Goal: Answer question/provide support: Share knowledge or assist other users

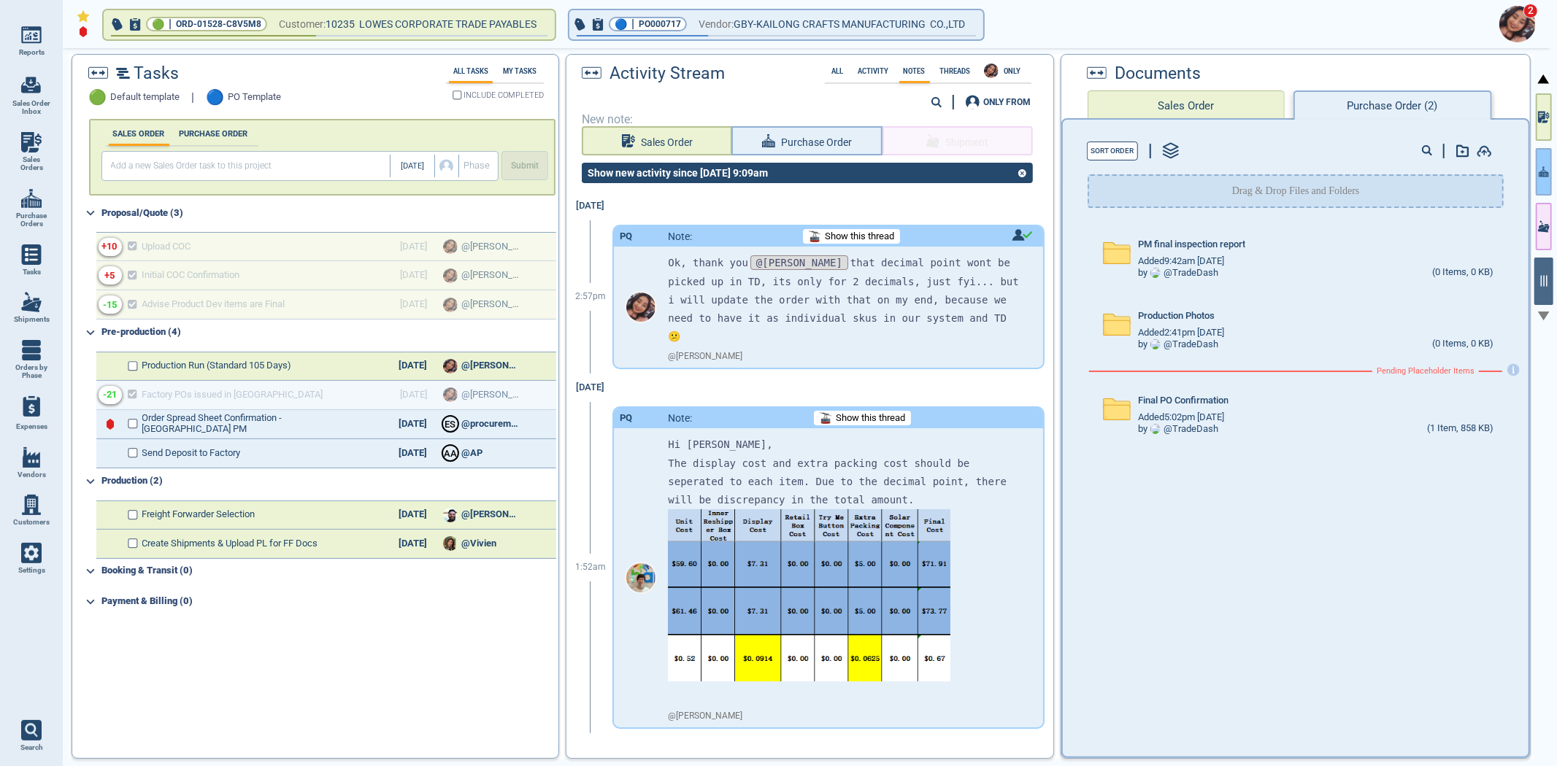
drag, startPoint x: 1555, startPoint y: 179, endPoint x: 1542, endPoint y: 180, distance: 12.5
click at [1553, 179] on div "🟢 | ORD-01528-C8V5M8 Customer: 10235 LOWES CORPORATE TRADE PAYABLES 🔵 | PO00071…" at bounding box center [810, 407] width 1494 height 719
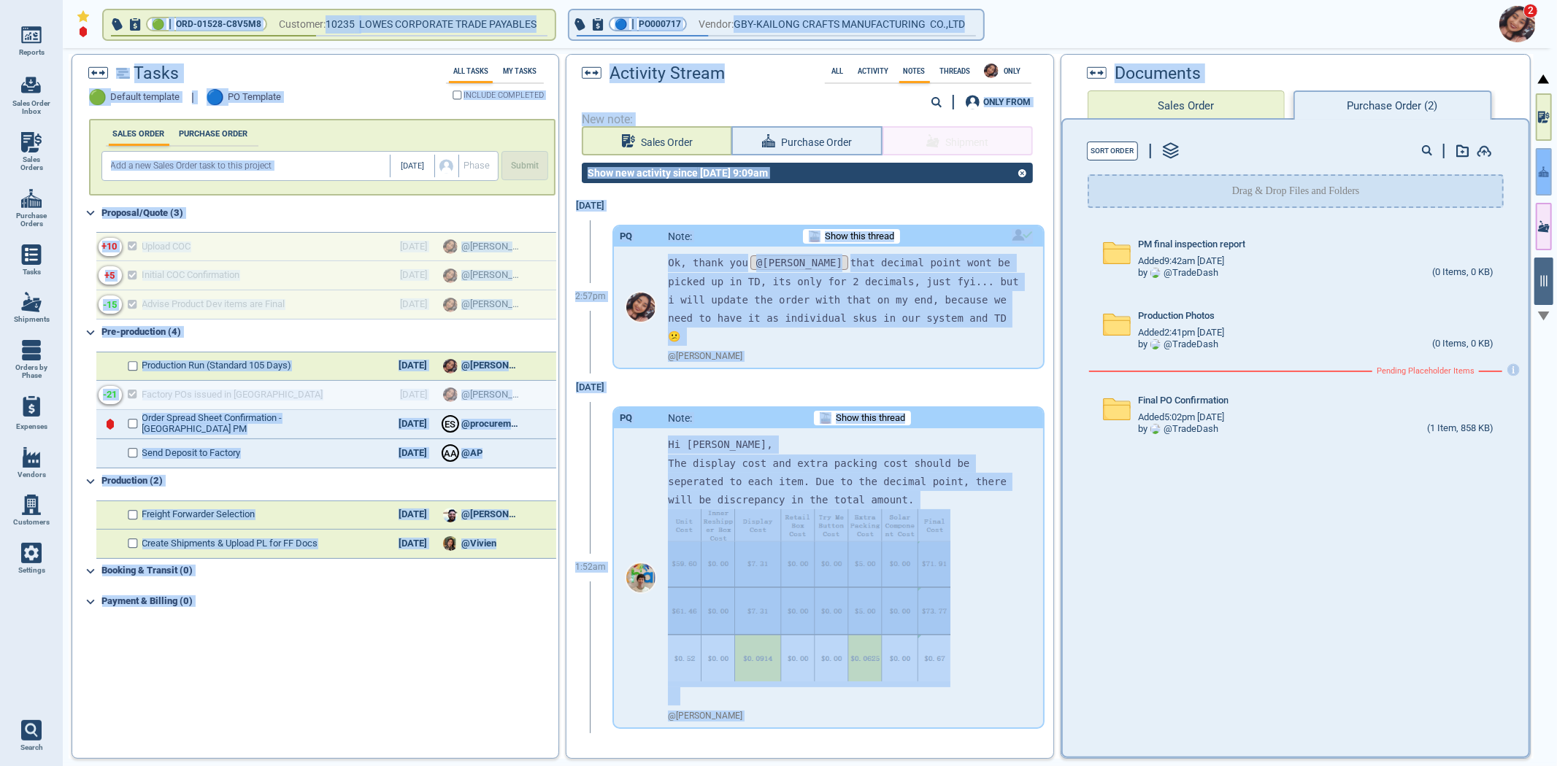
click at [1542, 180] on button "button" at bounding box center [1544, 171] width 16 height 47
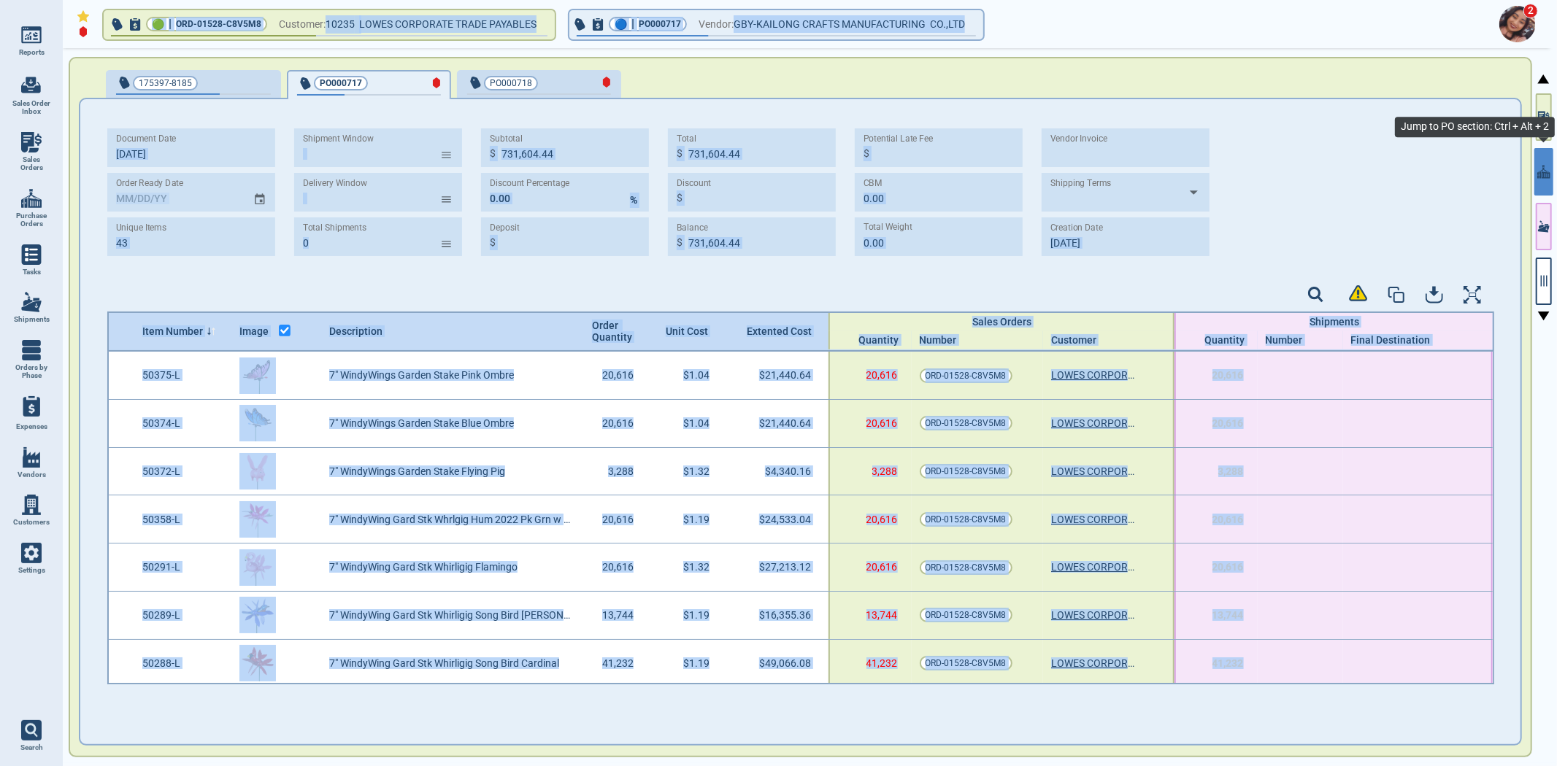
click at [1321, 512] on div "0" at bounding box center [1300, 519] width 85 height 47
click at [1392, 209] on div "Document Date [DATE] Order Ready Date Unique Items 43 Shipment Window ​ Deliver…" at bounding box center [800, 197] width 1387 height 139
click at [1331, 136] on div "Document Date [DATE] Order Ready Date Unique Items 43 Shipment Window ​ Deliver…" at bounding box center [800, 197] width 1387 height 139
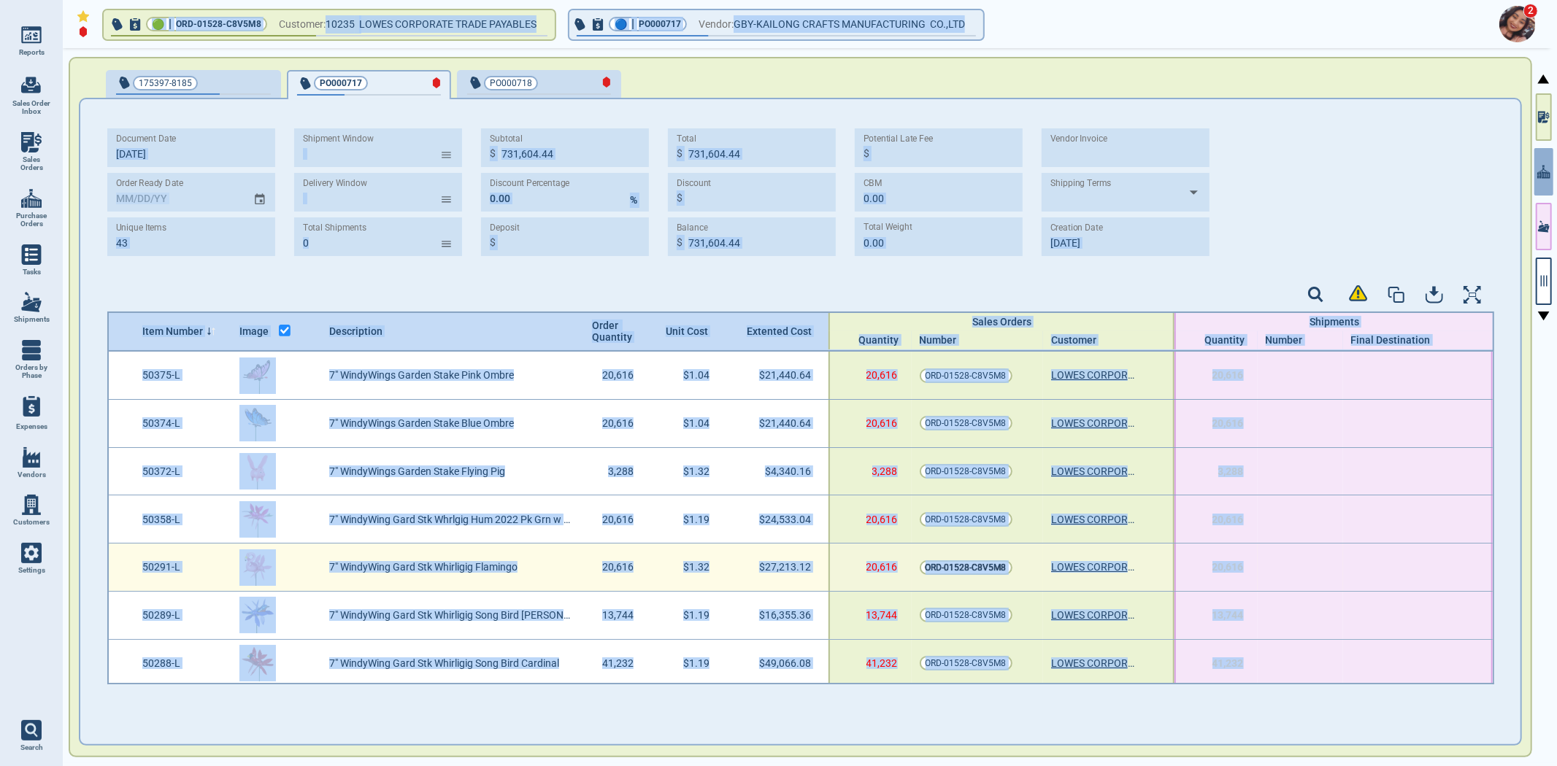
click at [925, 569] on span "ORD-01528-C8V5M8" at bounding box center [965, 568] width 81 height 15
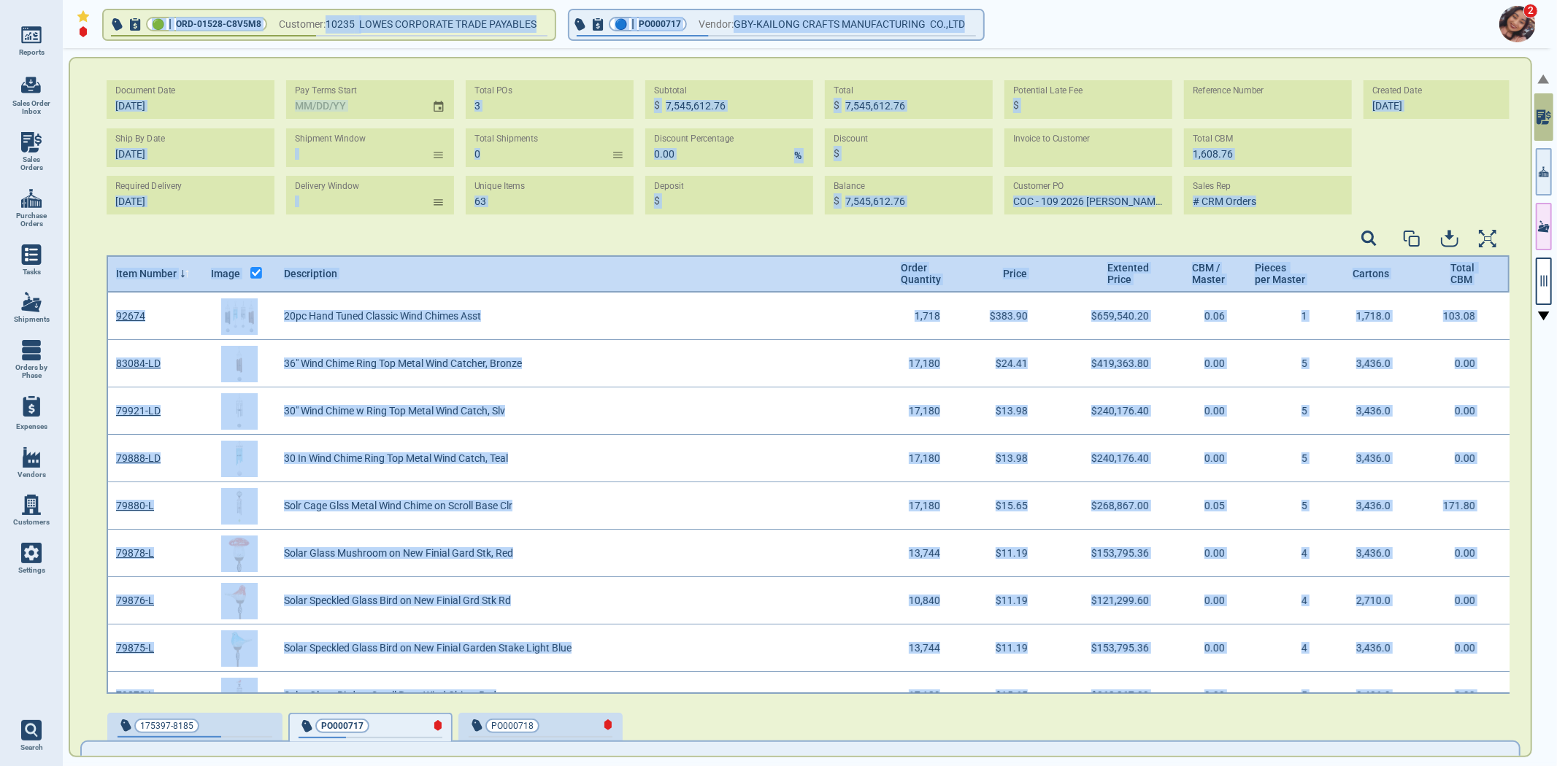
scroll to position [397, 1399]
click at [1254, 247] on div at bounding box center [808, 241] width 1403 height 30
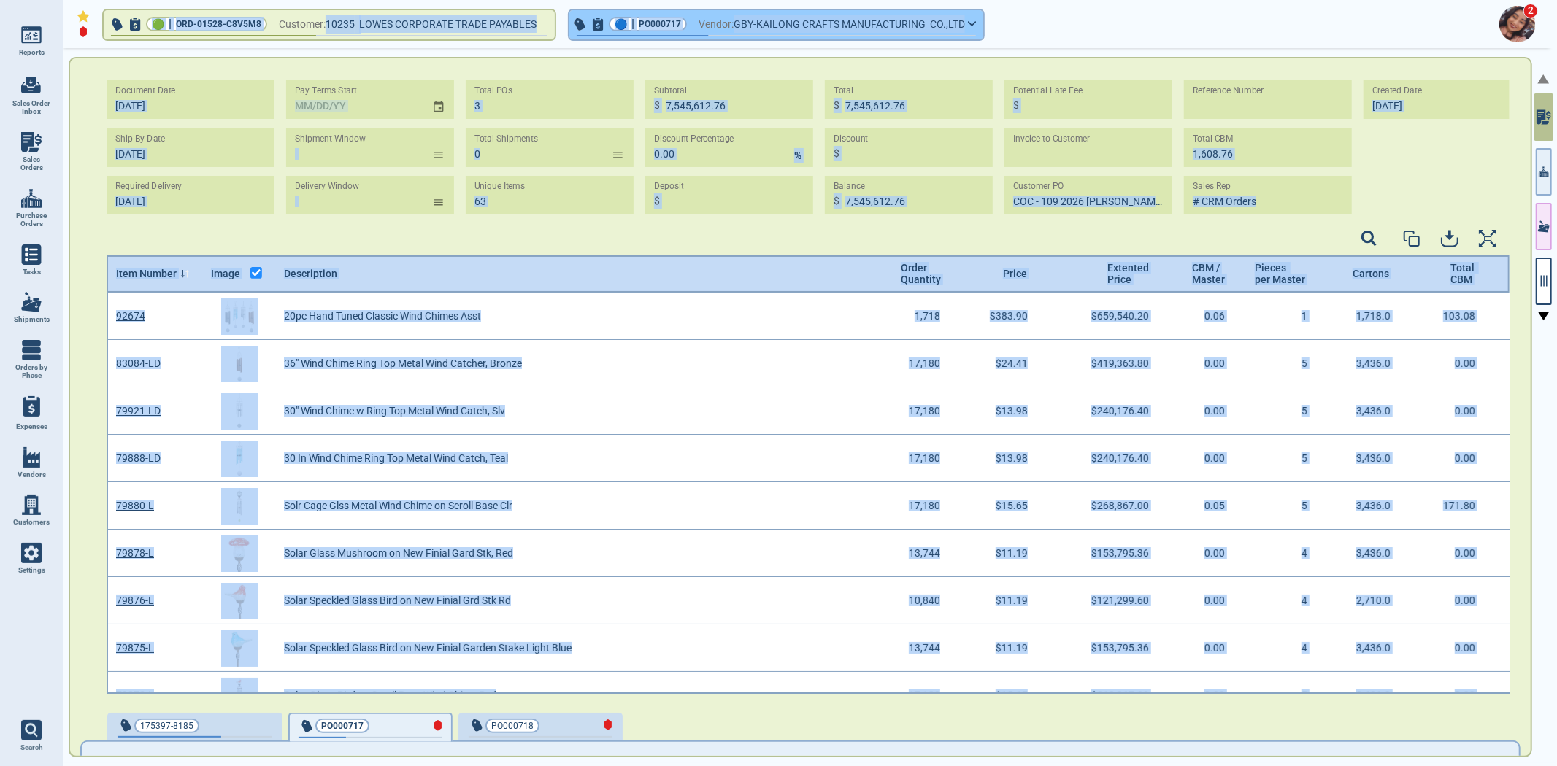
click at [983, 17] on button "🔵 | PO000717 Vendor: GBY-KAILONG CRAFTS MANUFACTURING CO.,LTD" at bounding box center [776, 24] width 414 height 29
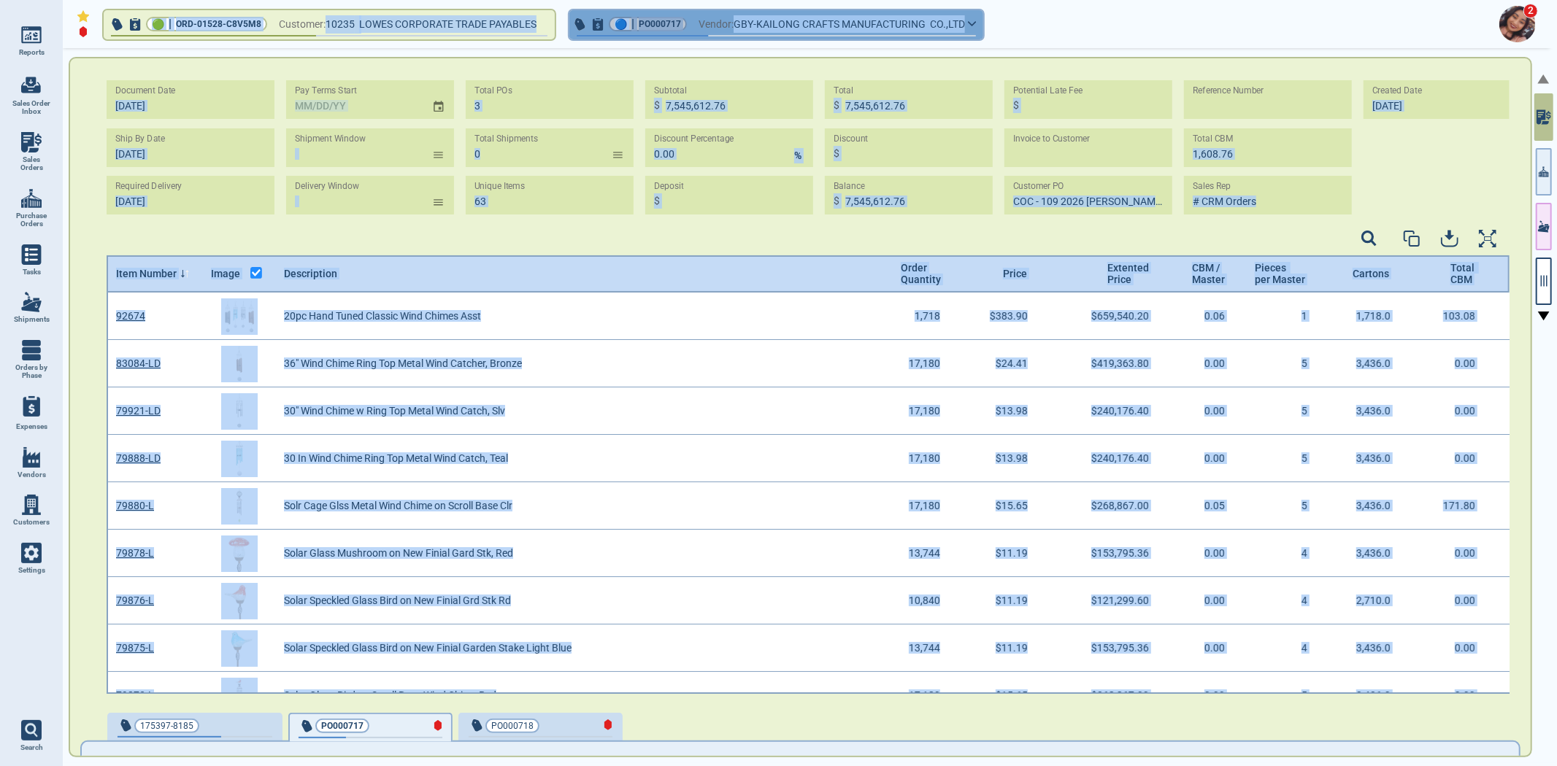
click at [965, 20] on span "GBY-KAILONG CRAFTS MANUFACTURING CO.,LTD" at bounding box center [849, 24] width 231 height 18
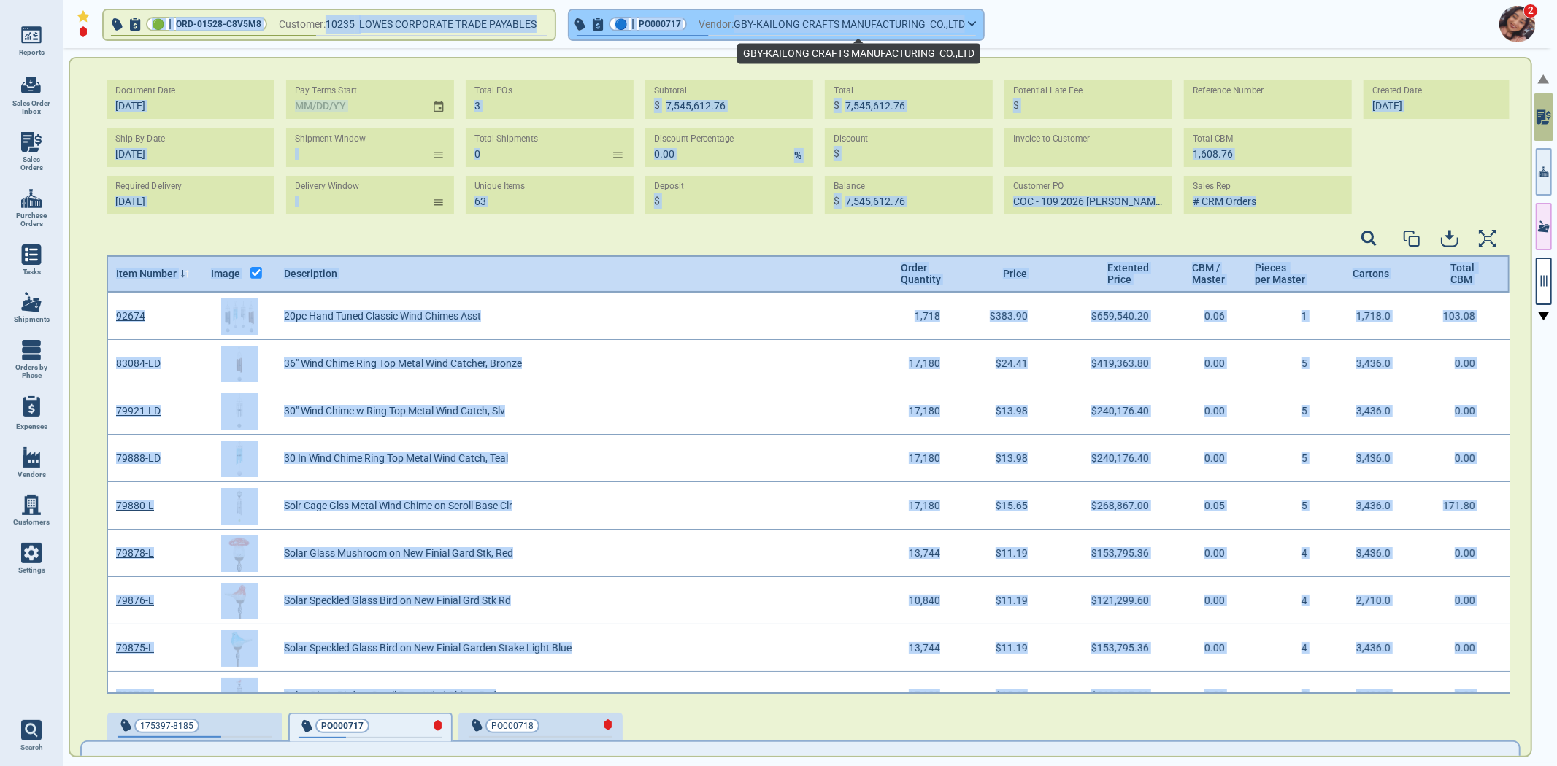
click at [965, 17] on span "GBY-KAILONG CRAFTS MANUFACTURING CO.,LTD" at bounding box center [849, 24] width 231 height 18
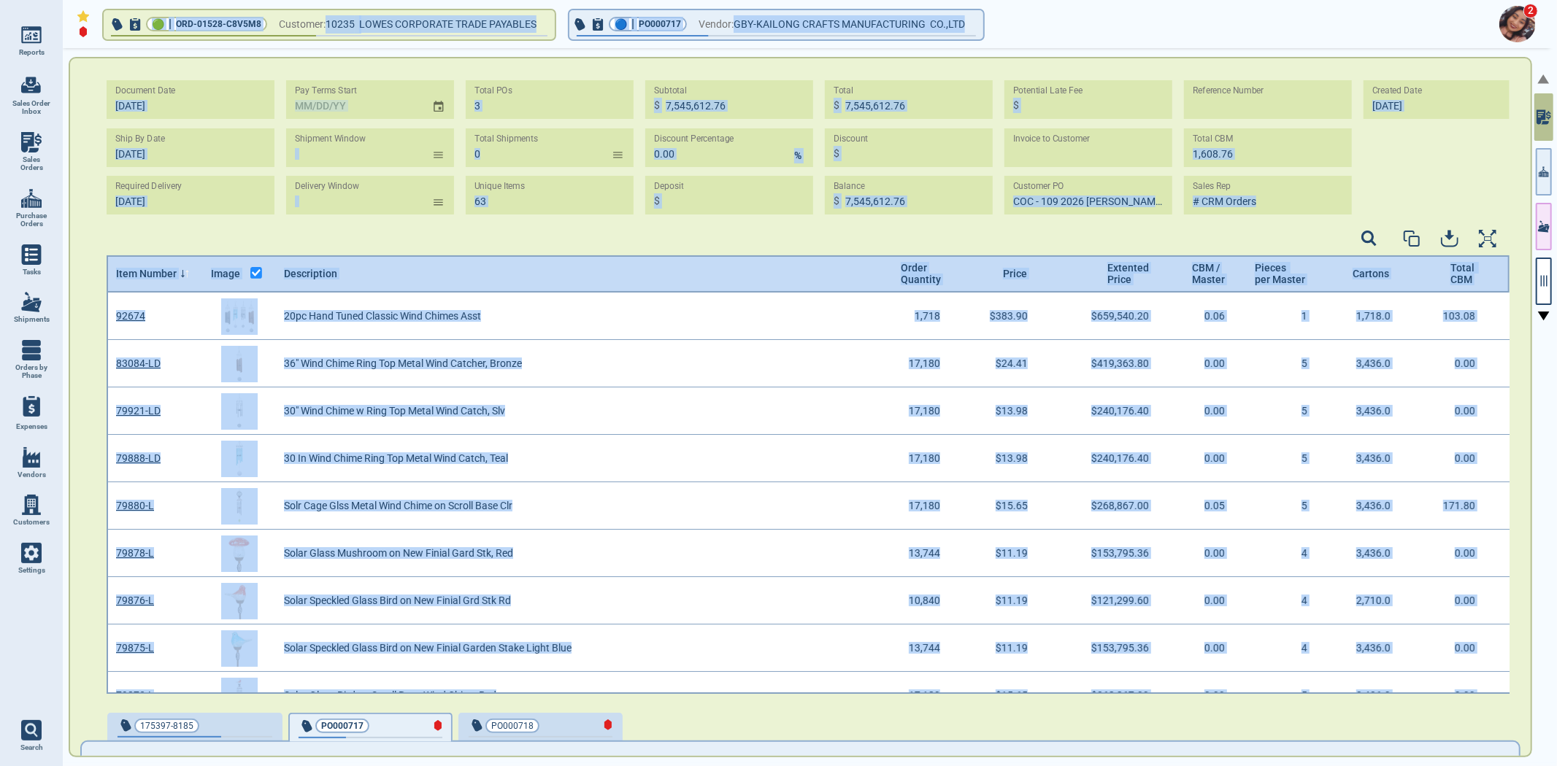
drag, startPoint x: 1041, startPoint y: 39, endPoint x: 1055, endPoint y: 40, distance: 13.9
click at [1055, 40] on div "2" at bounding box center [806, 24] width 1494 height 48
click at [1055, 39] on div "2" at bounding box center [806, 24] width 1494 height 48
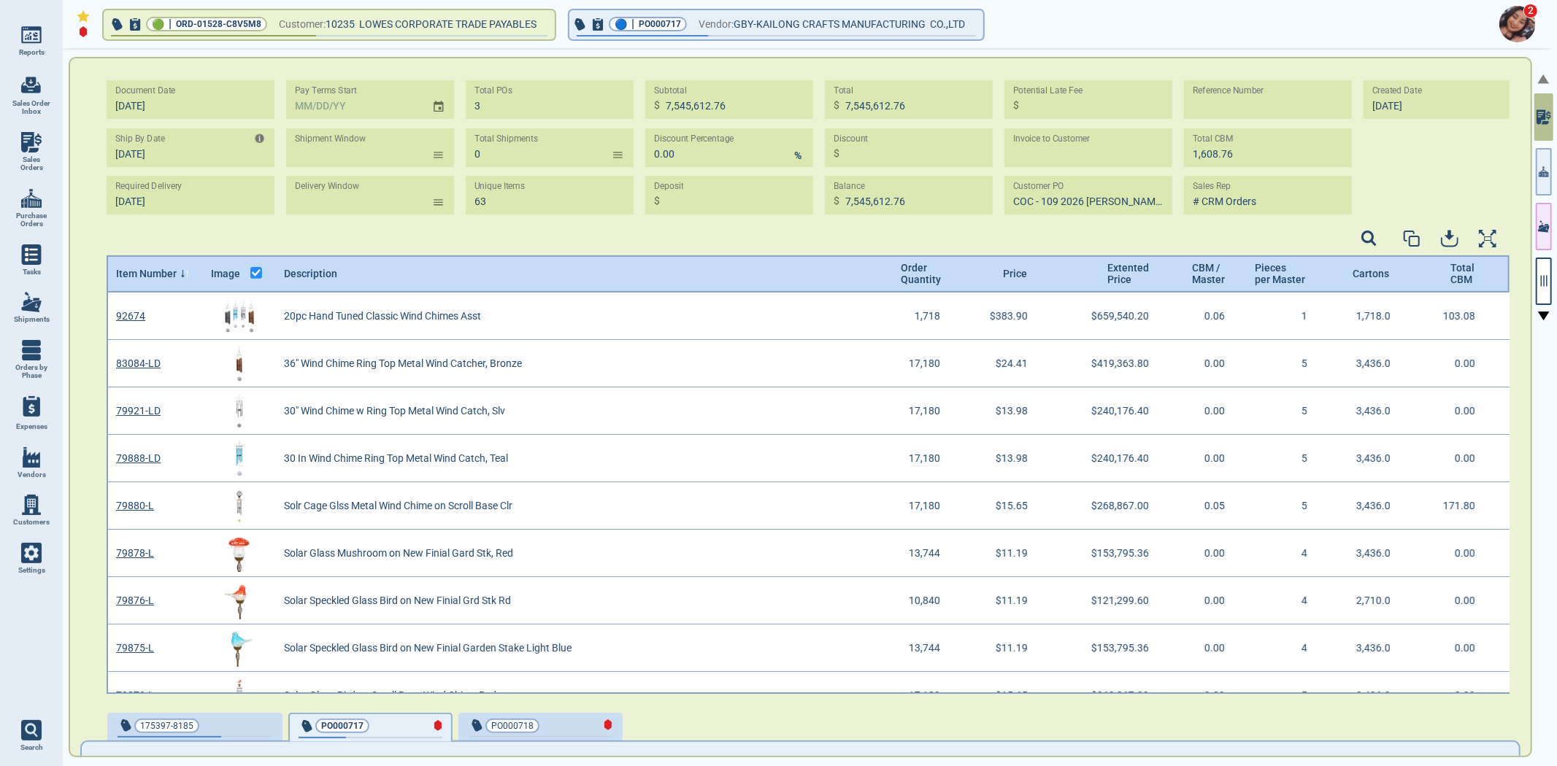
scroll to position [397, 1399]
click at [1544, 280] on icon "button" at bounding box center [1543, 280] width 13 height 13
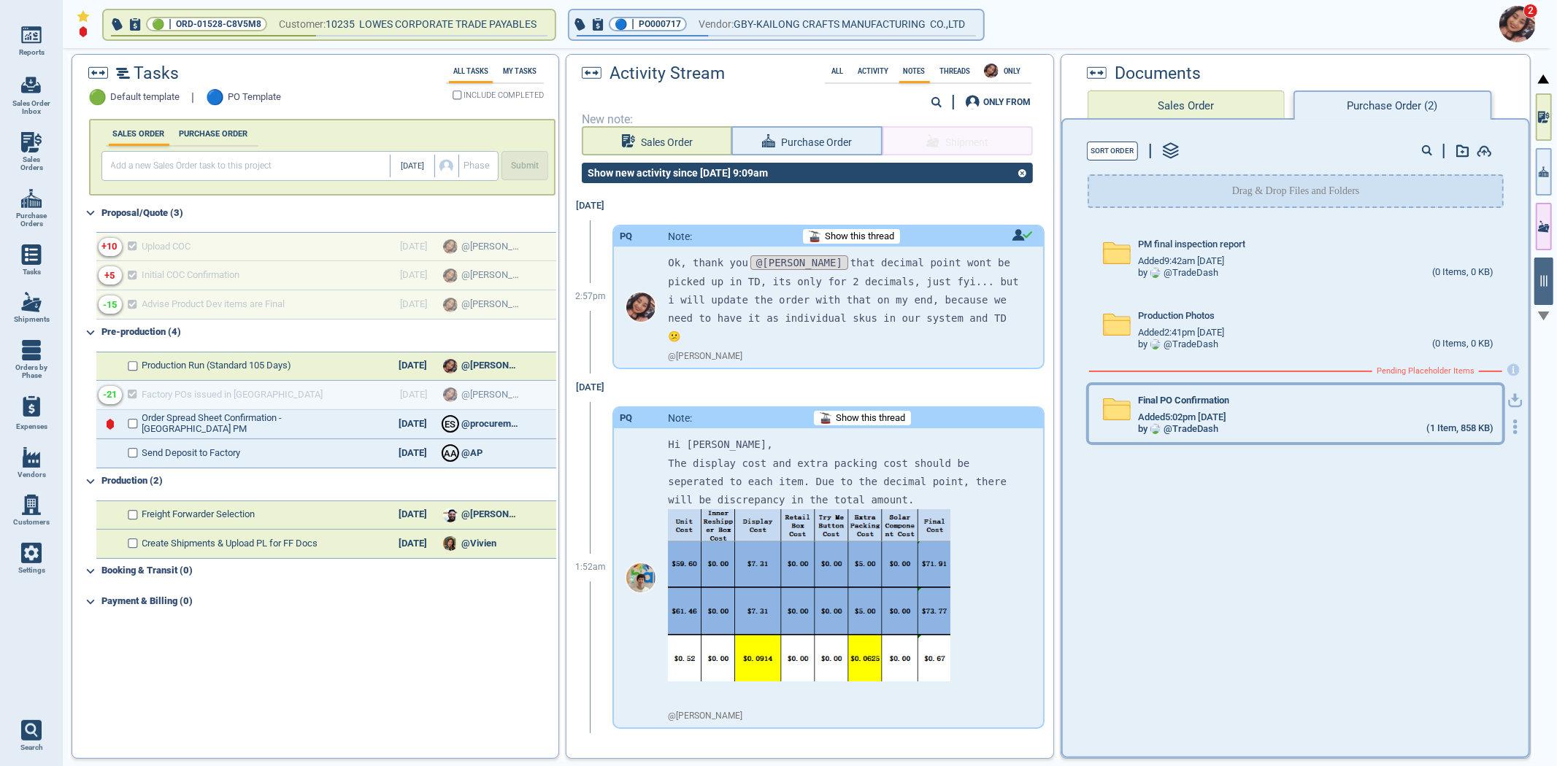
click at [1133, 388] on div "Final PO Confirmation Added 5:02pm 2/17/23 by @ TradeDash (1 Item, 858 KB)" at bounding box center [1295, 413] width 413 height 57
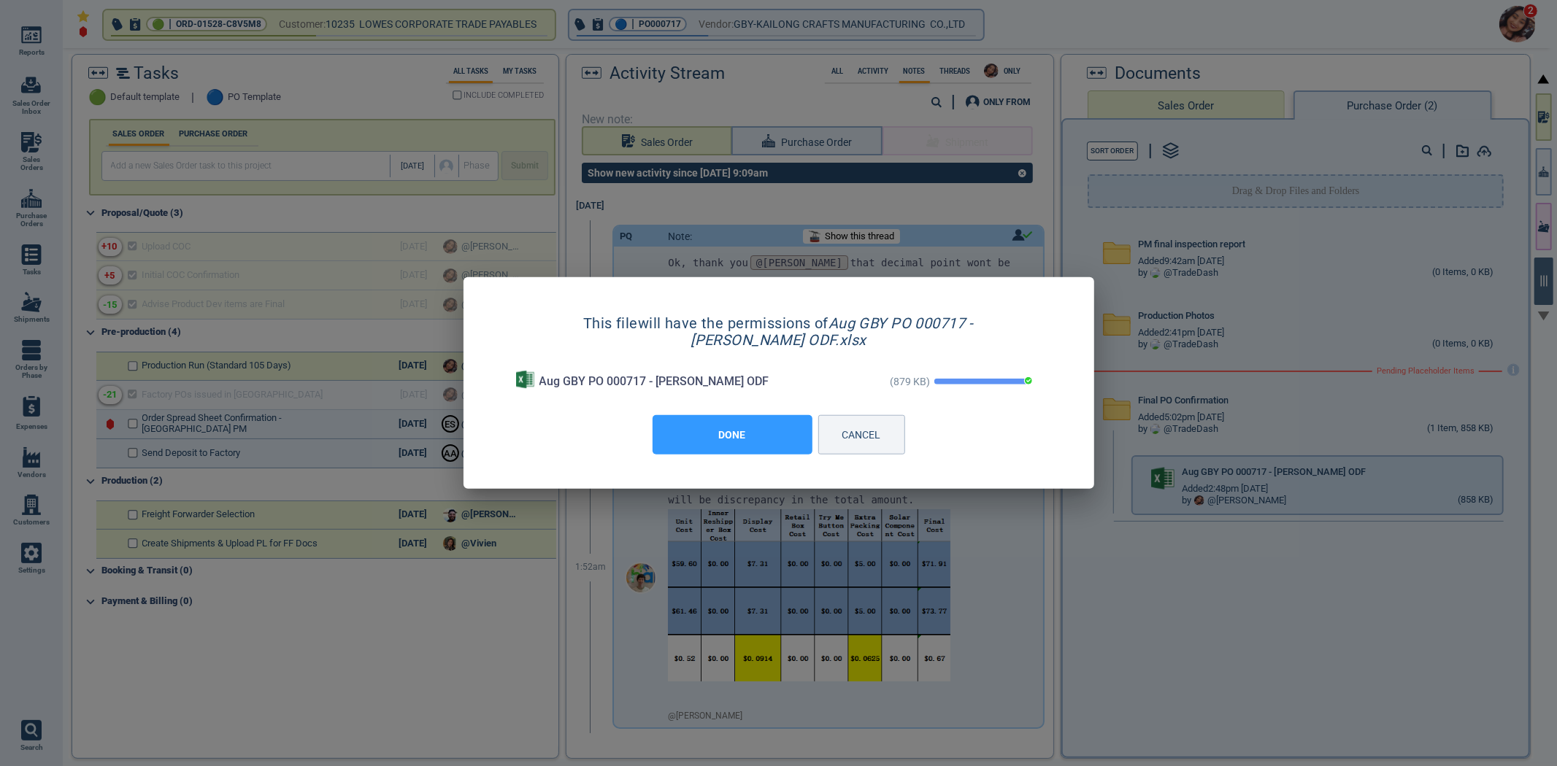
click at [720, 428] on button "DONE" at bounding box center [732, 434] width 160 height 39
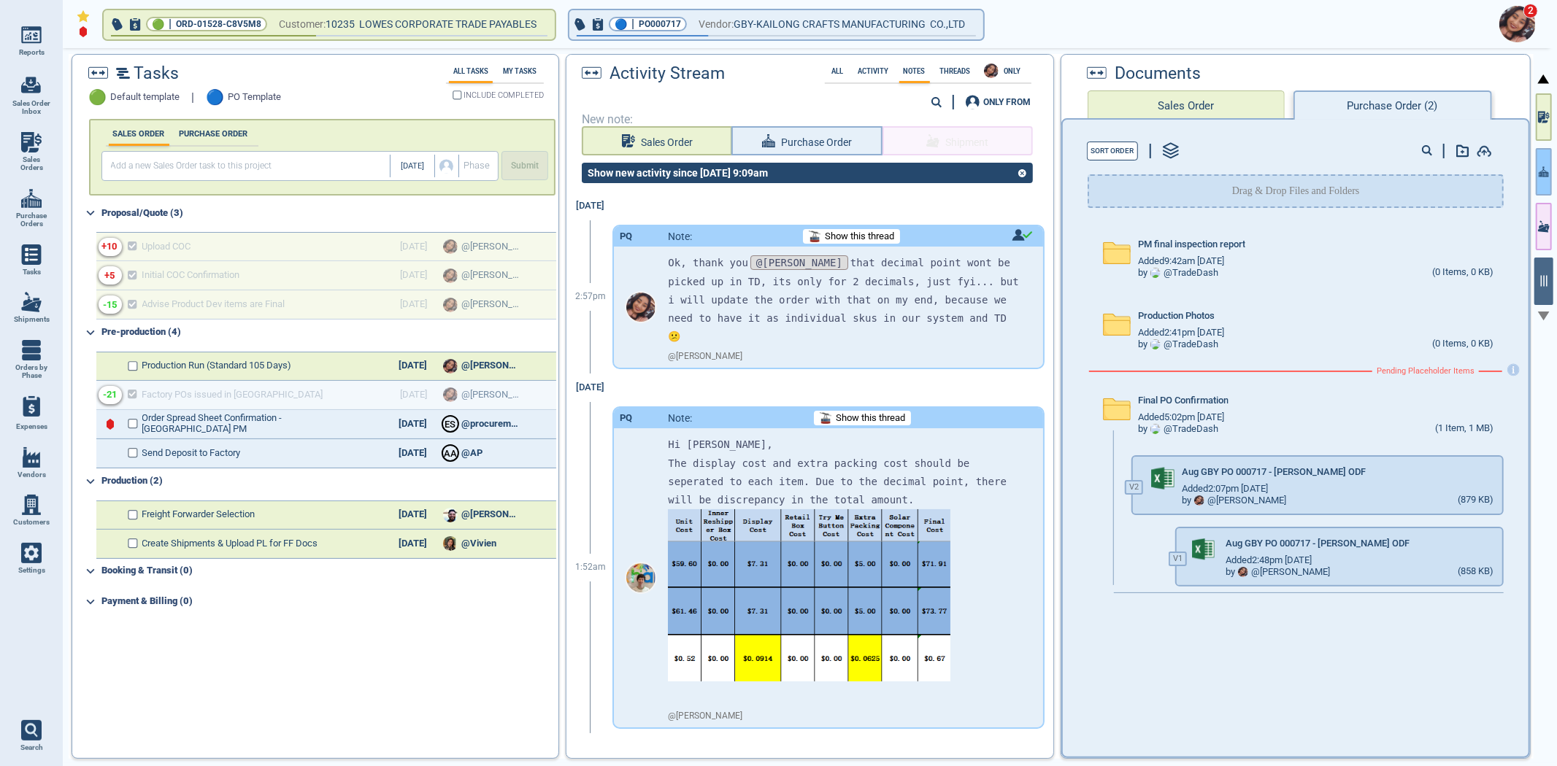
click at [1551, 173] on button "button" at bounding box center [1544, 171] width 16 height 47
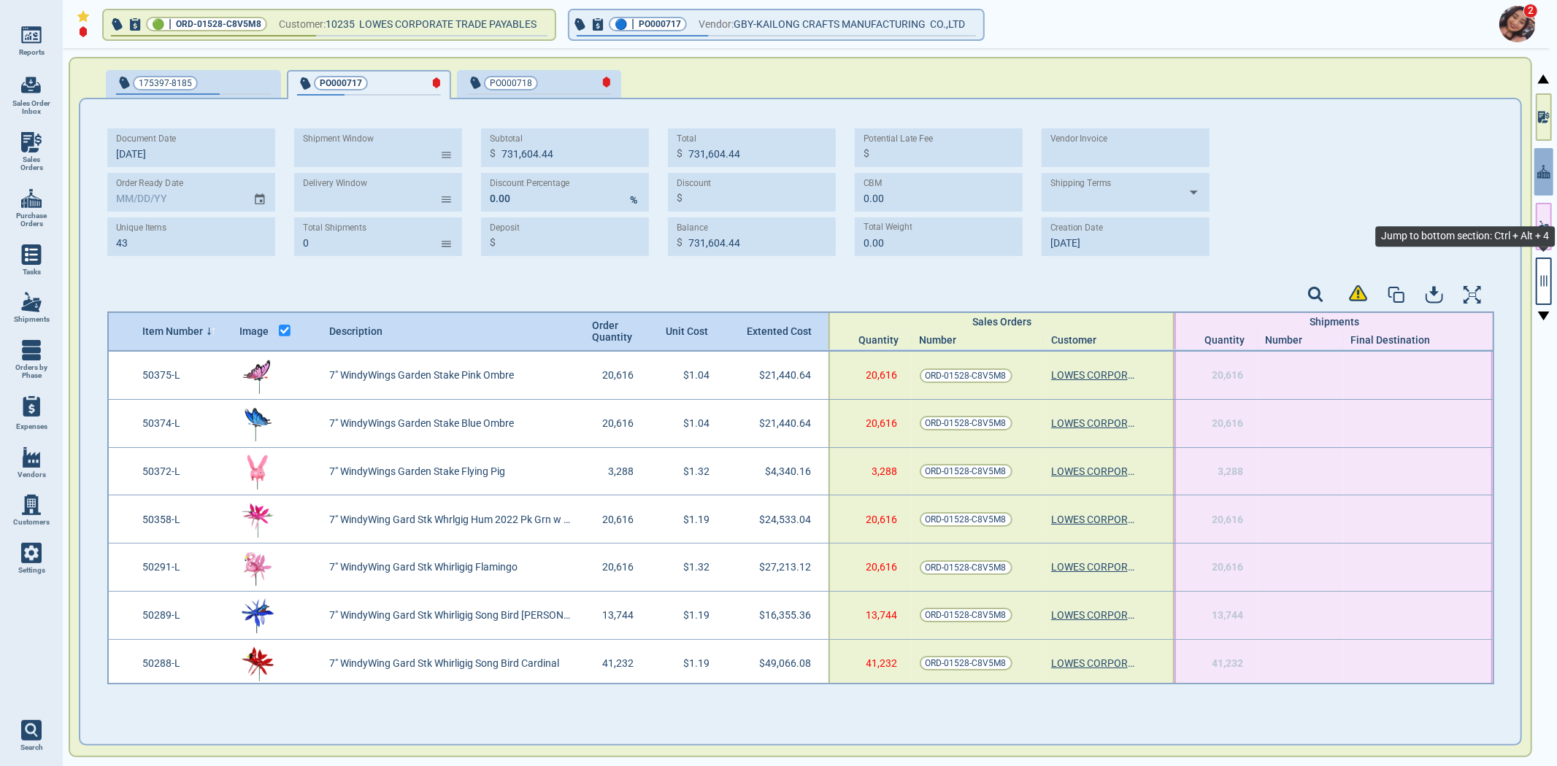
click at [1545, 280] on icon "button" at bounding box center [1543, 280] width 13 height 13
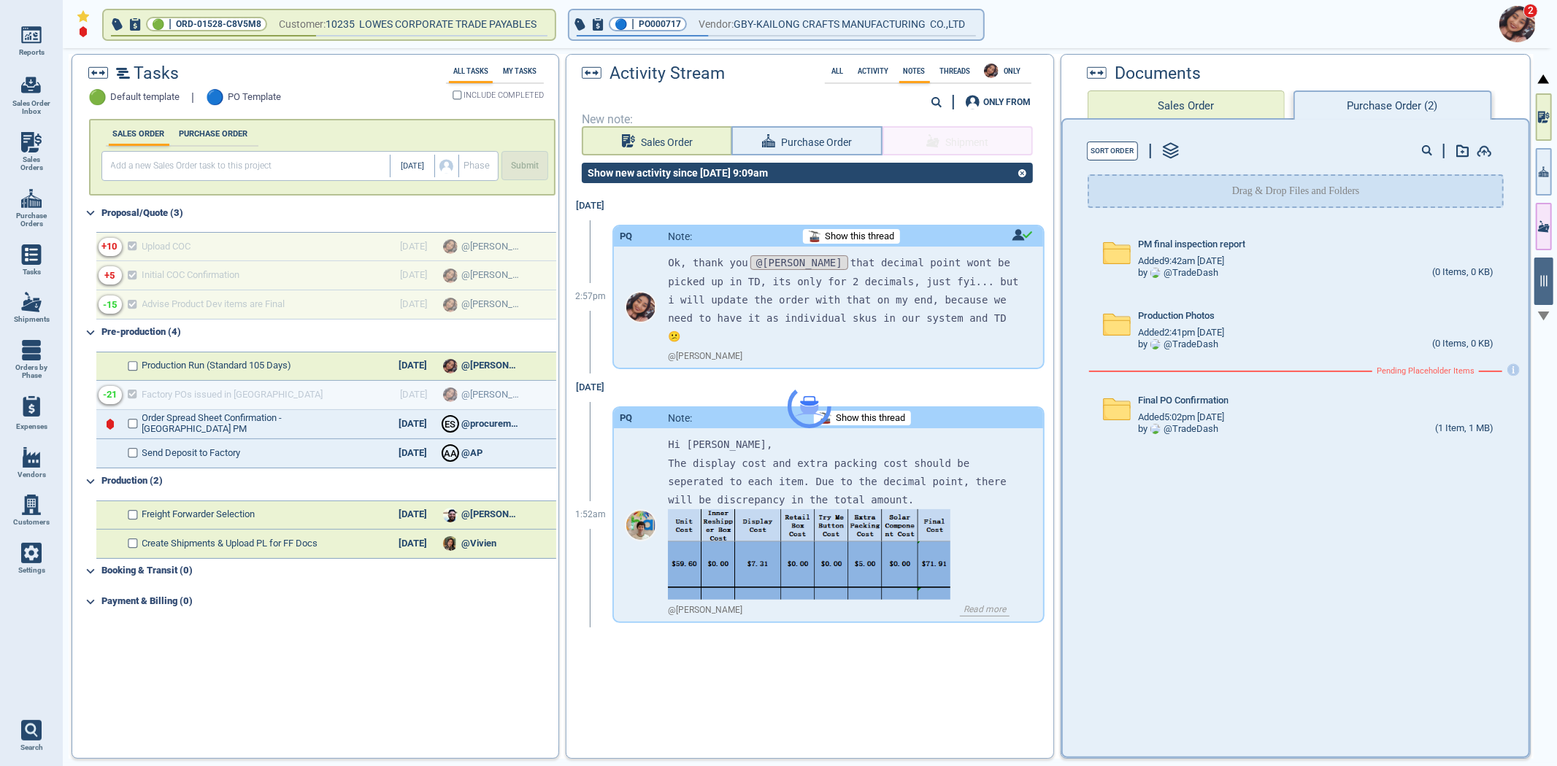
click at [826, 135] on div at bounding box center [809, 407] width 486 height 704
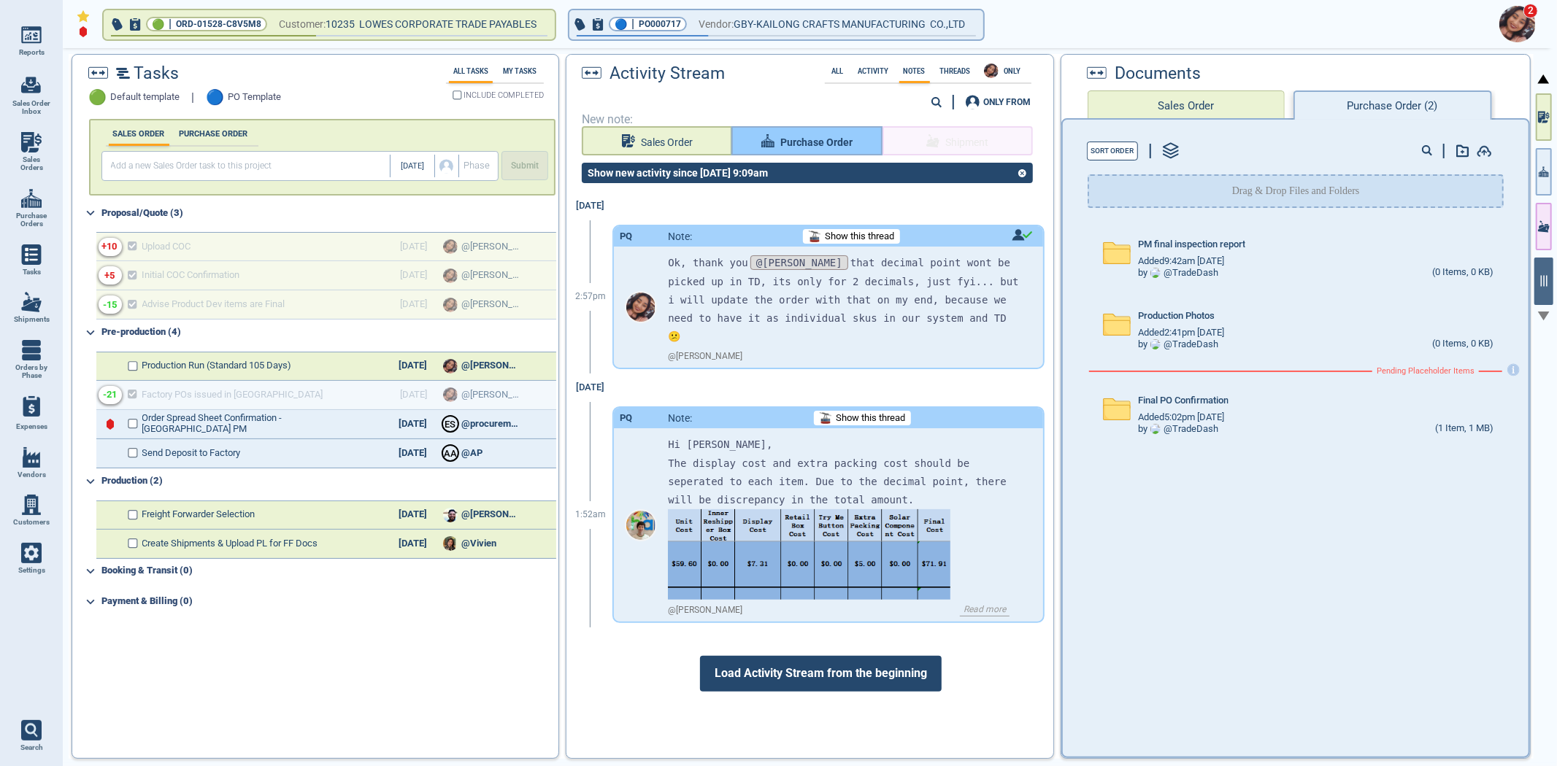
click at [820, 145] on span "Purchase Order" at bounding box center [816, 143] width 72 height 18
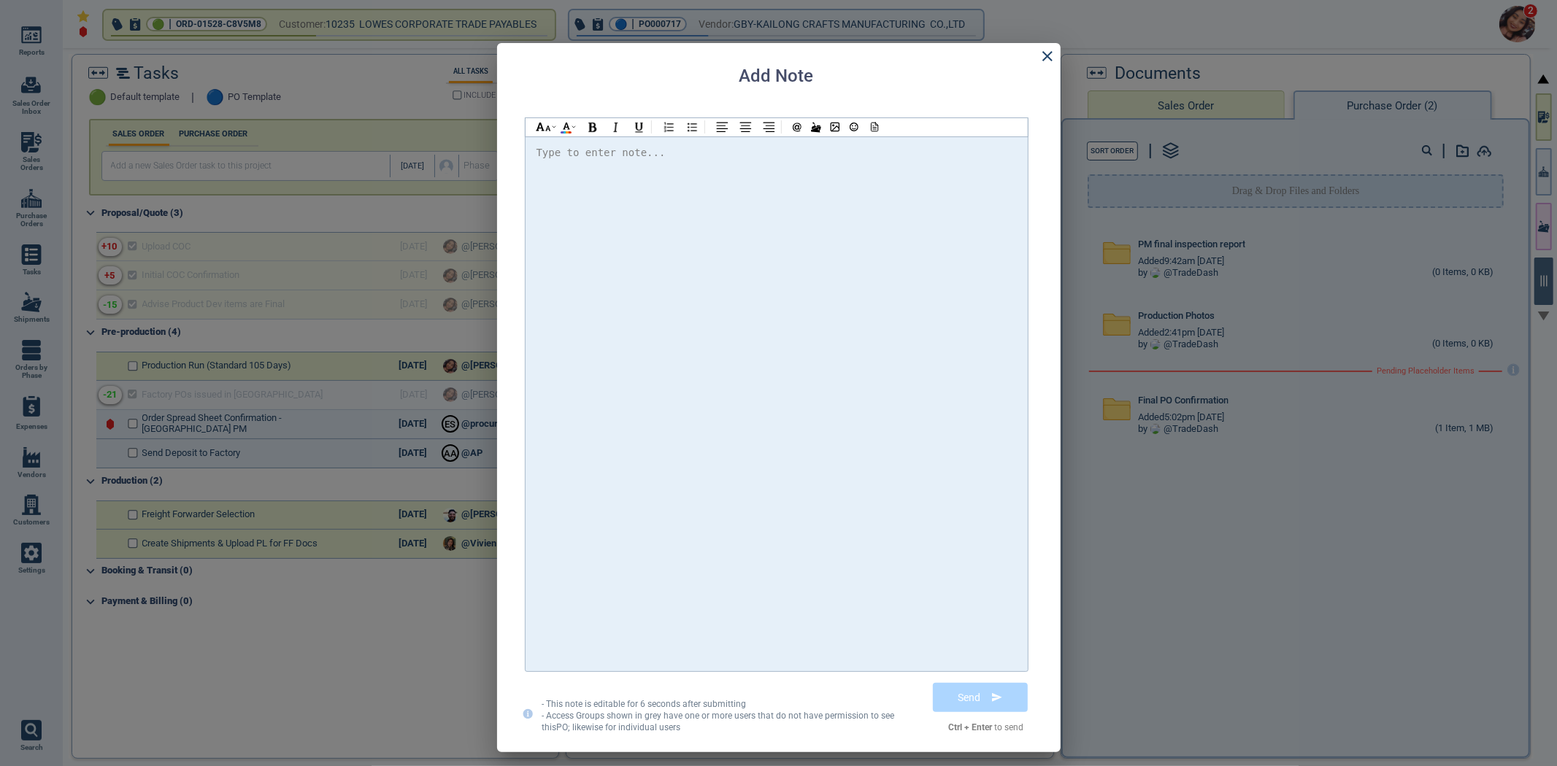
click at [814, 180] on div at bounding box center [776, 404] width 480 height 520
click at [1046, 51] on icon at bounding box center [1048, 56] width 18 height 18
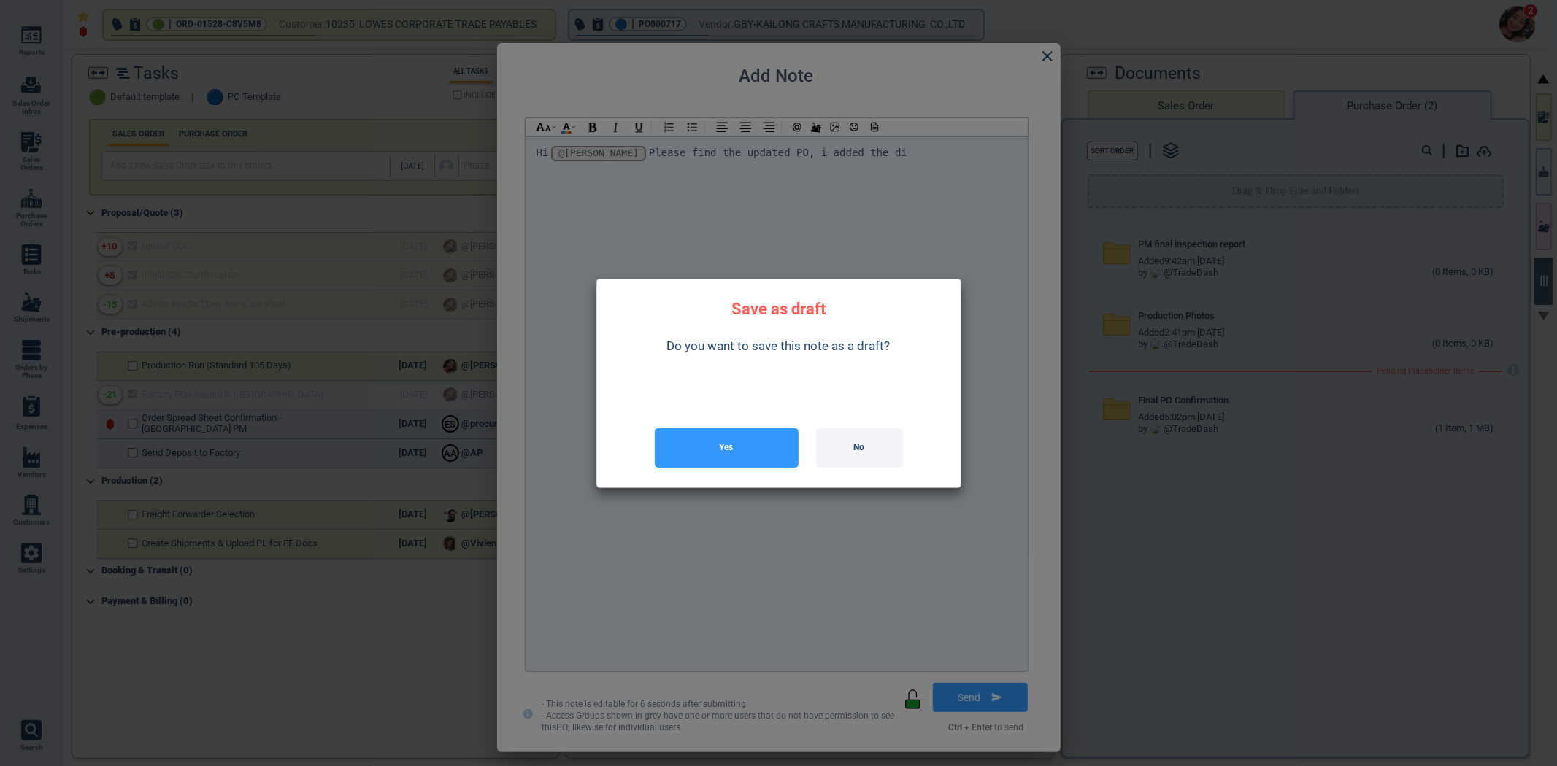
click at [857, 442] on button "No" at bounding box center [859, 447] width 87 height 39
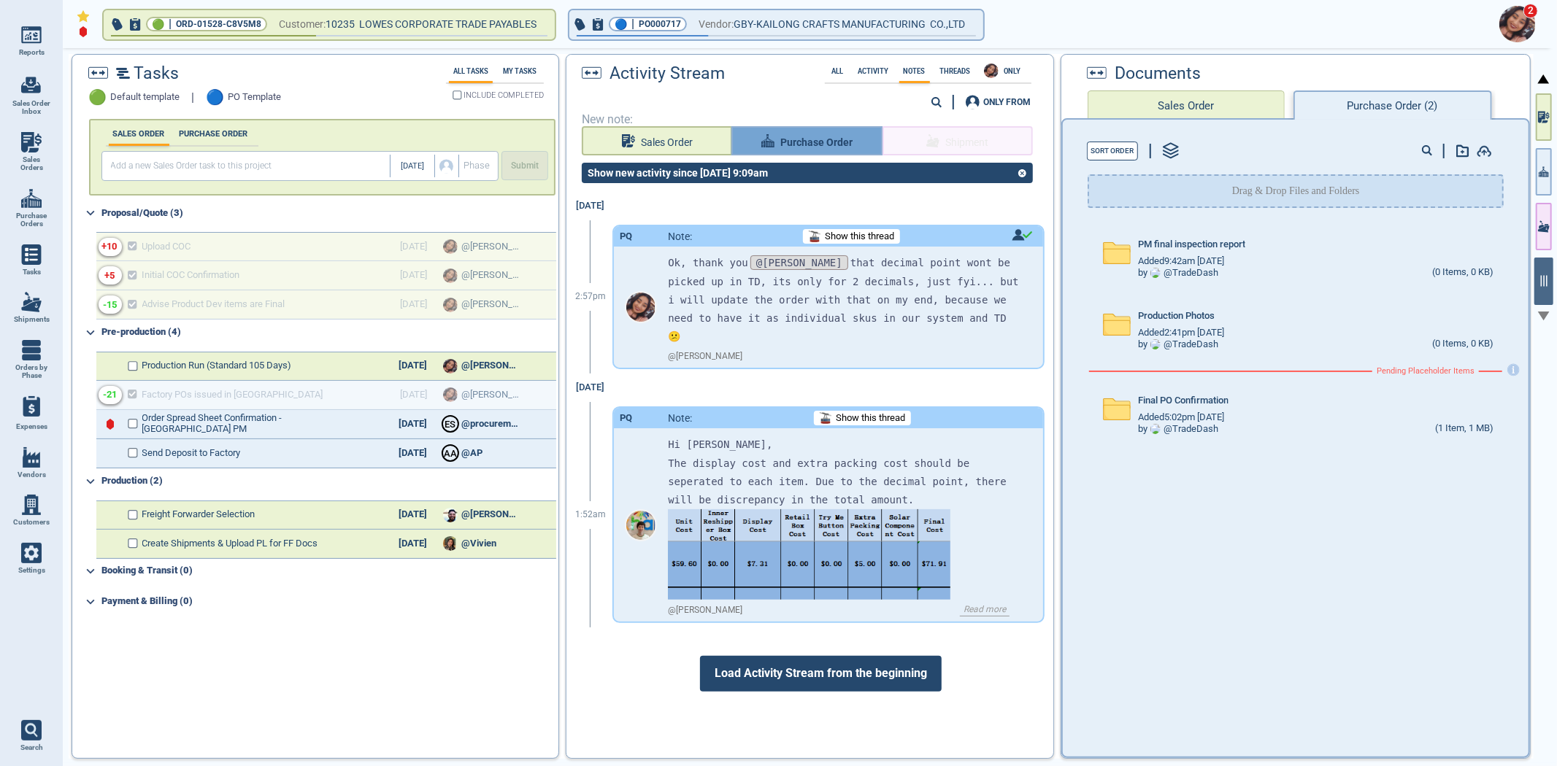
click at [796, 142] on span "Purchase Order" at bounding box center [816, 143] width 72 height 18
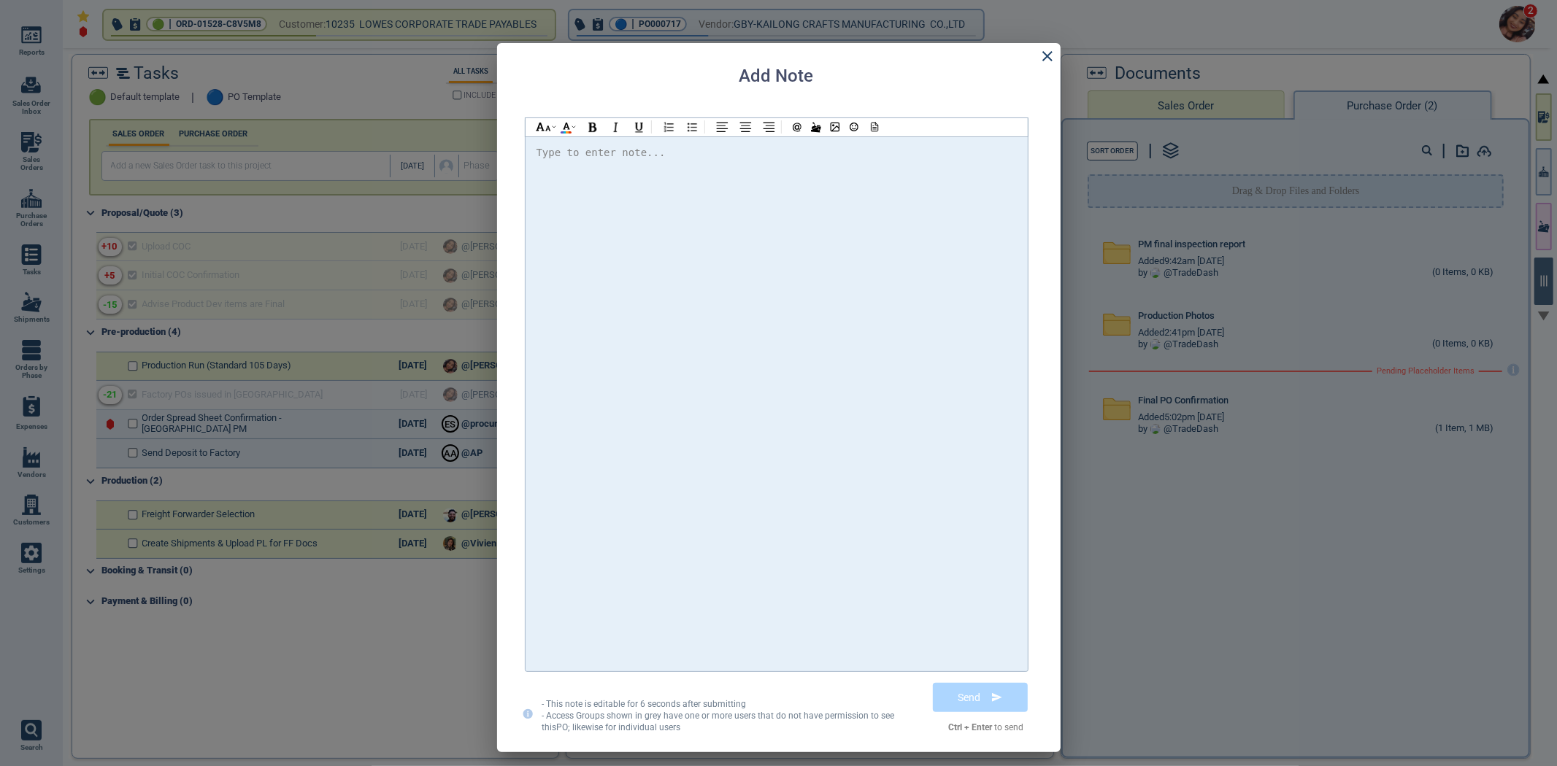
click at [804, 229] on div at bounding box center [776, 404] width 480 height 520
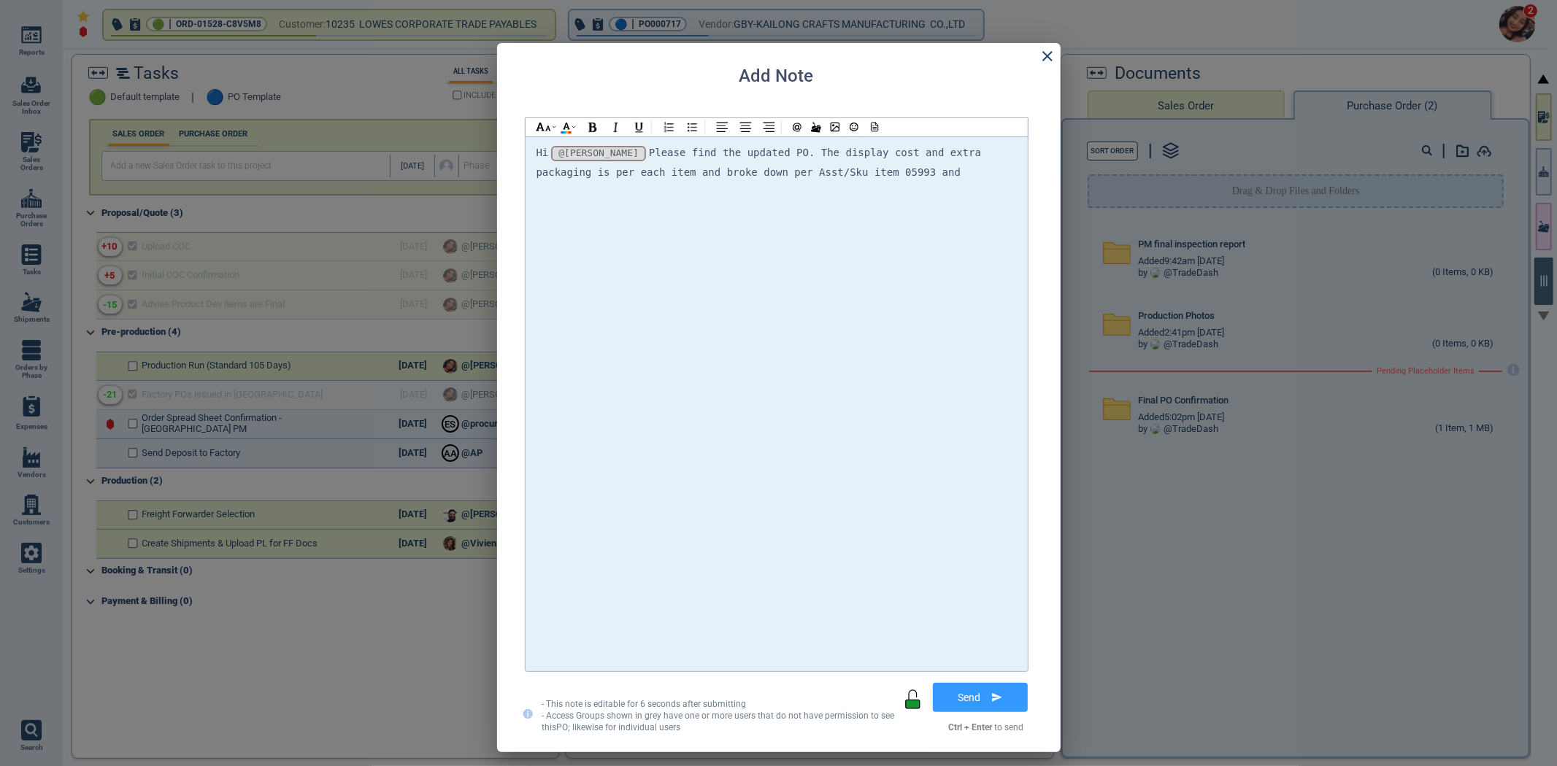
click at [902, 179] on div "Hi @Selina @Selina @Selina Please find the updated PO. The display cost and ext…" at bounding box center [776, 163] width 480 height 38
drag, startPoint x: 771, startPoint y: 169, endPoint x: 677, endPoint y: 166, distance: 93.4
click at [677, 166] on span "Please find the updated PO. The display cost and extra packaging is per each it…" at bounding box center [779, 172] width 486 height 50
click at [736, 166] on span "Please find the updated PO. The display cost and extra packaging is per each it…" at bounding box center [779, 172] width 486 height 50
click at [742, 169] on span "Please find the updated PO. The display cost and extra packaging is per each it…" at bounding box center [779, 172] width 486 height 50
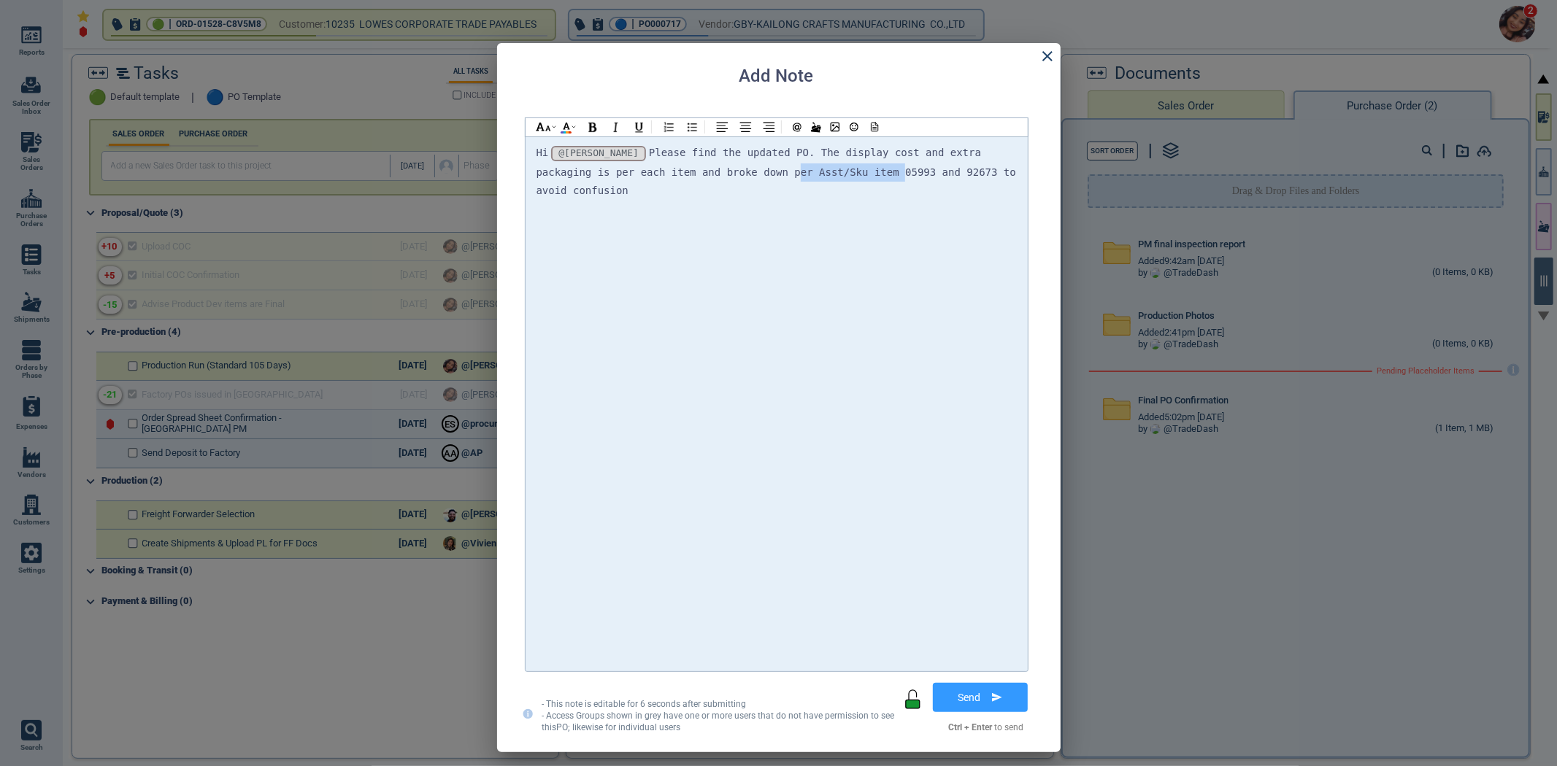
click at [747, 172] on span "Please find the updated PO. The display cost and extra packaging is per each it…" at bounding box center [779, 172] width 486 height 50
click at [746, 195] on div "Hi @Selina @Selina @Selina Please find the updated PO. The display cost and ext…" at bounding box center [776, 404] width 480 height 520
click at [734, 173] on span "Please find the updated PO. The display cost and extra packaging is per each it…" at bounding box center [779, 172] width 486 height 50
click at [681, 174] on span "Please find the updated PO. The display cost and extra packaging is per each it…" at bounding box center [779, 172] width 486 height 50
click at [775, 154] on span "Please find the updated PO. The display cost and extra packaging is per each it…" at bounding box center [776, 172] width 480 height 50
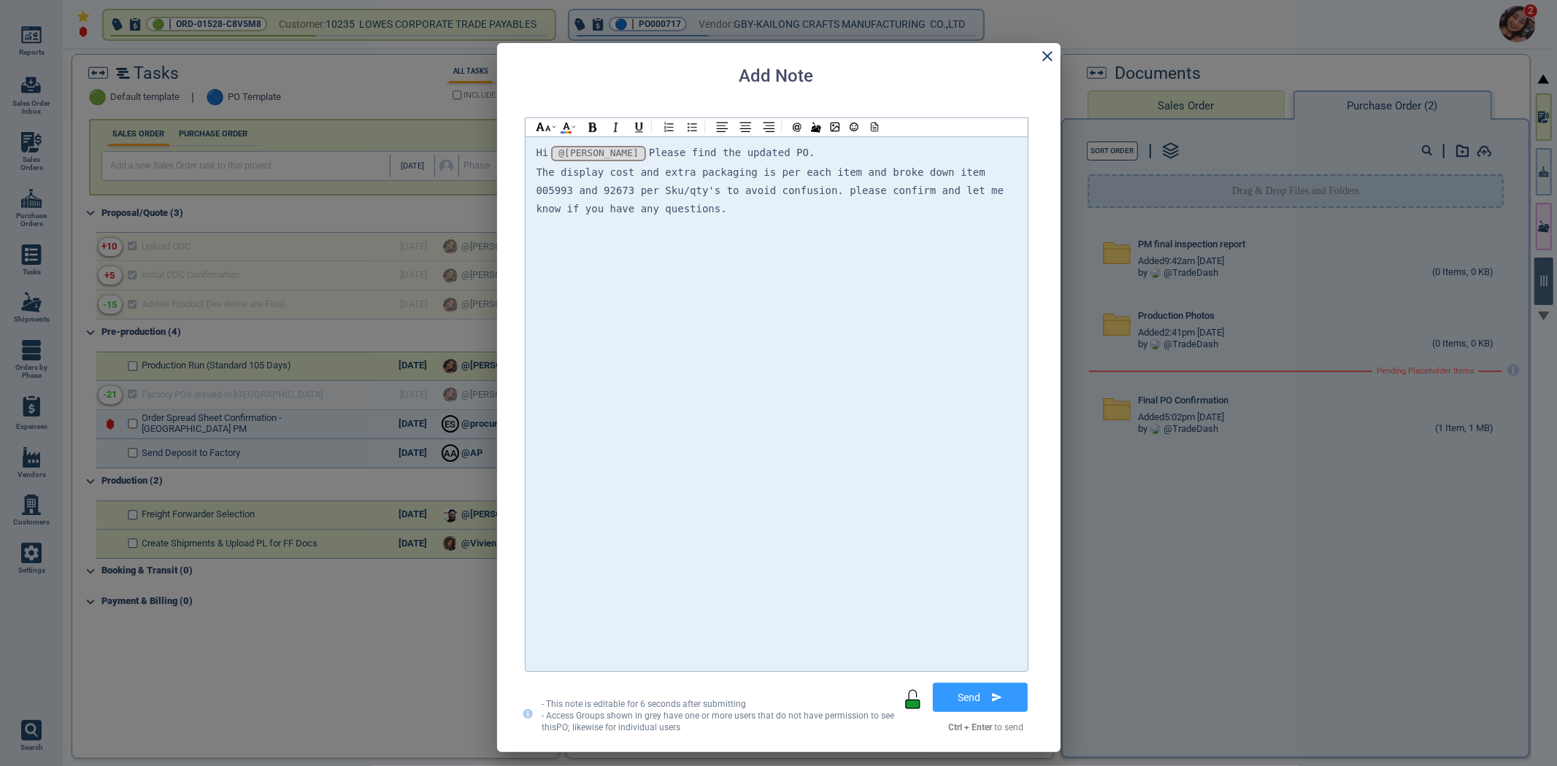
click at [755, 172] on span "The display cost and extra packaging is per each item and broke down item 00599…" at bounding box center [773, 190] width 474 height 48
click at [807, 206] on div "The display cost and extra packaging is listed per each item and broke down ite…" at bounding box center [776, 190] width 480 height 55
drag, startPoint x: 871, startPoint y: 130, endPoint x: 879, endPoint y: 144, distance: 16.4
click at [870, 129] on icon at bounding box center [872, 127] width 13 height 10
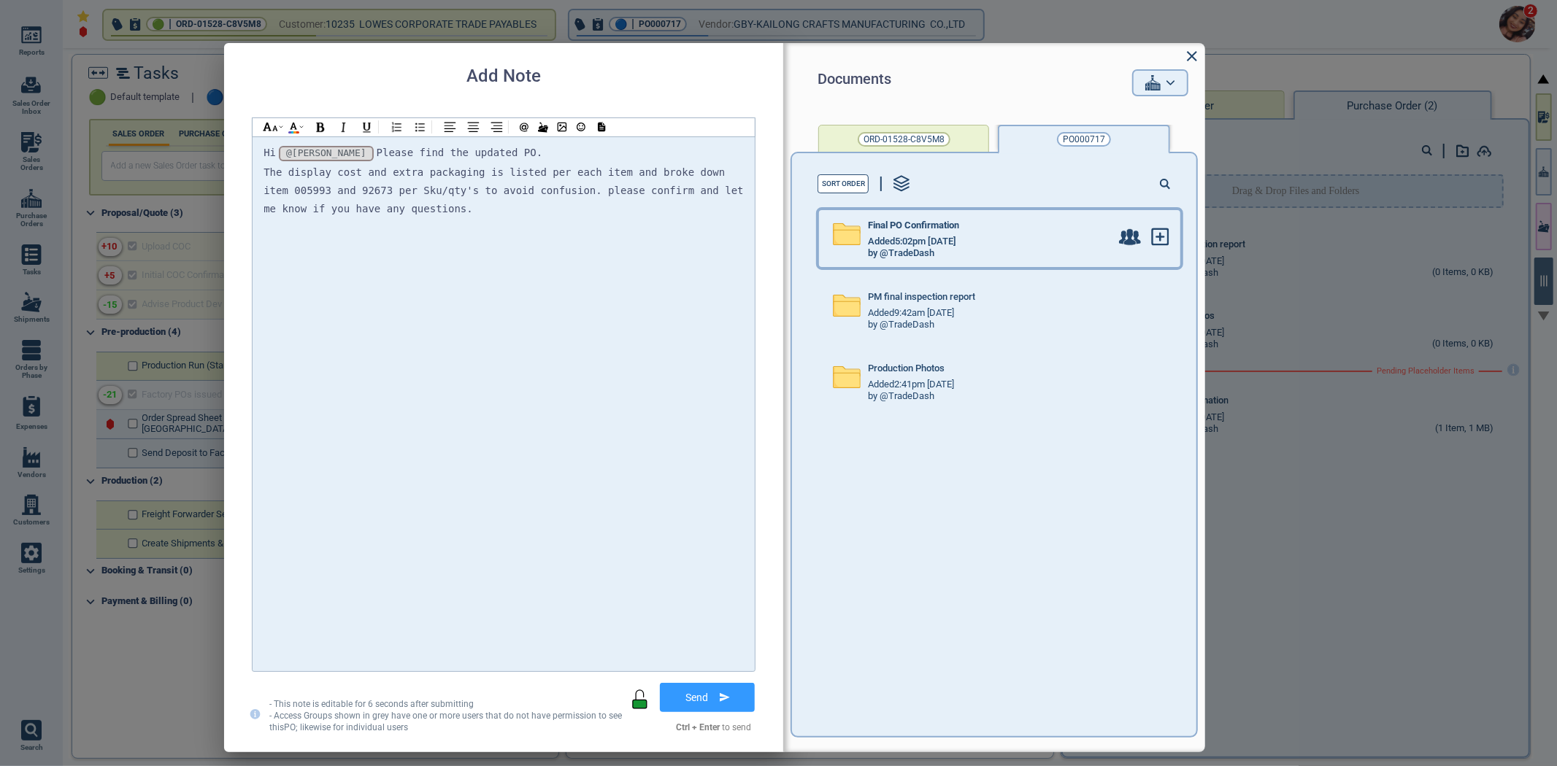
click at [956, 238] on span "Added 5:02pm 2/17/23" at bounding box center [912, 241] width 88 height 11
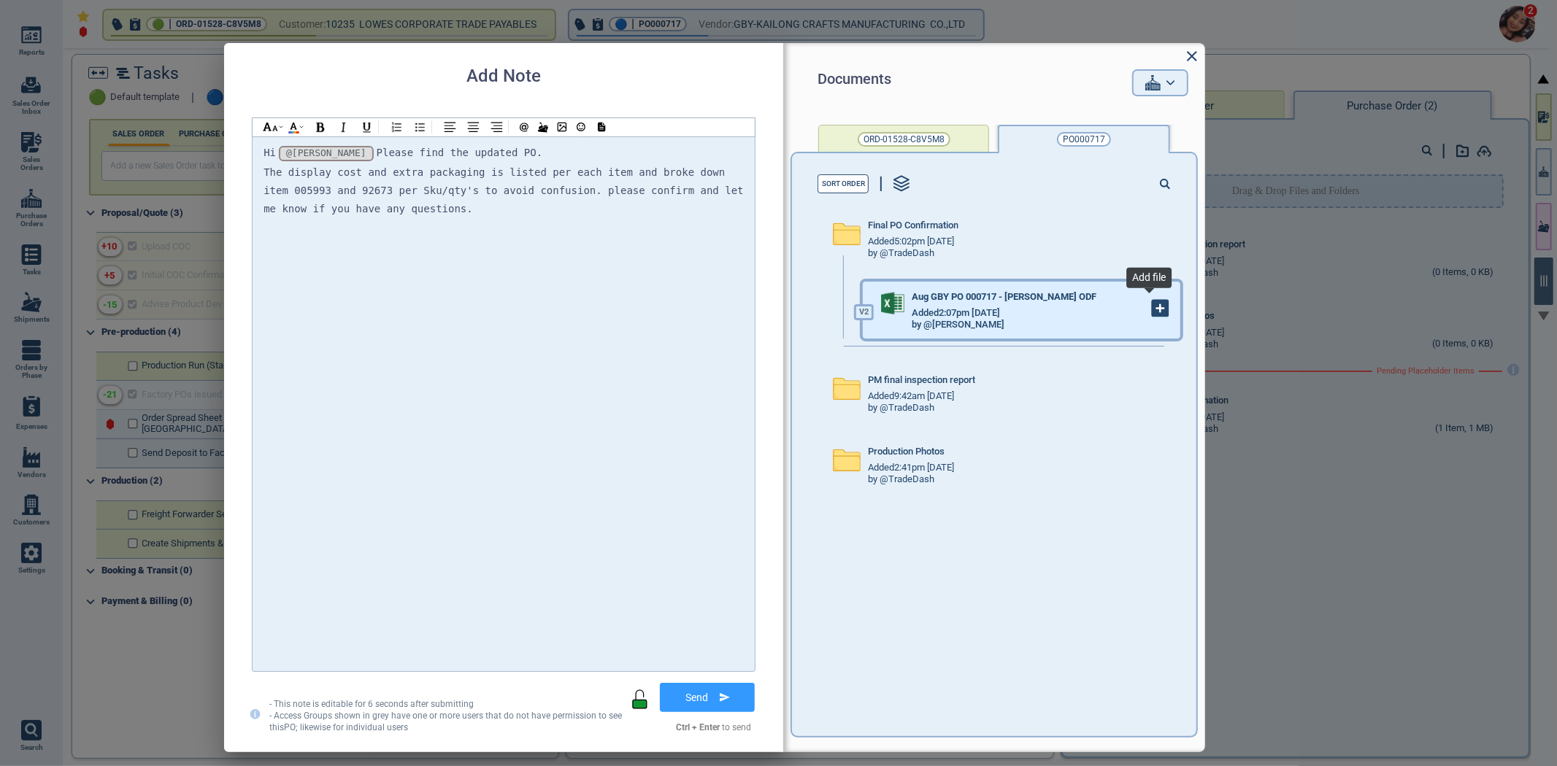
click at [1152, 303] on icon at bounding box center [1160, 309] width 16 height 16
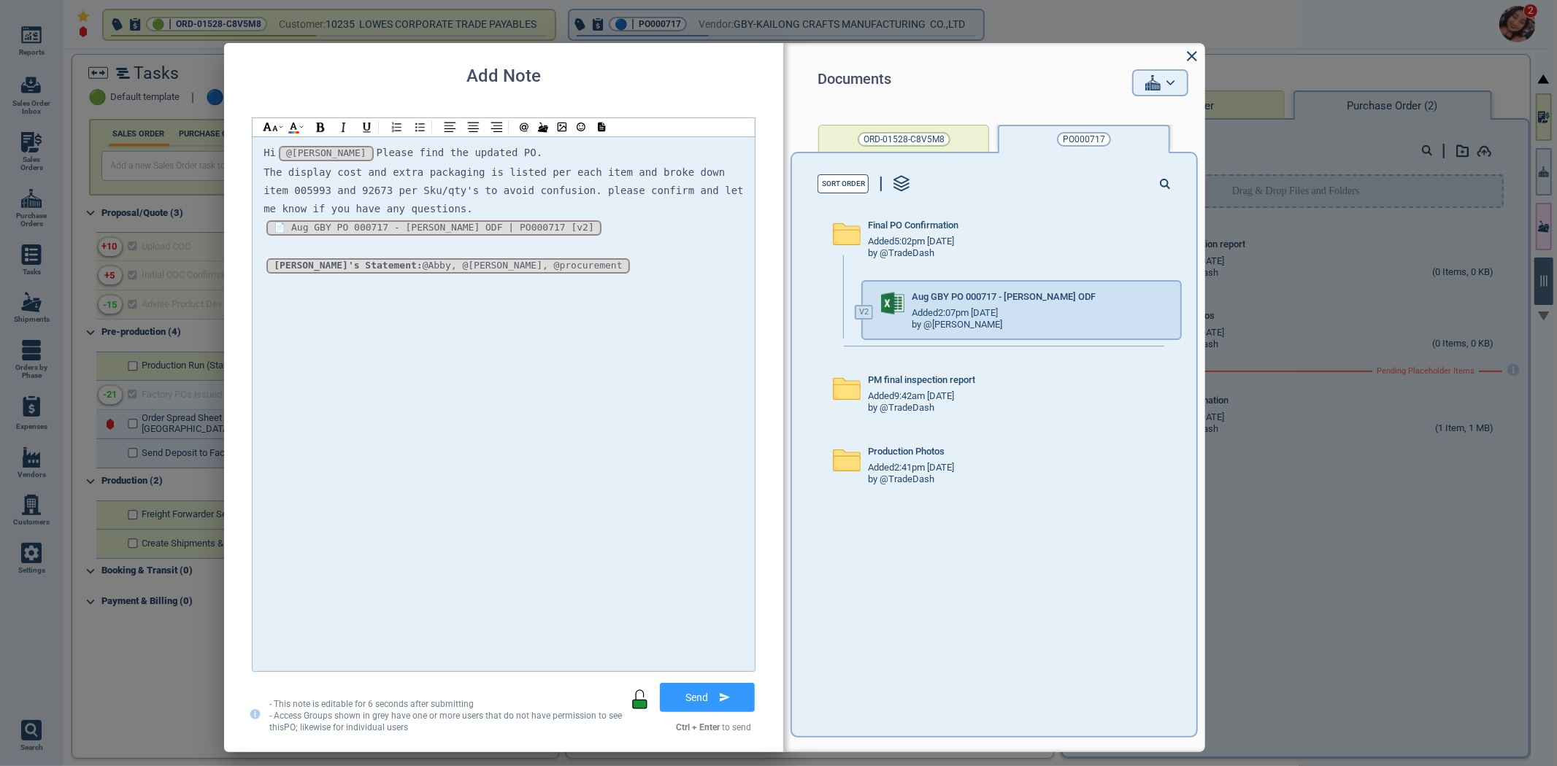
click at [274, 193] on span "The display cost and extra packaging is listed per each item and broke down ite…" at bounding box center [506, 190] width 486 height 48
click at [701, 173] on span "The display cost and extra packaging is listed per each item and broke down ite…" at bounding box center [503, 190] width 480 height 48
drag, startPoint x: 731, startPoint y: 174, endPoint x: 717, endPoint y: 169, distance: 14.8
click at [688, 168] on div "The display cost and extra packaging is listed per each item and broke down ite…" at bounding box center [503, 190] width 480 height 55
click at [511, 207] on div "The display cost and extra packaging is listed per each item and broke down ass…" at bounding box center [503, 190] width 480 height 55
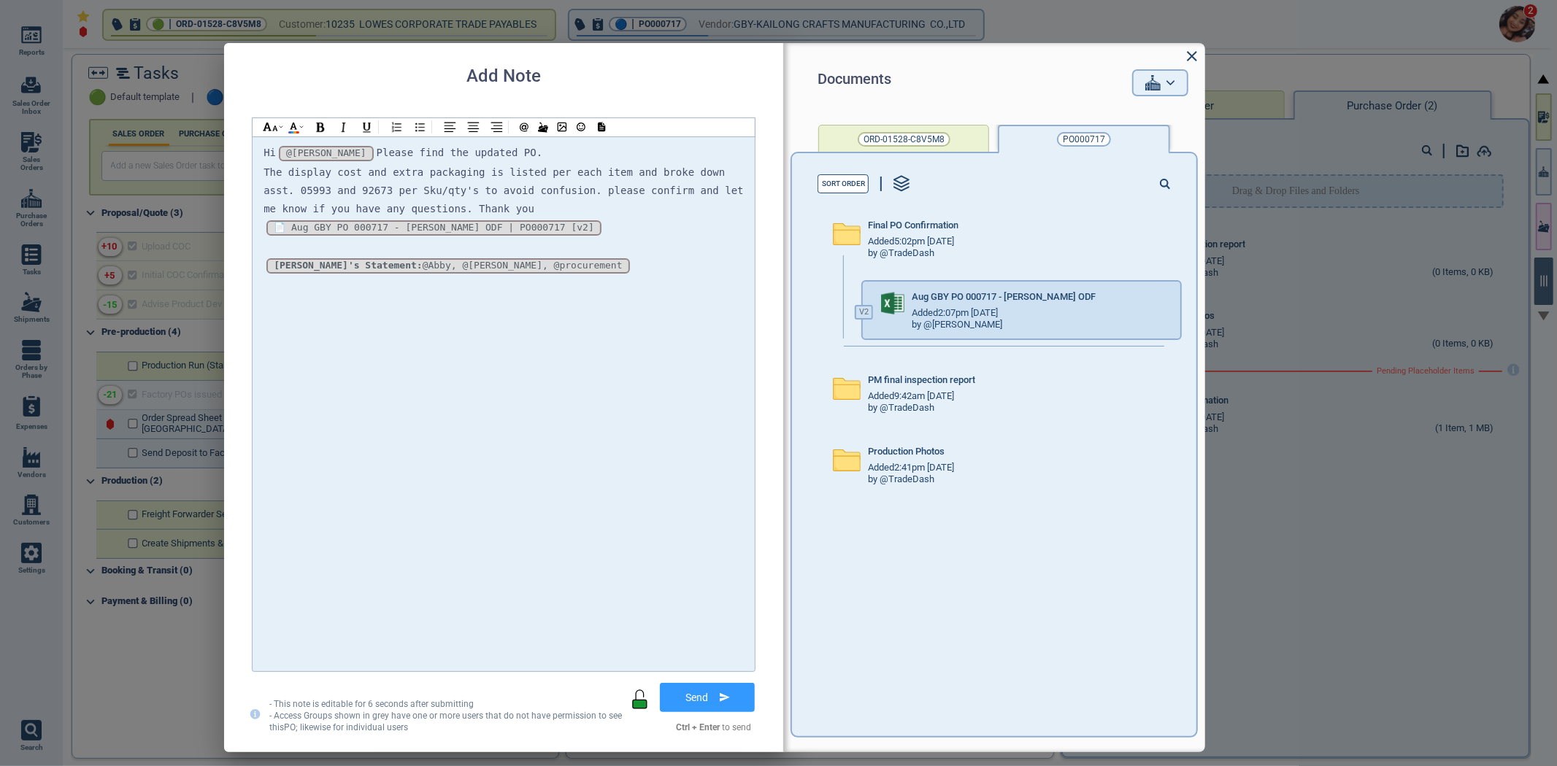
click at [711, 697] on button "Send" at bounding box center [707, 697] width 95 height 29
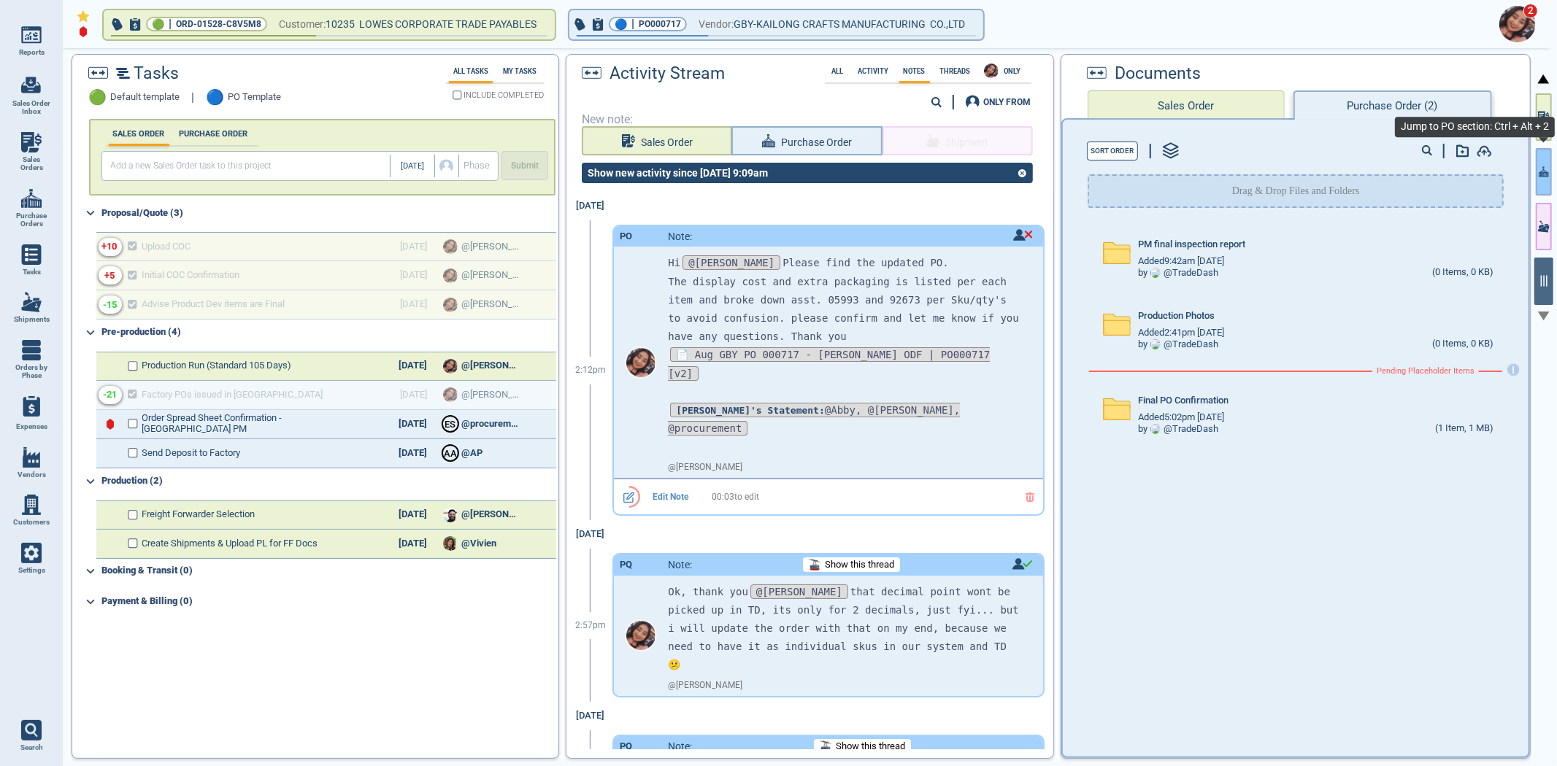
click at [1544, 179] on button "button" at bounding box center [1544, 171] width 16 height 47
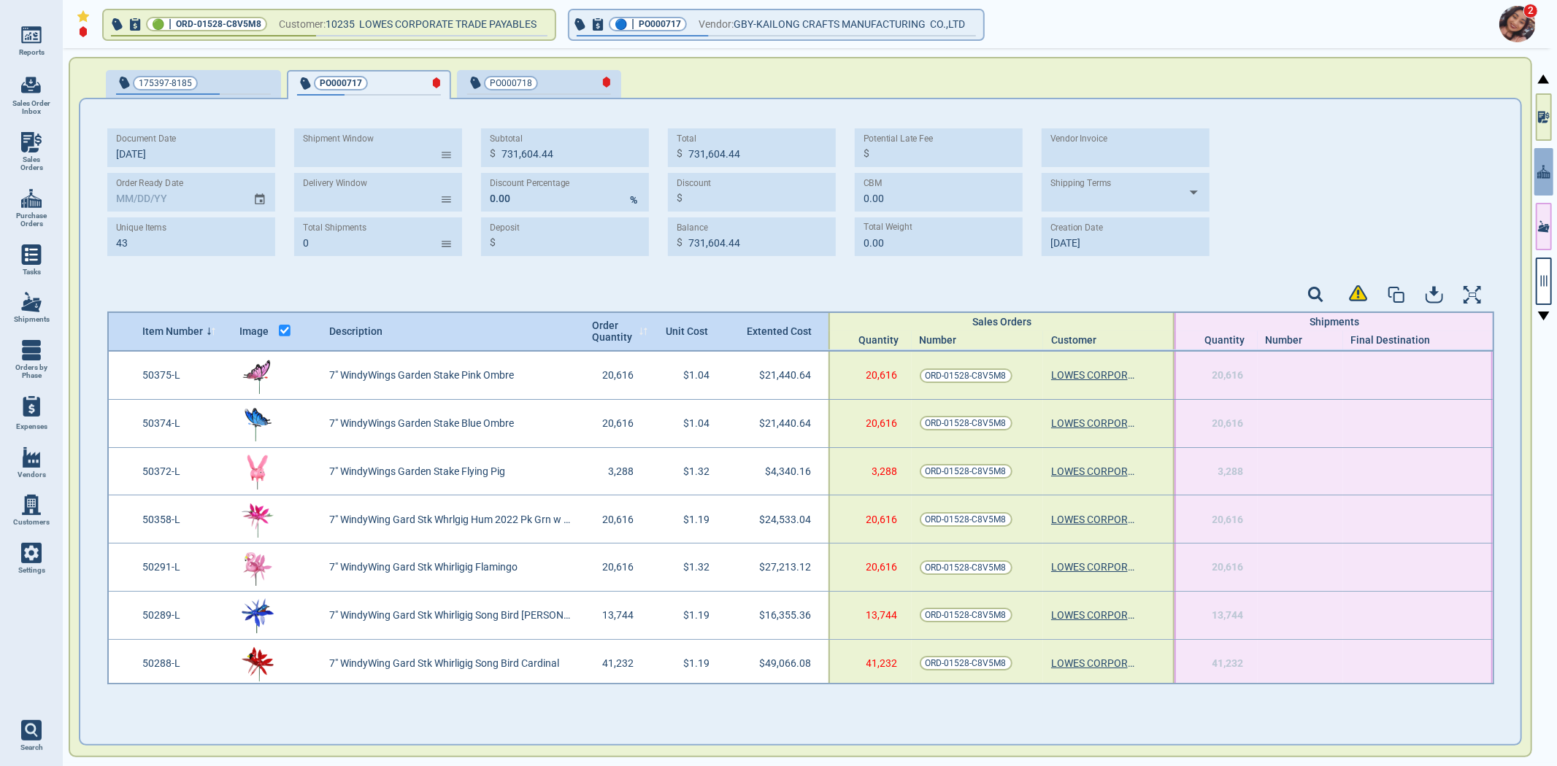
drag, startPoint x: 604, startPoint y: 321, endPoint x: 614, endPoint y: 325, distance: 10.2
click at [604, 321] on span "Order Quantity" at bounding box center [613, 331] width 43 height 23
click at [153, 331] on span "Item Number" at bounding box center [172, 332] width 61 height 12
click at [215, 326] on div "Item Number" at bounding box center [182, 332] width 97 height 12
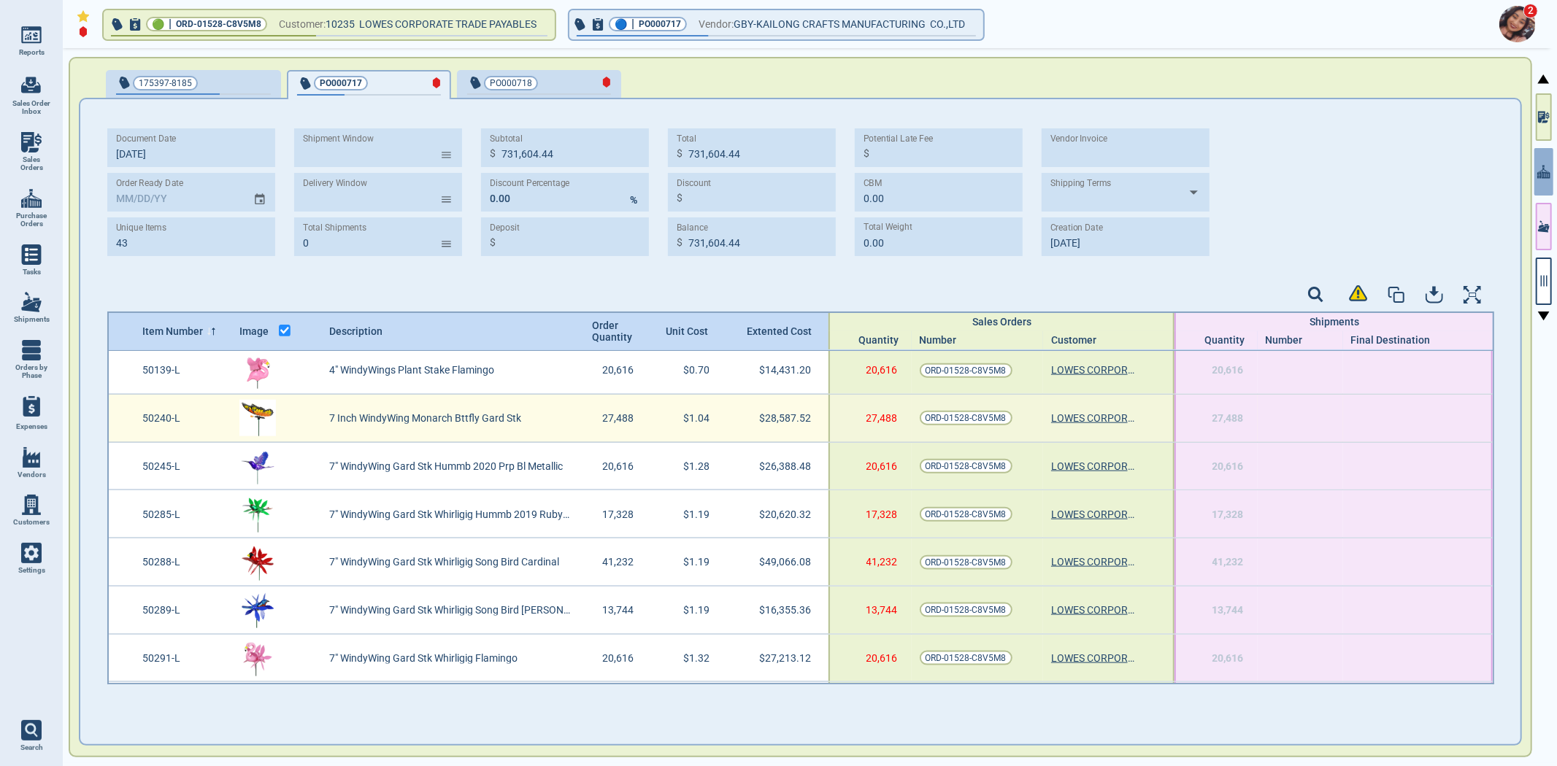
scroll to position [1731, 0]
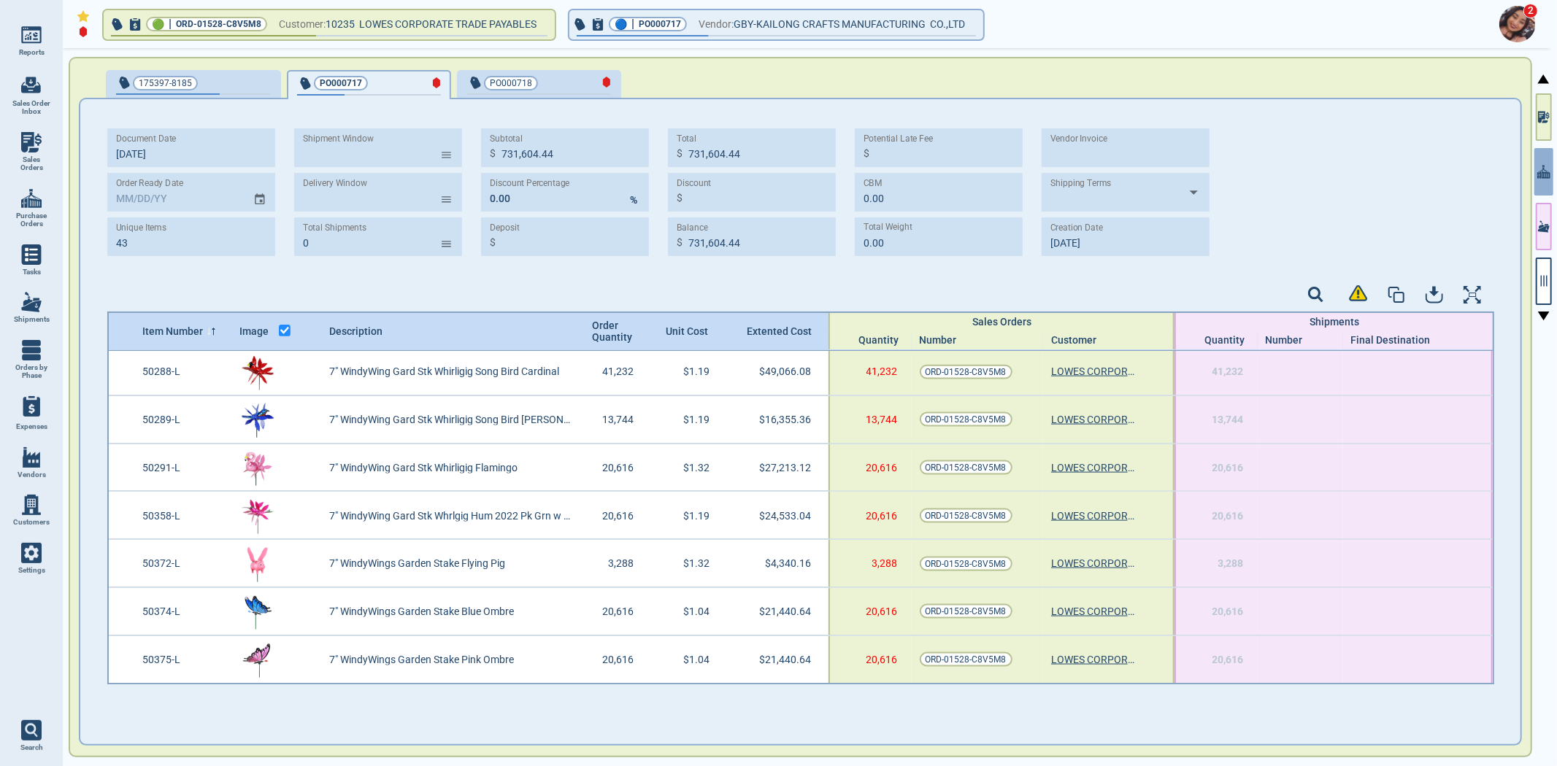
click at [243, 72] on button "175397-8185" at bounding box center [193, 84] width 175 height 29
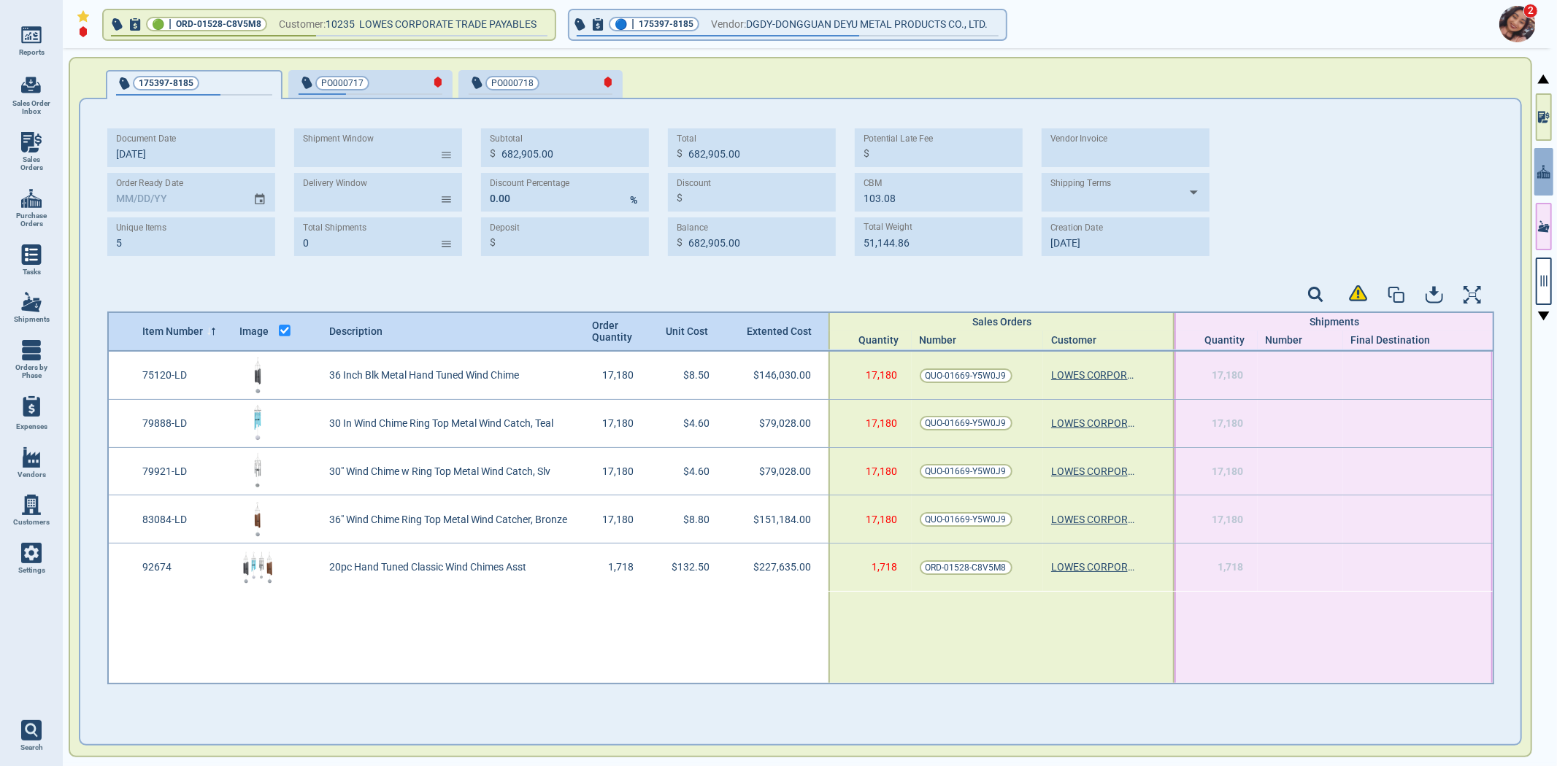
type input "5"
type input "682,905.00"
type input "103.08"
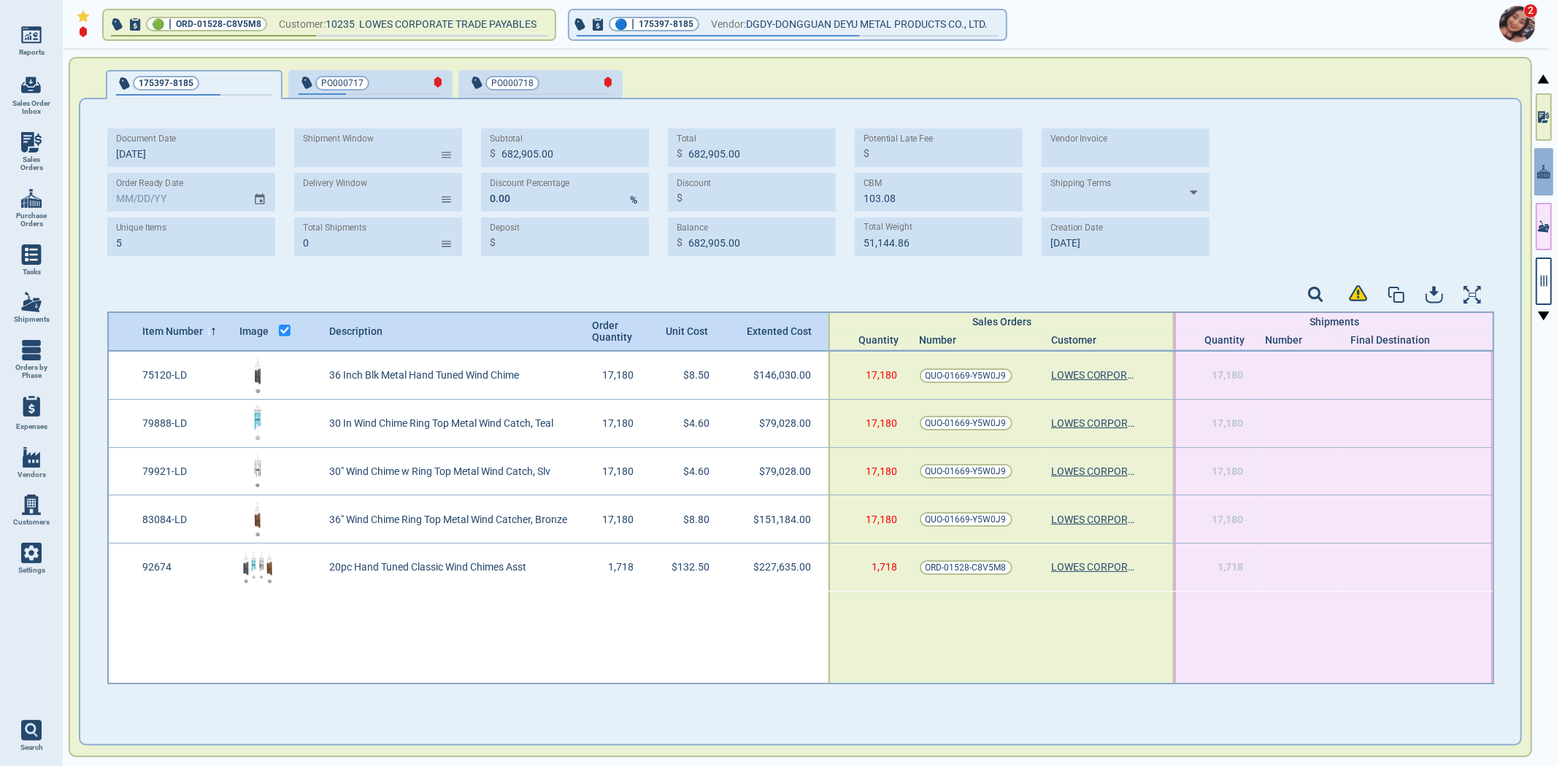
type input "51,144.86"
type input "7‎/31/25"
click at [1339, 217] on div "Document Date 7‎/31/25 Order Ready Date Unique Items 5 Shipment Window ​ Delive…" at bounding box center [800, 197] width 1387 height 139
click at [1545, 272] on button "button" at bounding box center [1544, 281] width 16 height 47
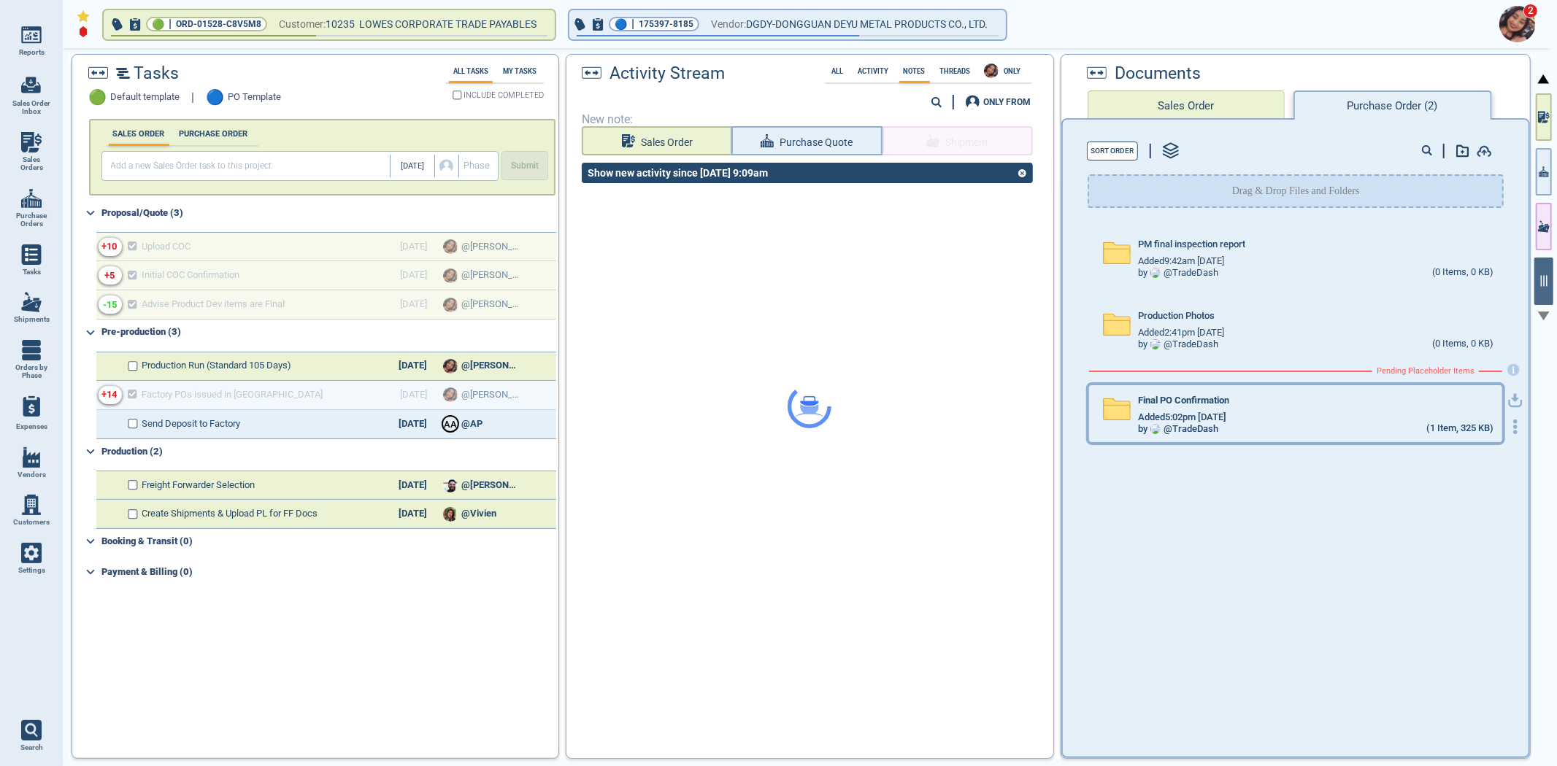
click at [1226, 417] on span "Added 5:02pm 2/17/23" at bounding box center [1182, 417] width 88 height 11
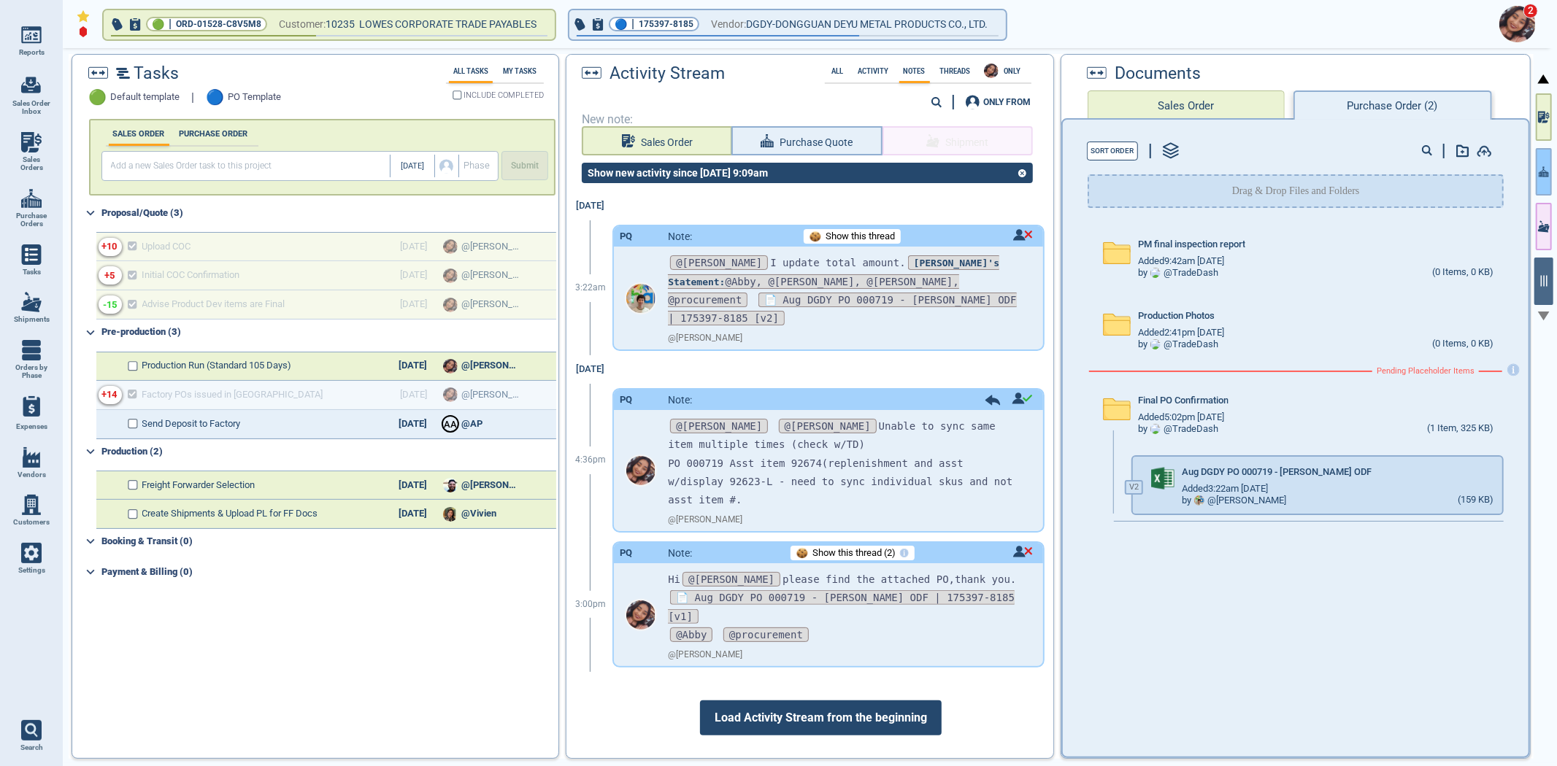
click at [1543, 164] on icon "button" at bounding box center [1544, 171] width 10 height 15
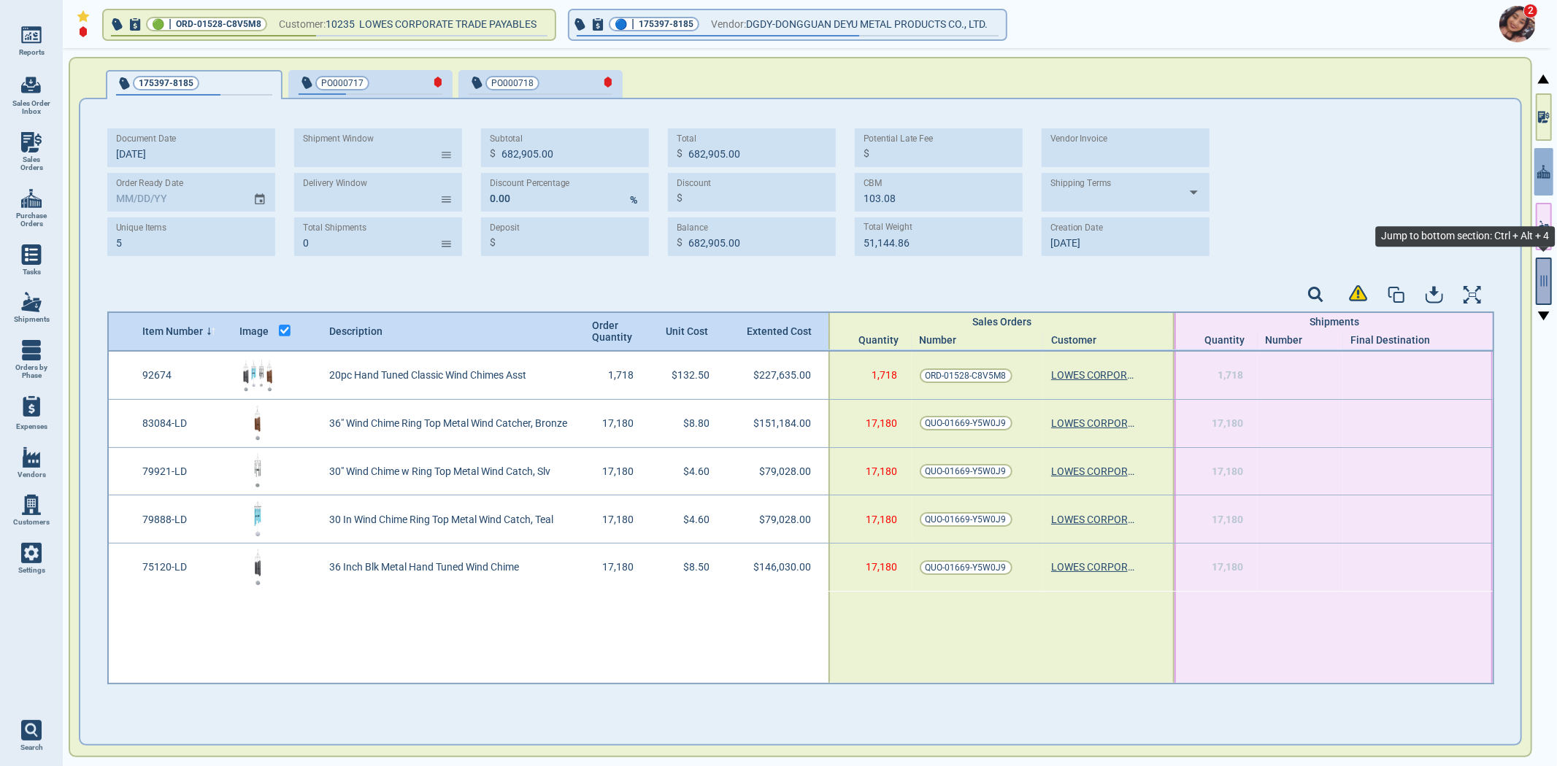
click at [1540, 276] on icon "button" at bounding box center [1543, 280] width 13 height 13
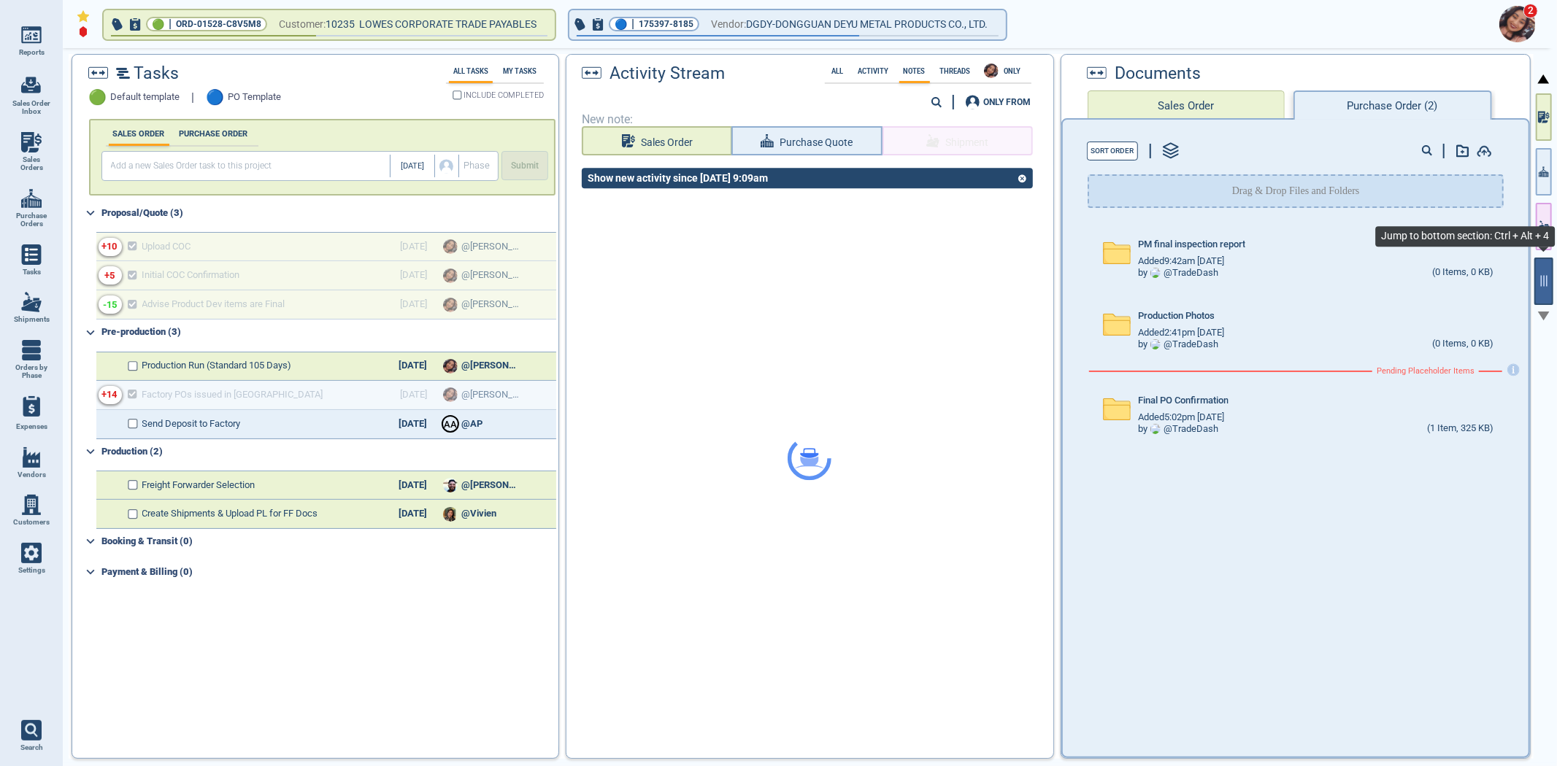
click at [1537, 267] on button "button" at bounding box center [1543, 281] width 19 height 47
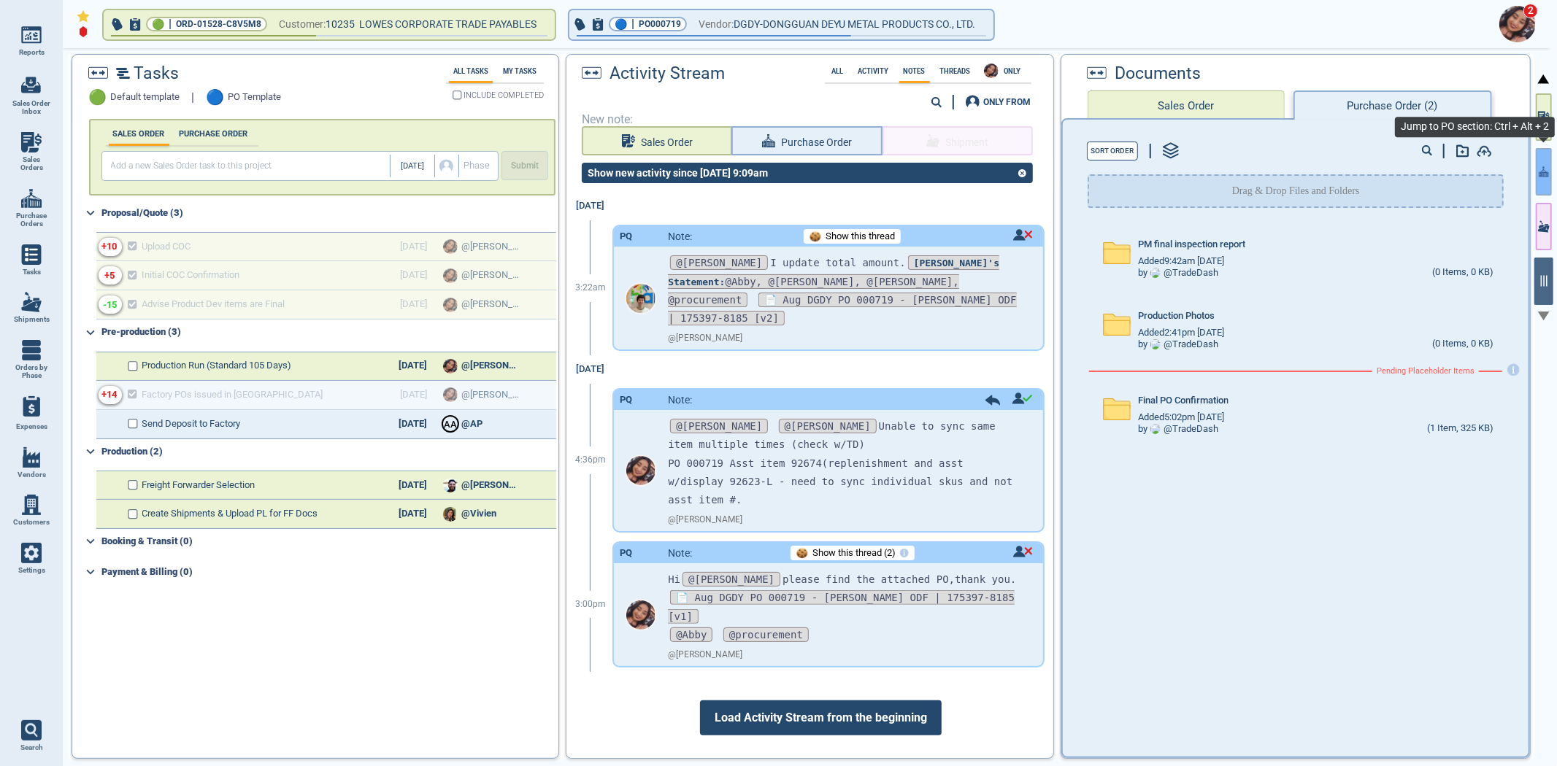
click at [1547, 158] on button "button" at bounding box center [1544, 171] width 16 height 47
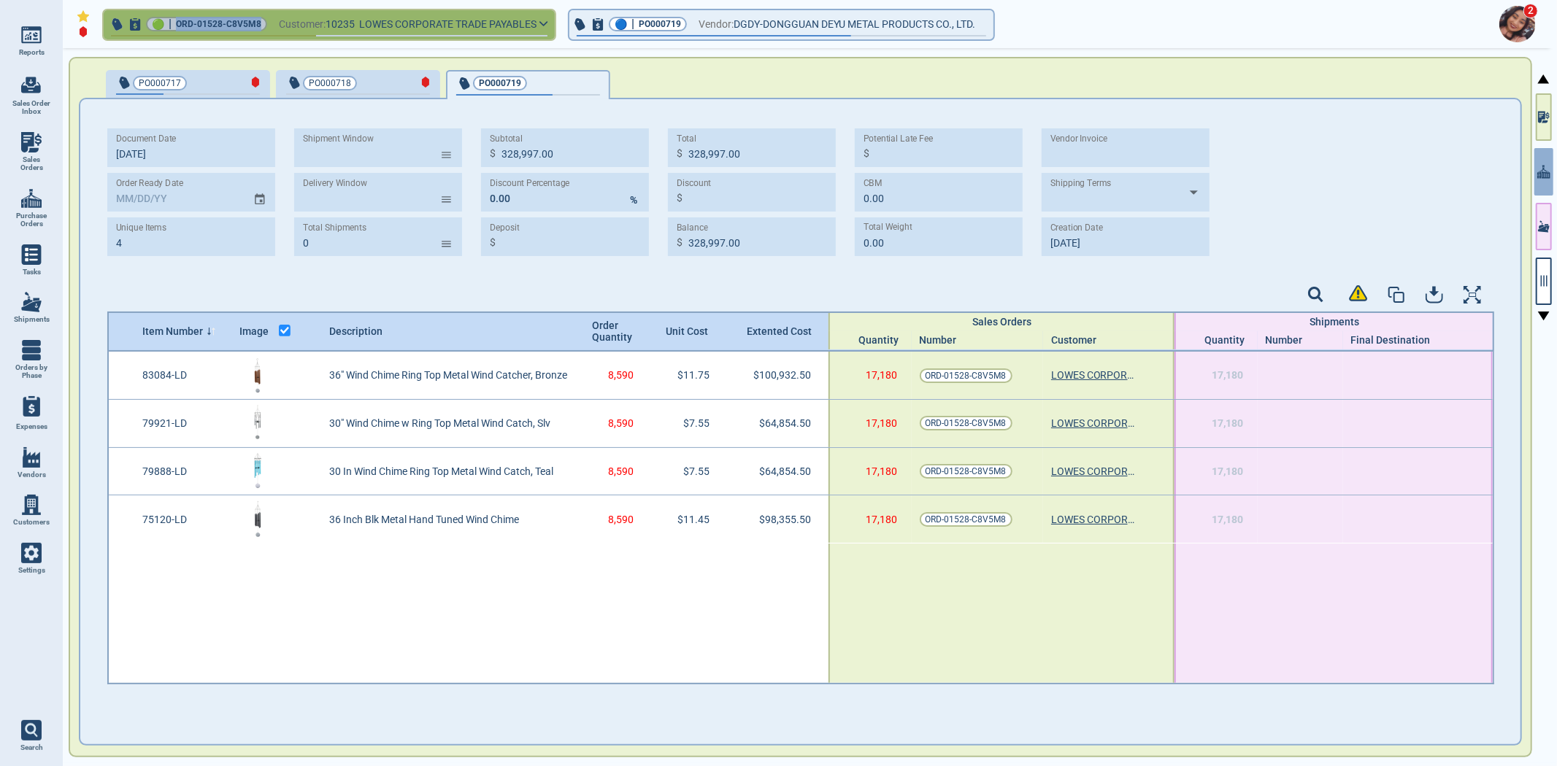
drag, startPoint x: 175, startPoint y: 25, endPoint x: 266, endPoint y: 25, distance: 91.2
click at [266, 20] on button "🟢 | ORD-01528-C8V5M8 Customer: 10235 LOWES CORPORATE TRADE PAYABLES" at bounding box center [329, 24] width 451 height 29
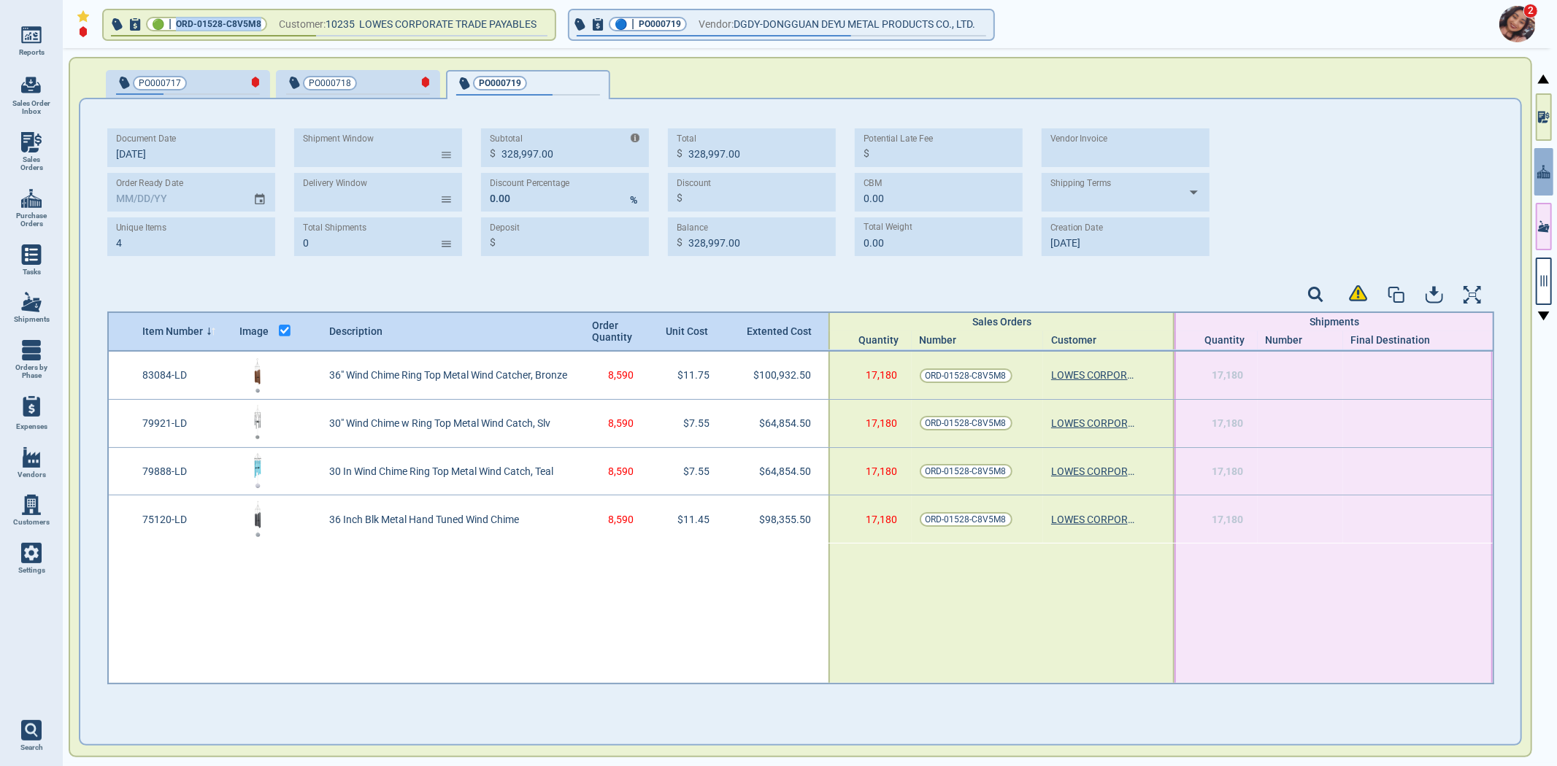
copy span "ORD-01528-C8V5M8"
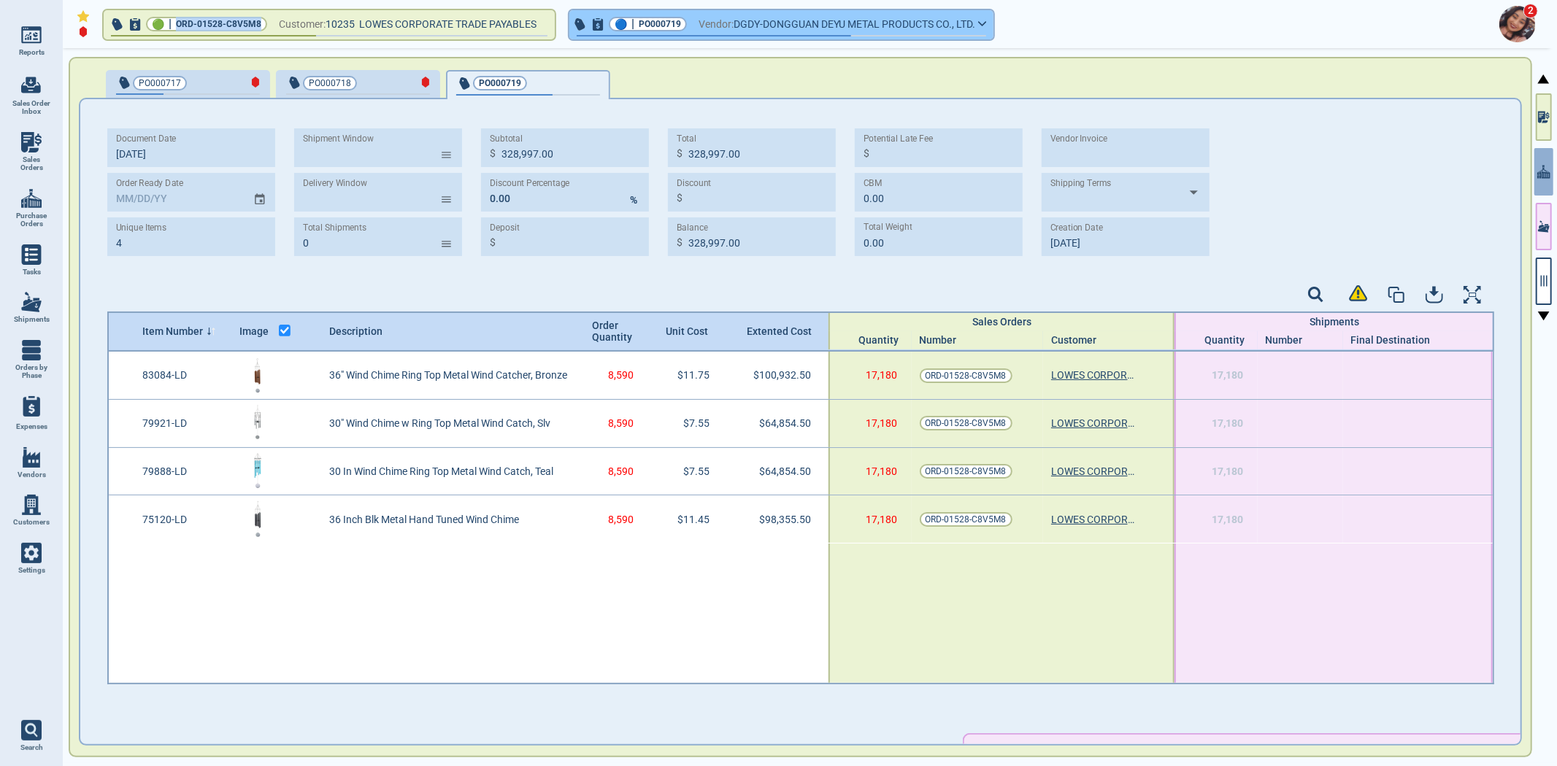
click at [717, 26] on span "Vendor:" at bounding box center [715, 24] width 35 height 18
click at [718, 22] on span "Vendor:" at bounding box center [715, 24] width 35 height 18
click at [993, 15] on button "🔵 | PO000719 Vendor: DGDY-DONGGUAN DEYU METAL PRODUCTS CO., LTD." at bounding box center [781, 24] width 424 height 29
click at [993, 29] on button "🔵 | PO000719 Vendor: DGDY-DONGGUAN DEYU METAL PRODUCTS CO., LTD." at bounding box center [781, 24] width 424 height 29
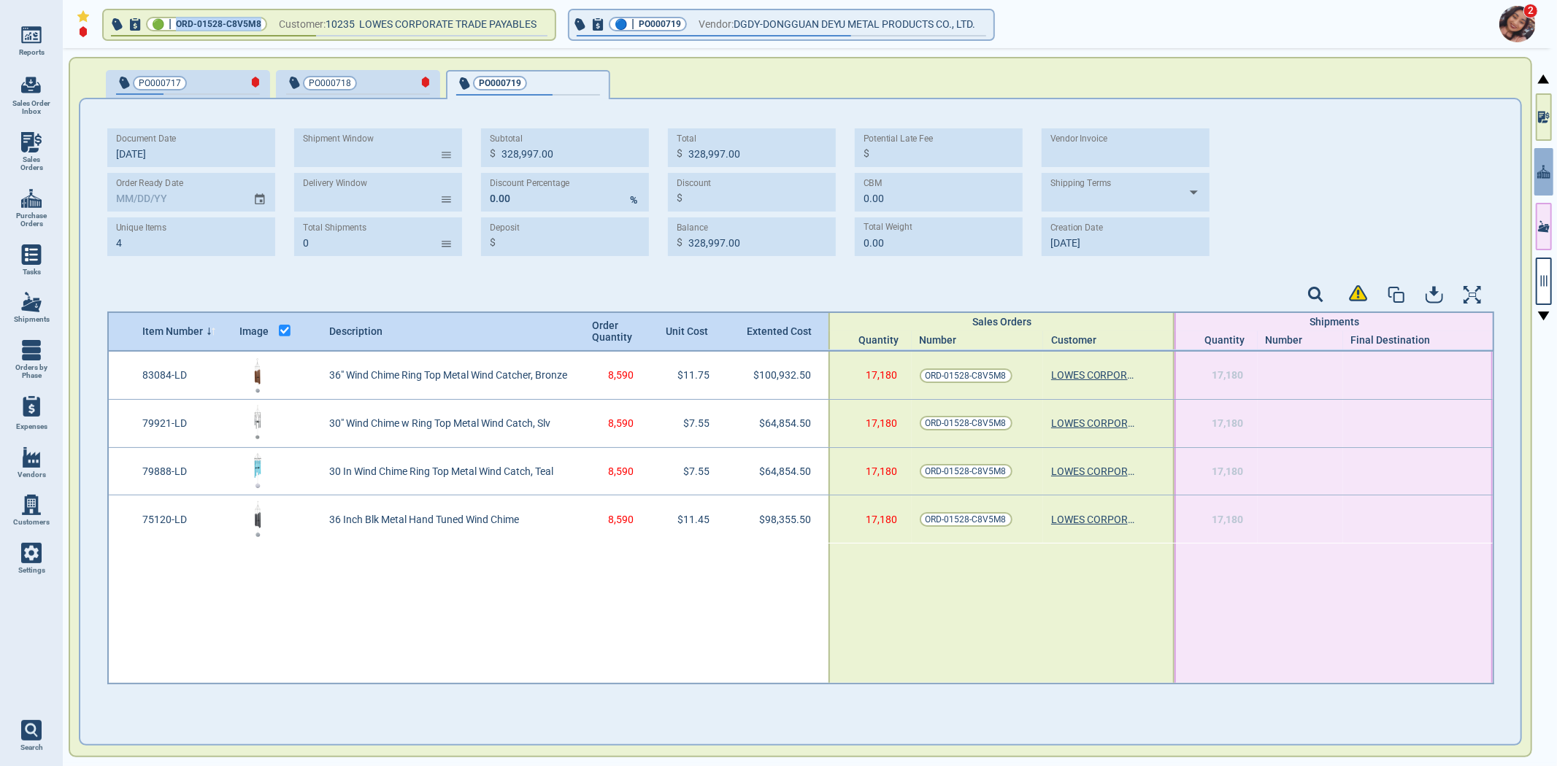
click at [344, 78] on span "PO000718" at bounding box center [330, 83] width 42 height 15
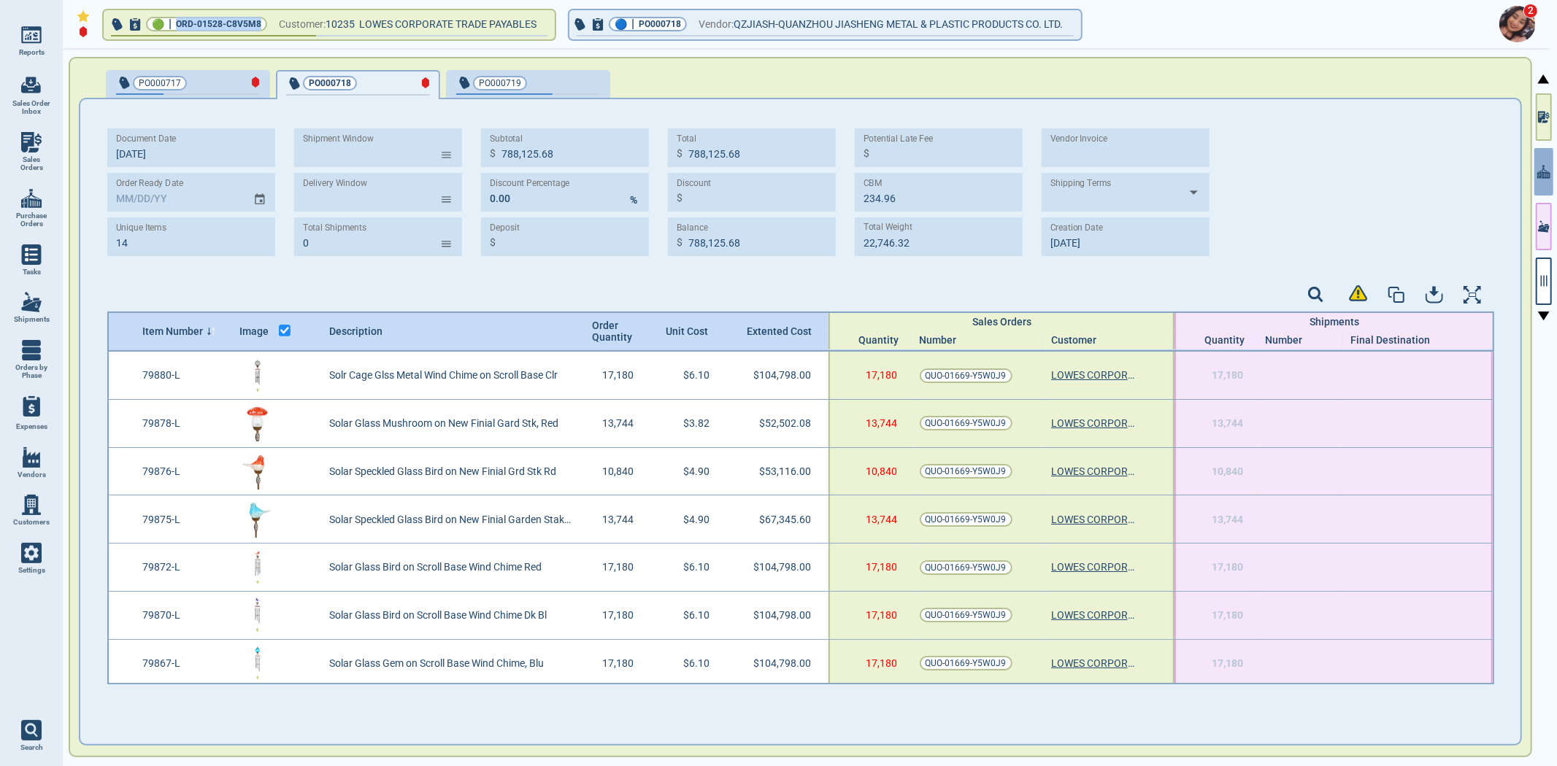
type input "14"
type input "788,125.68"
type input "234.96"
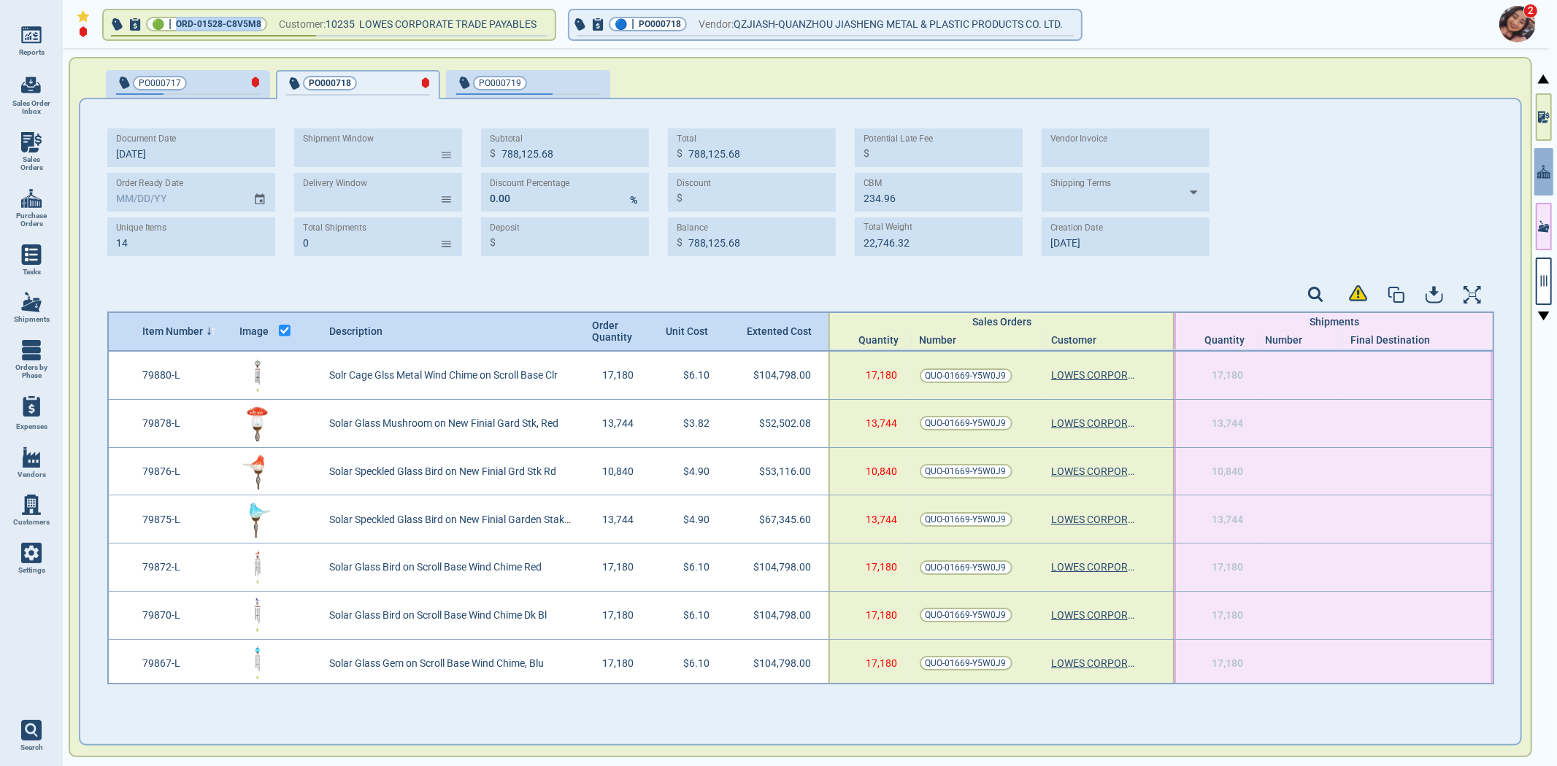
type input "22,746.32"
type input "8‎/12/25"
type input "8‎/13/25"
click at [192, 76] on span "PO000717" at bounding box center [164, 83] width 96 height 15
type input "43"
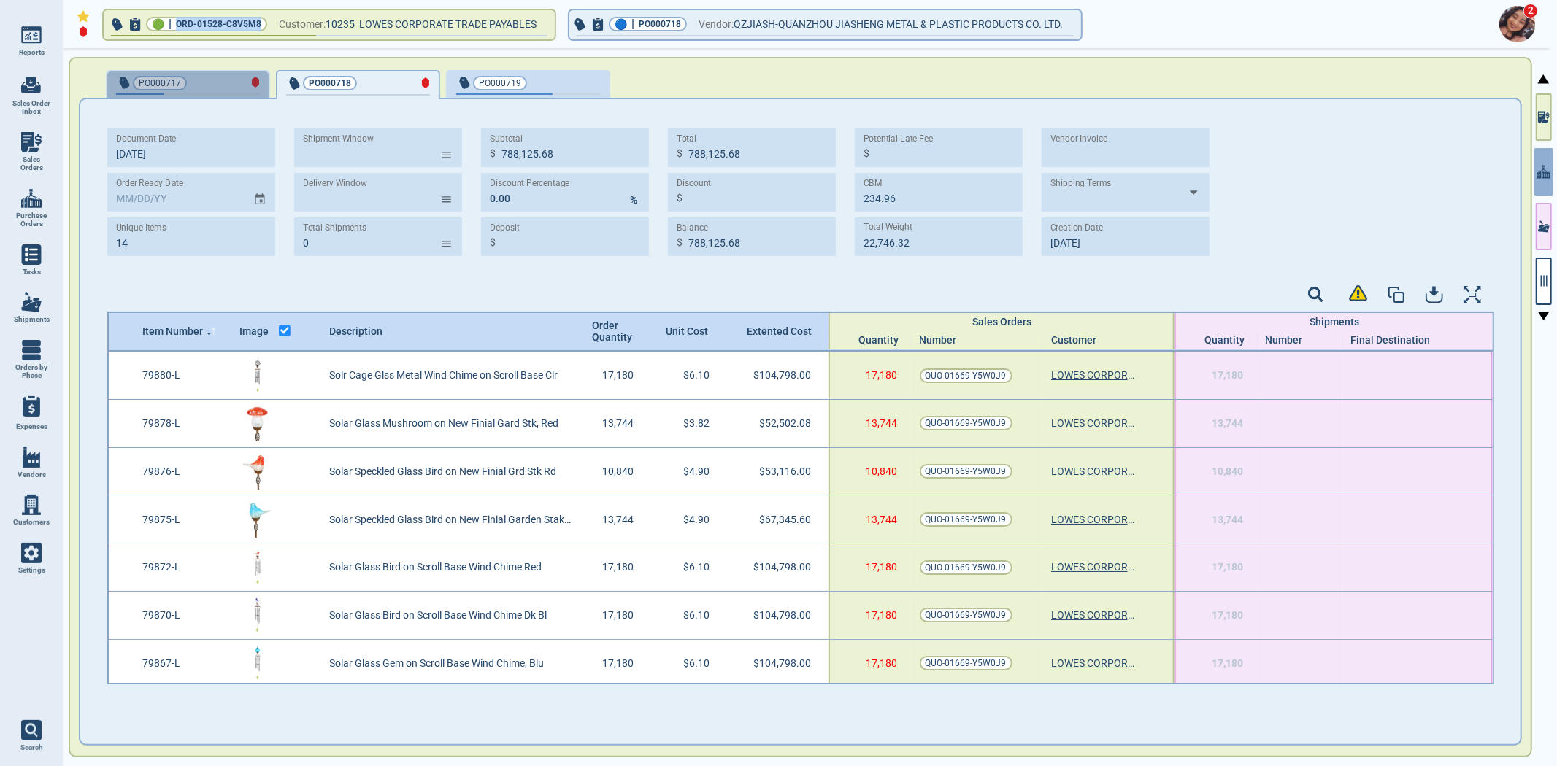
type input "731,604.44"
type input "0.00"
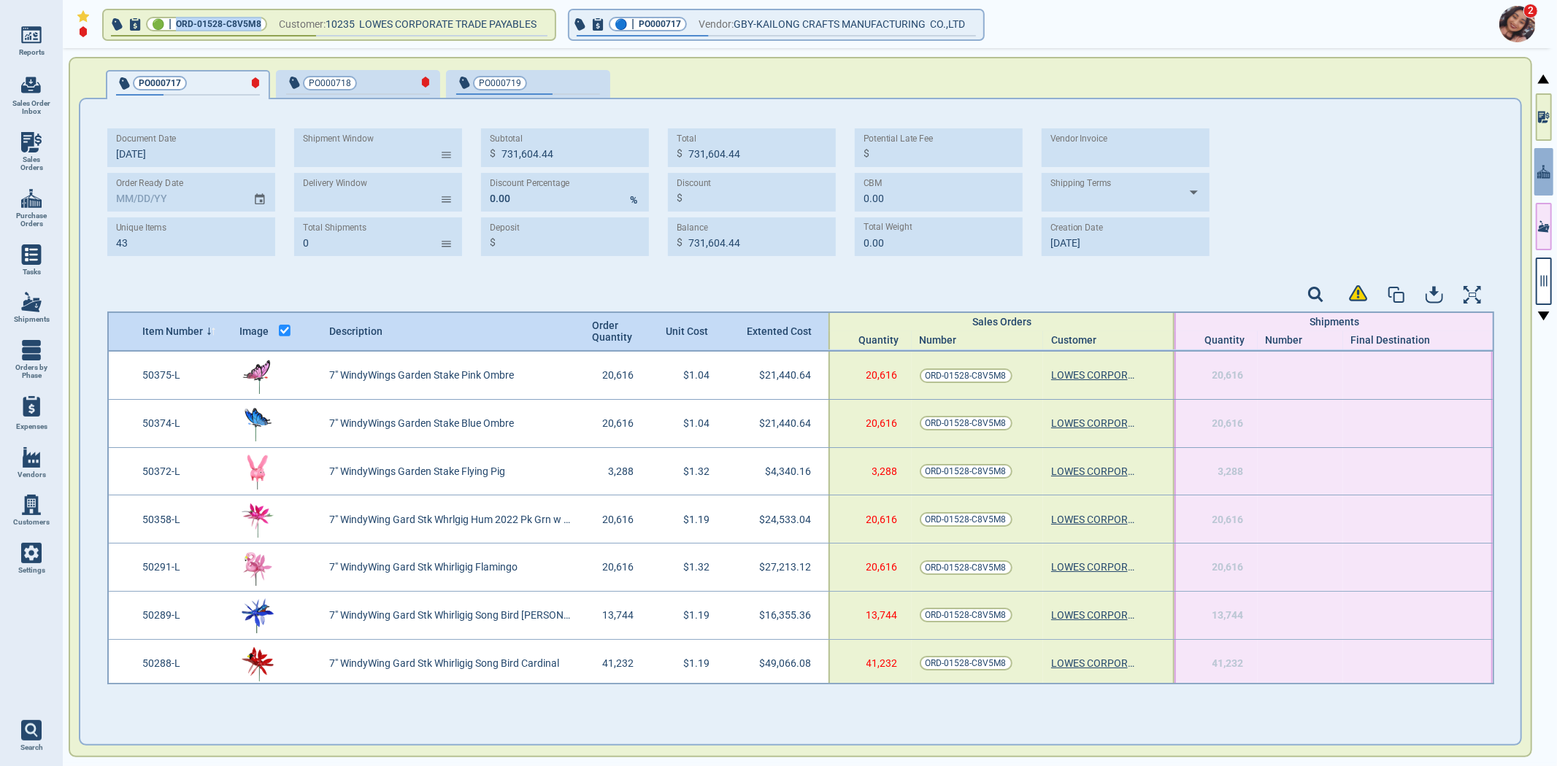
type input "[DATE]"
click at [533, 85] on span "PO000719" at bounding box center [504, 83] width 96 height 15
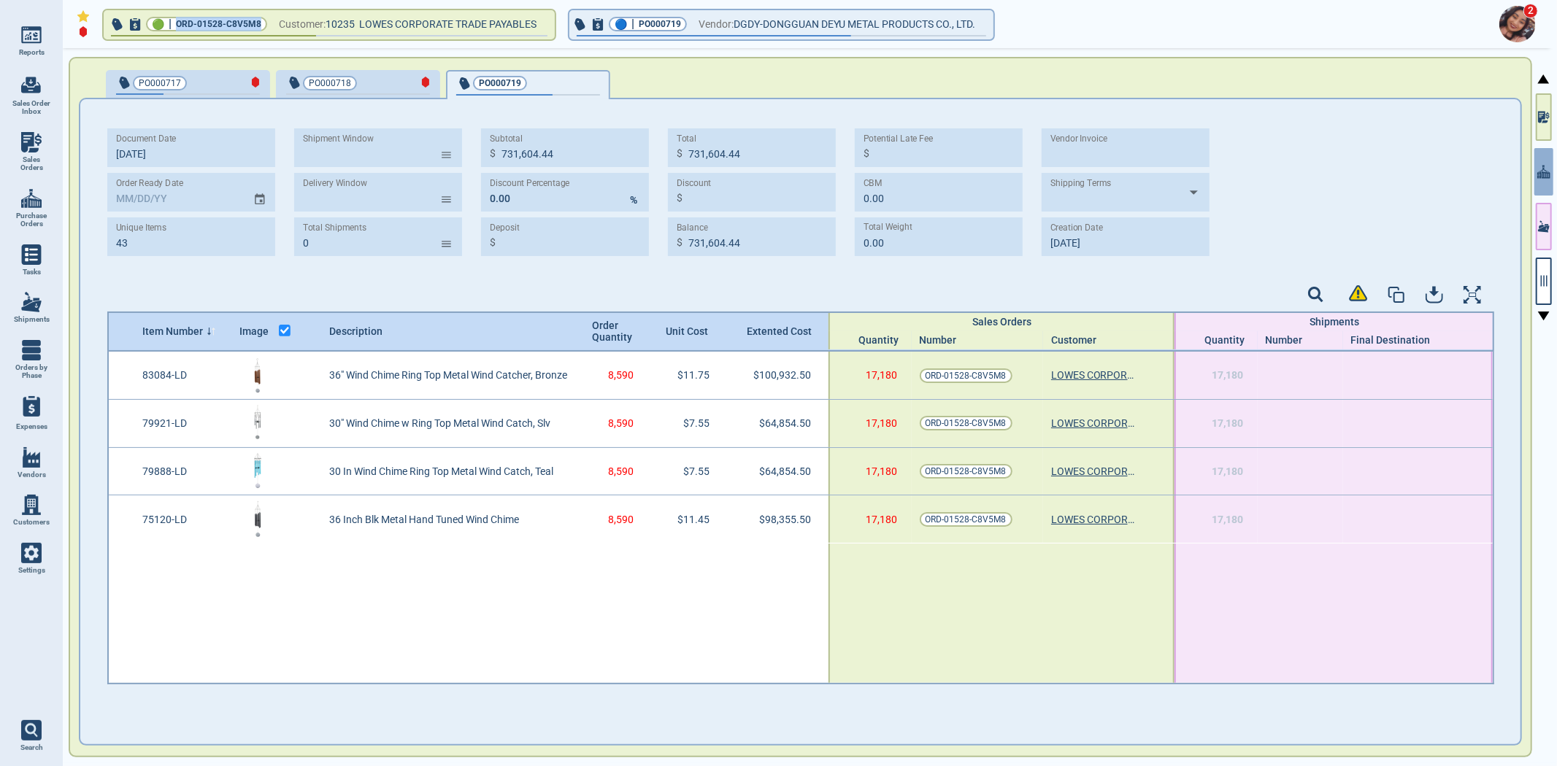
type input "4"
type input "328,997.00"
click at [1512, 12] on img at bounding box center [1517, 24] width 36 height 36
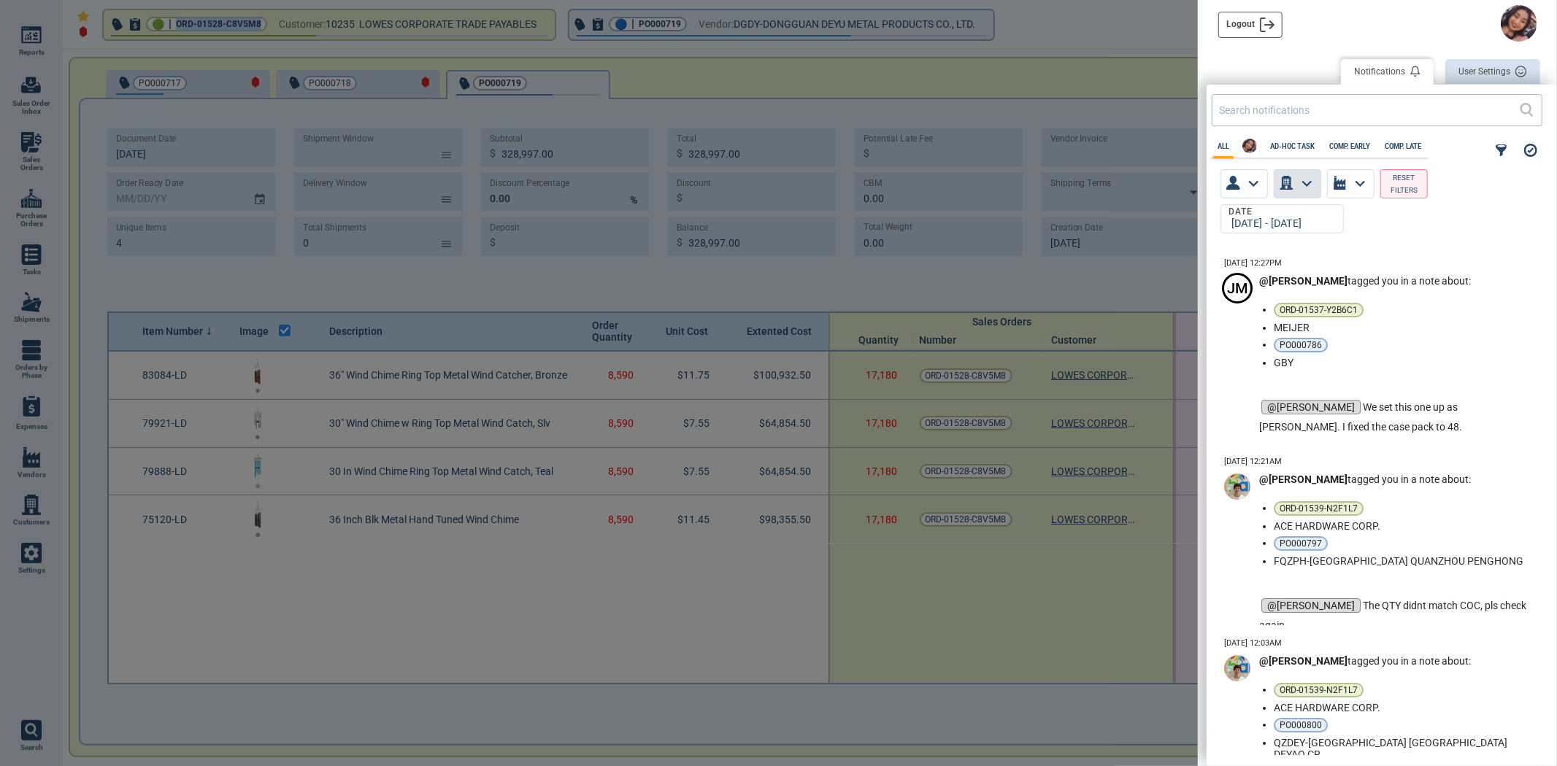
scroll to position [499, 342]
click at [1318, 107] on input "text" at bounding box center [1369, 109] width 301 height 21
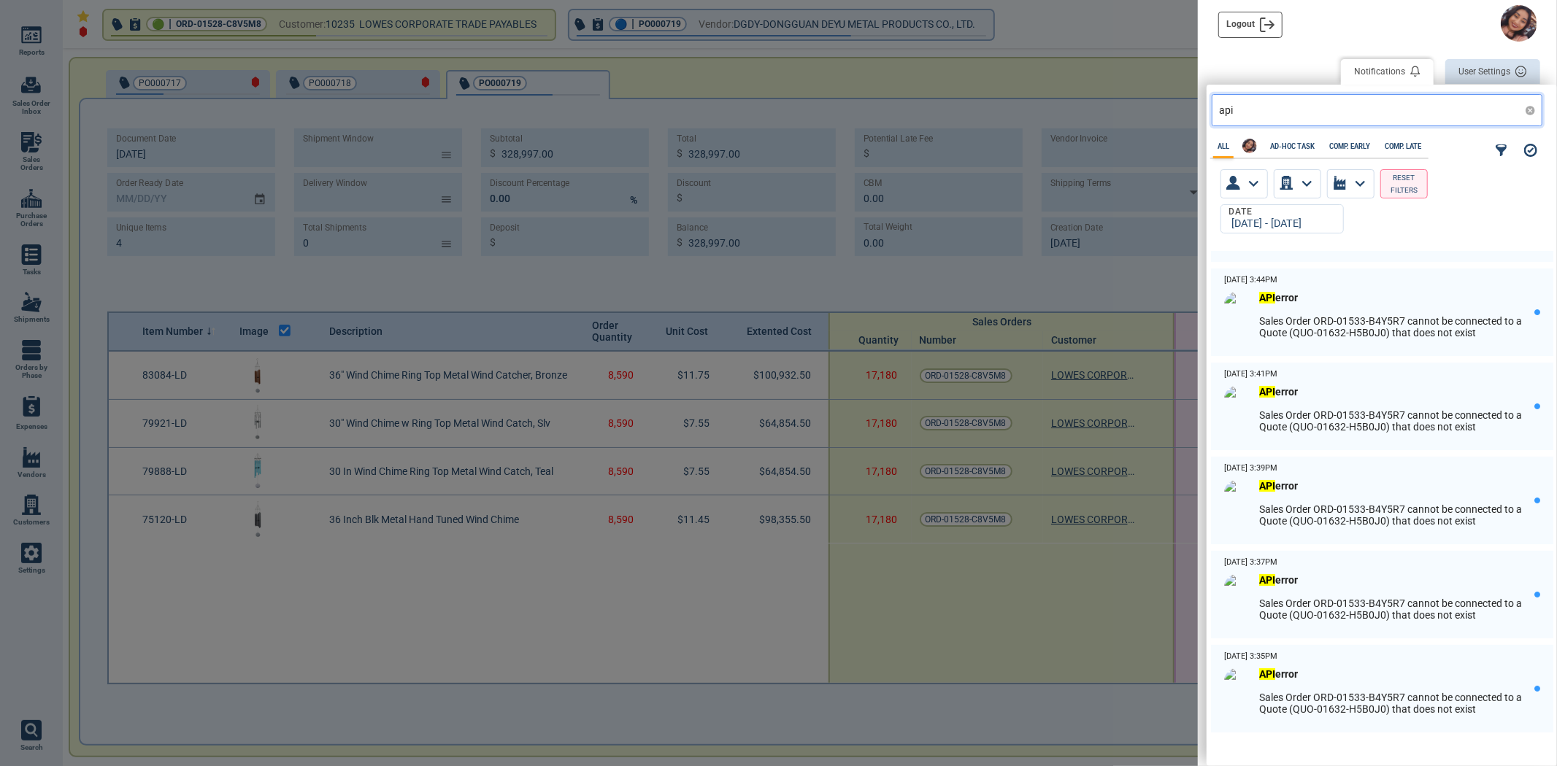
scroll to position [0, 0]
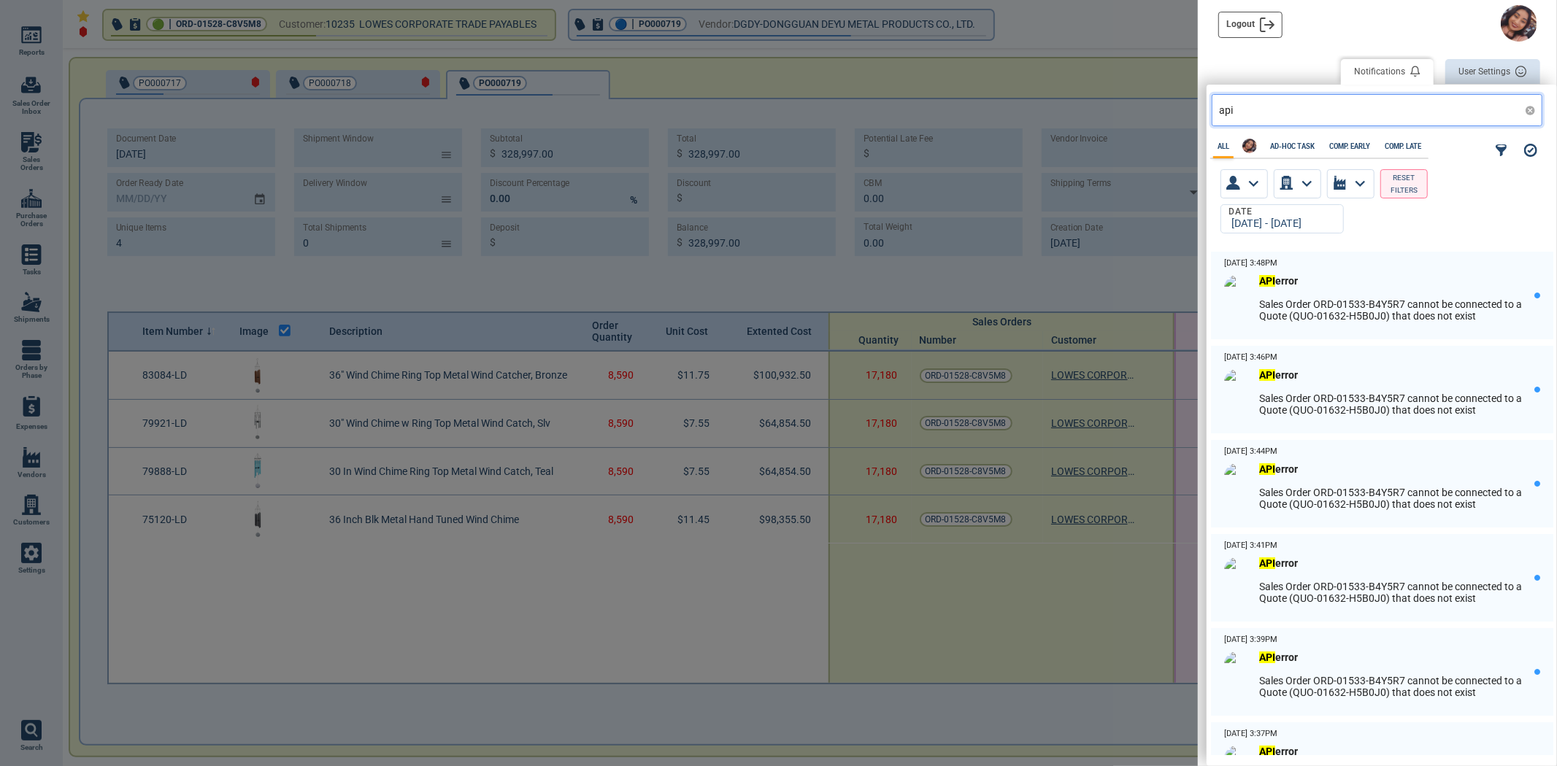
type input "api"
click at [800, 83] on div at bounding box center [778, 383] width 1557 height 766
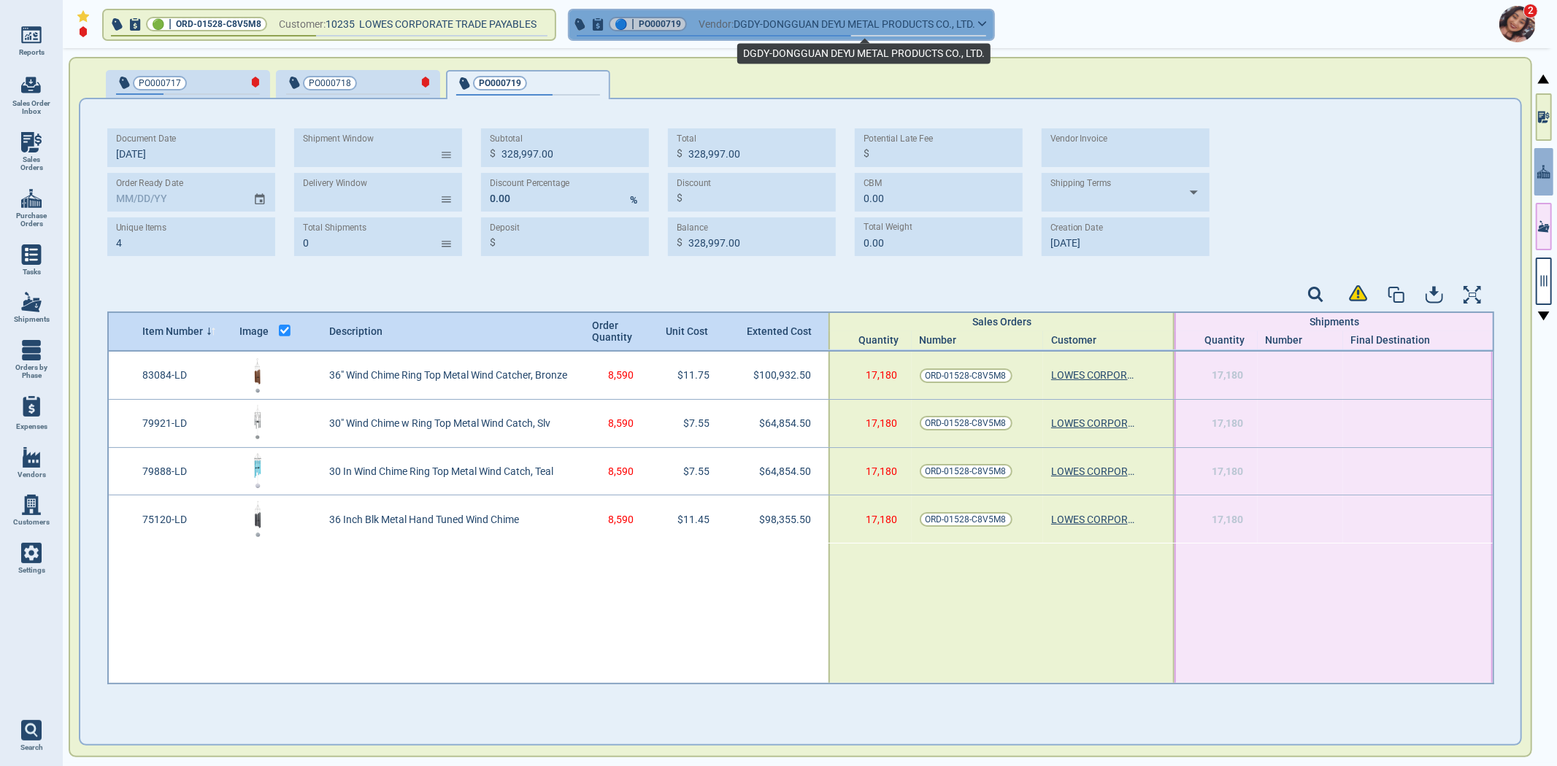
click at [862, 15] on span "DGDY-DONGGUAN DEYU METAL PRODUCTS CO., LTD." at bounding box center [855, 24] width 242 height 18
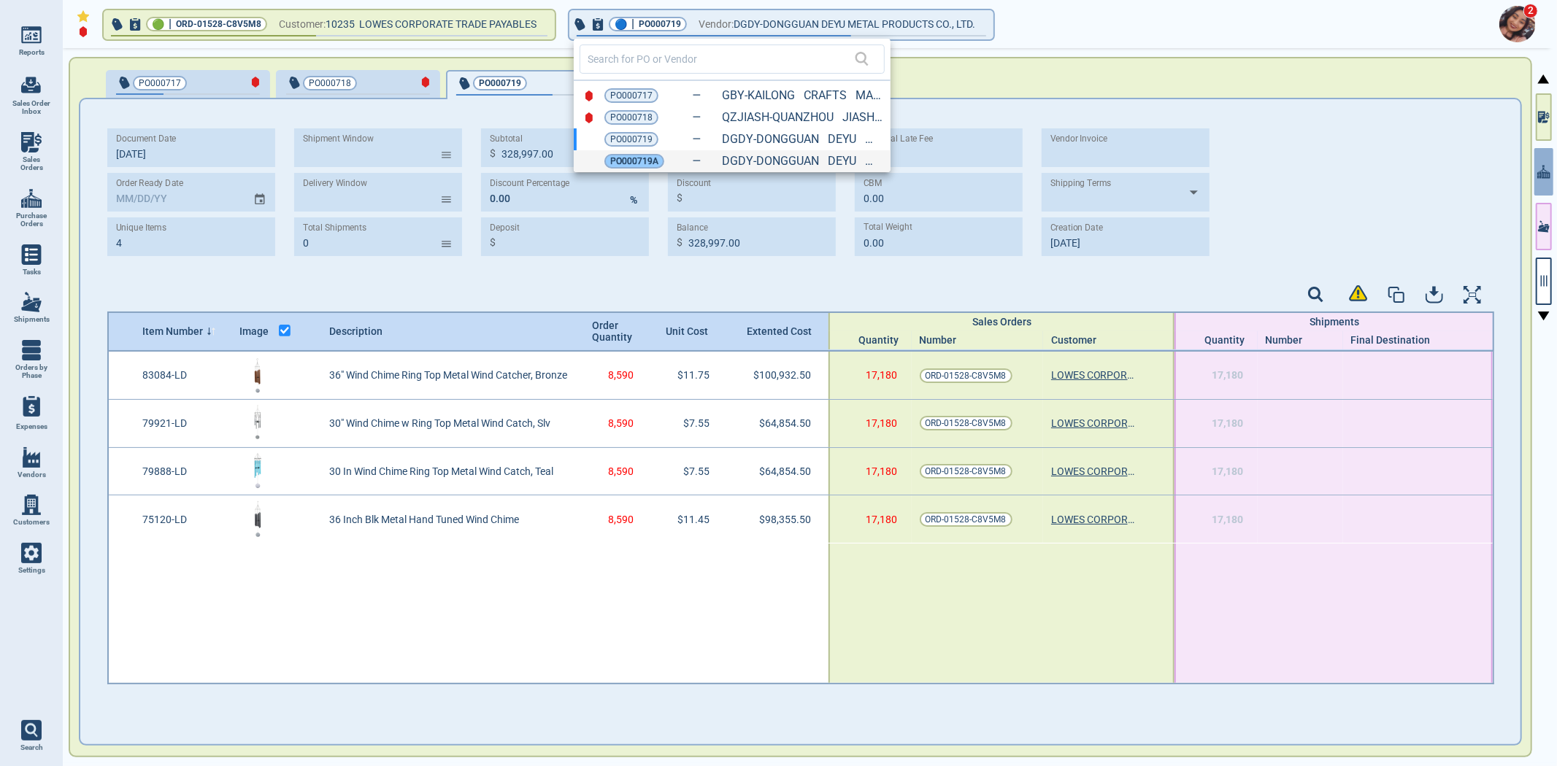
click at [641, 157] on span "PO000719A" at bounding box center [634, 161] width 48 height 15
type input "227,635.00"
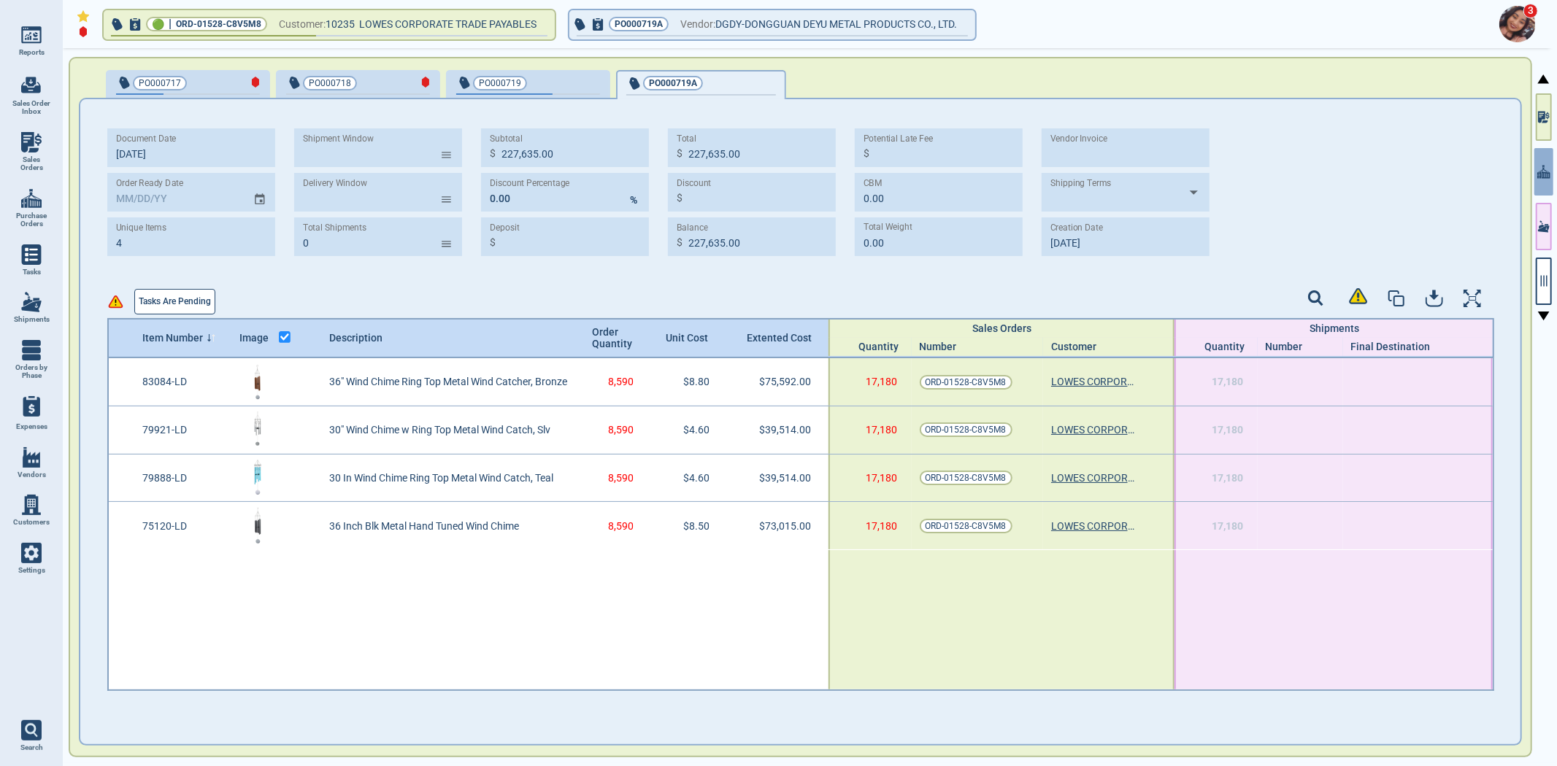
click at [534, 82] on span "PO000719" at bounding box center [504, 83] width 96 height 15
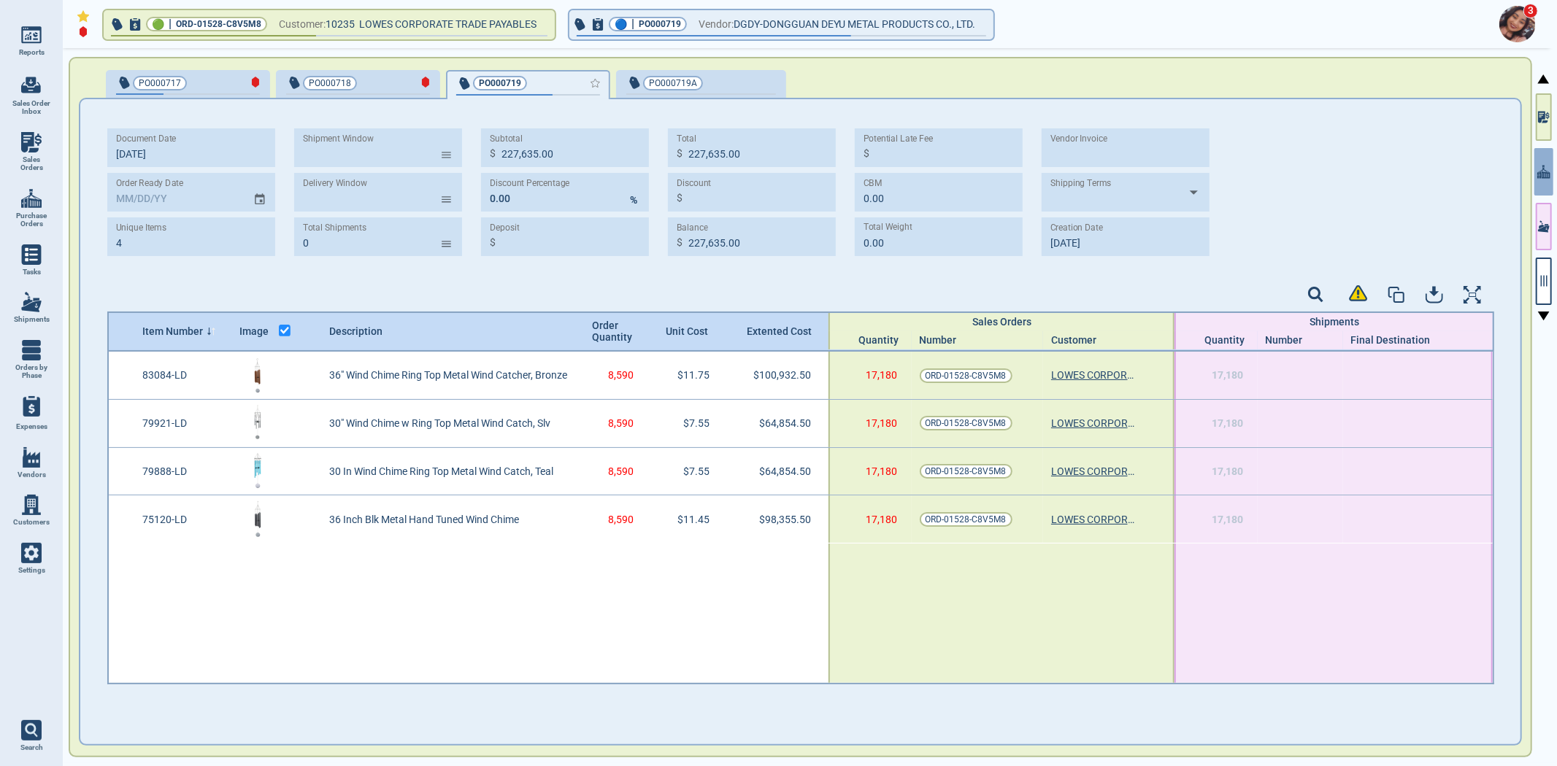
type input "328,997.00"
click at [727, 82] on div "button" at bounding box center [751, 81] width 49 height 15
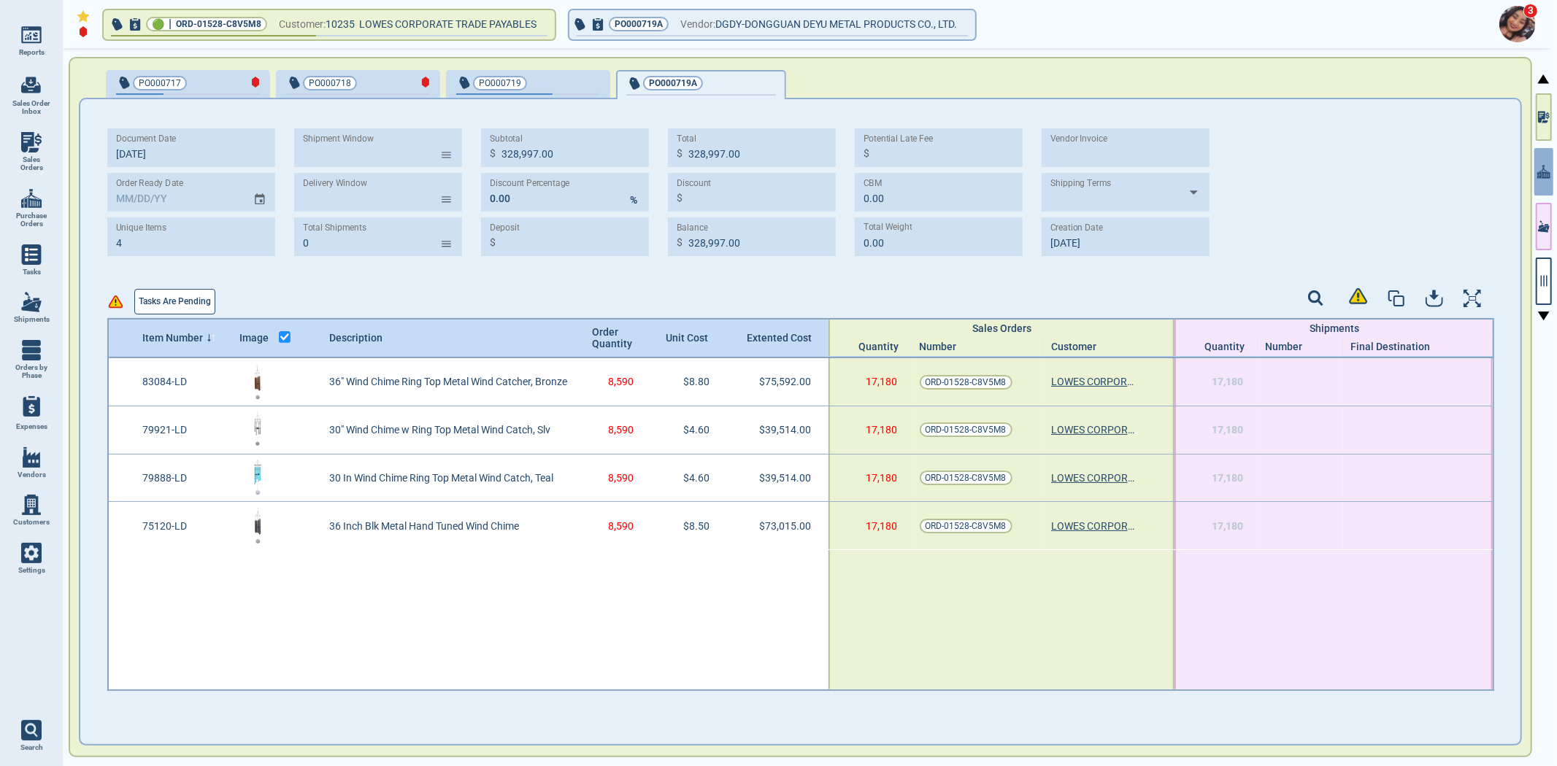
type input "227,635.00"
click at [164, 287] on div "Tasks are pending" at bounding box center [168, 298] width 122 height 33
click at [1556, 274] on div "🟢 | ORD-01528-C8V5M8 Customer: 10235 LOWES CORPORATE TRADE PAYABLES PO000719A V…" at bounding box center [810, 407] width 1494 height 719
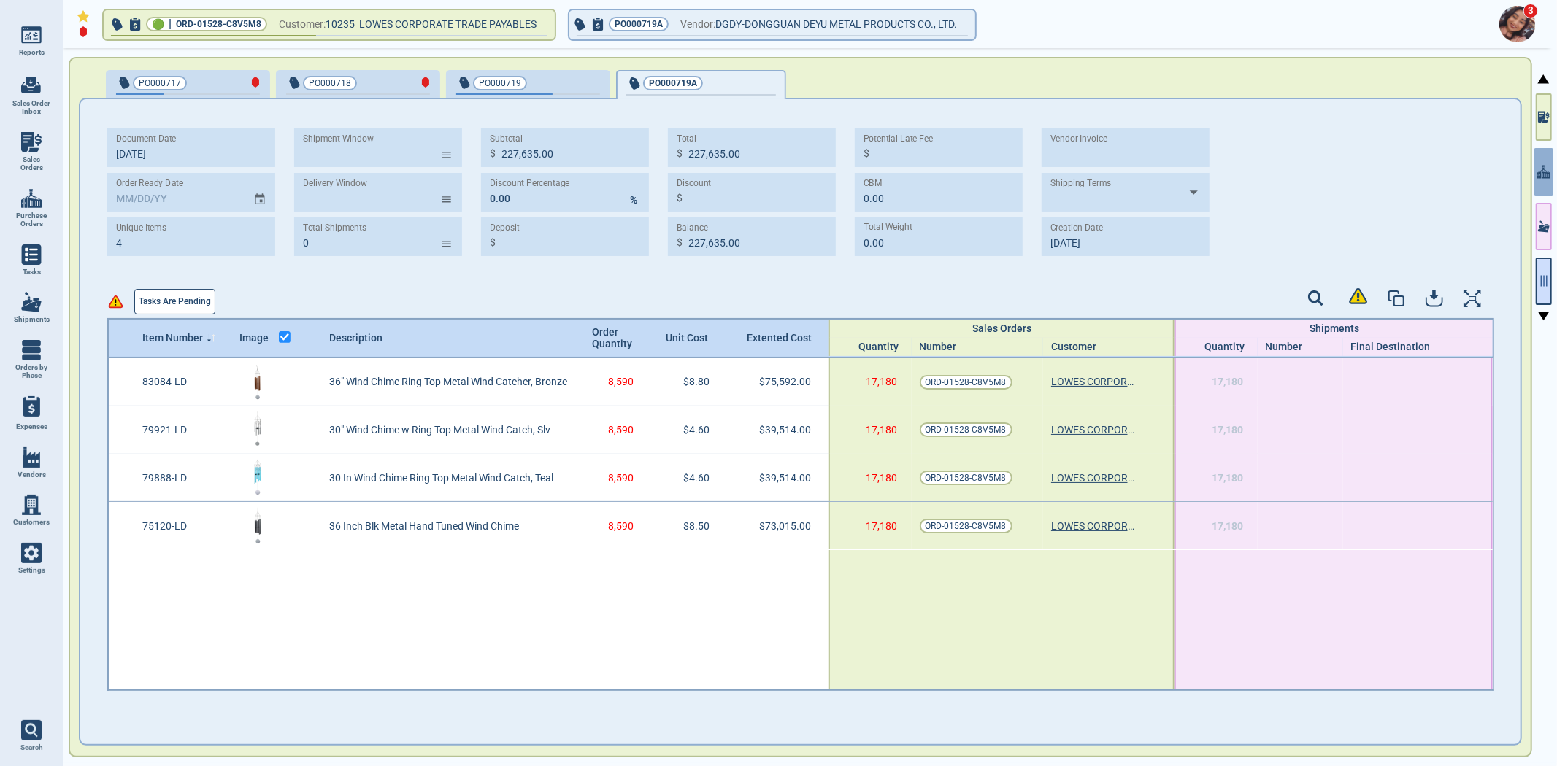
drag, startPoint x: 1548, startPoint y: 283, endPoint x: 1516, endPoint y: 316, distance: 45.9
click at [1547, 283] on icon "button" at bounding box center [1543, 280] width 13 height 13
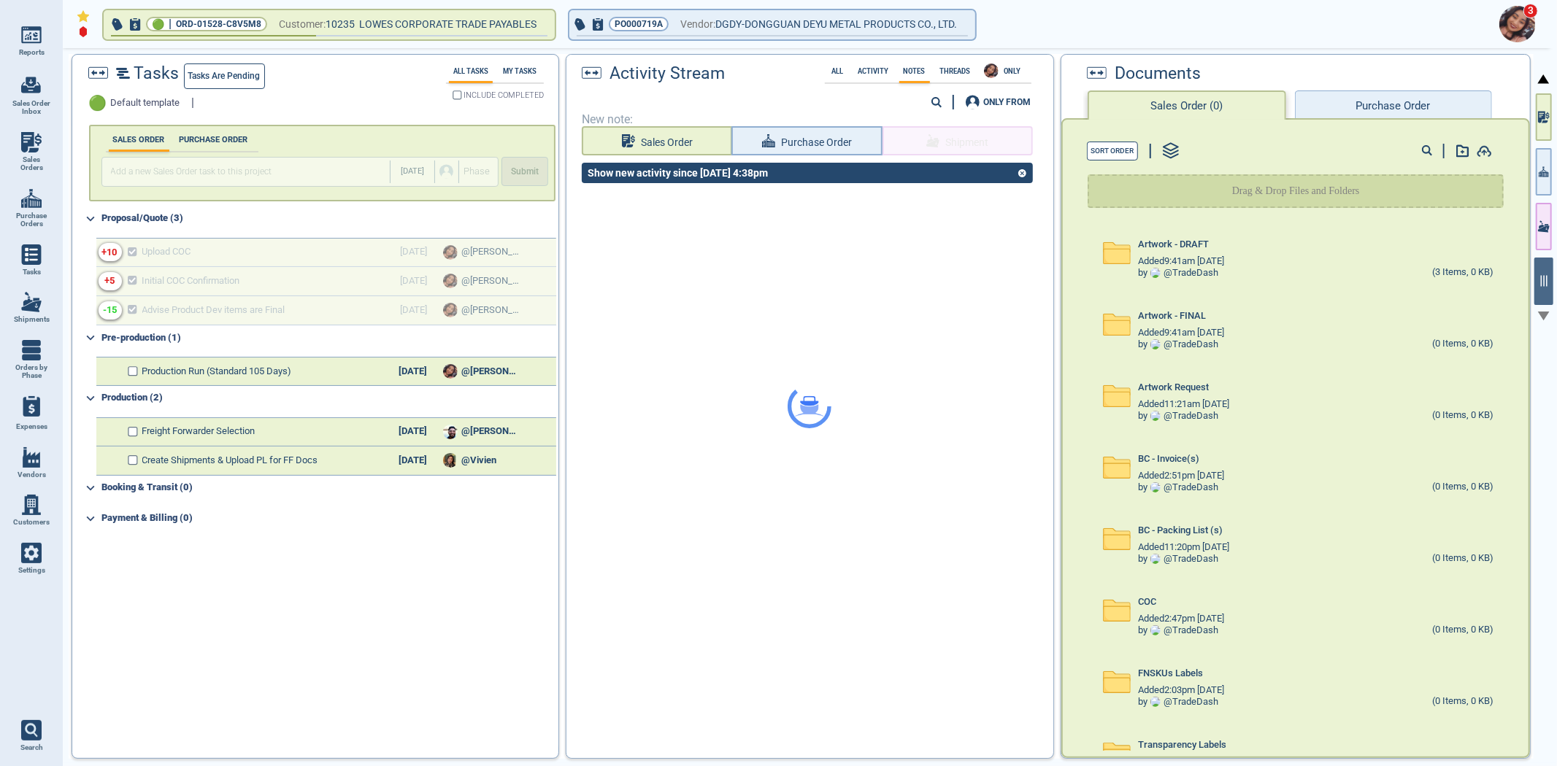
click at [236, 56] on div "Tasks Tasks are pending 🟢 Default template | All Tasks My Tasks INCLUDE COMPLET…" at bounding box center [315, 87] width 486 height 64
click at [242, 74] on span "Tasks are pending" at bounding box center [224, 76] width 72 height 15
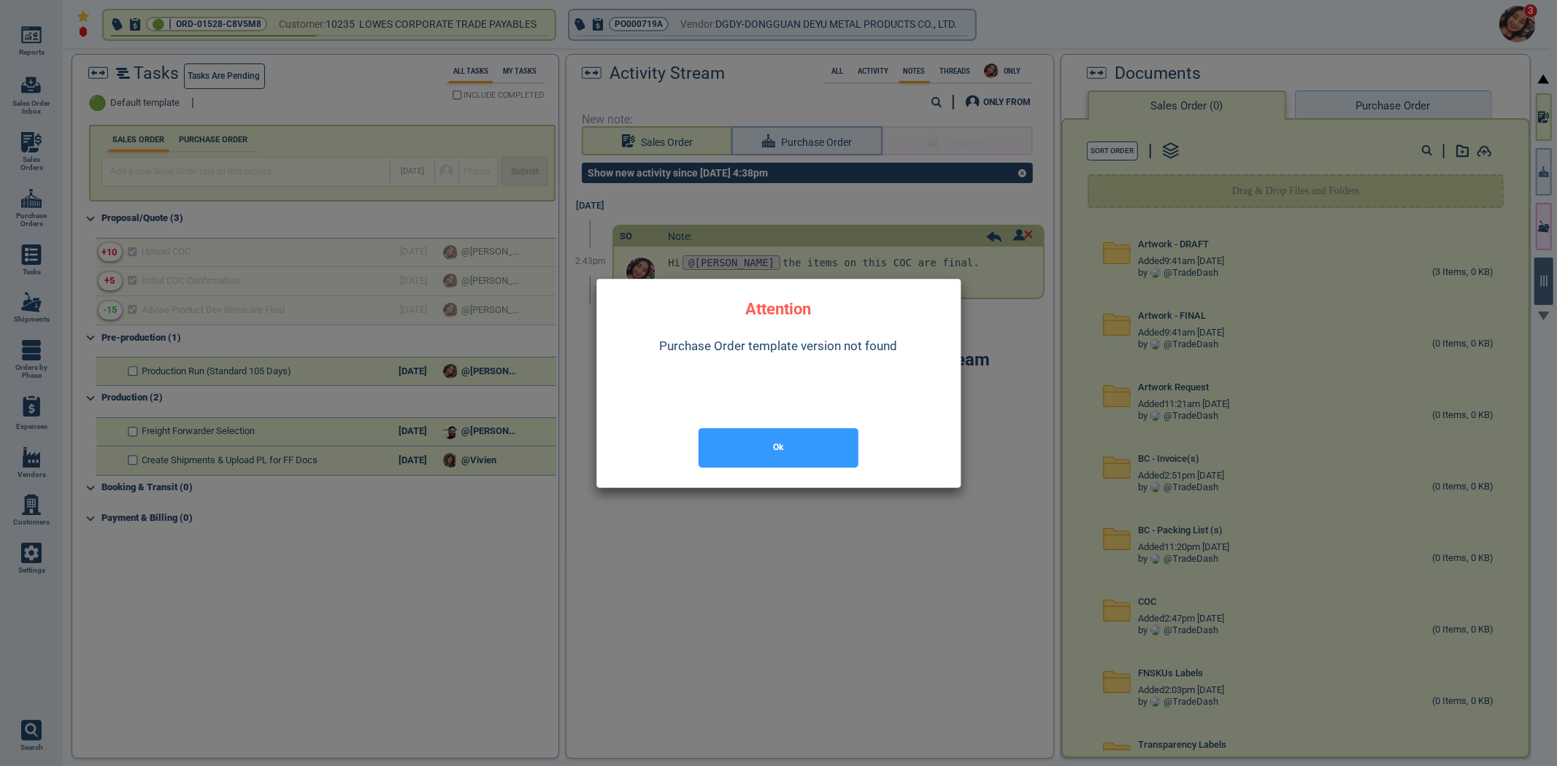
click at [777, 461] on button "Ok" at bounding box center [778, 447] width 160 height 39
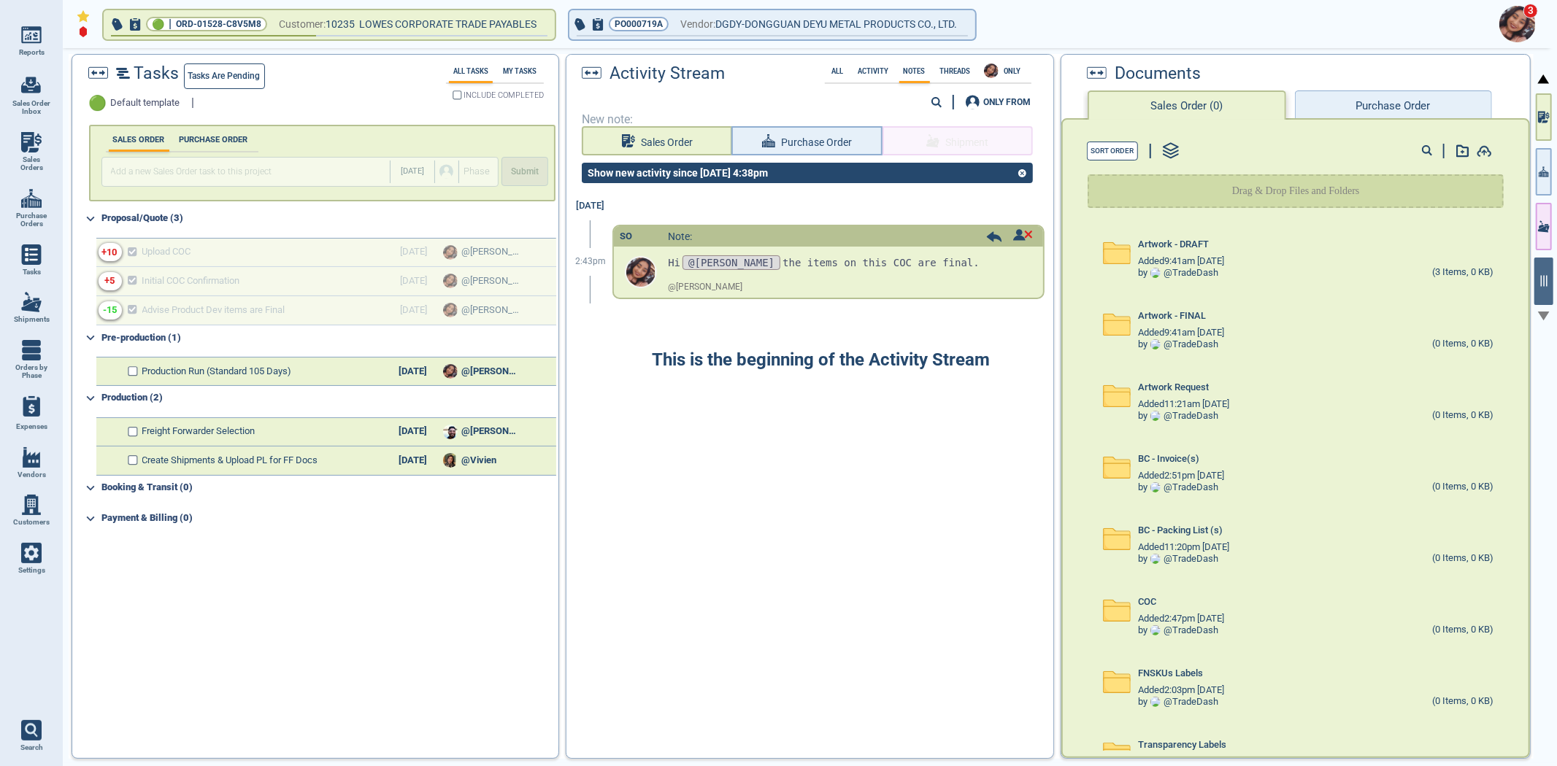
click at [234, 63] on div "Tasks Tasks are pending" at bounding box center [248, 76] width 339 height 26
click at [25, 468] on link "Vendors" at bounding box center [31, 463] width 63 height 48
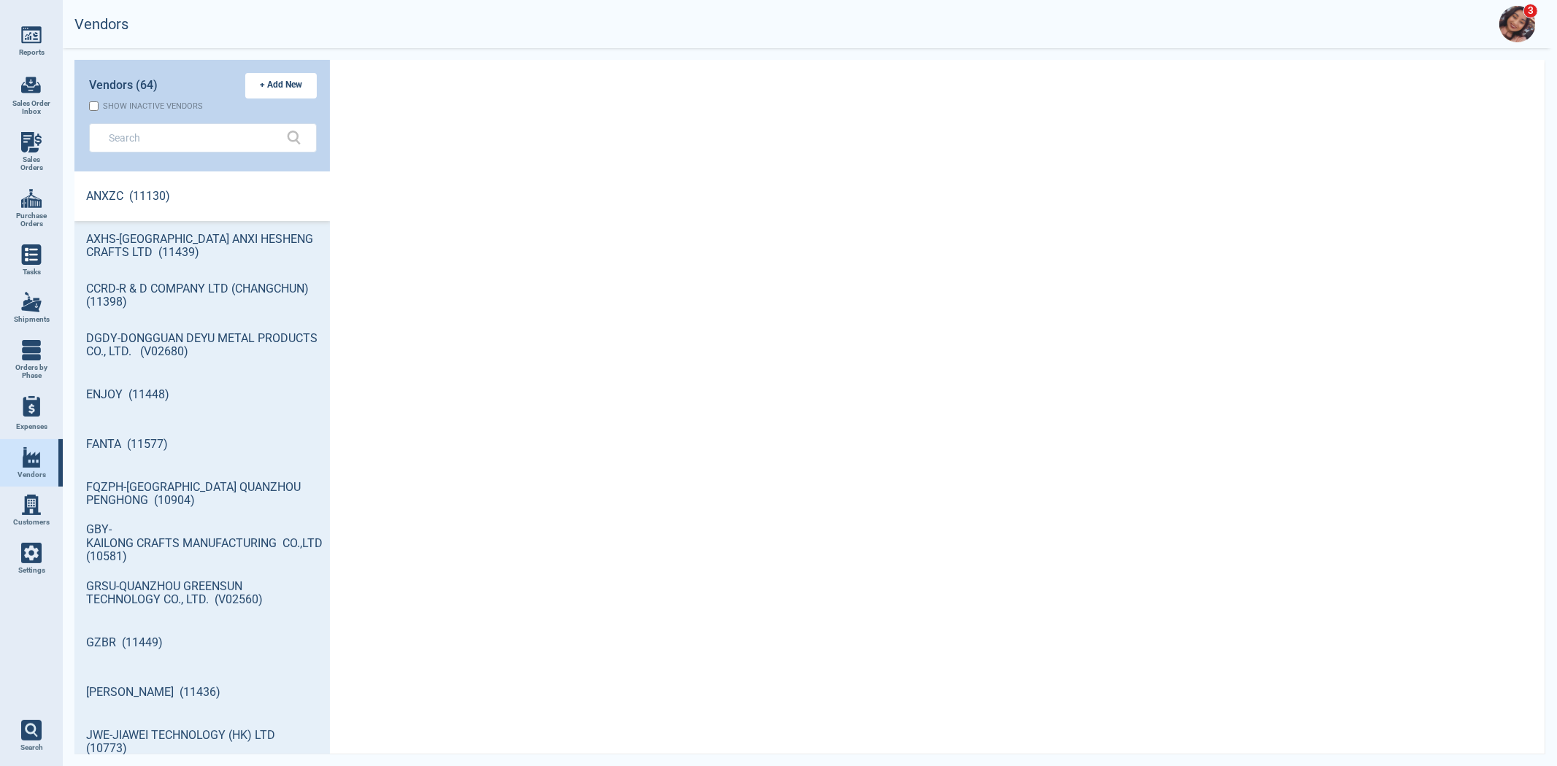
scroll to position [579, 251]
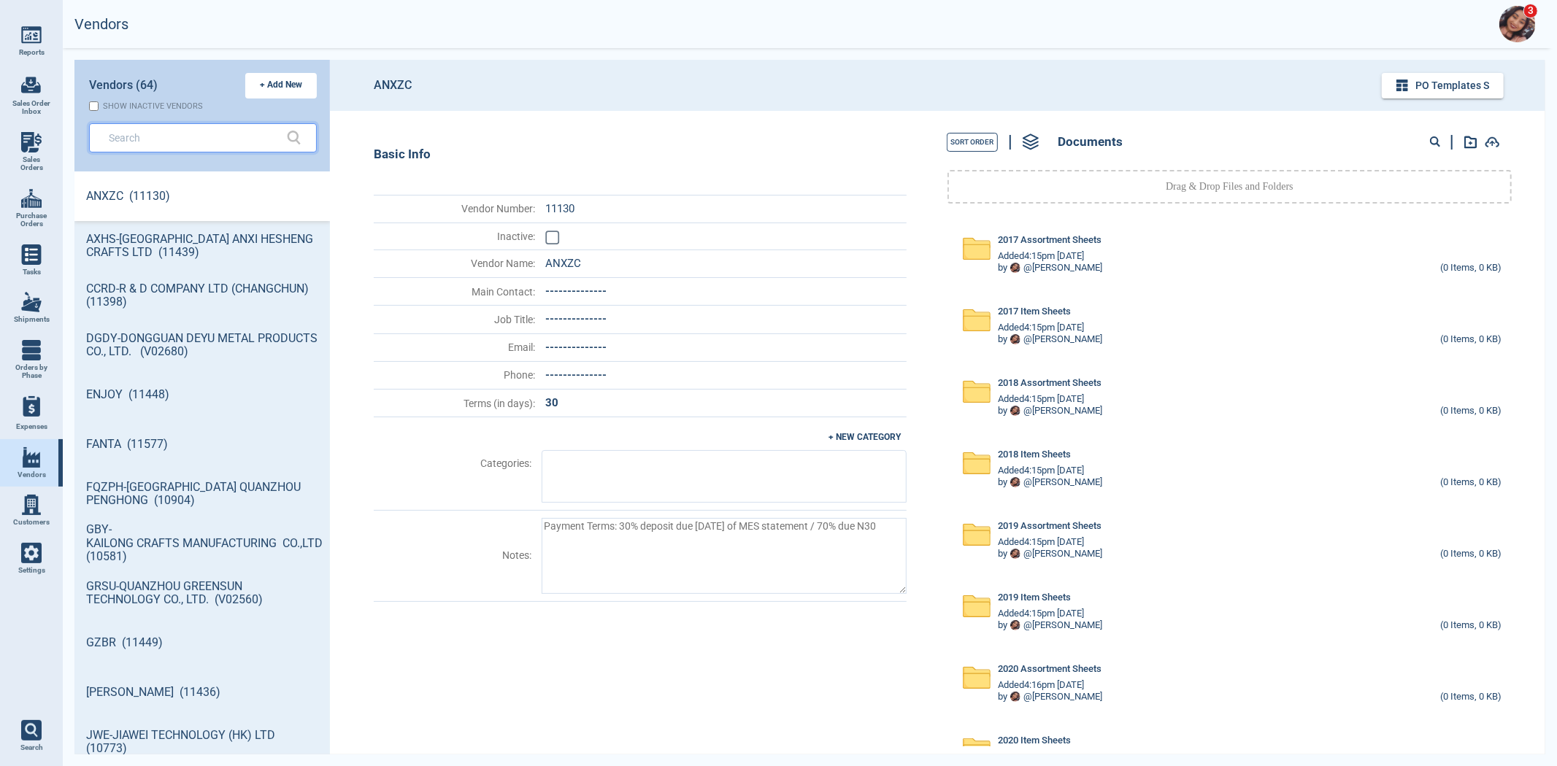
click at [153, 129] on input "text" at bounding box center [192, 137] width 166 height 21
type textarea "x"
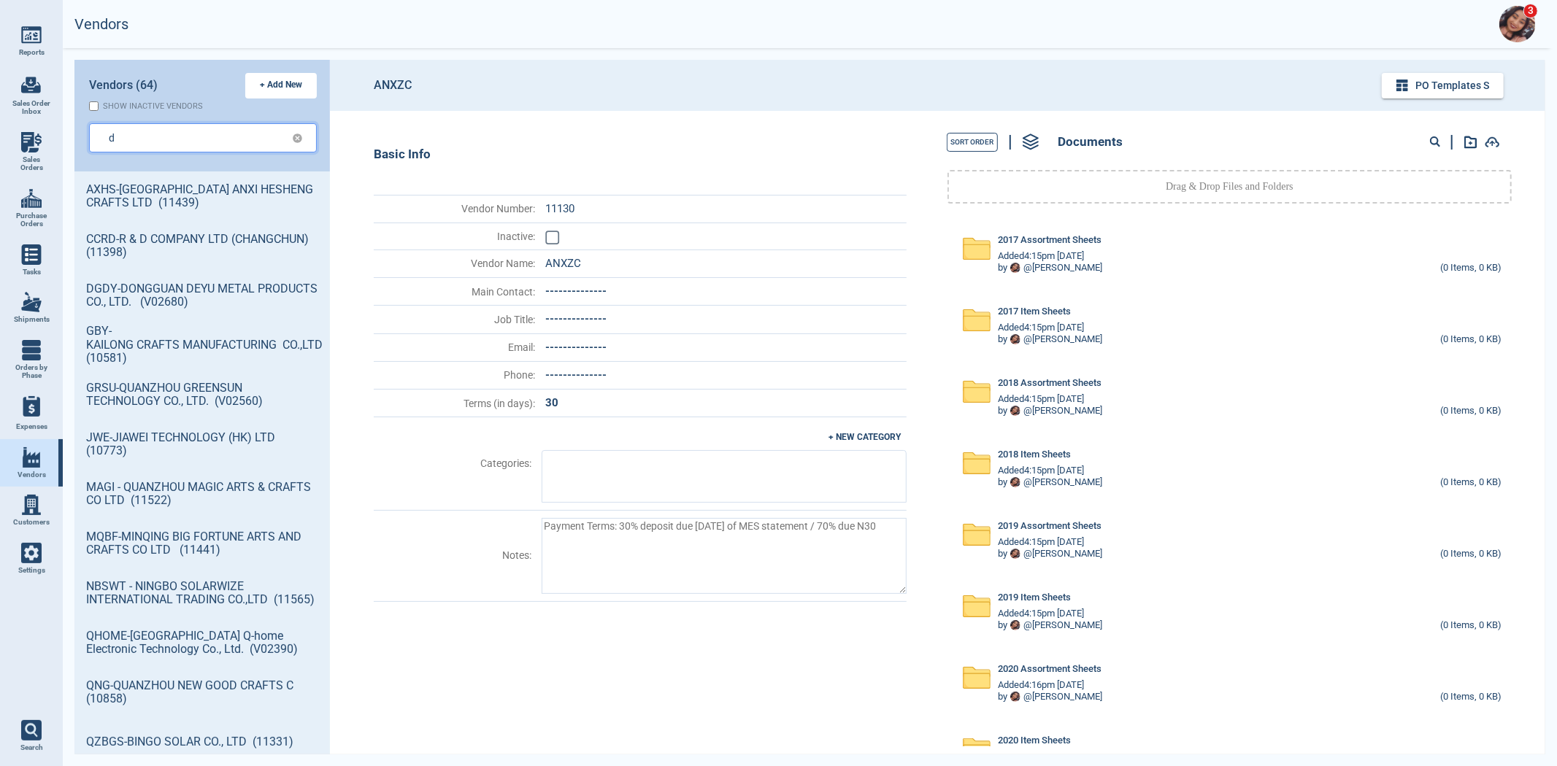
type input "d"
type textarea "x"
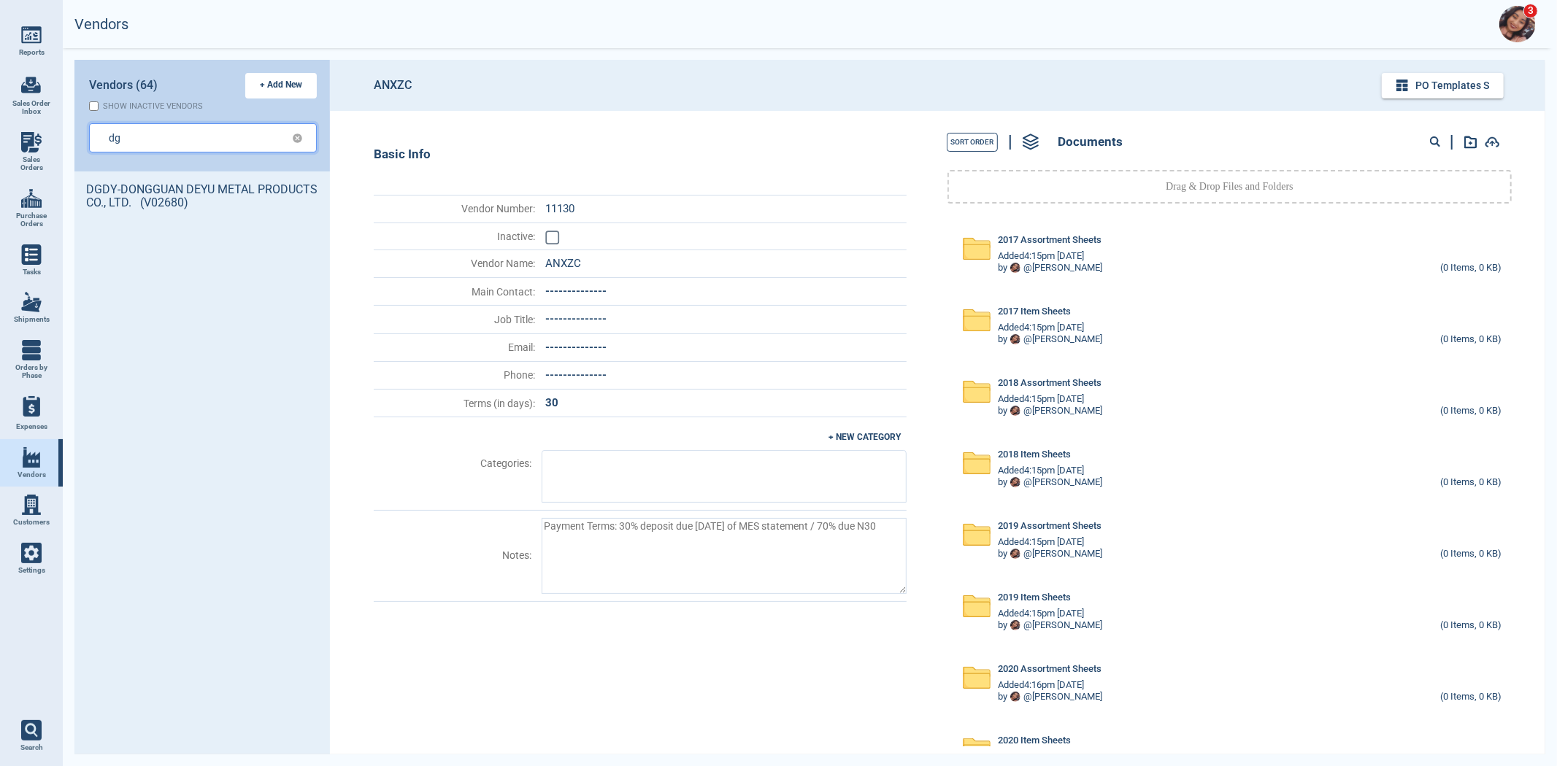
type input "dg"
drag, startPoint x: 132, startPoint y: 162, endPoint x: 134, endPoint y: 184, distance: 21.9
click at [134, 190] on link "DGDY-DONGGUAN DEYU METAL PRODUCTS CO., LTD. (V02680)" at bounding box center [201, 197] width 255 height 50
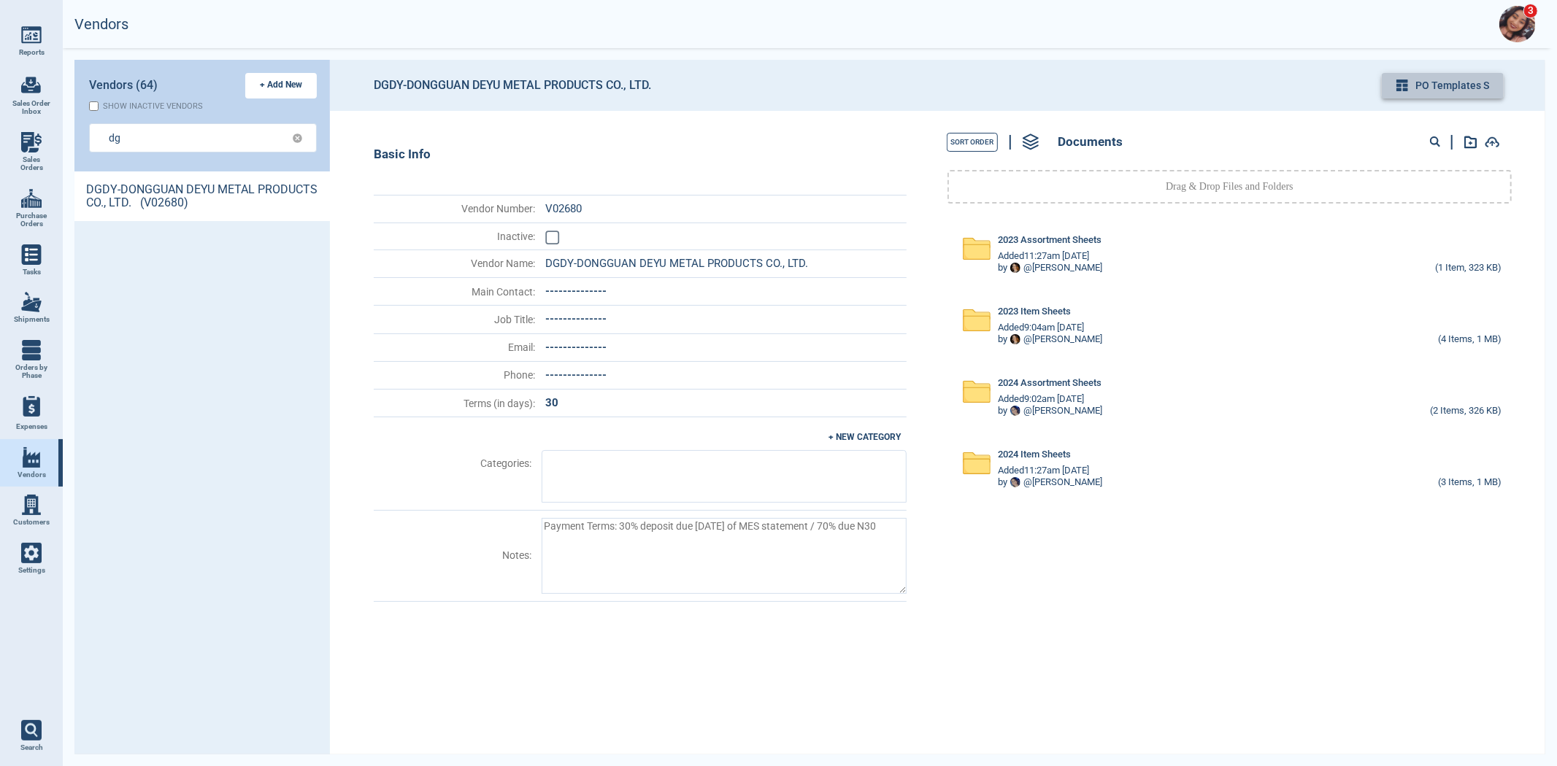
click at [1454, 82] on button "PO Templates s" at bounding box center [1443, 86] width 122 height 26
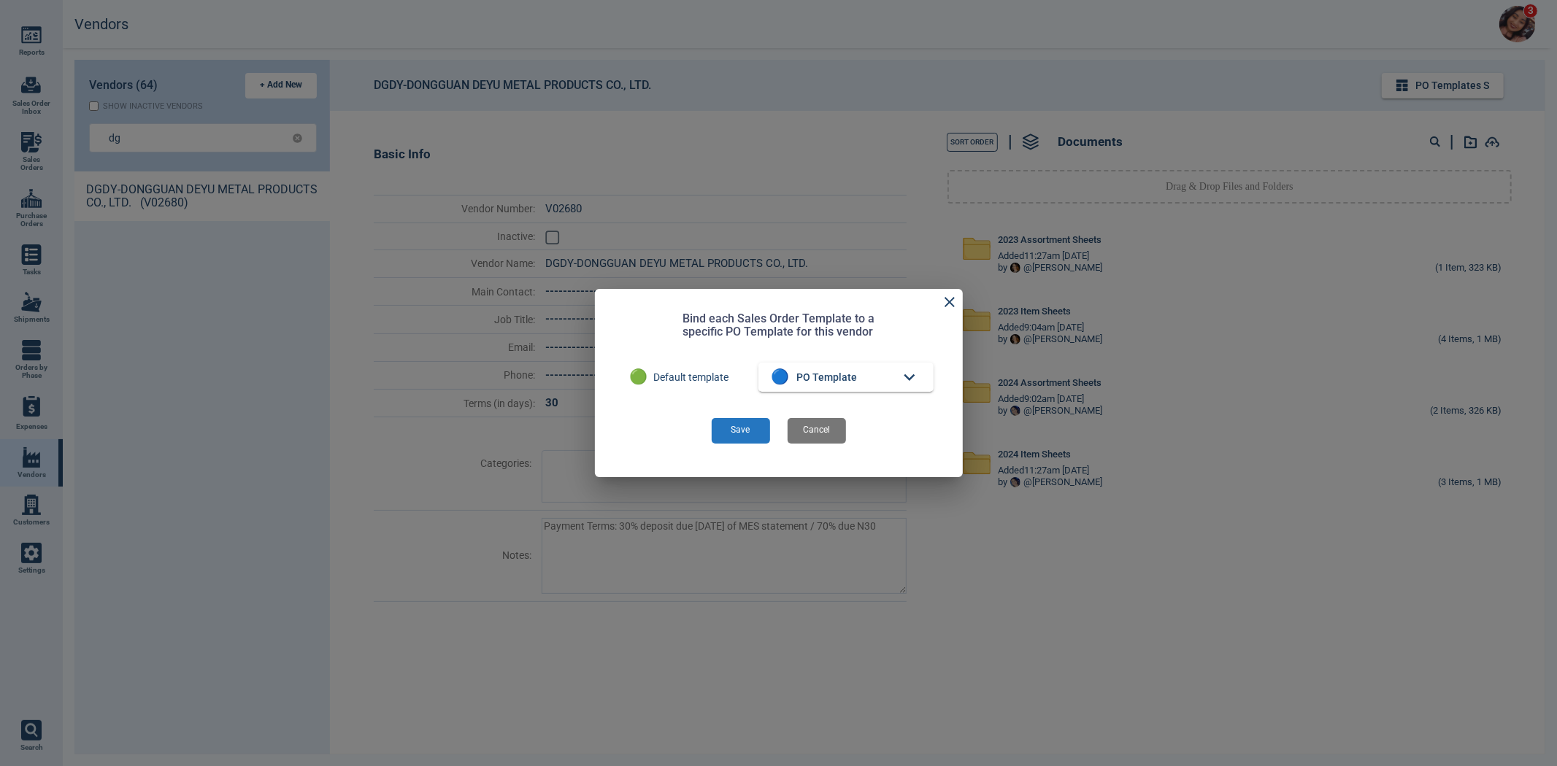
click at [734, 436] on button "Save" at bounding box center [741, 431] width 58 height 26
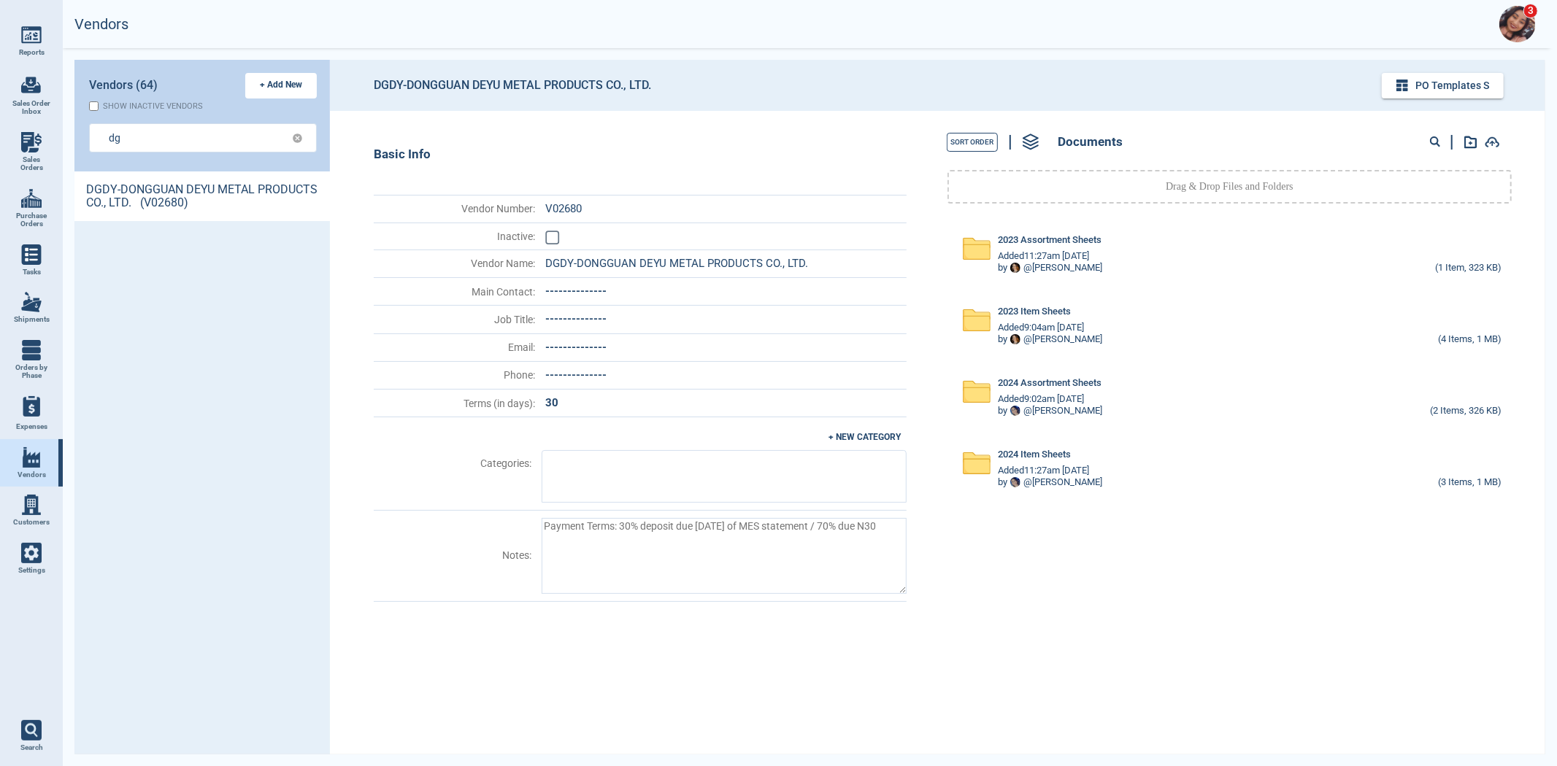
click at [190, 184] on link "DGDY-DONGGUAN DEYU METAL PRODUCTS CO., LTD. (V02680)" at bounding box center [201, 197] width 255 height 50
type textarea "x"
click at [161, 105] on div "Show inactive vendors" at bounding box center [153, 105] width 100 height 9
checkbox input "true"
type textarea "x"
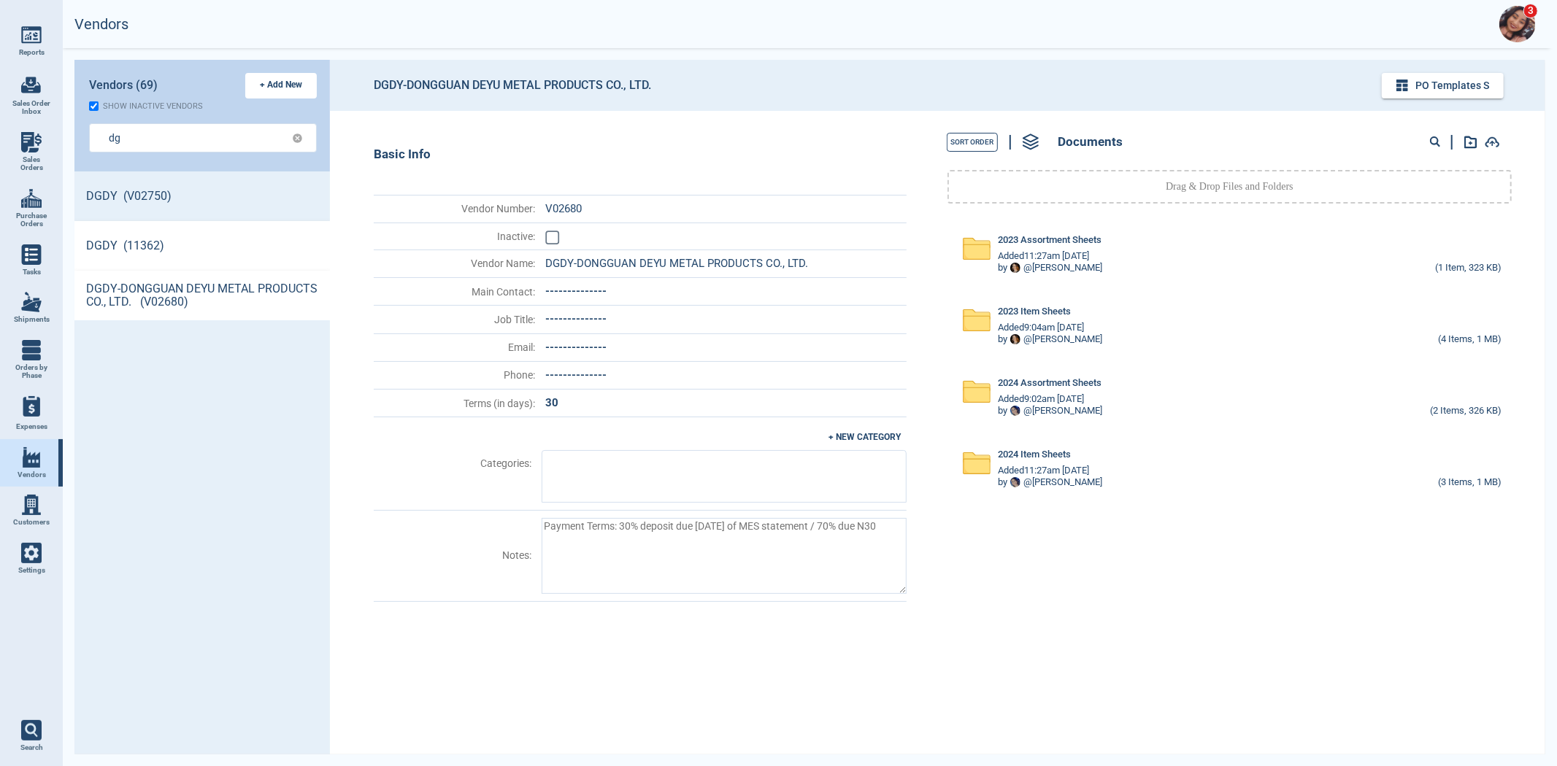
click at [134, 243] on link "DGDY (11362)" at bounding box center [201, 246] width 255 height 50
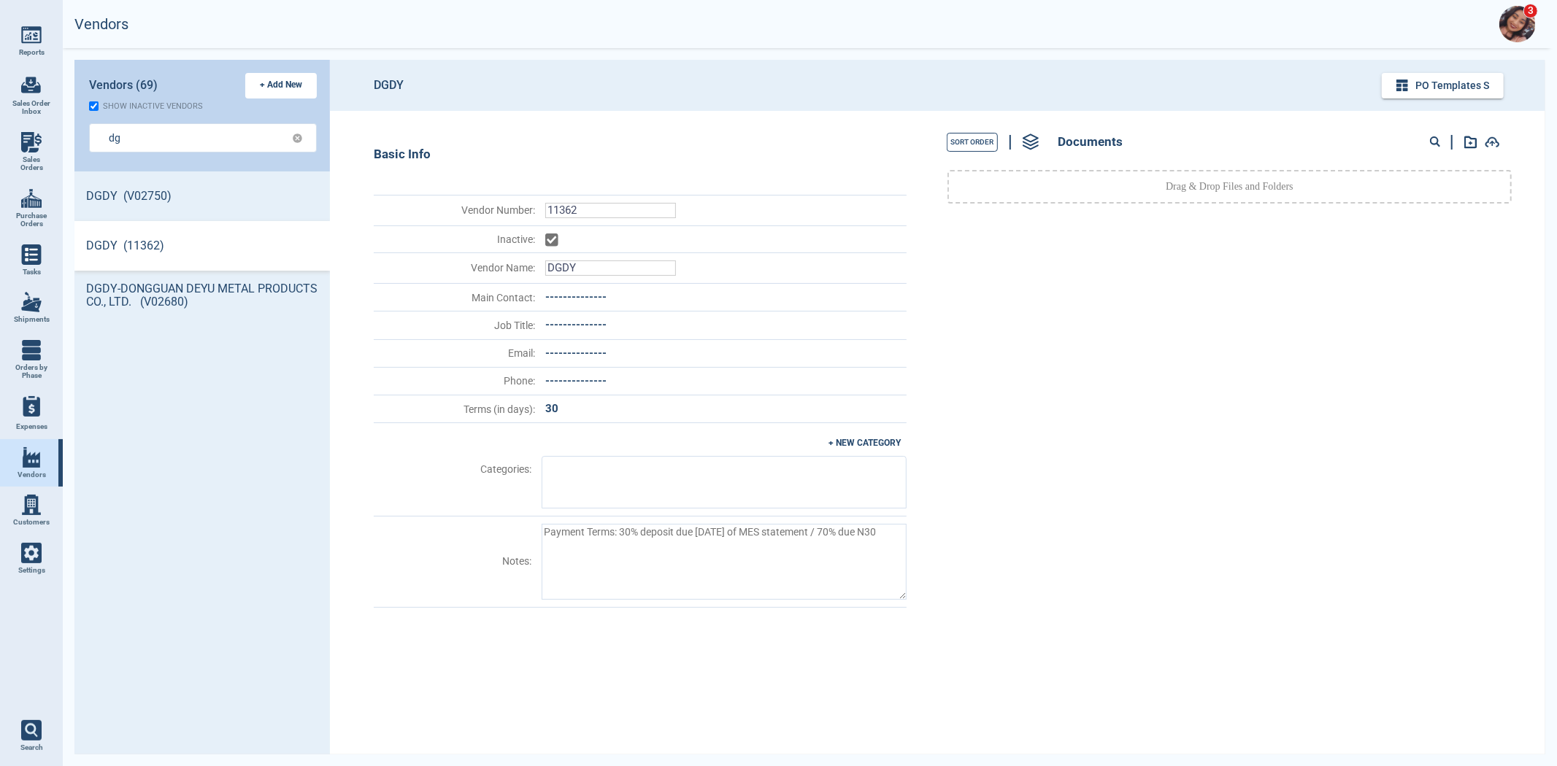
type textarea "x"
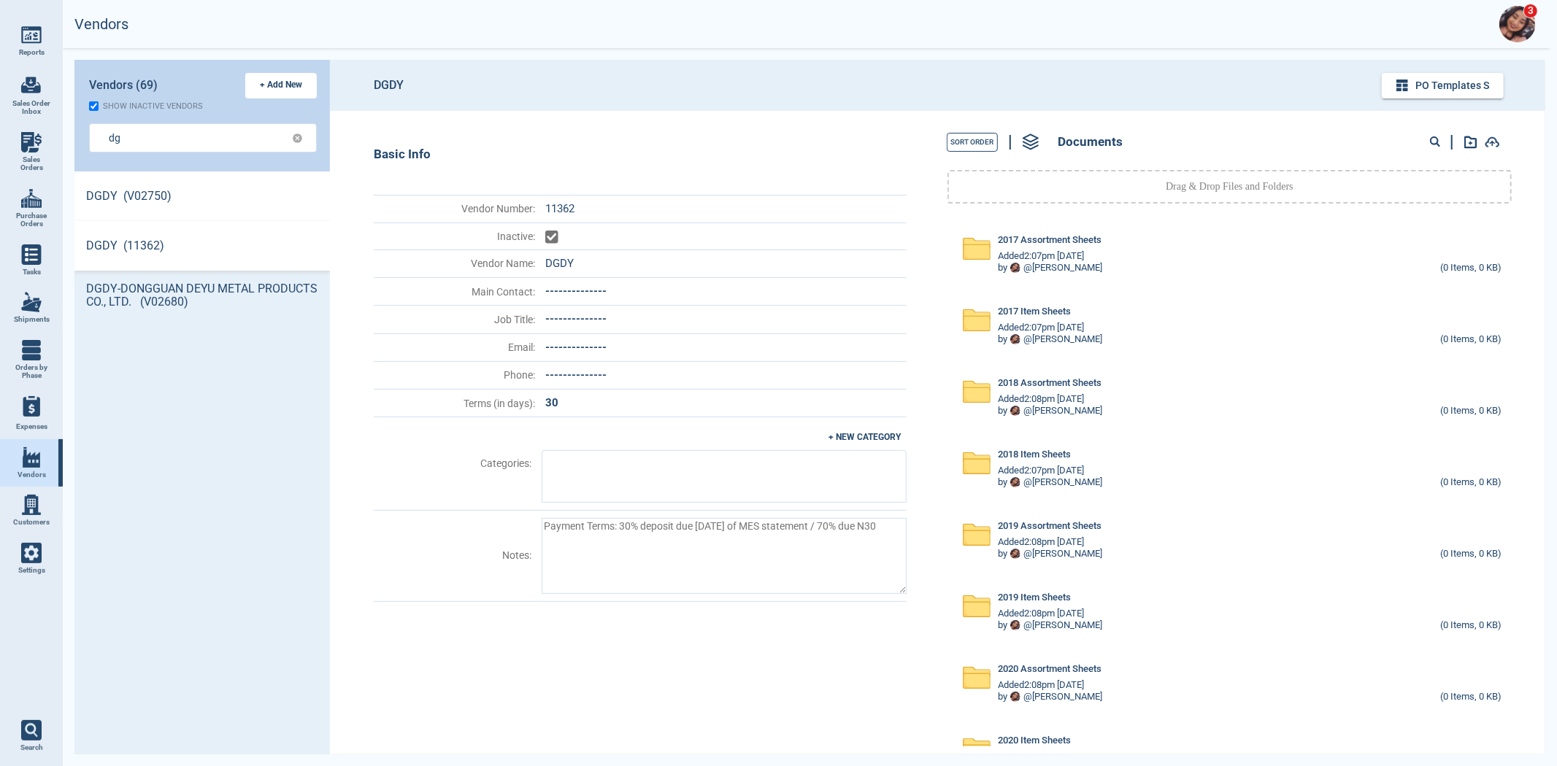
click at [128, 209] on link "DGDY (V02750)" at bounding box center [201, 197] width 255 height 50
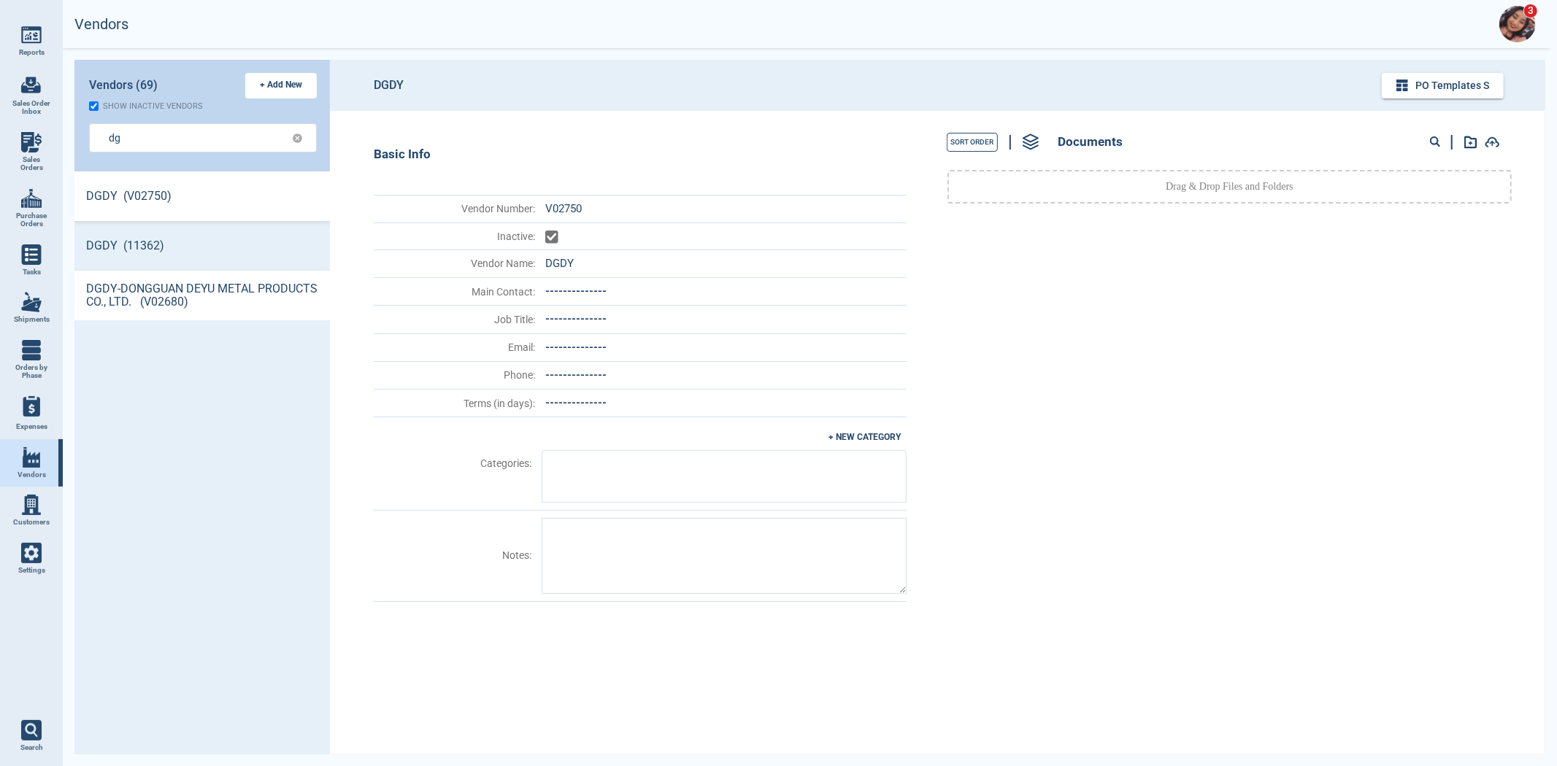
click at [217, 307] on link "DGDY-DONGGUAN DEYU METAL PRODUCTS CO., LTD. (V02680)" at bounding box center [201, 296] width 255 height 50
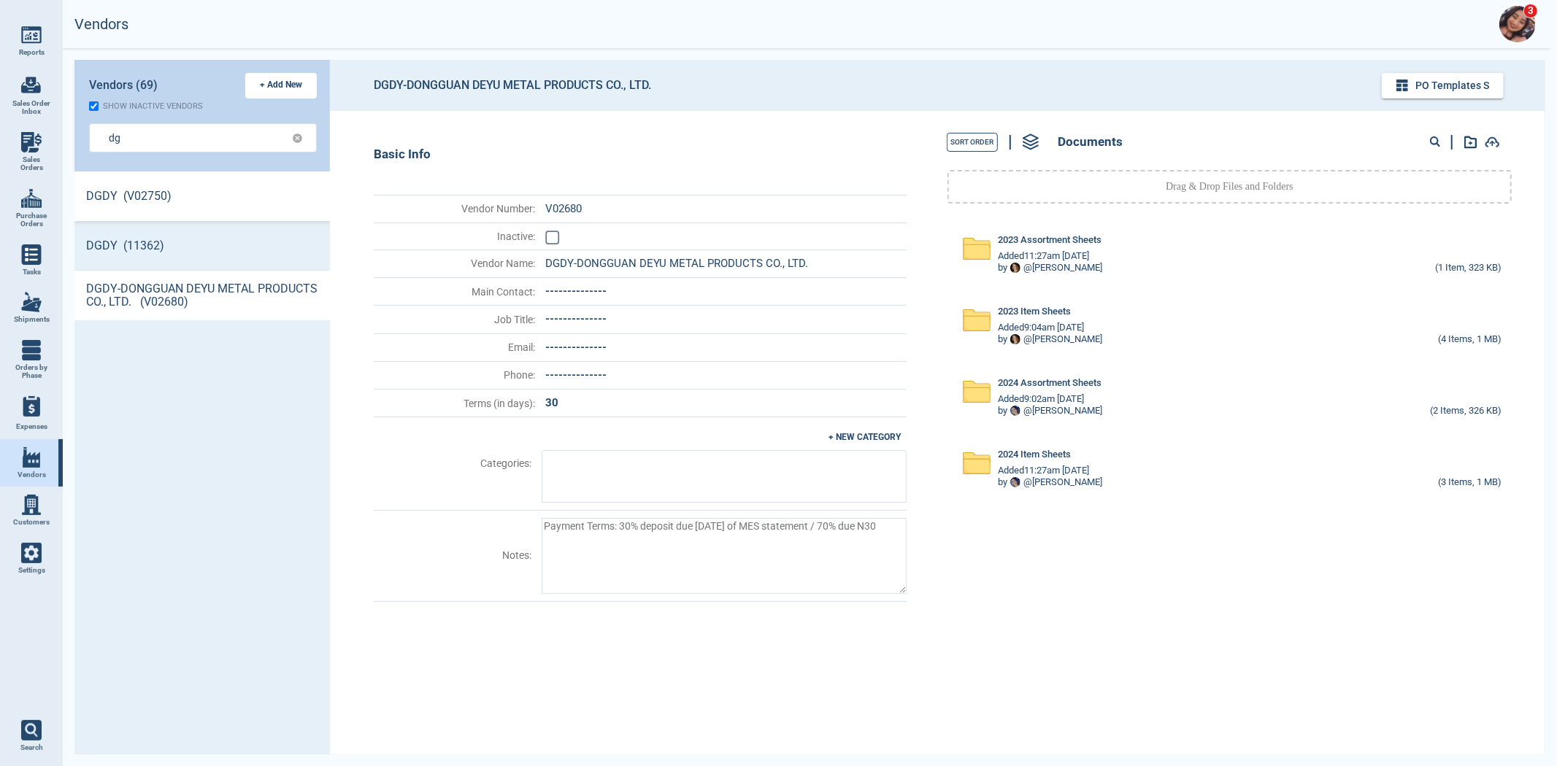
click at [168, 180] on link "DGDY (V02750)" at bounding box center [201, 197] width 255 height 50
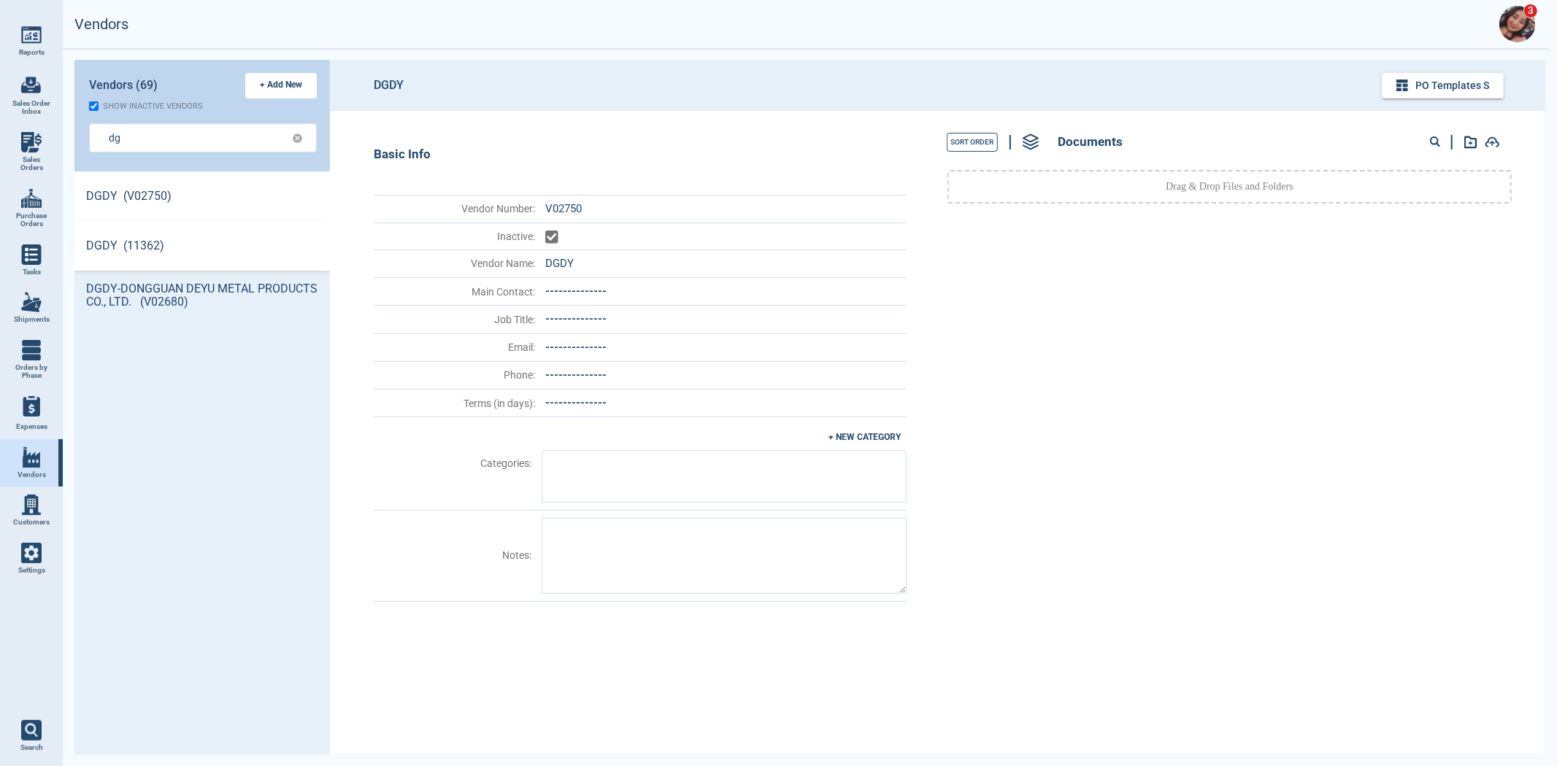
click at [166, 234] on link "DGDY (11362)" at bounding box center [201, 246] width 255 height 50
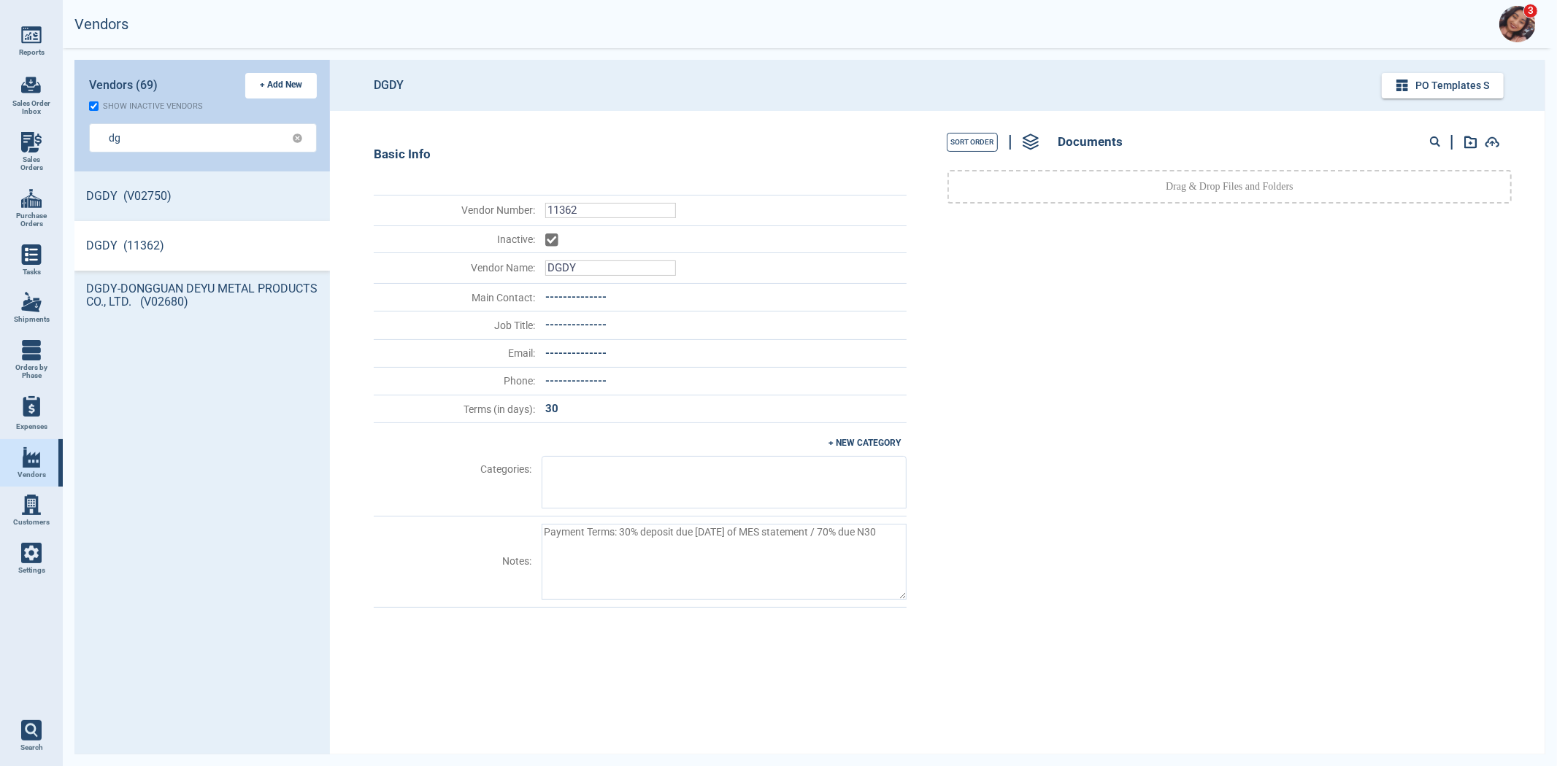
type textarea "x"
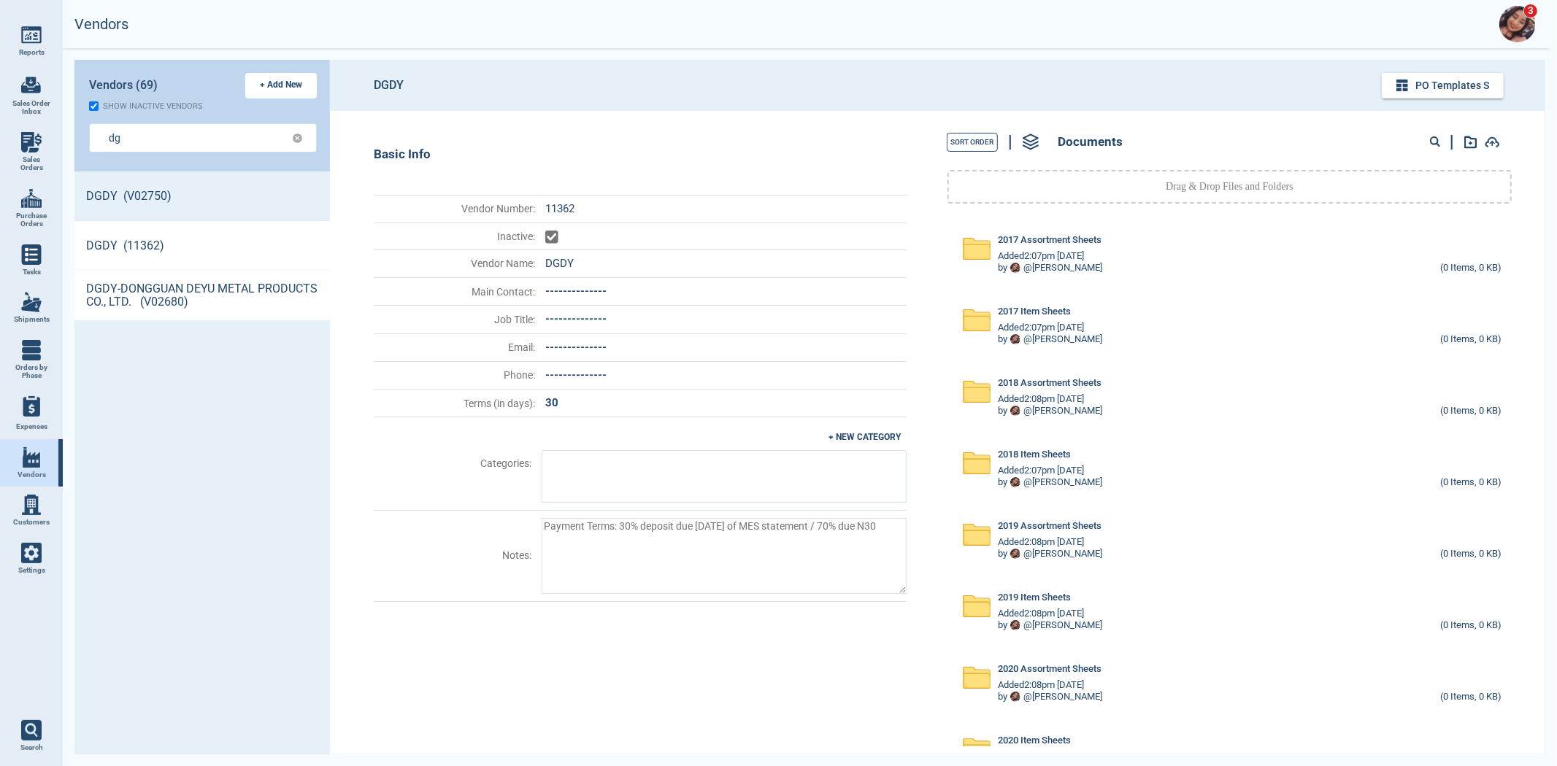
click at [183, 282] on link "DGDY-DONGGUAN DEYU METAL PRODUCTS CO., LTD. (V02680)" at bounding box center [201, 296] width 255 height 50
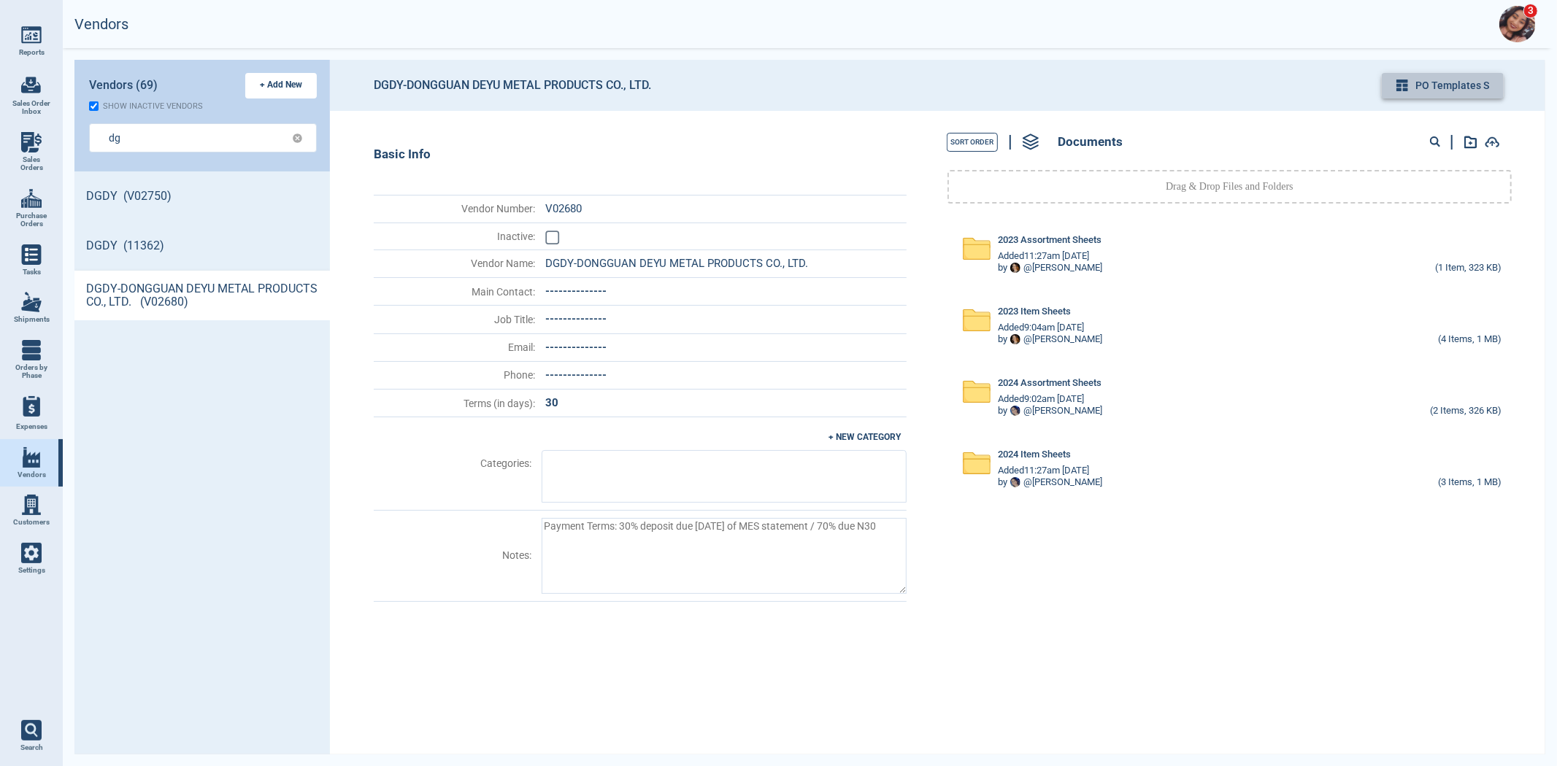
click at [1397, 89] on button "PO Templates s" at bounding box center [1443, 86] width 122 height 26
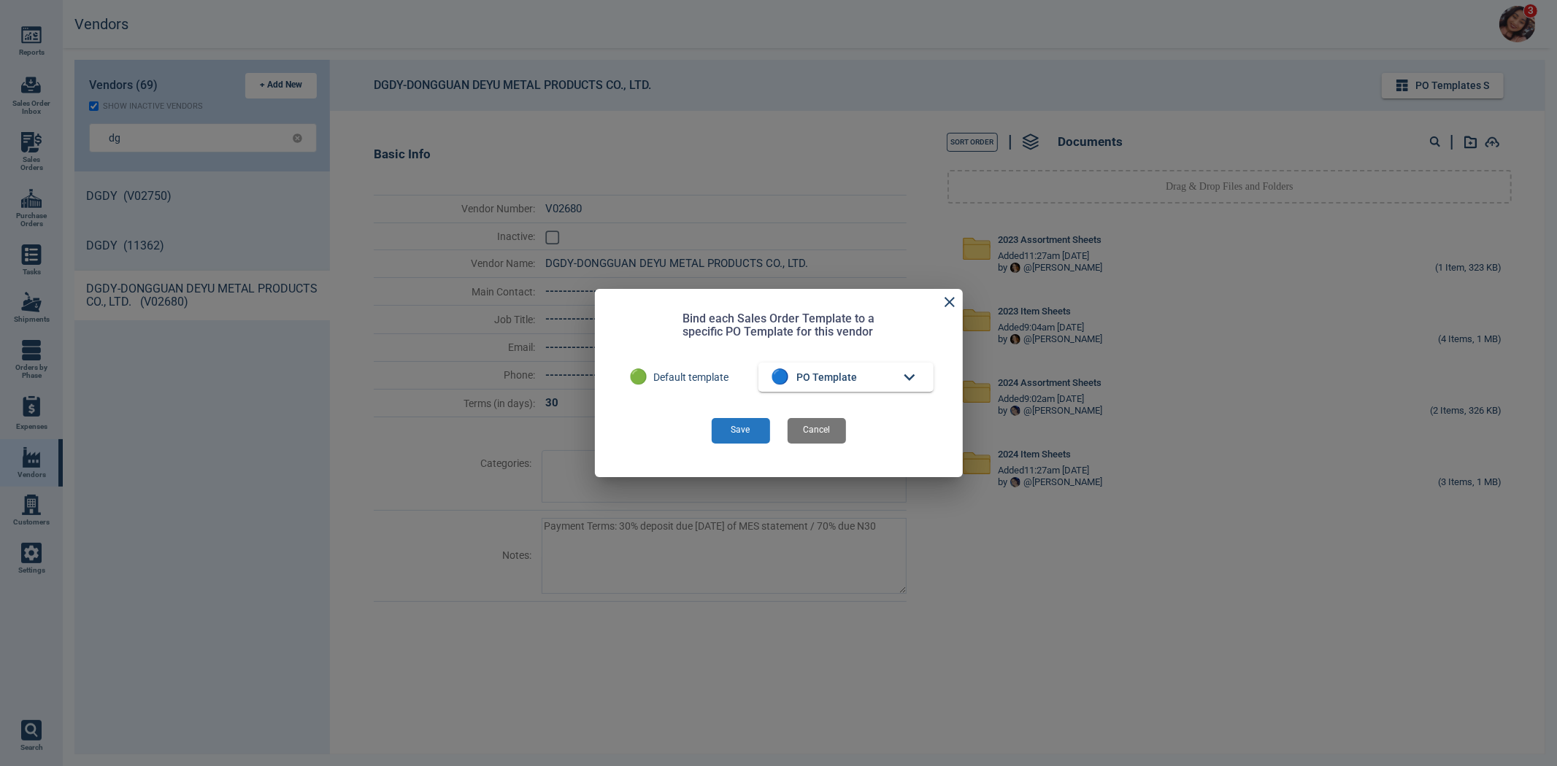
click at [682, 360] on div "🟢 Default template 🔵 PO Template" at bounding box center [778, 377] width 321 height 41
click at [804, 377] on span "PO Template" at bounding box center [827, 378] width 61 height 18
click at [812, 404] on span "PO Template" at bounding box center [829, 407] width 61 height 15
drag, startPoint x: 813, startPoint y: 404, endPoint x: 790, endPoint y: 385, distance: 30.0
click at [790, 385] on button "🔵 PO Template" at bounding box center [845, 377] width 175 height 29
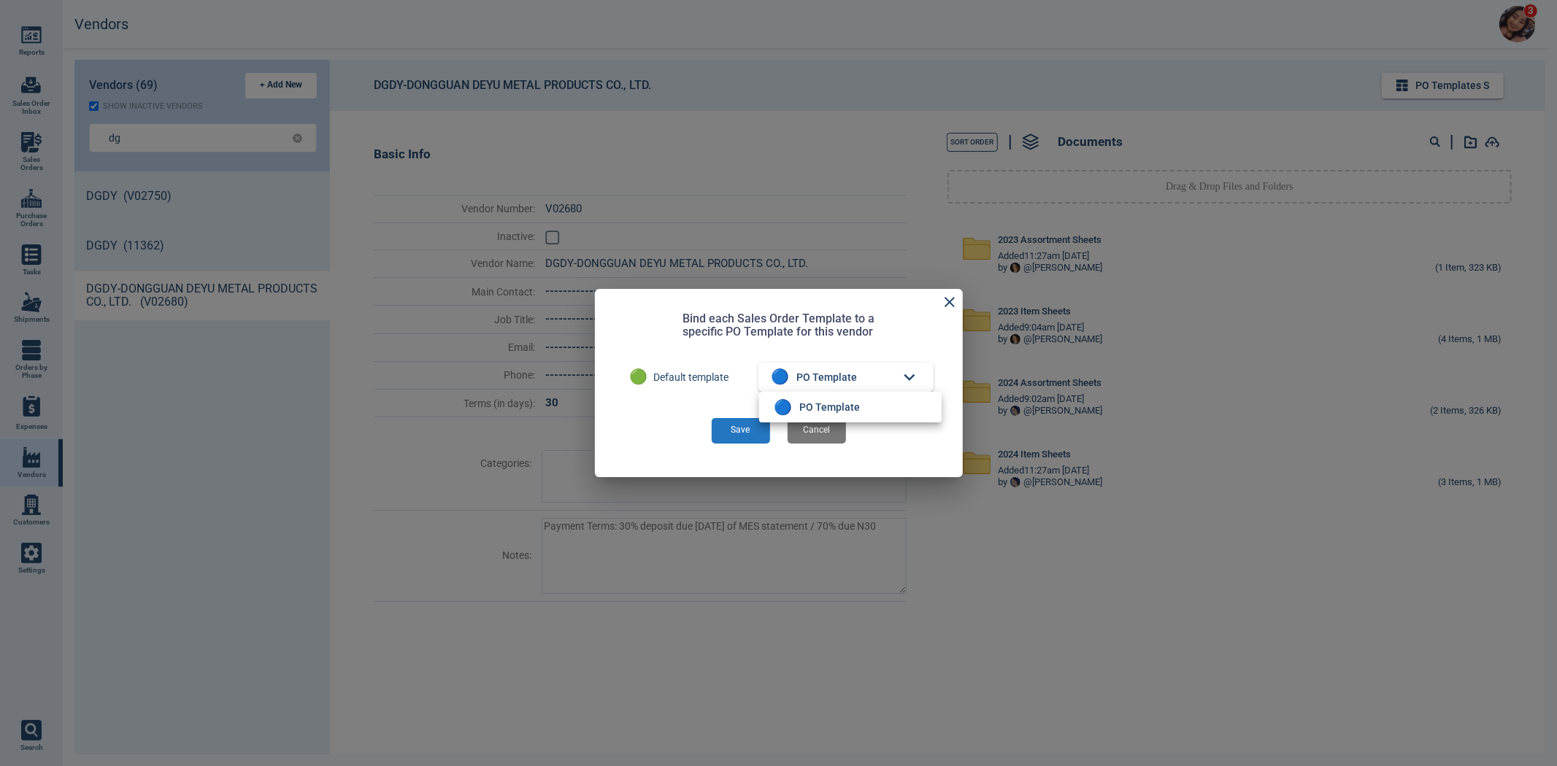
click at [790, 383] on div at bounding box center [778, 383] width 1557 height 766
click at [793, 380] on button "🔵 PO Template" at bounding box center [845, 377] width 175 height 29
click at [791, 400] on span "🔵" at bounding box center [783, 407] width 18 height 22
click at [755, 426] on button "Save" at bounding box center [741, 431] width 58 height 26
type textarea "x"
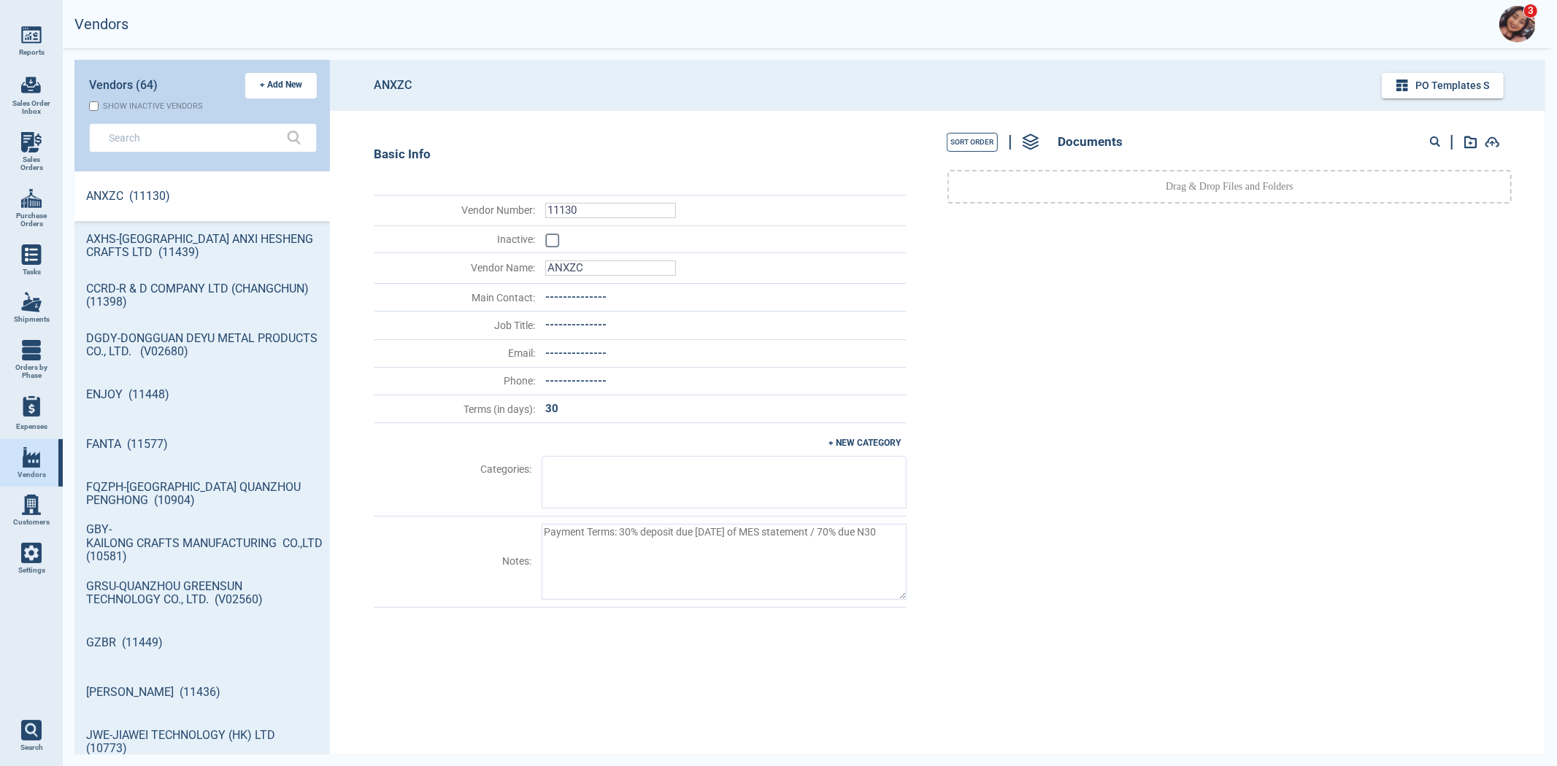
type textarea "x"
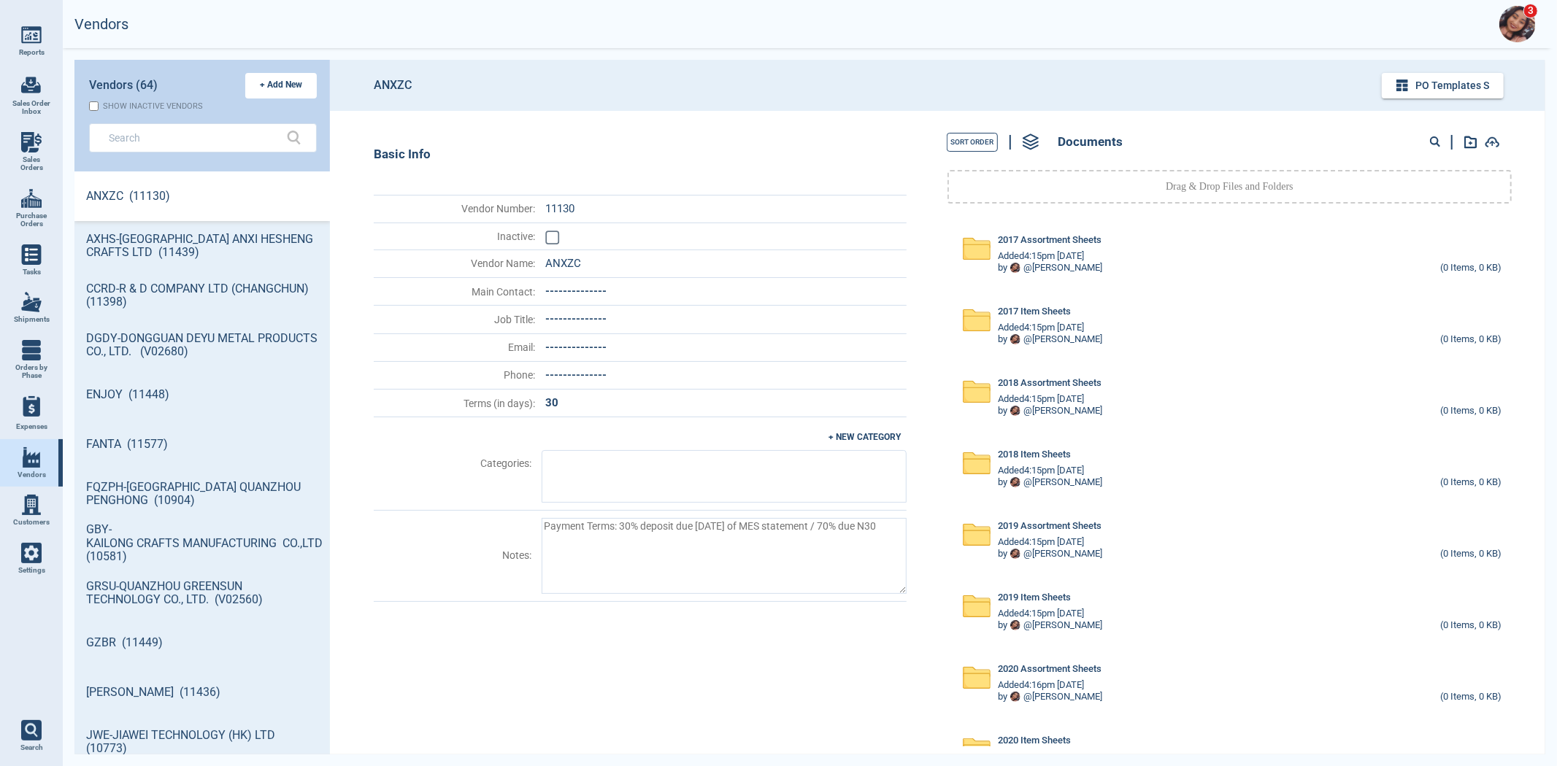
scroll to position [579, 251]
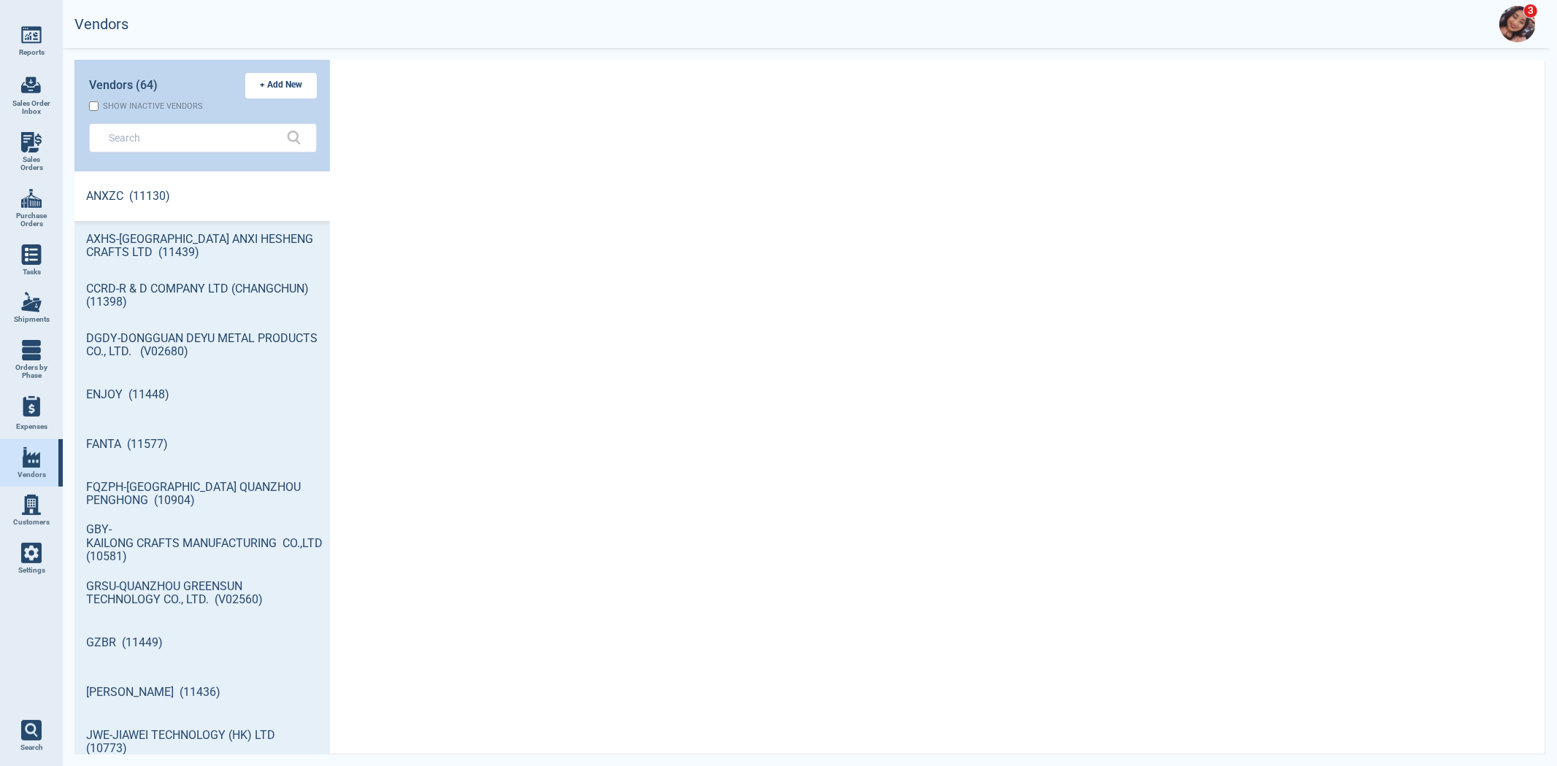
select select "50"
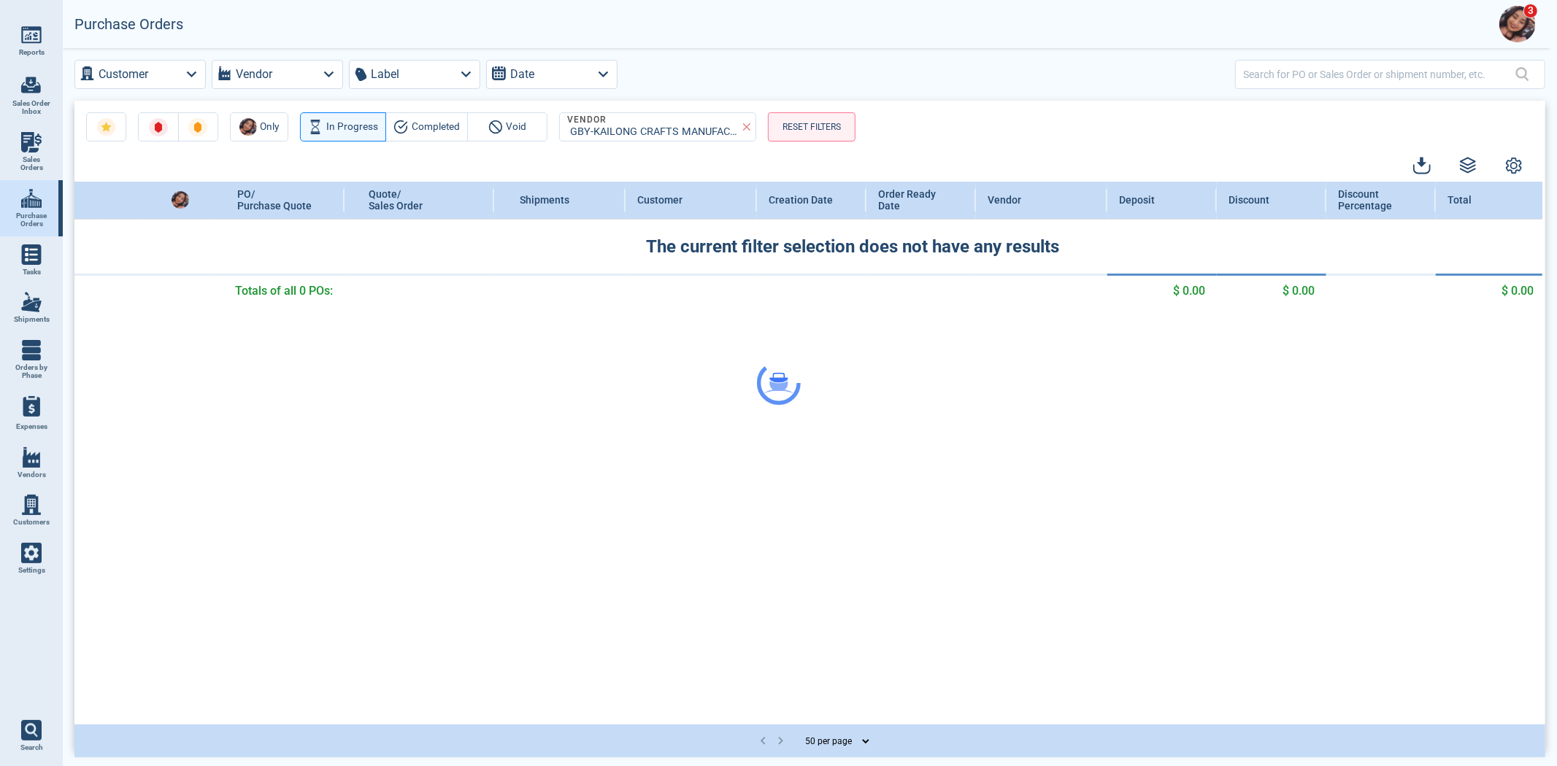
select select "50"
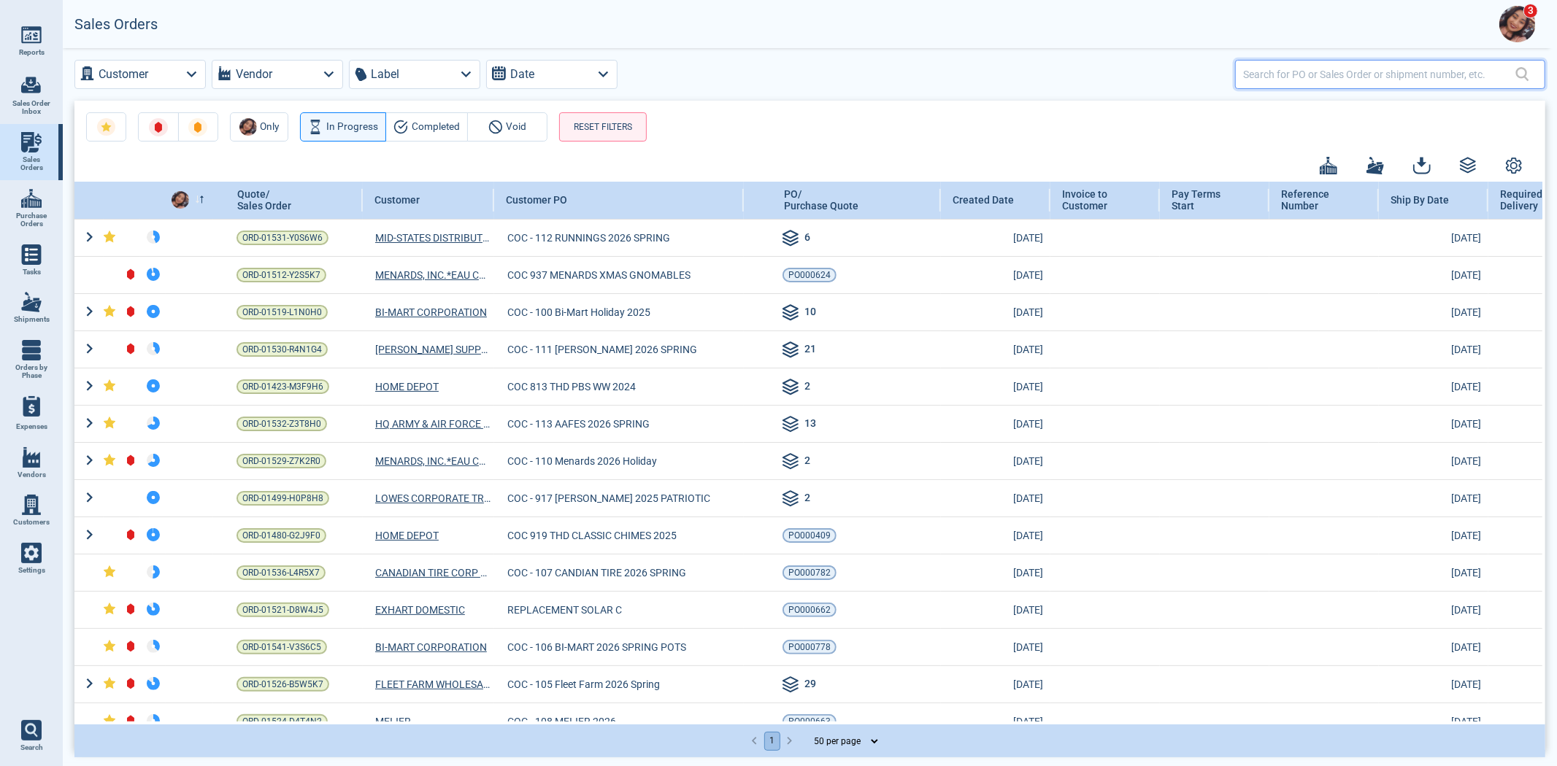
click at [1254, 75] on input "text" at bounding box center [1379, 73] width 272 height 21
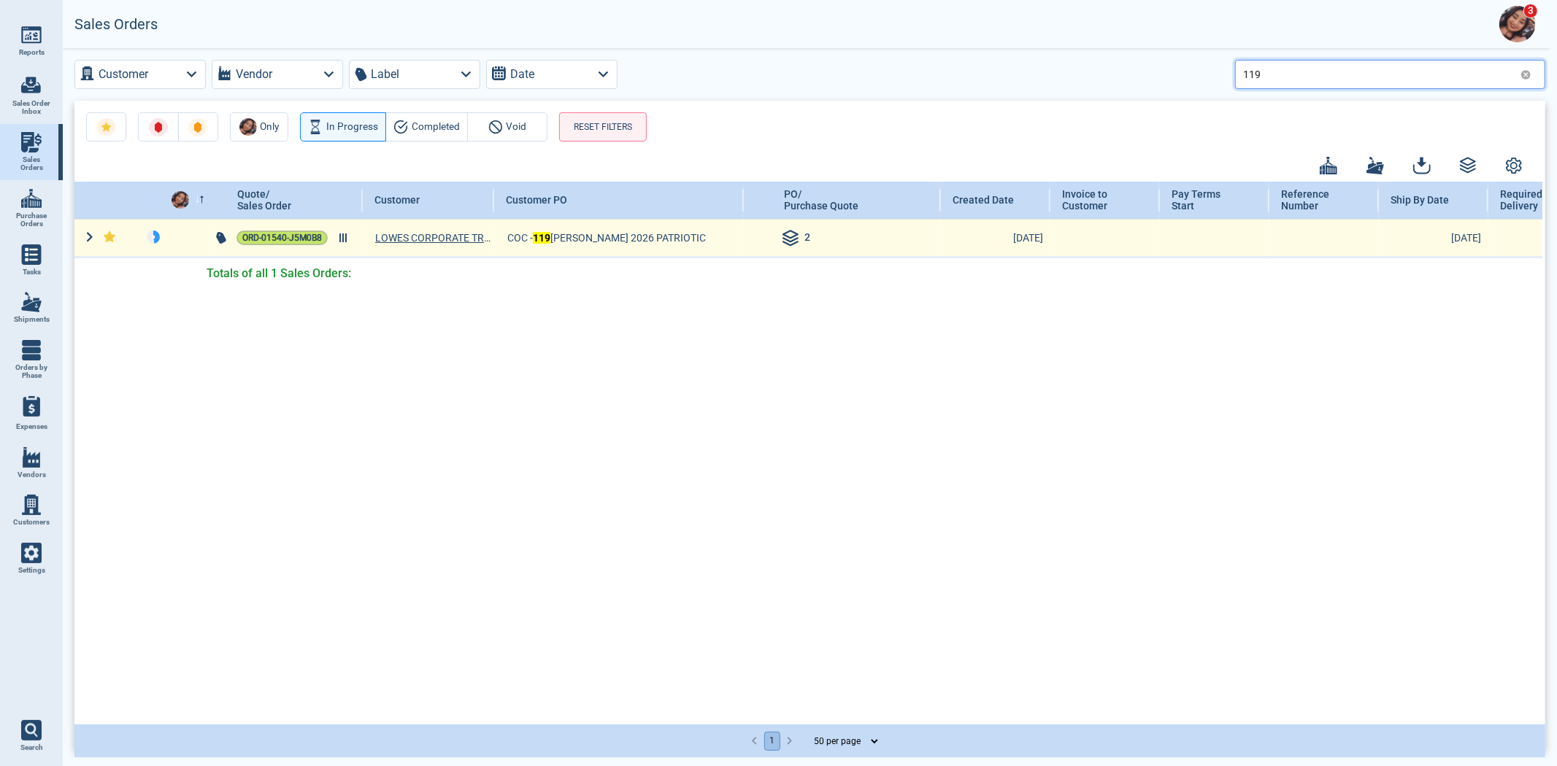
type input "119"
click at [283, 243] on span "ORD-01540-J5M0B8" at bounding box center [282, 238] width 80 height 15
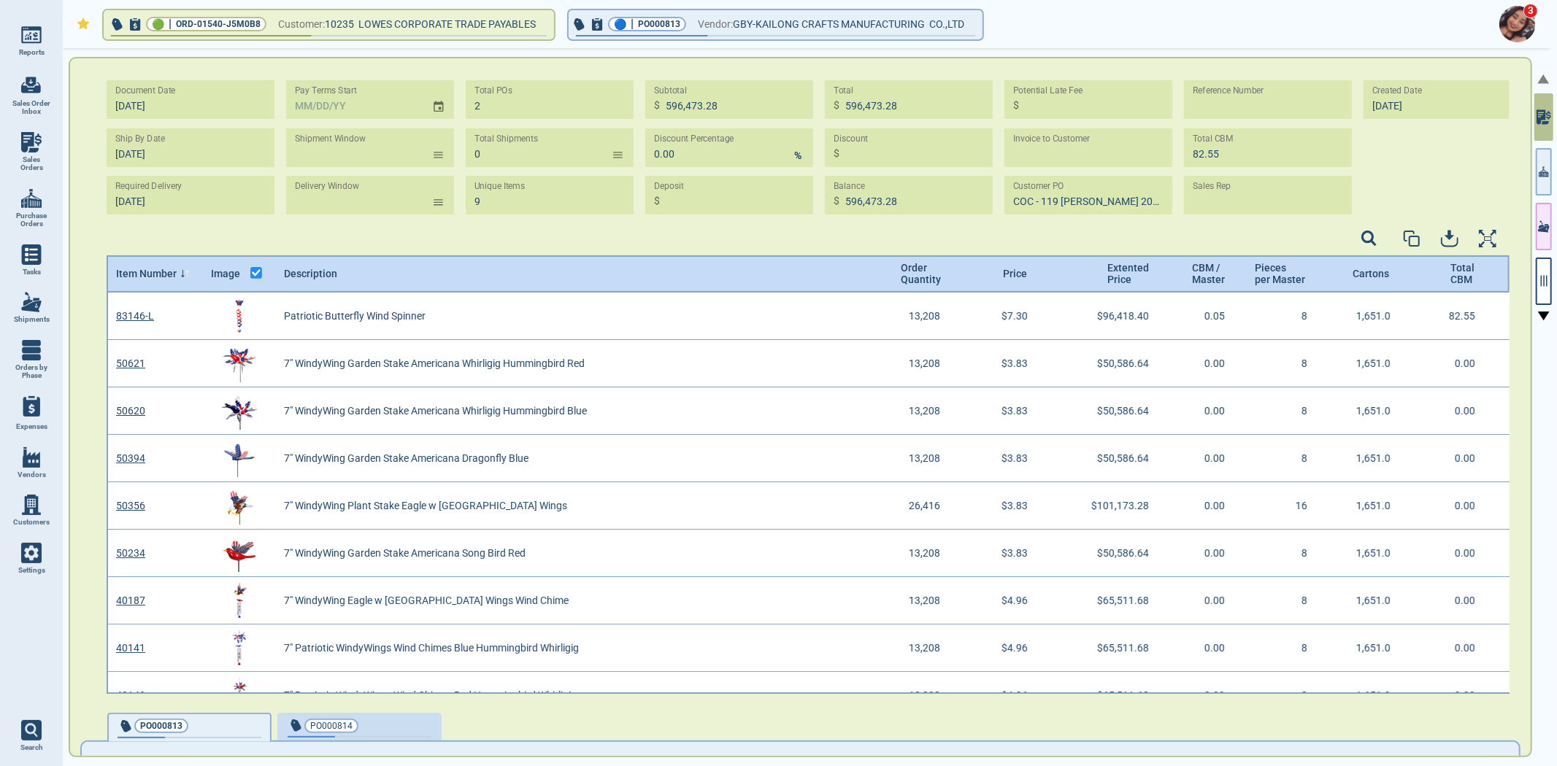
scroll to position [4, 4]
click at [1544, 281] on icon "button" at bounding box center [1543, 280] width 13 height 13
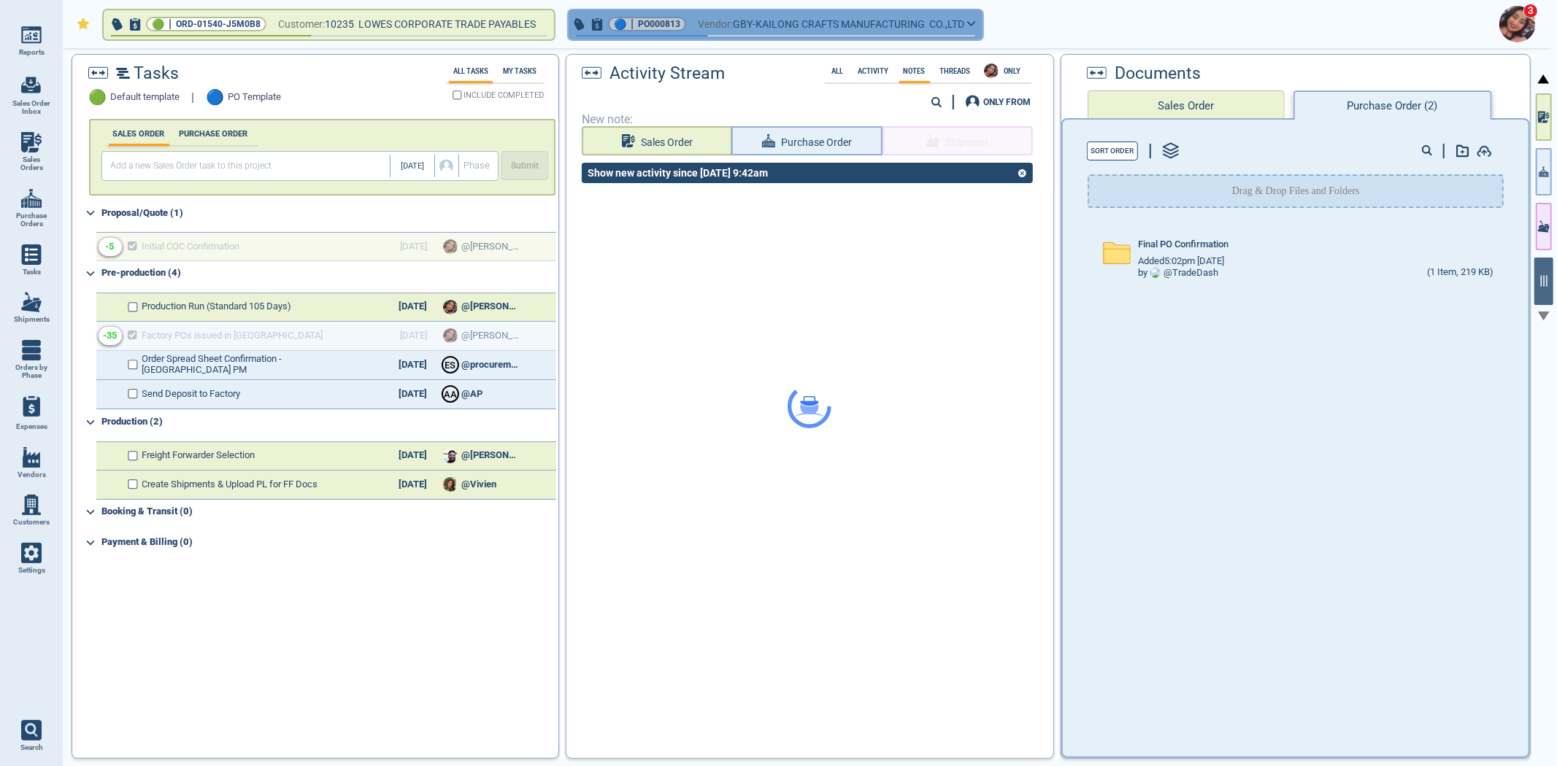
click at [976, 22] on icon "button" at bounding box center [971, 23] width 9 height 7
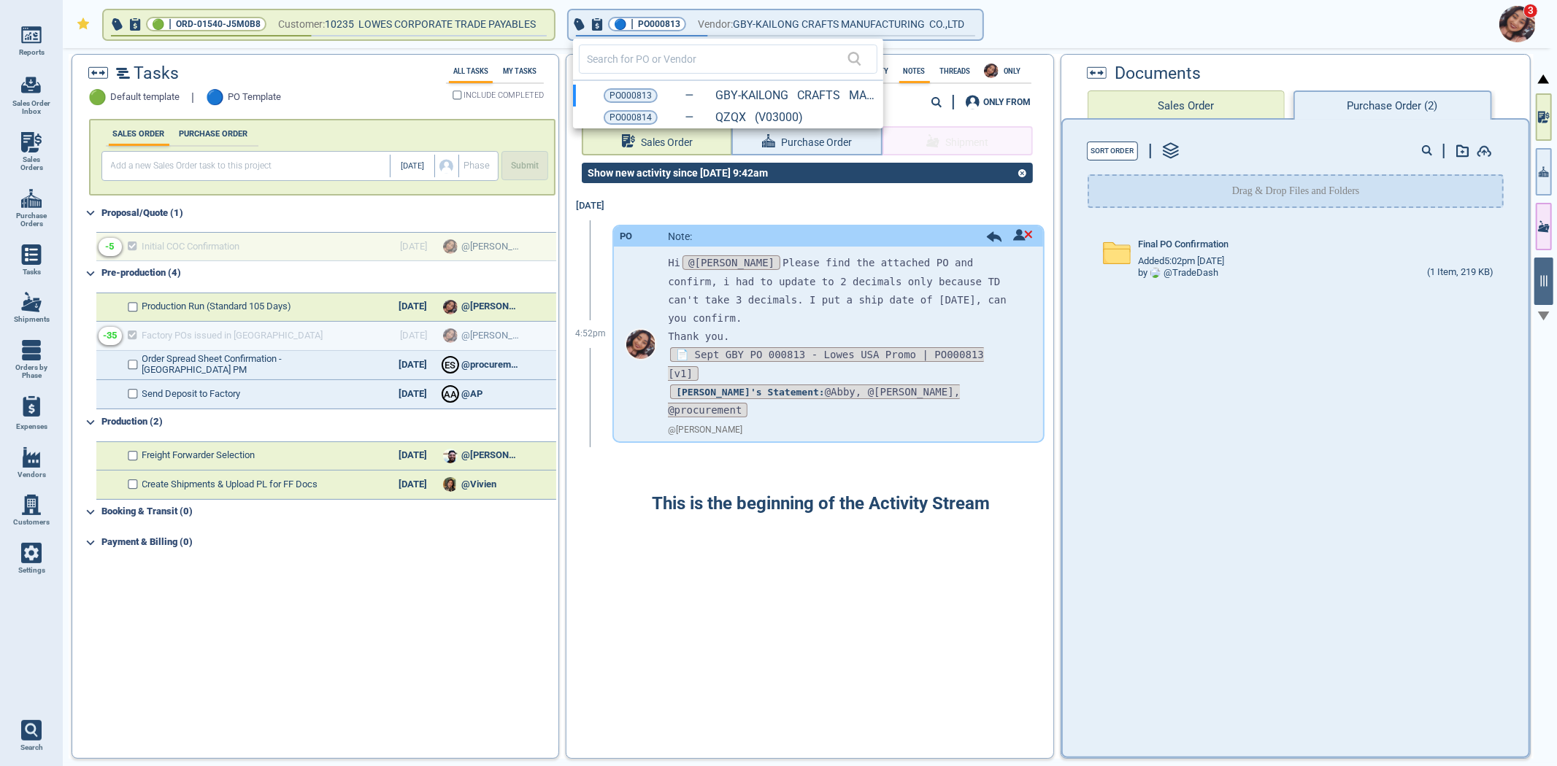
click at [302, 27] on div at bounding box center [778, 383] width 1557 height 766
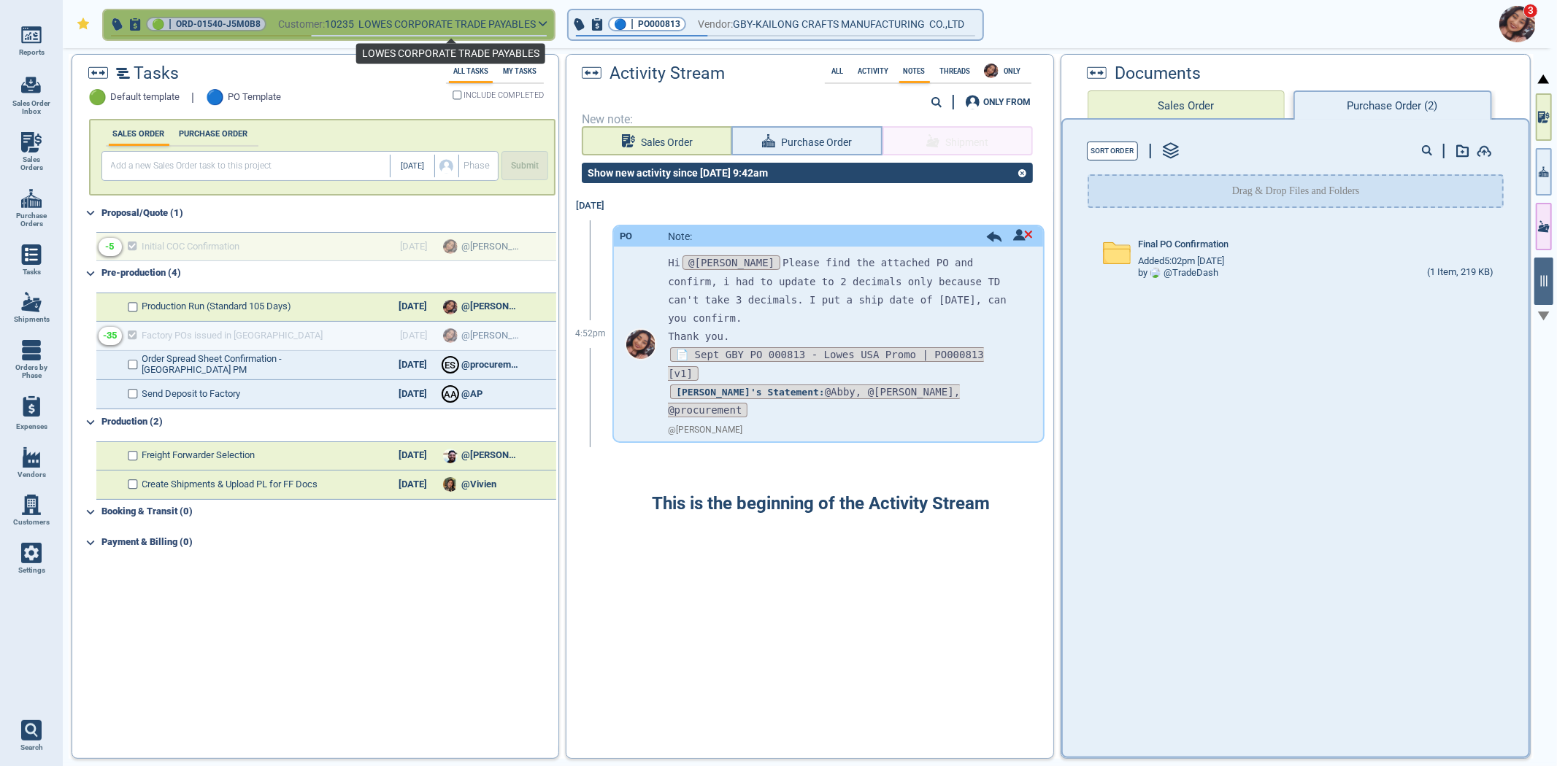
click at [468, 30] on span "LOWES CORPORATE TRADE PAYABLES" at bounding box center [446, 24] width 177 height 18
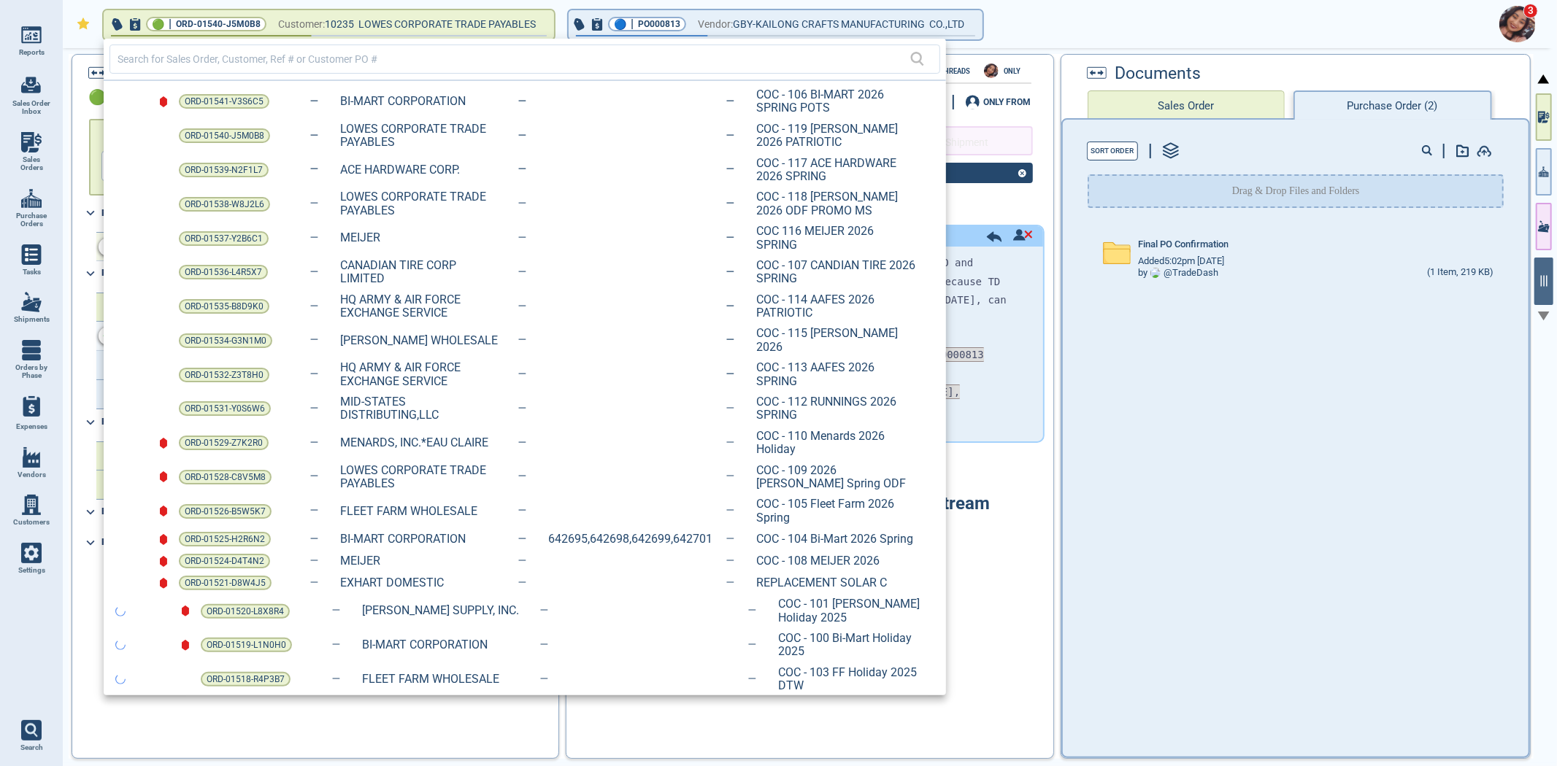
click at [528, 58] on input "text" at bounding box center [514, 58] width 793 height 21
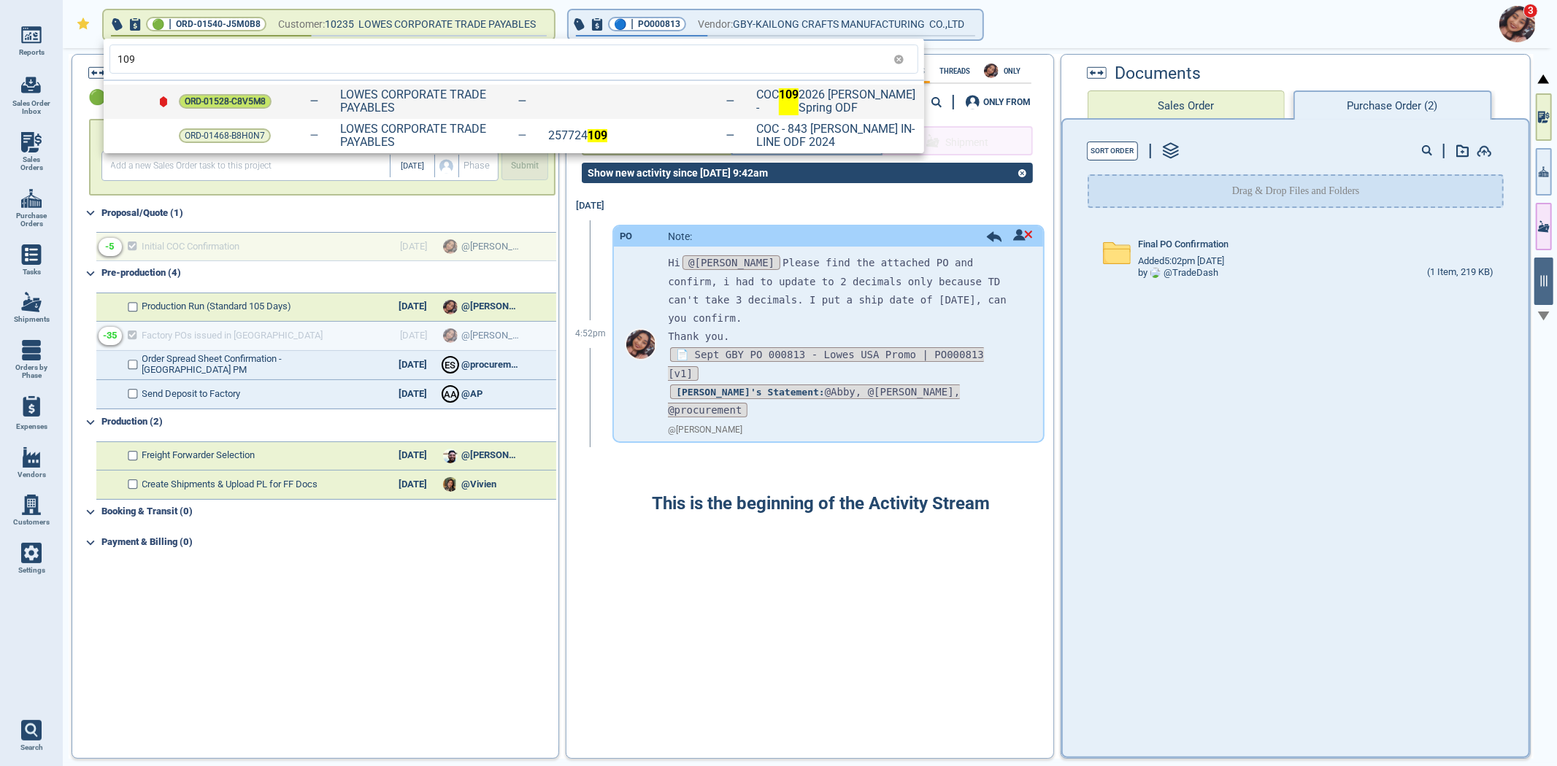
type input "109"
click at [242, 100] on span "ORD-01528-C8V5M8" at bounding box center [225, 101] width 81 height 15
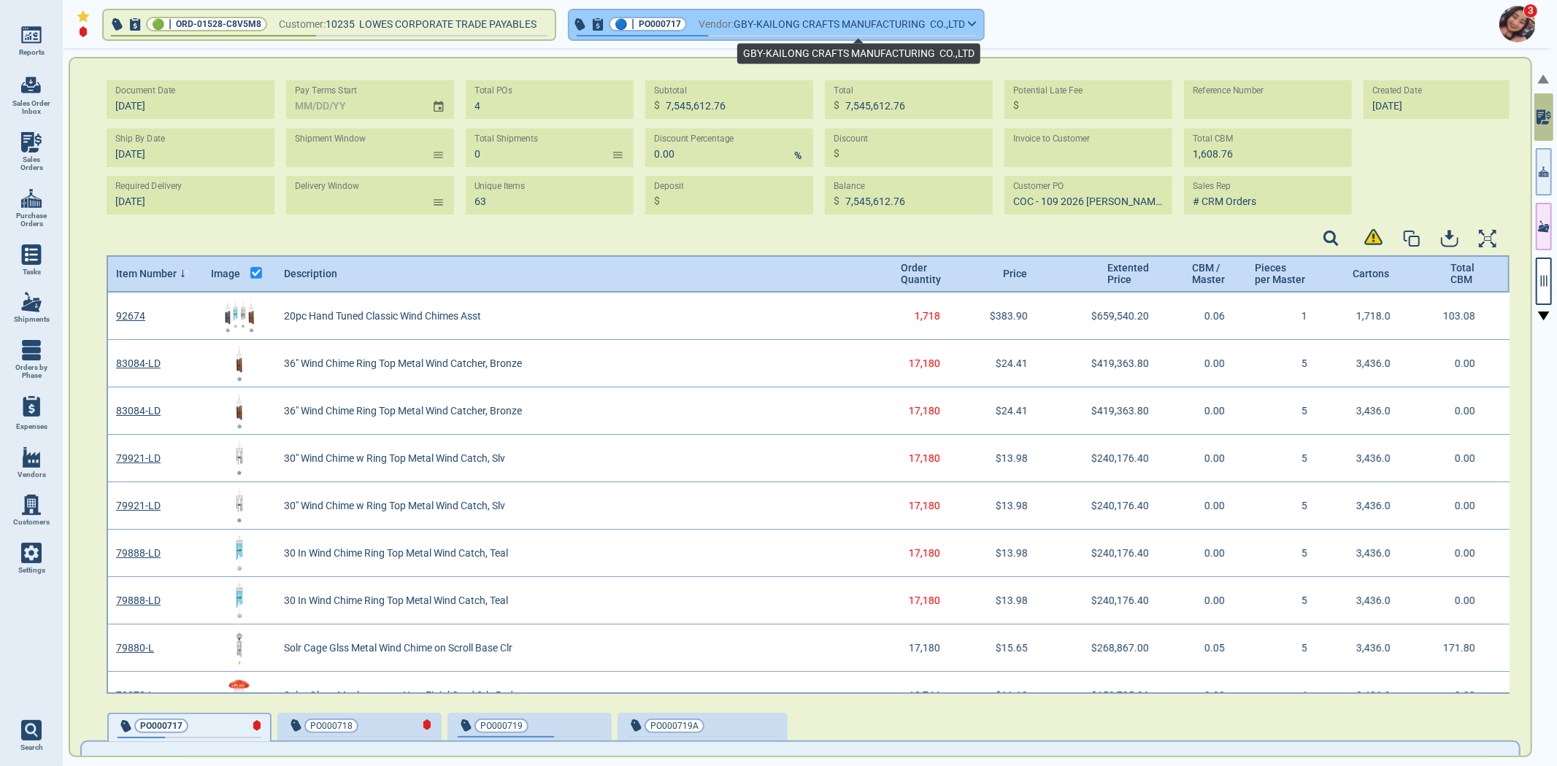
scroll to position [397, 1399]
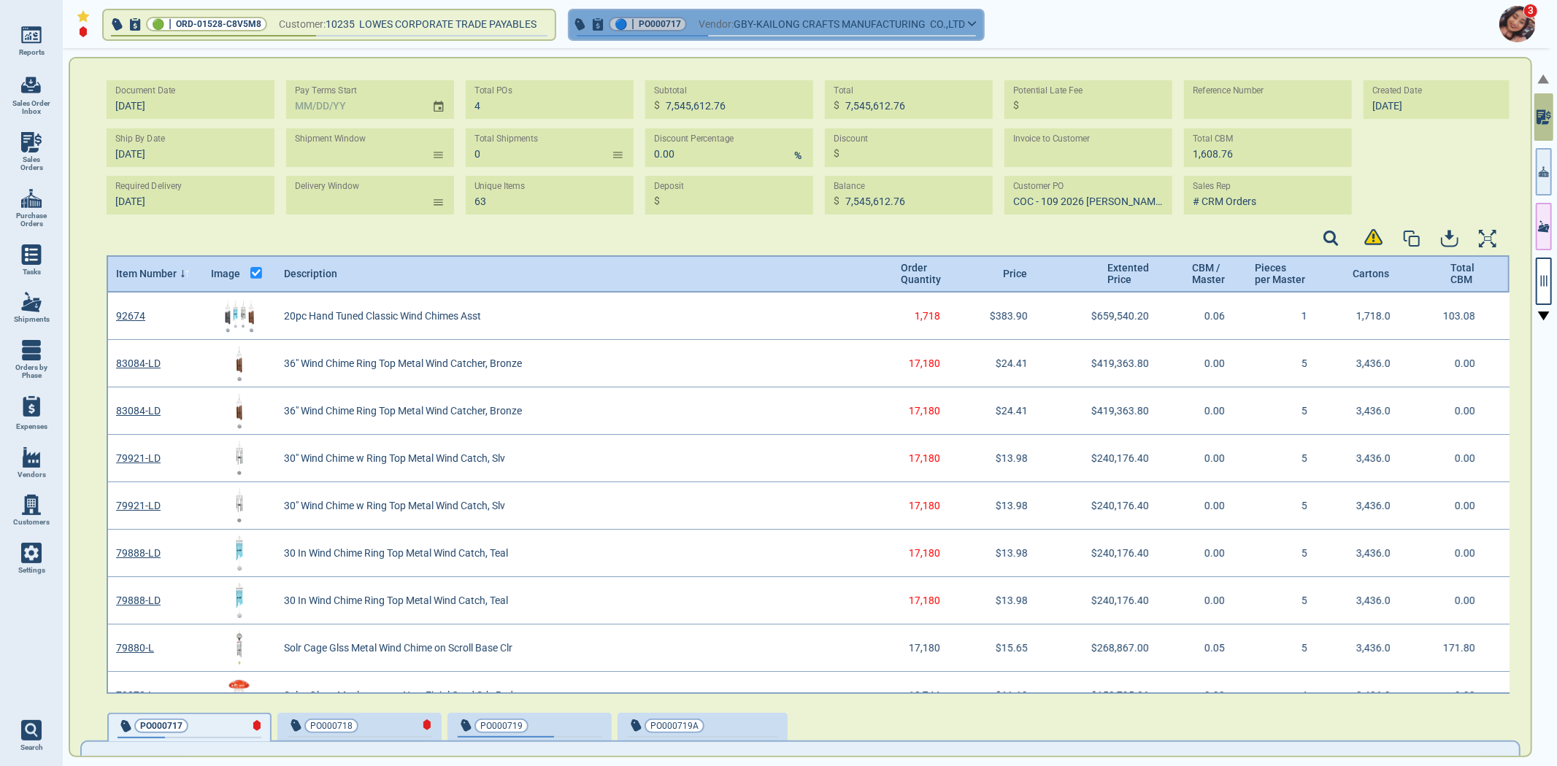
click at [983, 20] on button "🔵 | PO000717 Vendor: GBY-KAILONG CRAFTS MANUFACTURING CO.,LTD" at bounding box center [776, 24] width 414 height 29
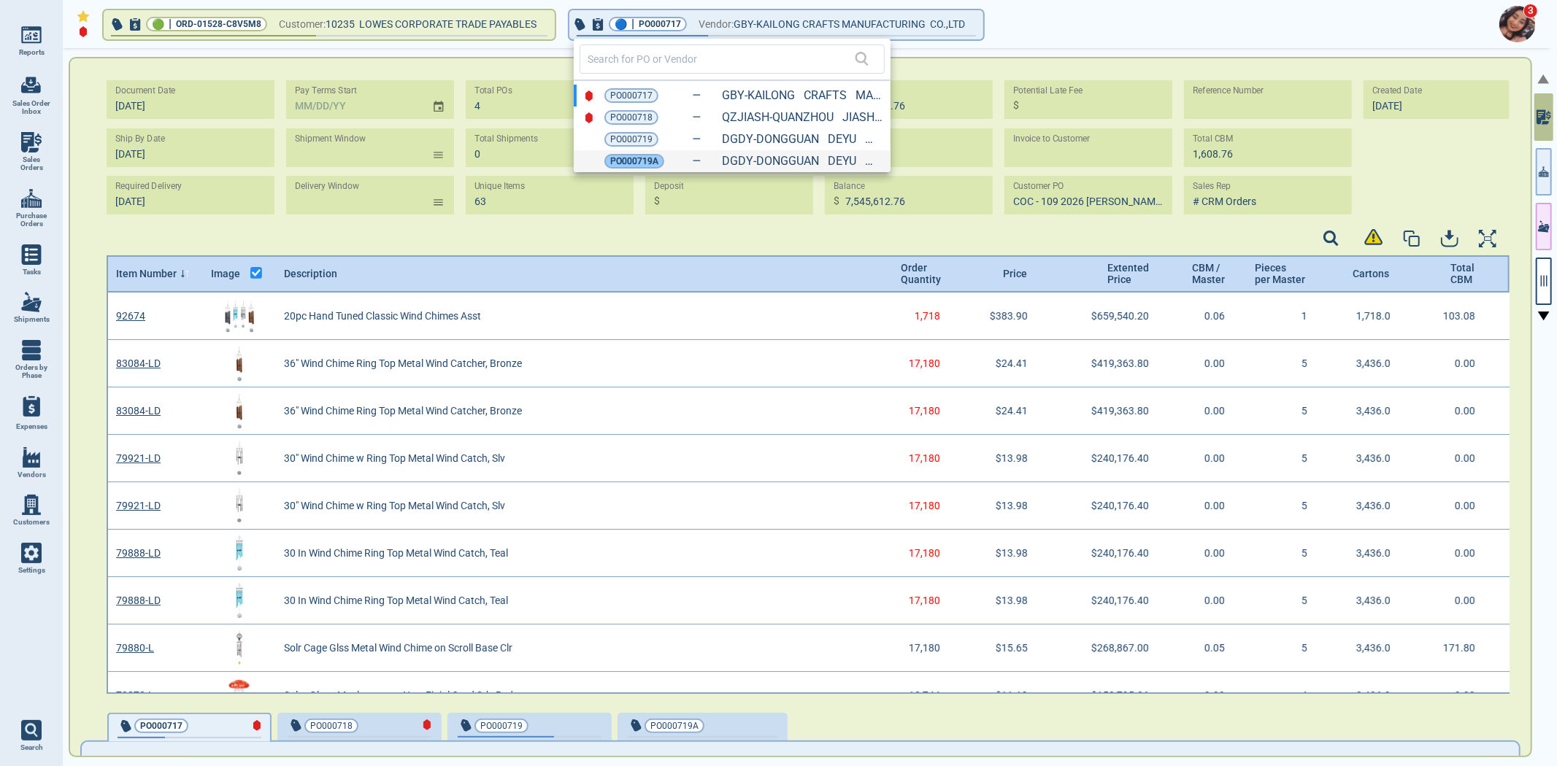
click at [651, 163] on span "PO000719A" at bounding box center [634, 161] width 48 height 15
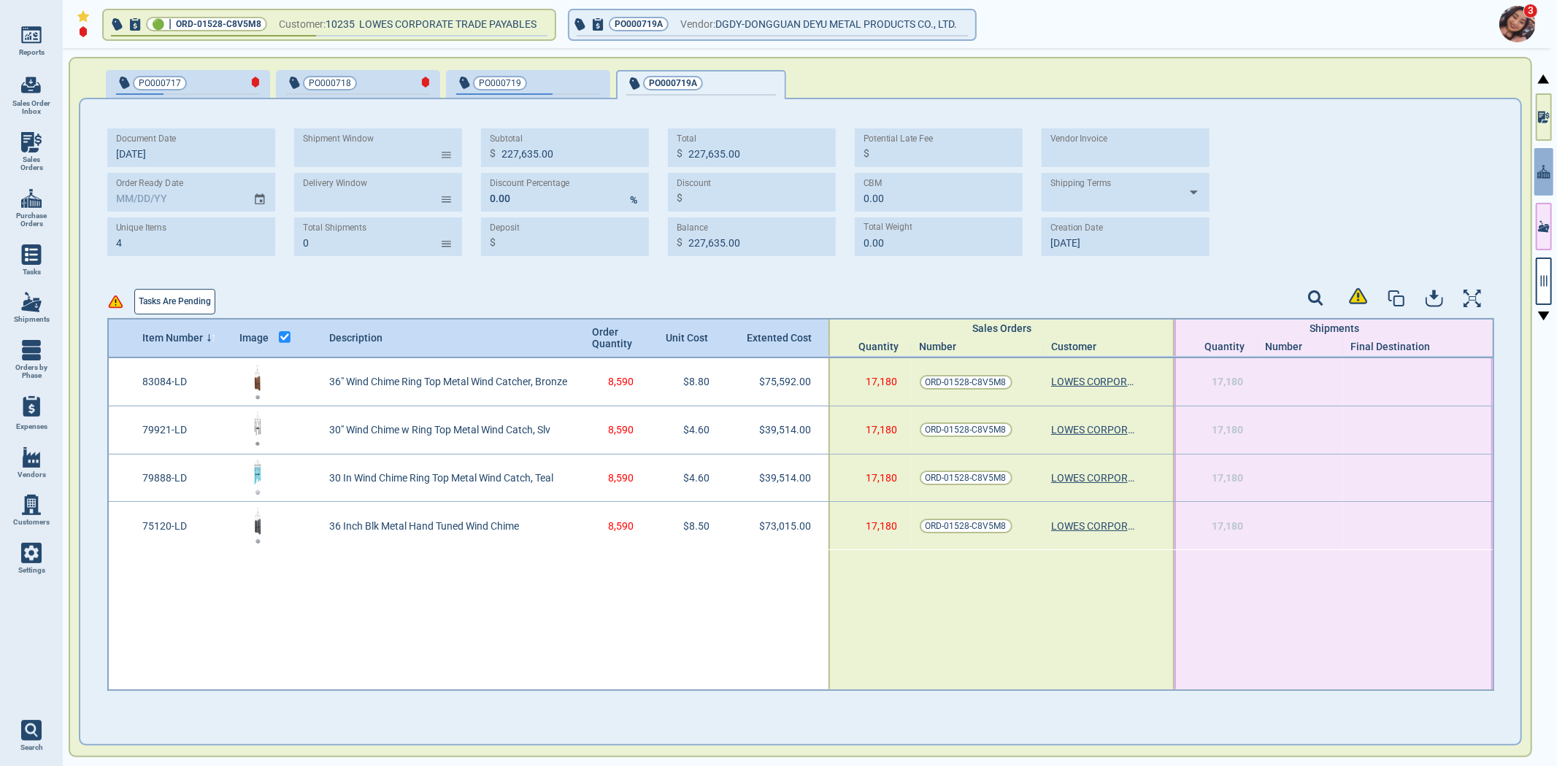
click at [180, 308] on button "Tasks are pending" at bounding box center [174, 302] width 81 height 26
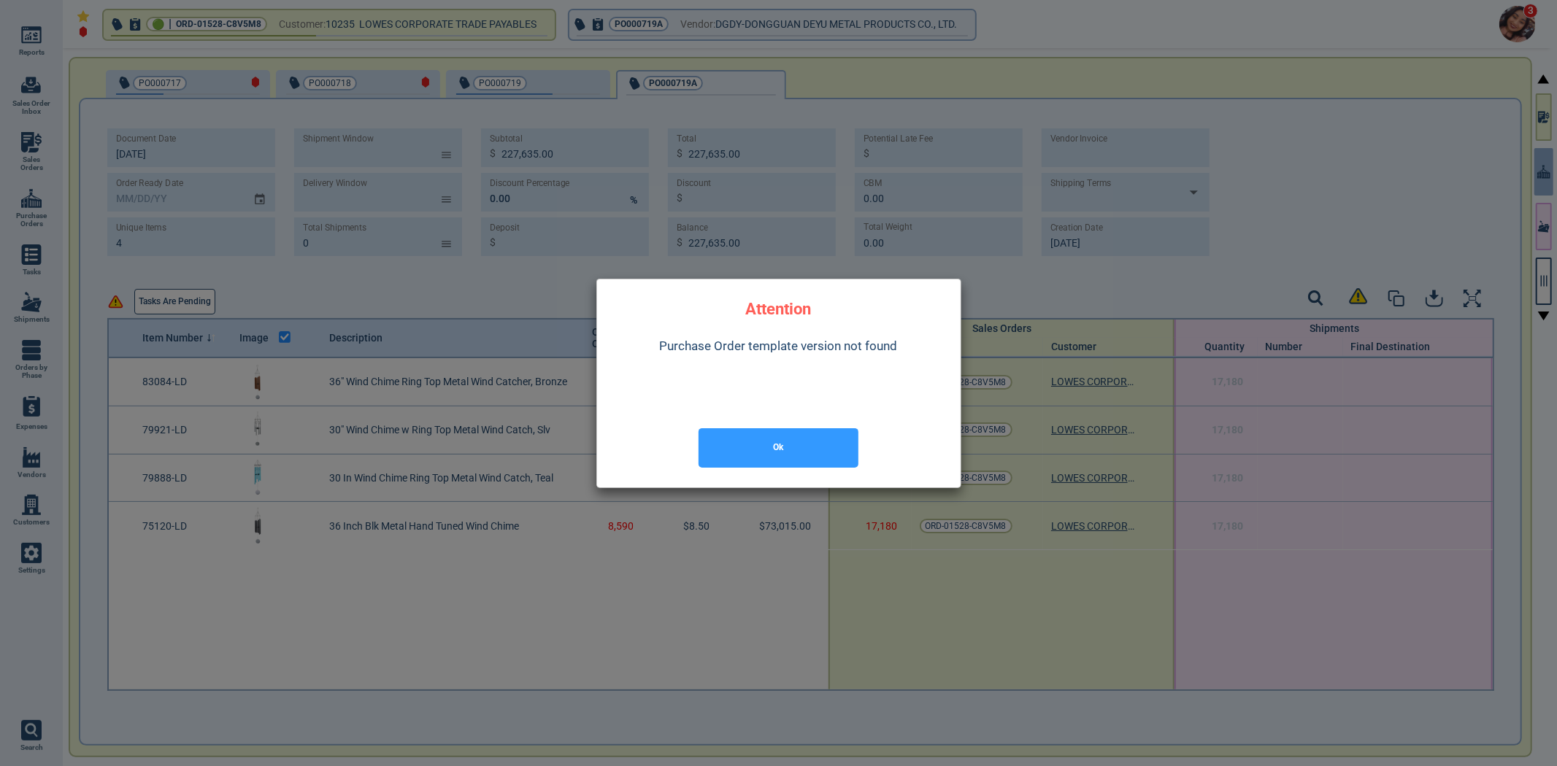
click at [781, 450] on button "Ok" at bounding box center [778, 447] width 160 height 39
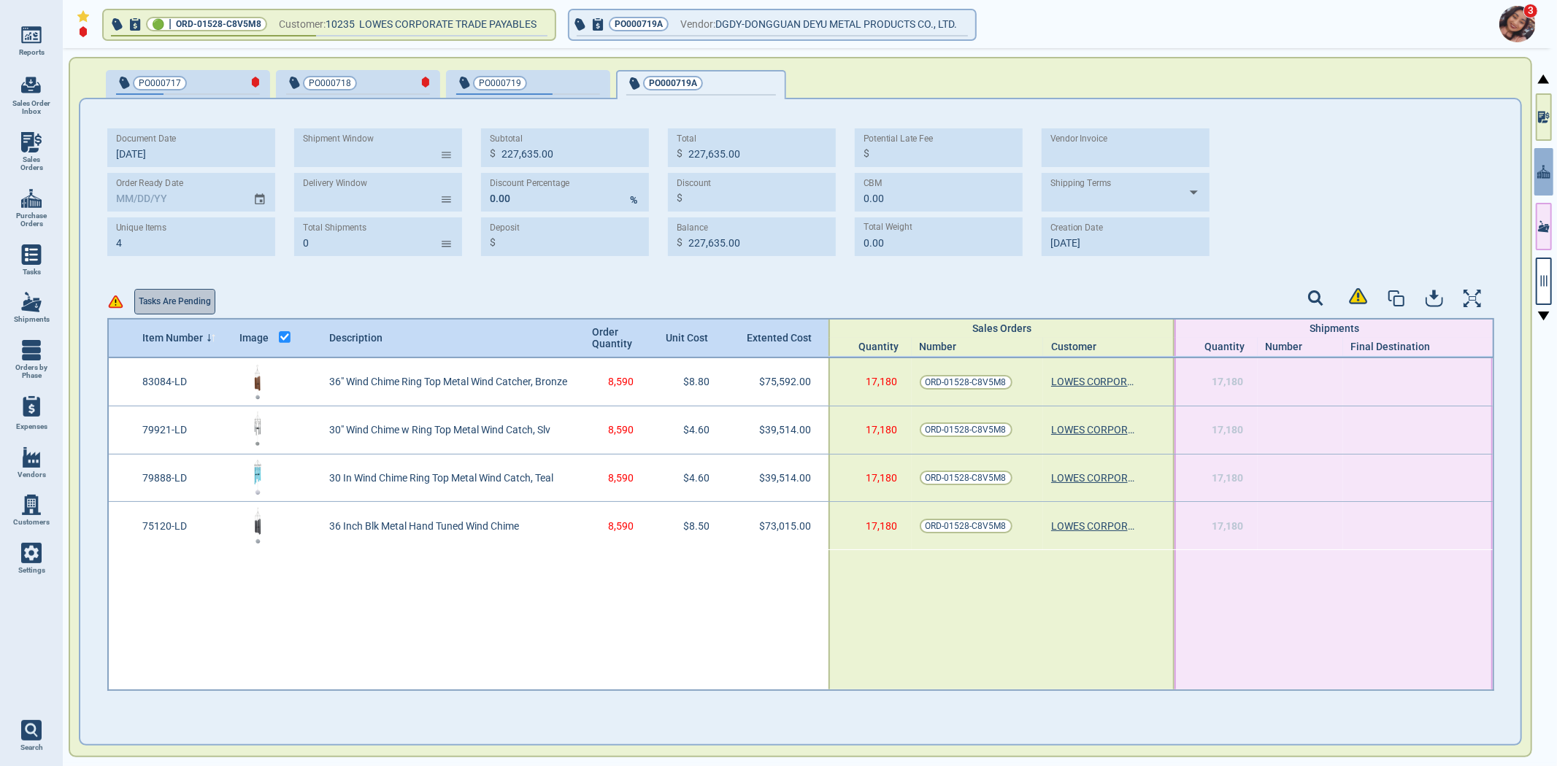
click at [191, 307] on button "Tasks are pending" at bounding box center [174, 302] width 81 height 26
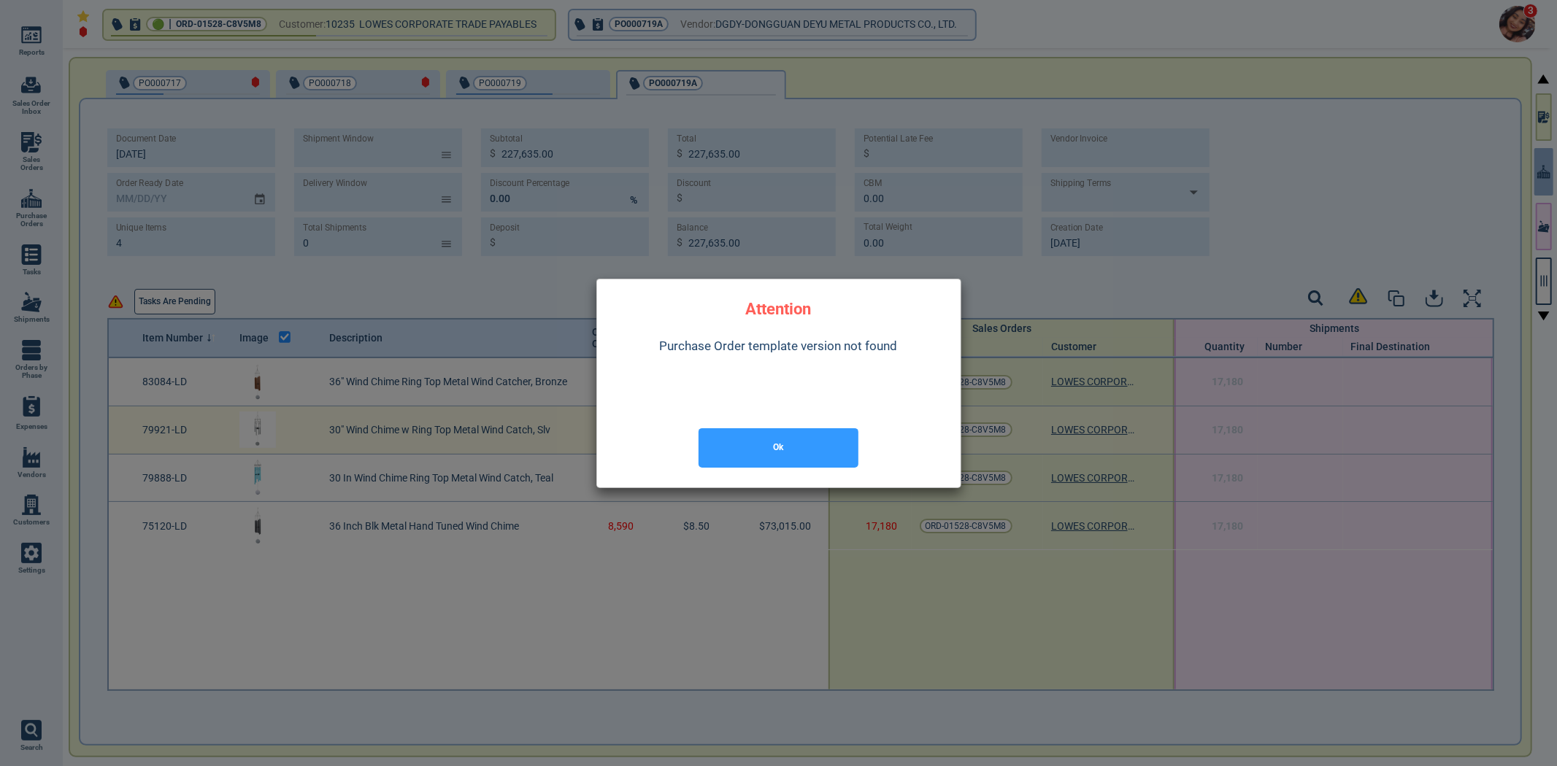
click at [834, 453] on button "Ok" at bounding box center [778, 447] width 160 height 39
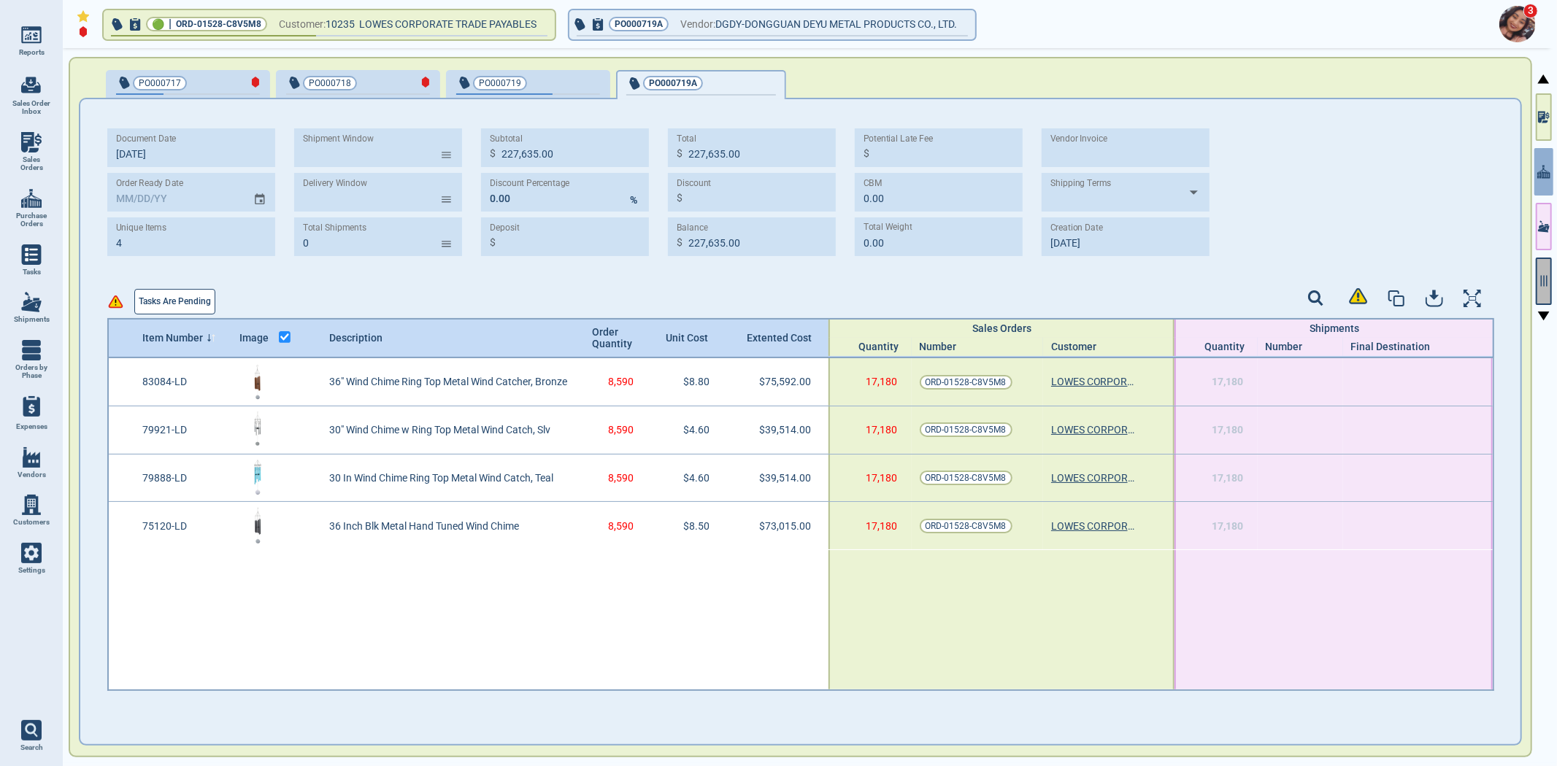
click at [1542, 283] on icon "button" at bounding box center [1543, 280] width 13 height 13
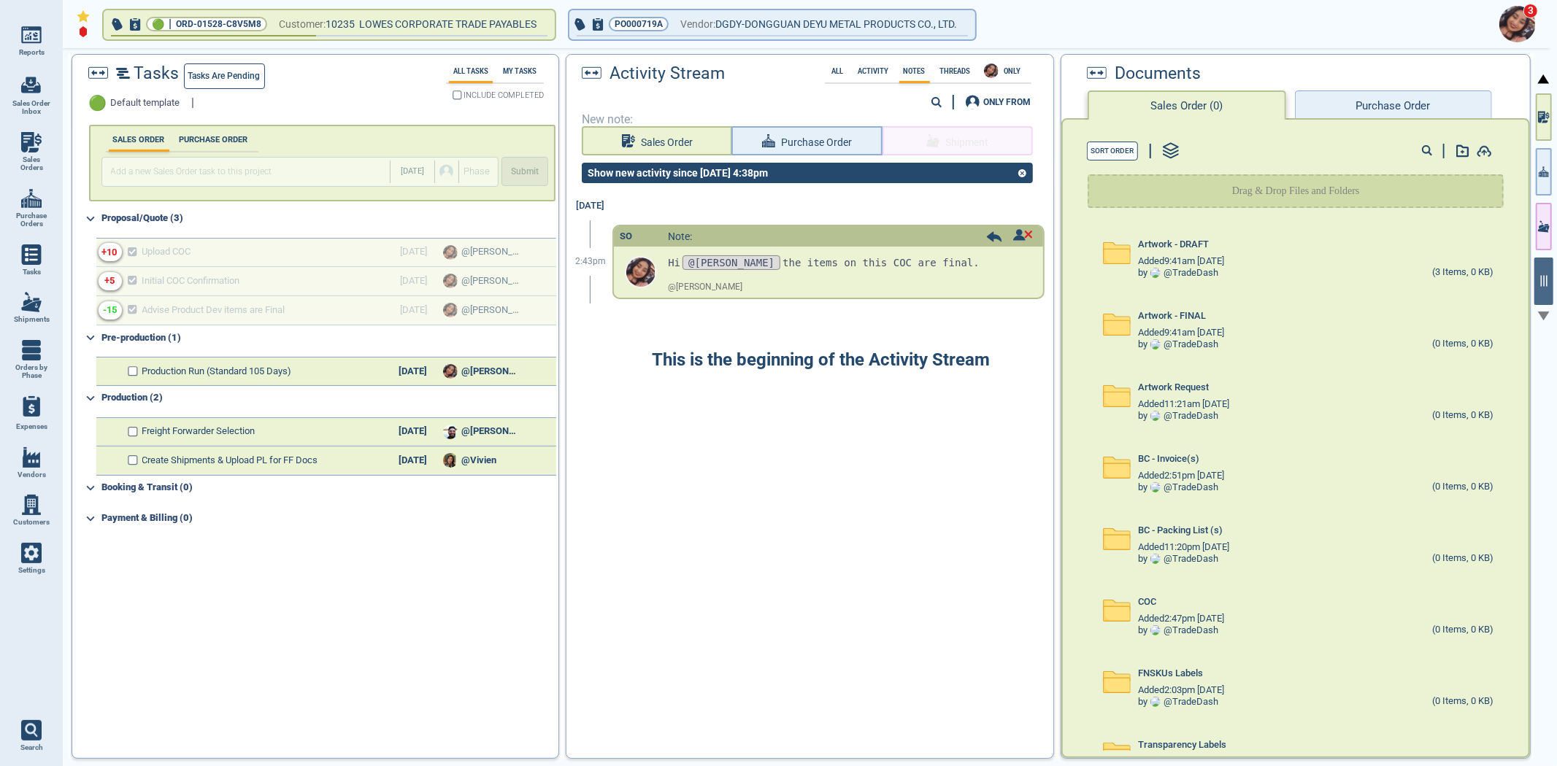
click at [149, 104] on span "Default template" at bounding box center [145, 103] width 69 height 11
click at [227, 77] on span "Tasks are pending" at bounding box center [224, 76] width 72 height 15
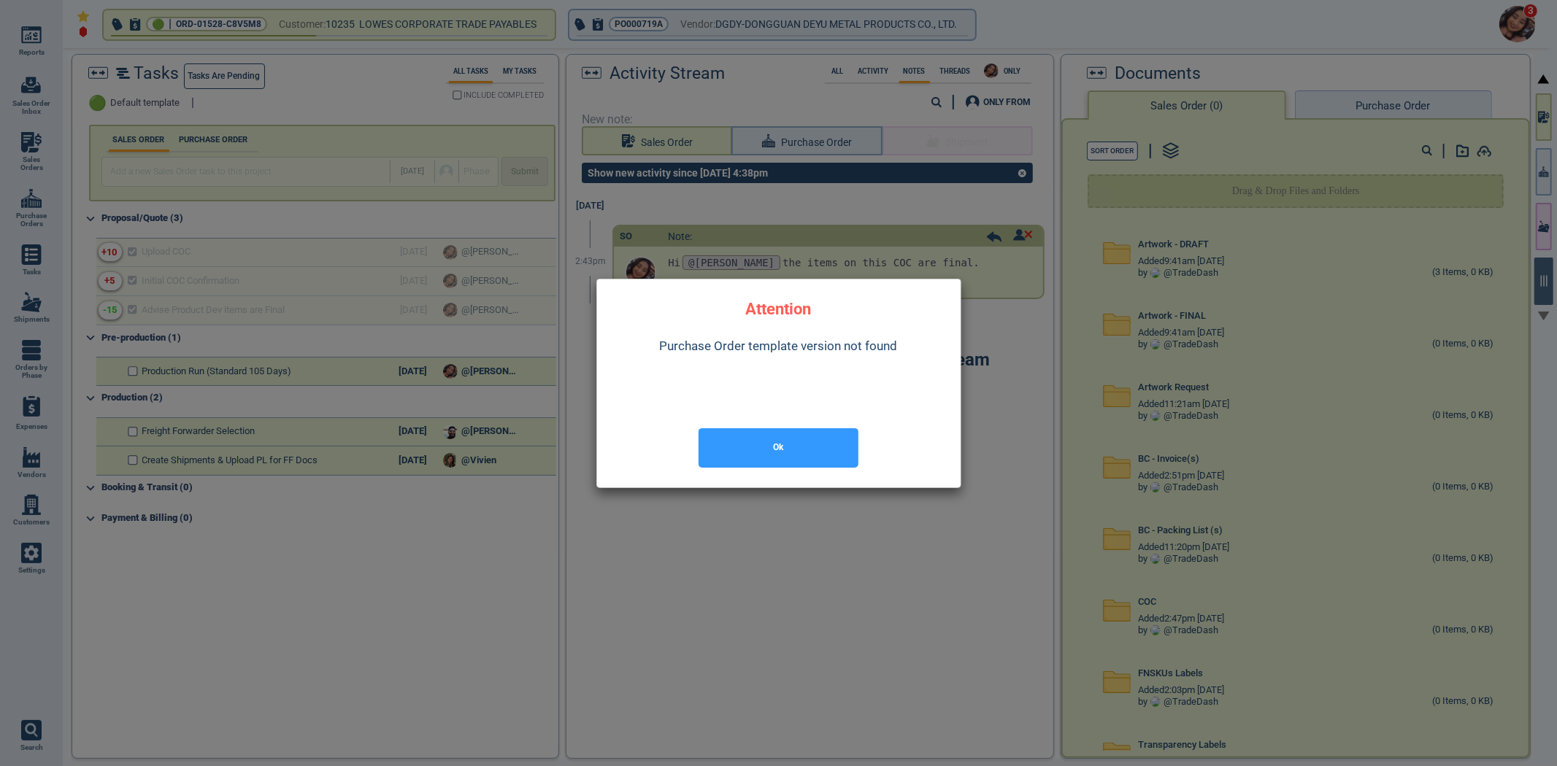
click at [835, 443] on button "Ok" at bounding box center [778, 447] width 160 height 39
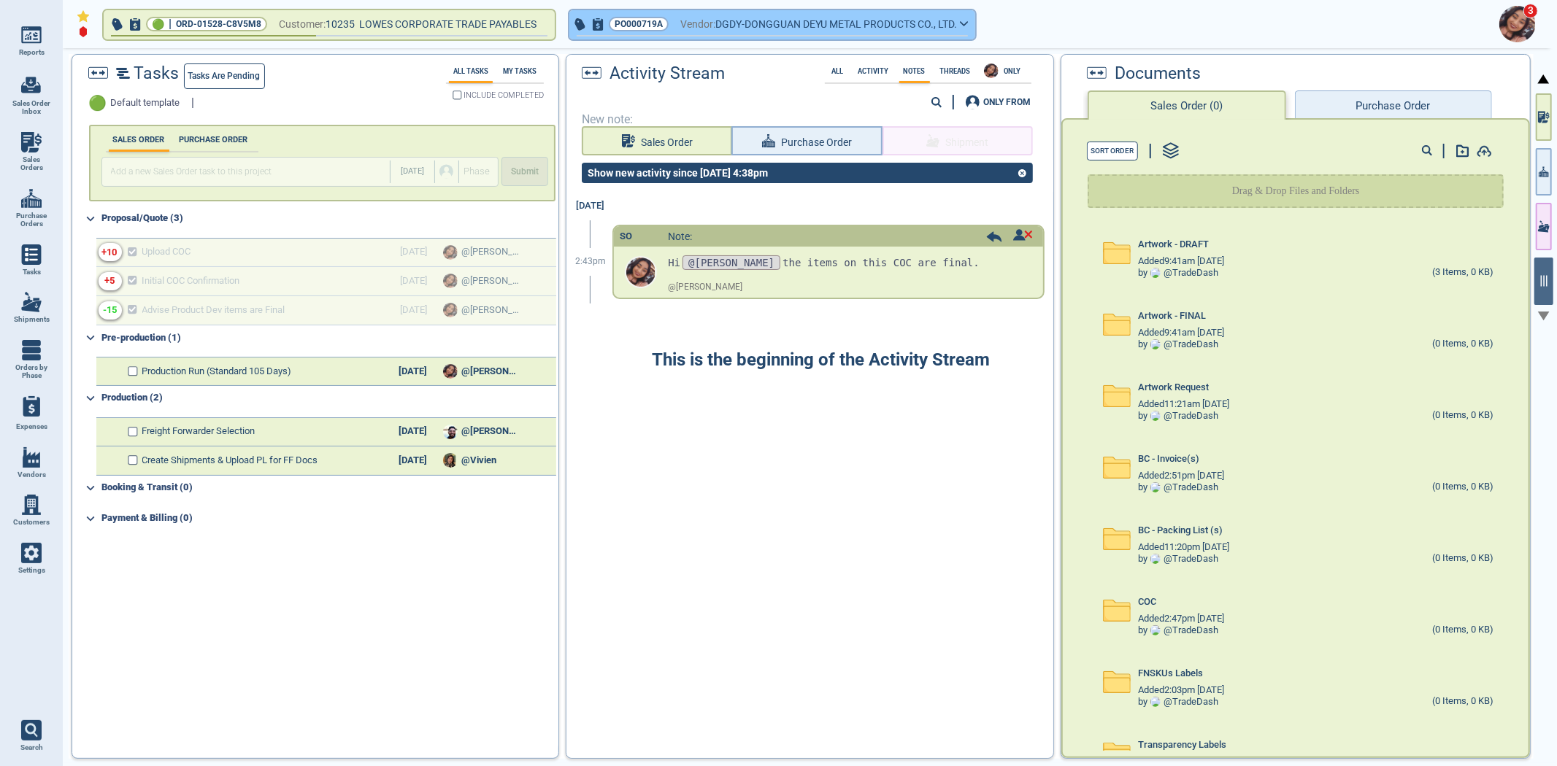
click at [750, 26] on span "DGDY-DONGGUAN DEYU METAL PRODUCTS CO., LTD." at bounding box center [836, 24] width 242 height 18
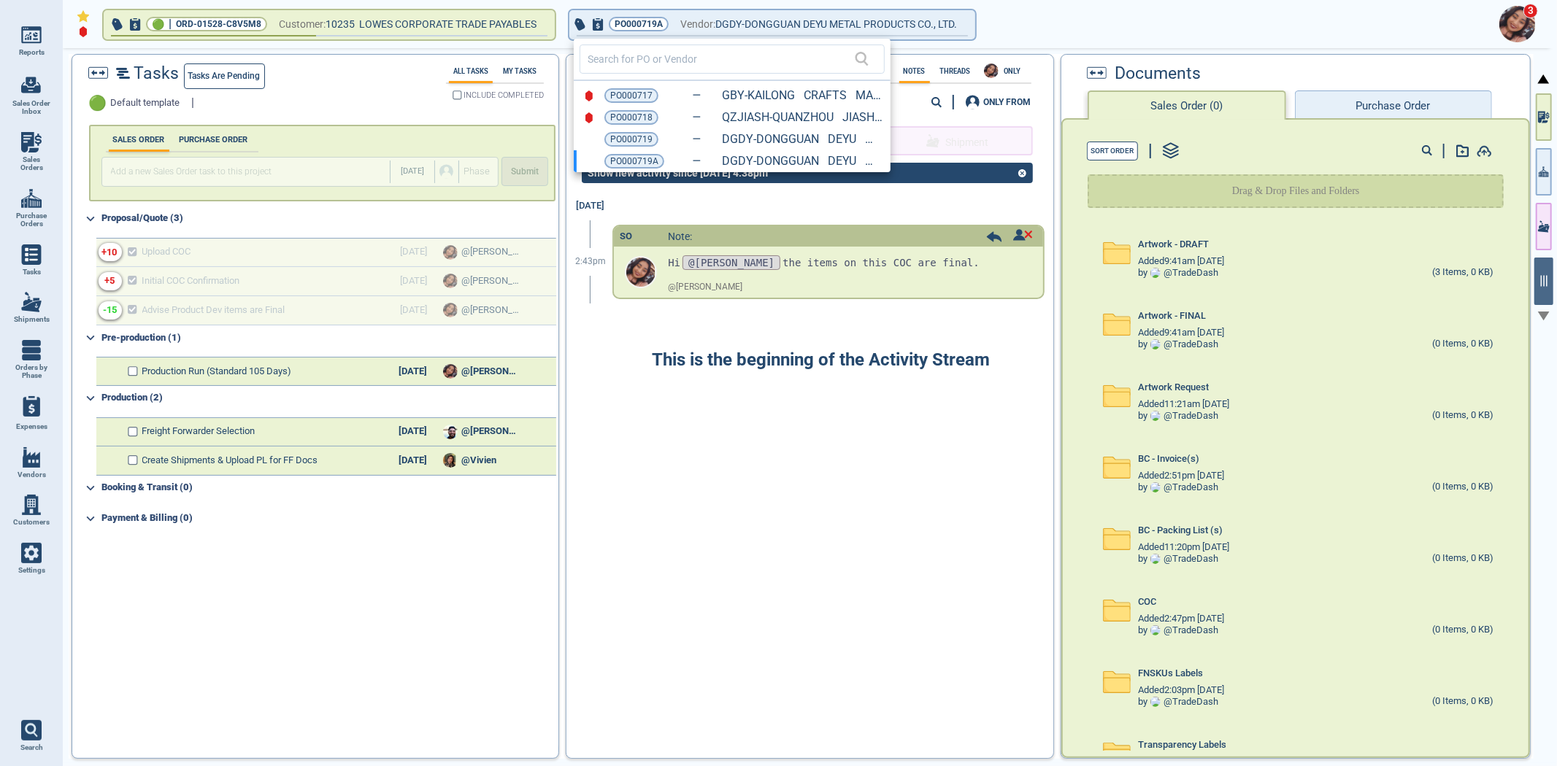
click at [719, 538] on div at bounding box center [778, 383] width 1557 height 766
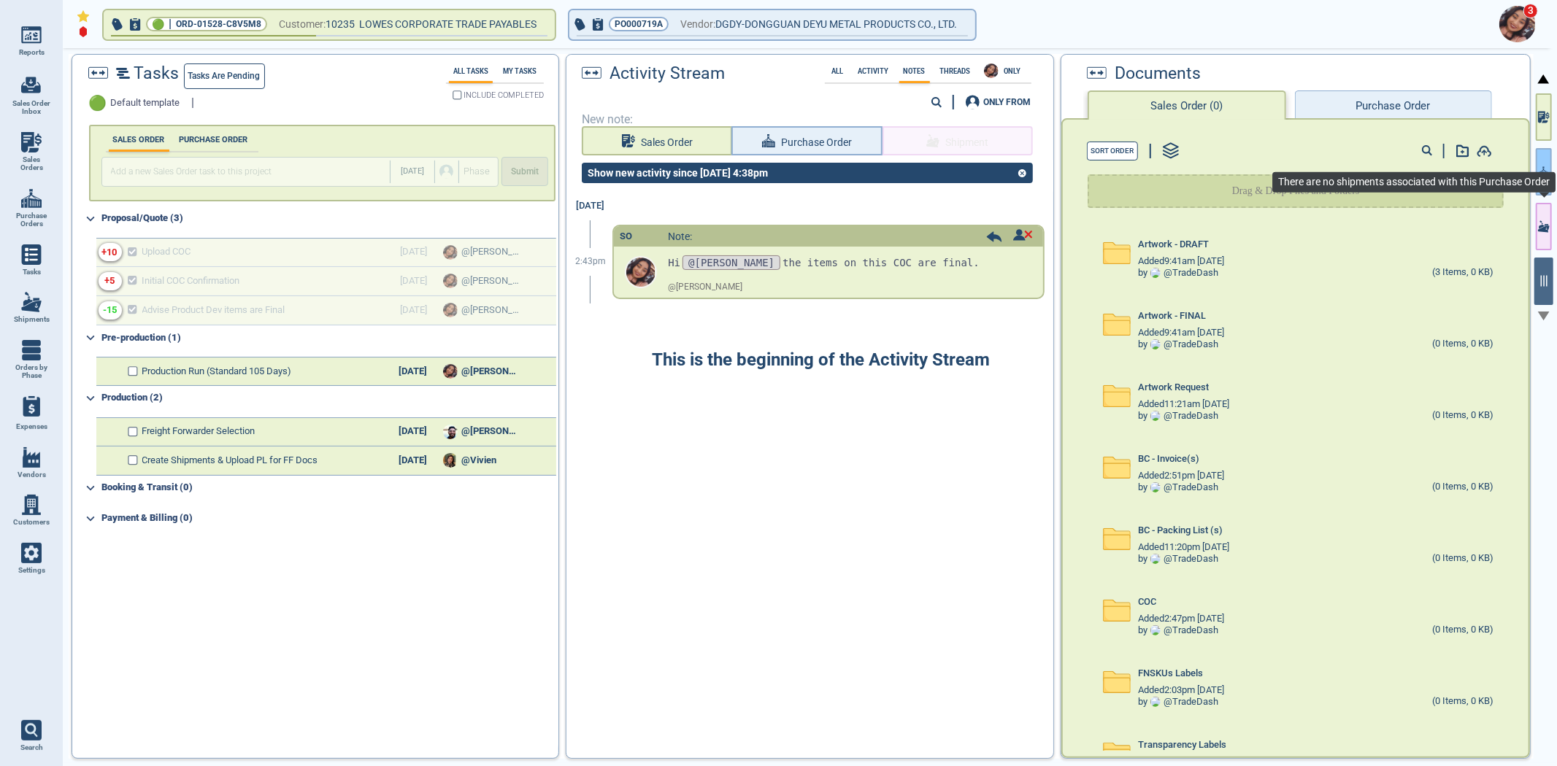
drag, startPoint x: 1548, startPoint y: 178, endPoint x: 1541, endPoint y: 185, distance: 10.3
click at [1547, 178] on icon "button" at bounding box center [1544, 171] width 10 height 15
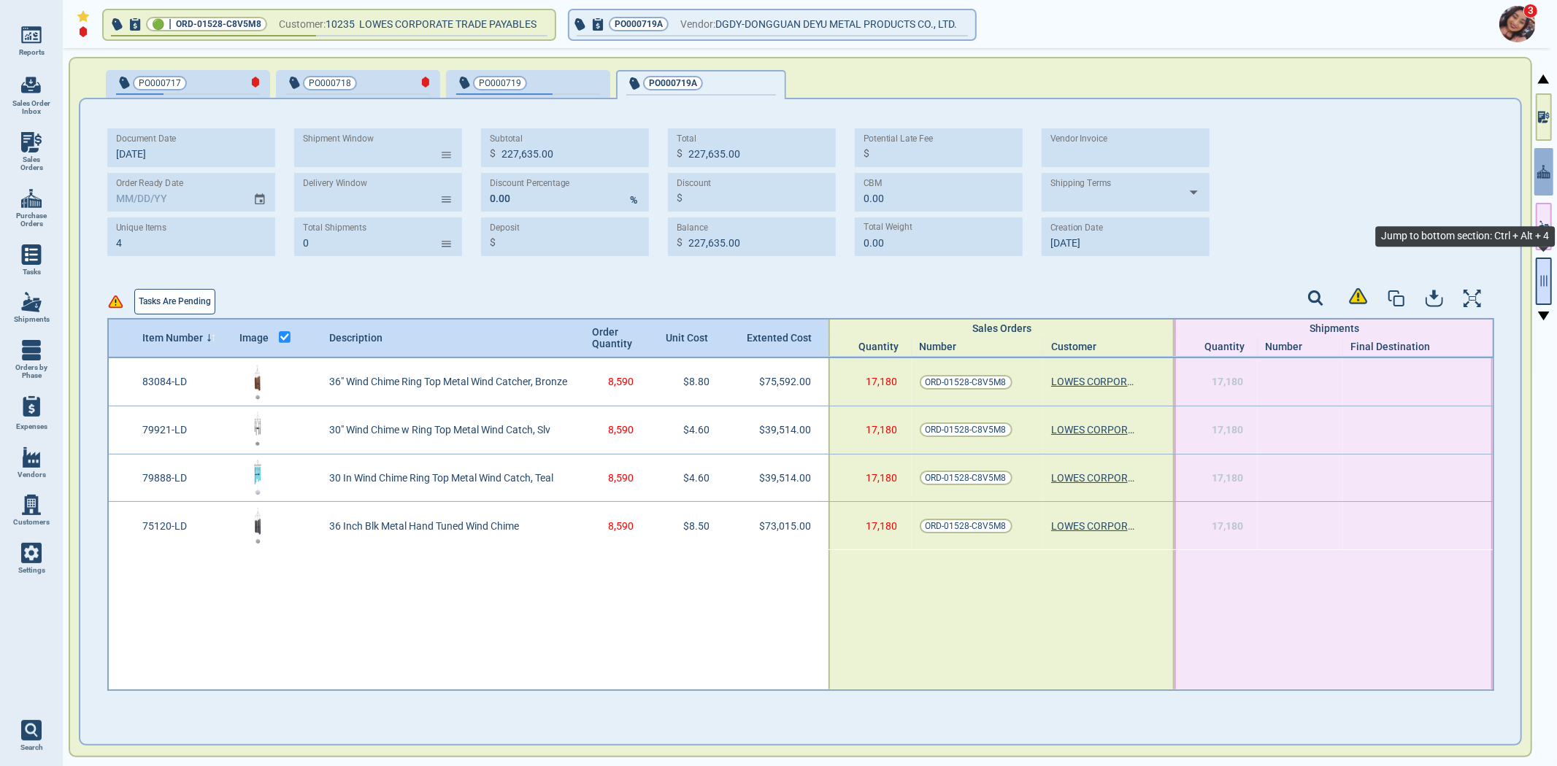
click at [1534, 300] on div at bounding box center [1543, 408] width 20 height 721
click at [1549, 294] on button "button" at bounding box center [1544, 281] width 16 height 47
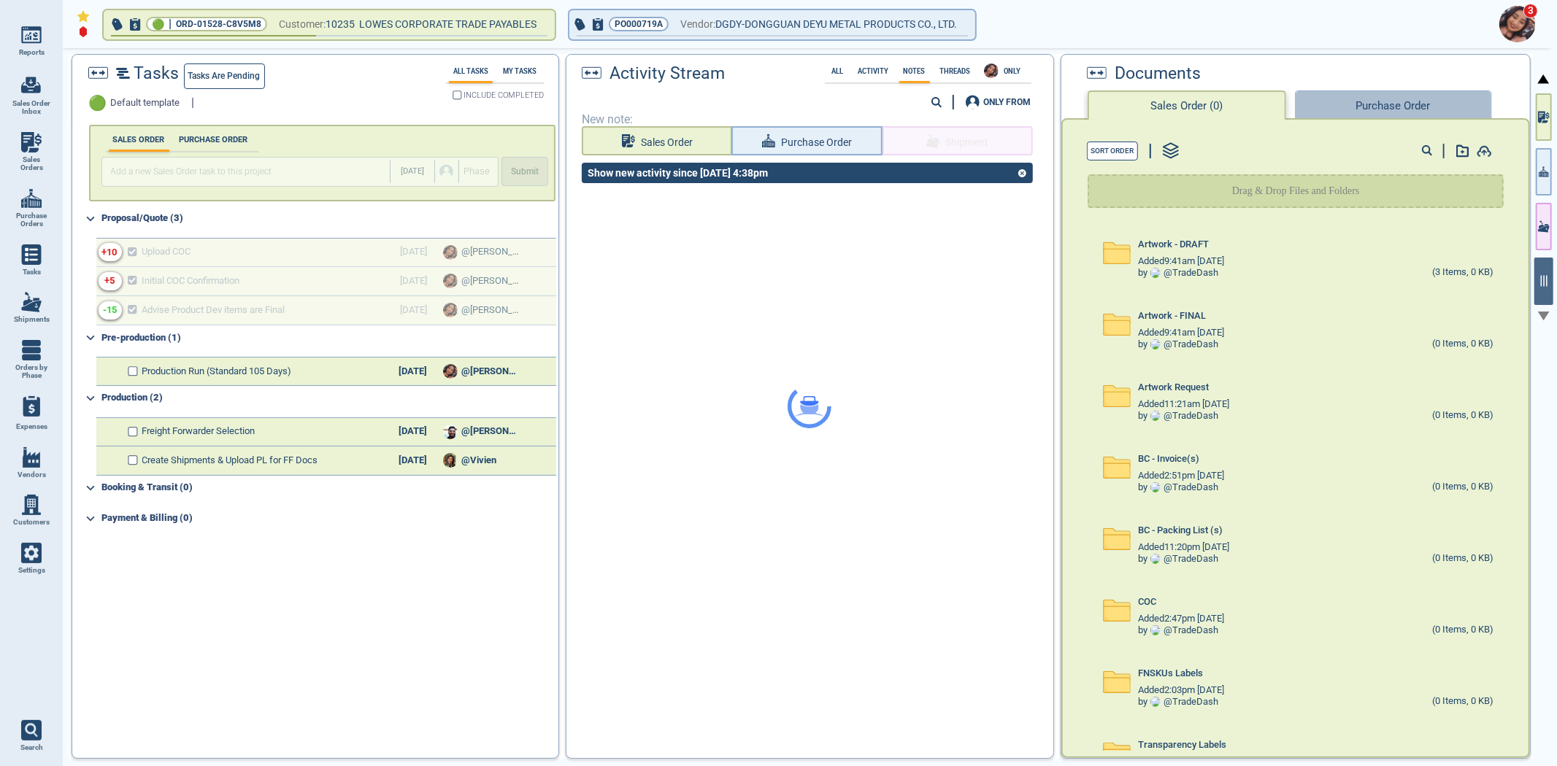
drag, startPoint x: 1348, startPoint y: 90, endPoint x: 1348, endPoint y: 100, distance: 10.2
click at [1348, 92] on button "Purchase Order" at bounding box center [1393, 105] width 197 height 29
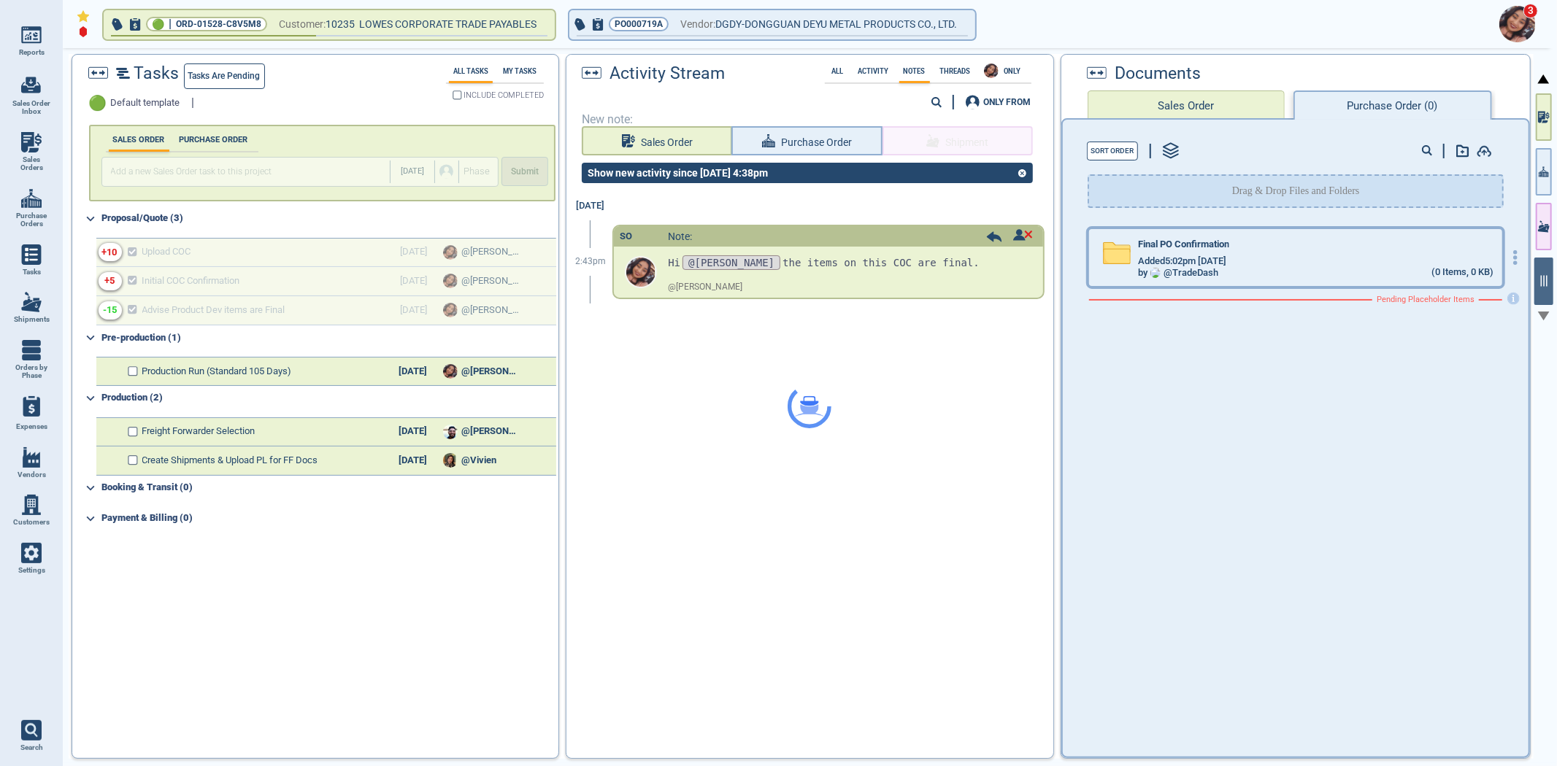
click at [1280, 272] on div "by @ TradeDash (0 Items, 0 KB)" at bounding box center [1315, 273] width 355 height 12
click at [1276, 267] on div "by @ TradeDash (0 Items, 0 KB)" at bounding box center [1315, 273] width 355 height 12
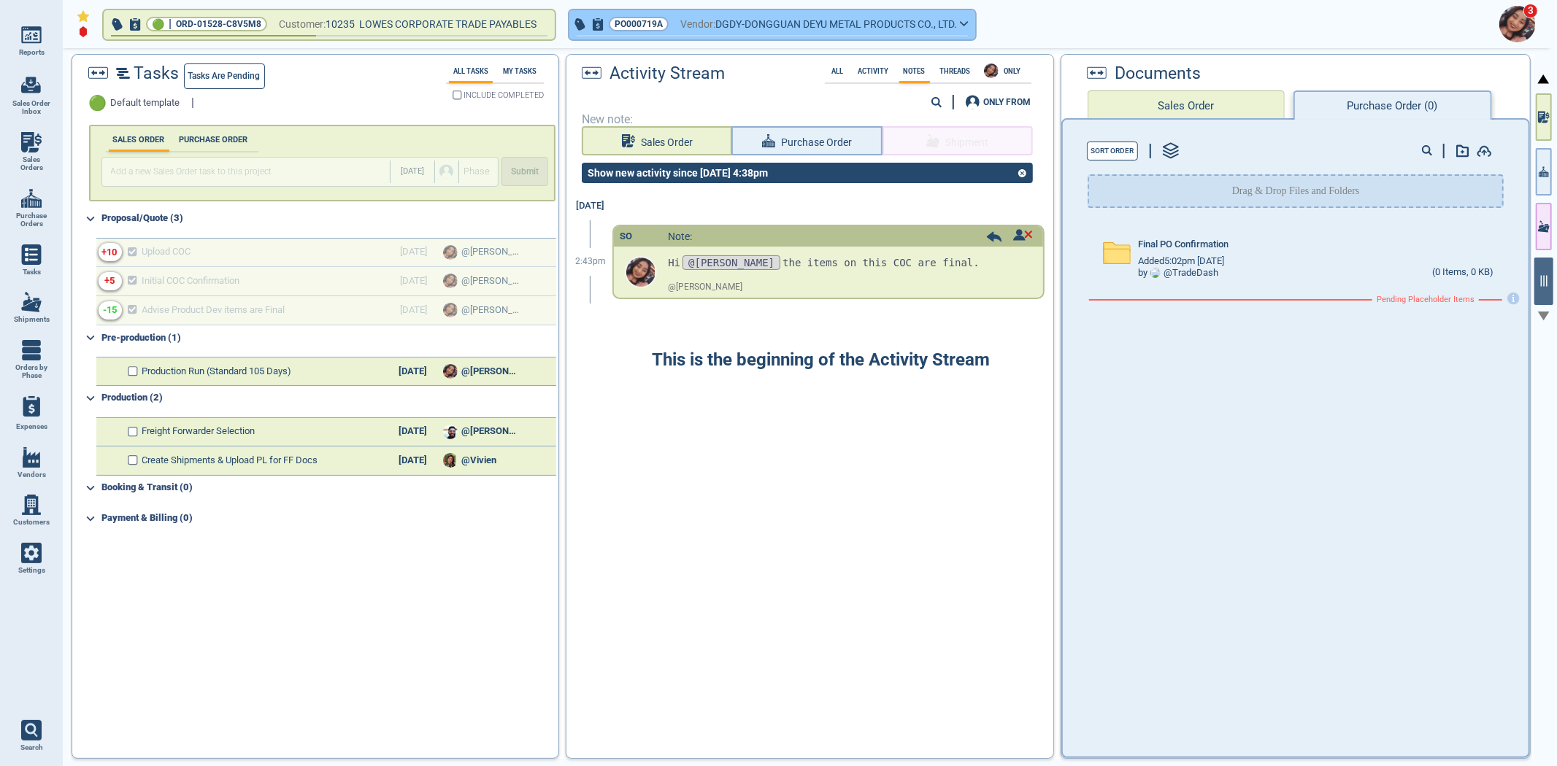
click at [974, 32] on button "PO000719A Vendor: DGDY-DONGGUAN DEYU METAL PRODUCTS CO., LTD." at bounding box center [772, 24] width 406 height 29
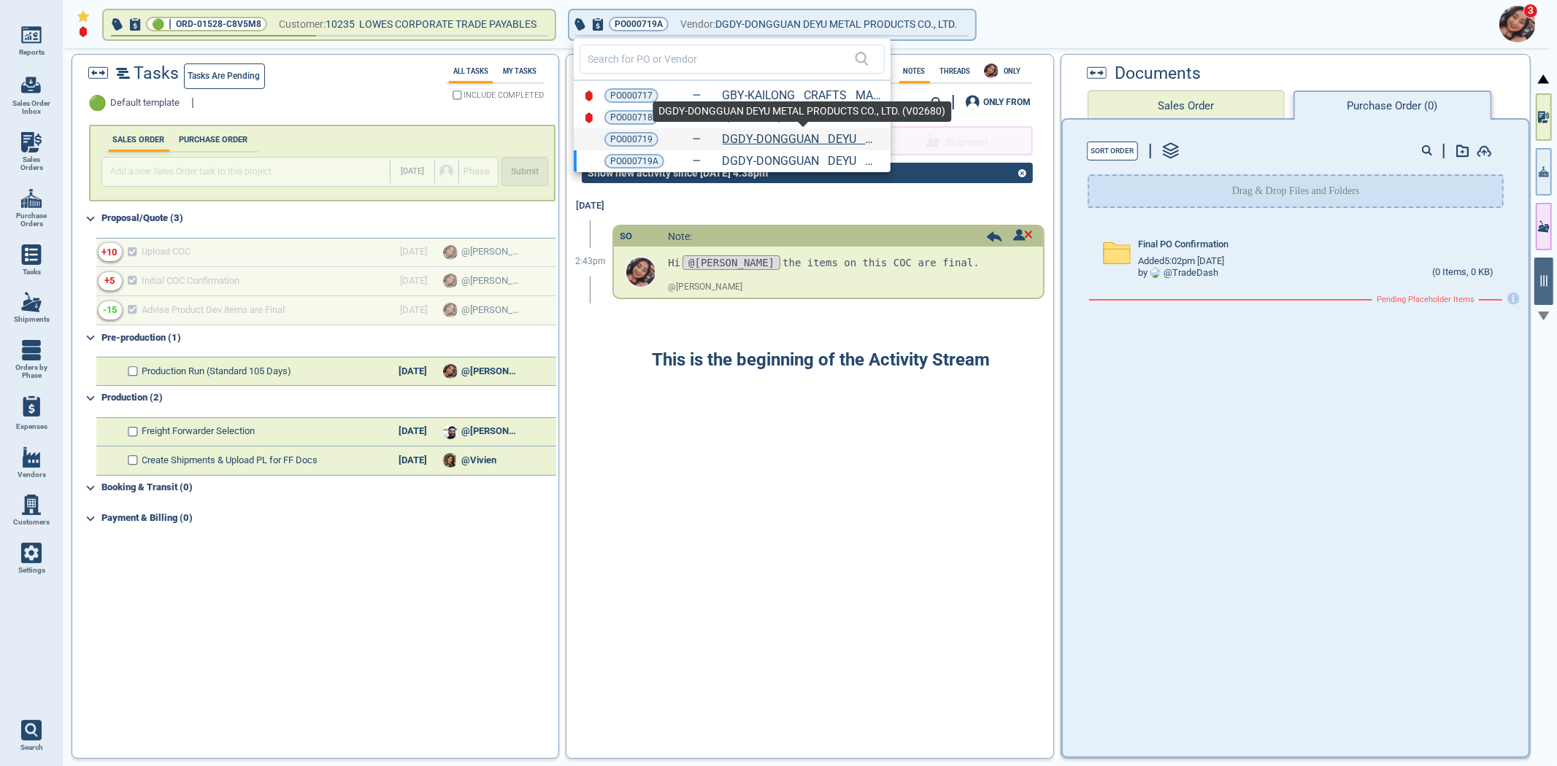
click at [799, 134] on link "DGDY-DONGGUAN DEYU METAL PRODUCTS CO., LTD. (V02680)" at bounding box center [803, 139] width 161 height 13
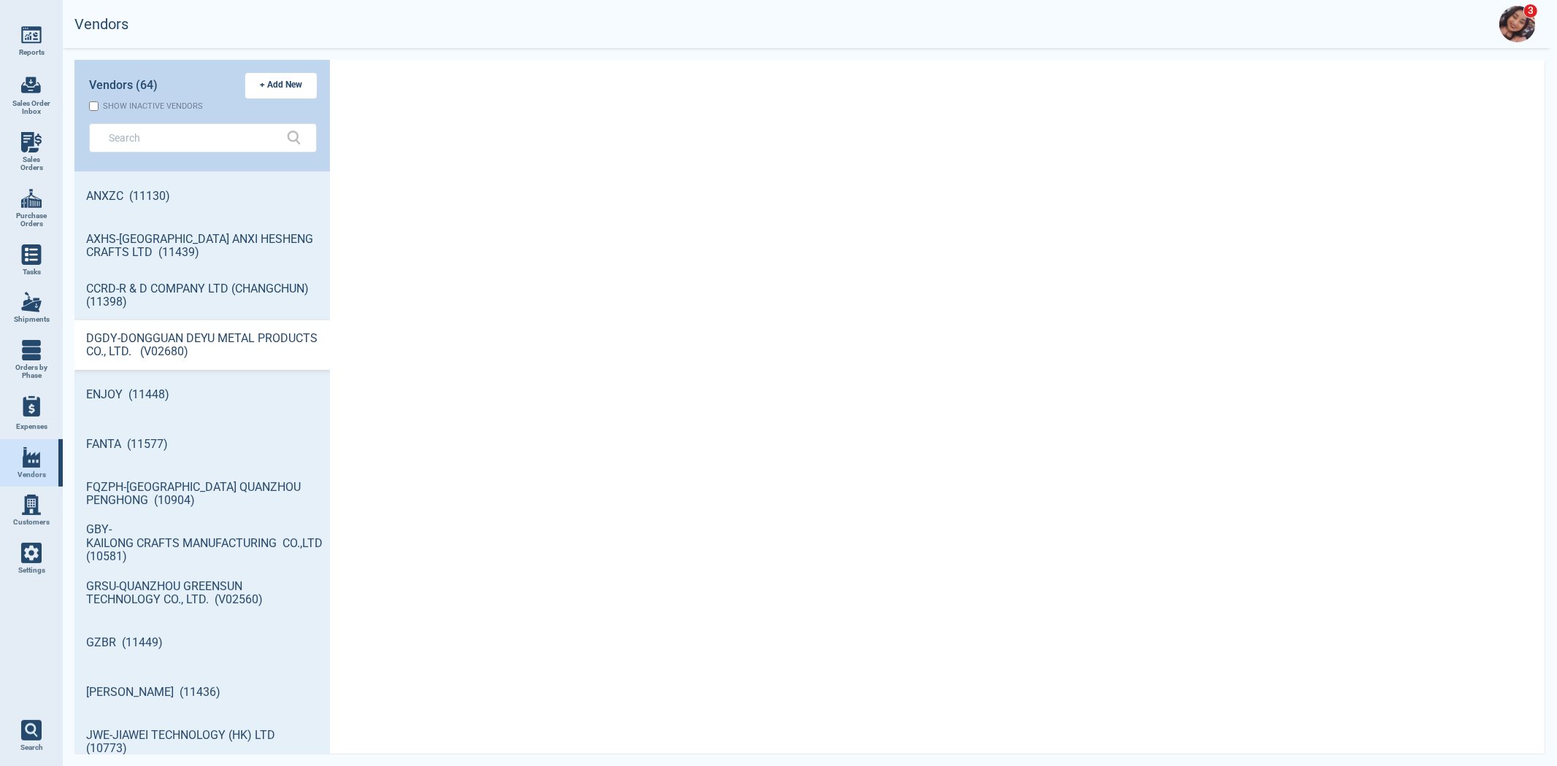
scroll to position [579, 251]
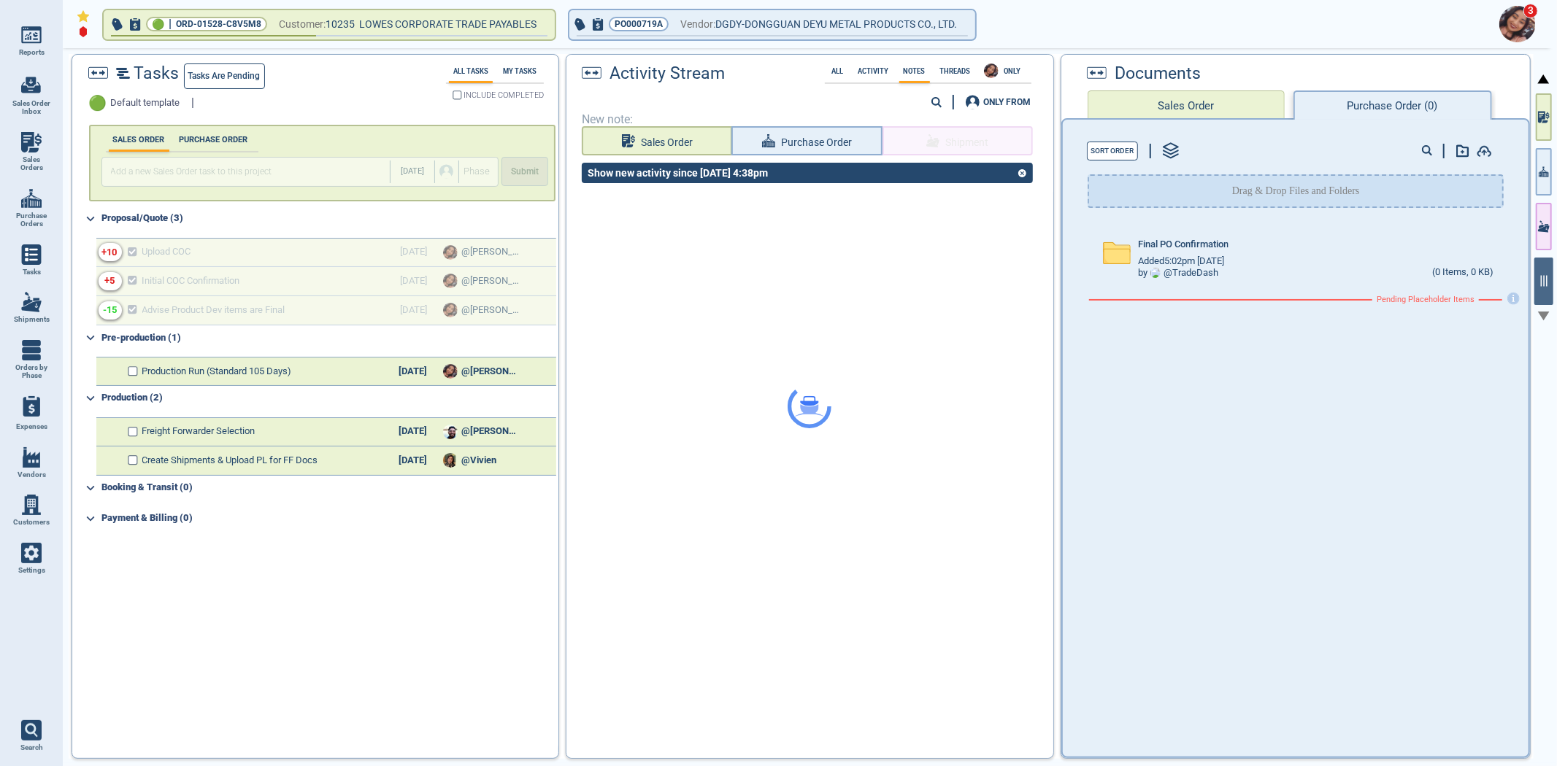
drag, startPoint x: 848, startPoint y: 55, endPoint x: 844, endPoint y: 47, distance: 9.8
click at [848, 55] on div at bounding box center [809, 407] width 486 height 704
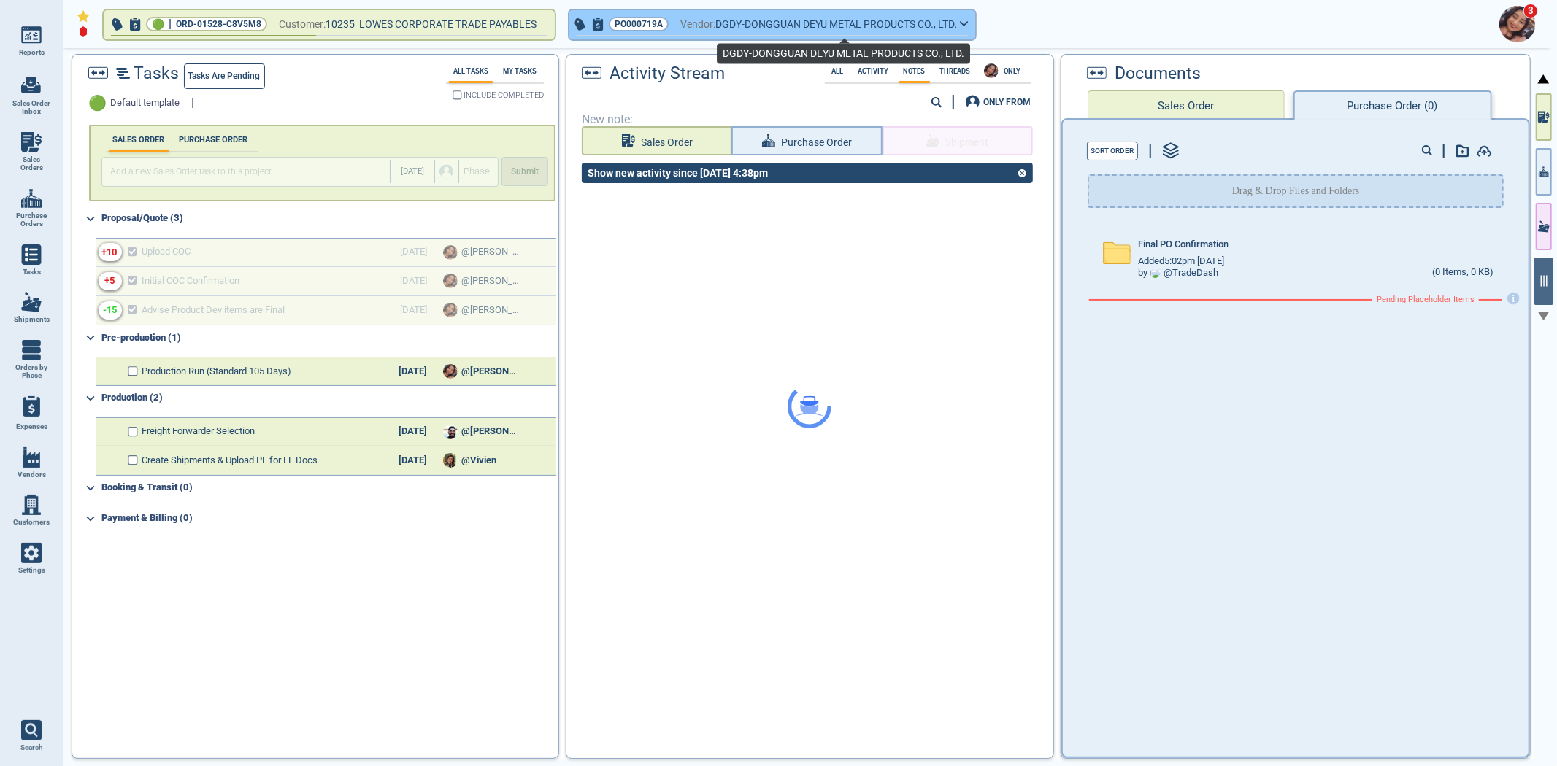
click at [815, 23] on span "DGDY-DONGGUAN DEYU METAL PRODUCTS CO., LTD." at bounding box center [836, 24] width 242 height 18
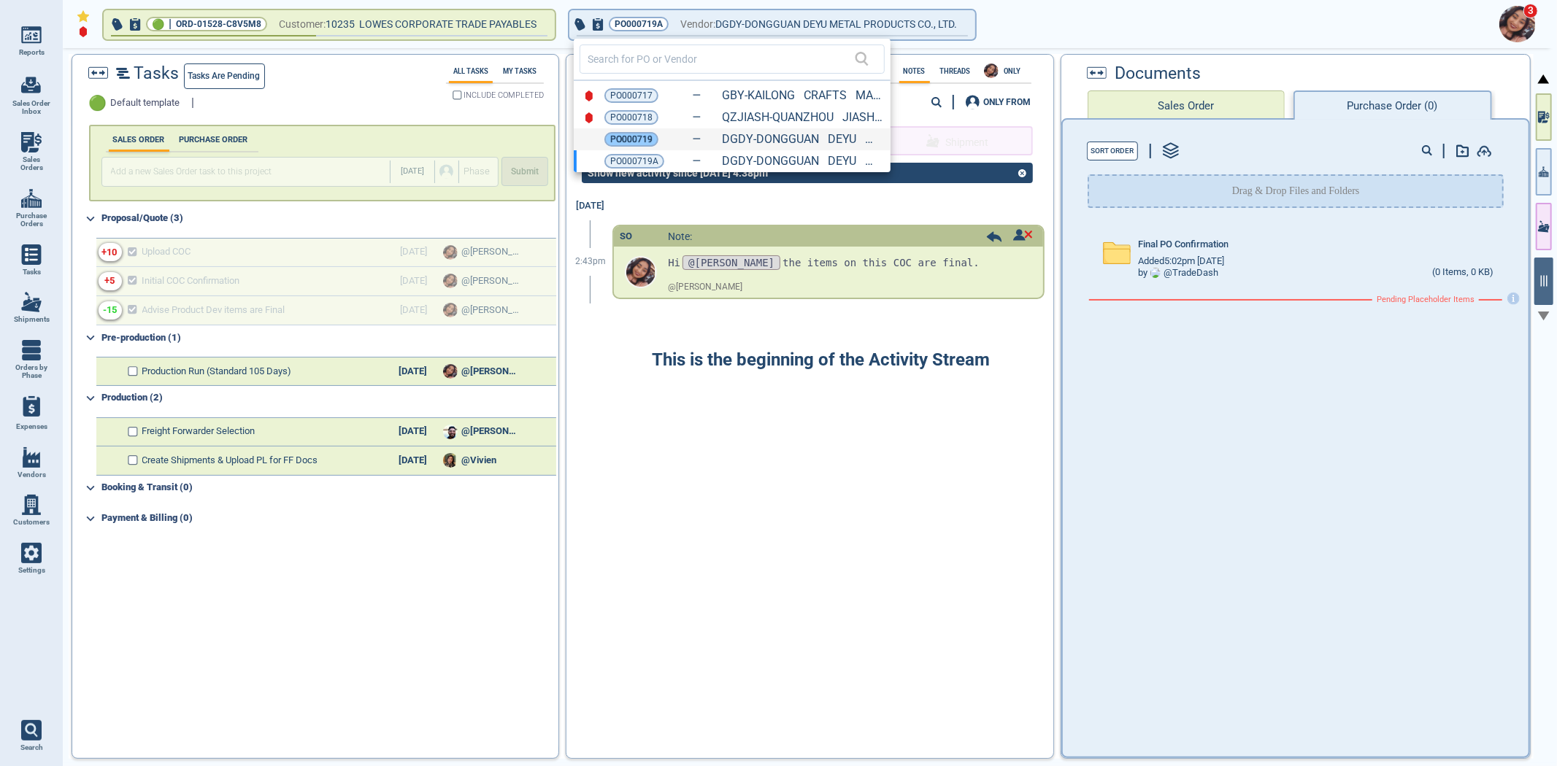
click at [633, 136] on span "PO000719" at bounding box center [631, 139] width 42 height 15
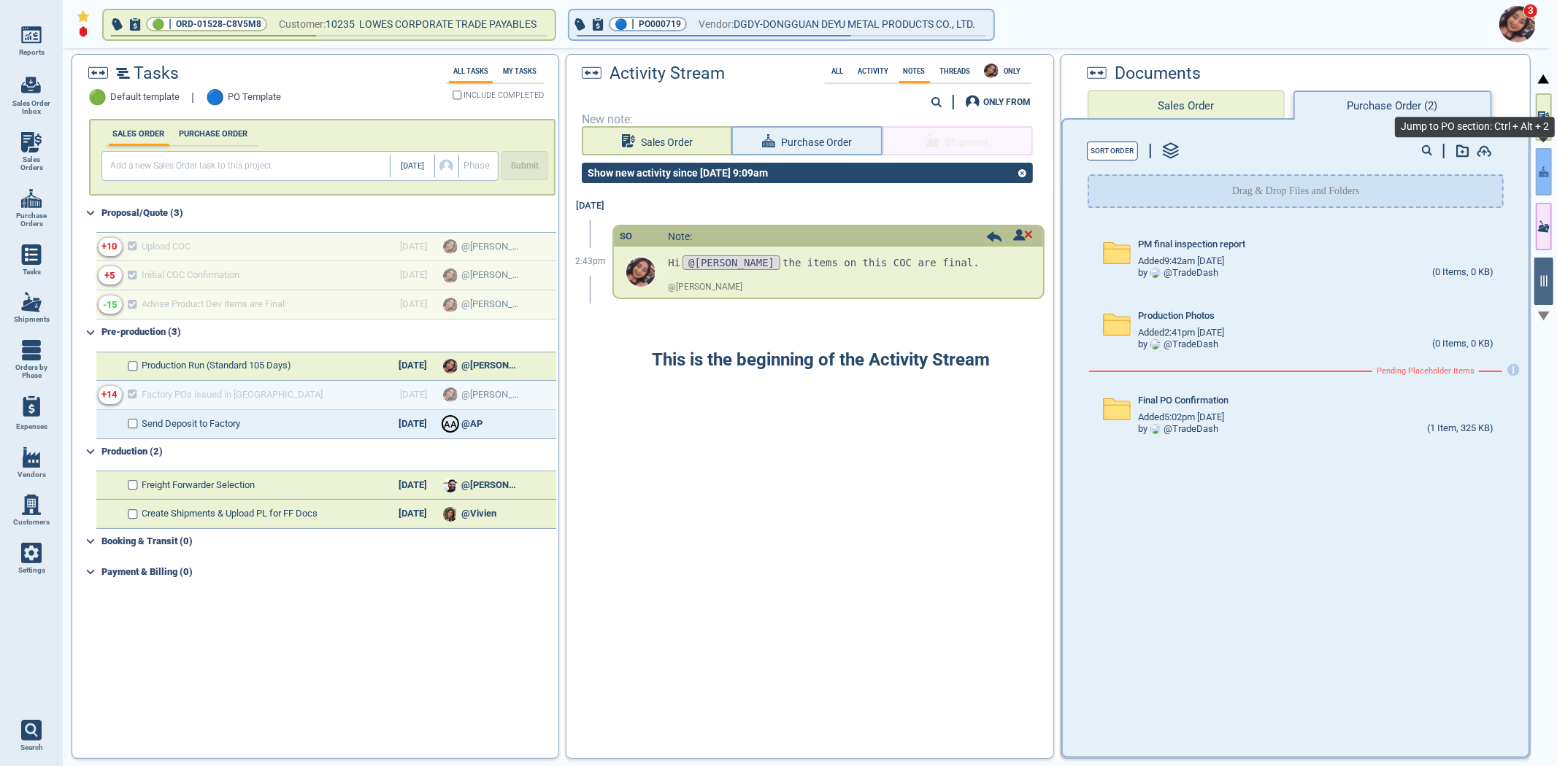
click at [1544, 173] on icon "button" at bounding box center [1544, 171] width 10 height 10
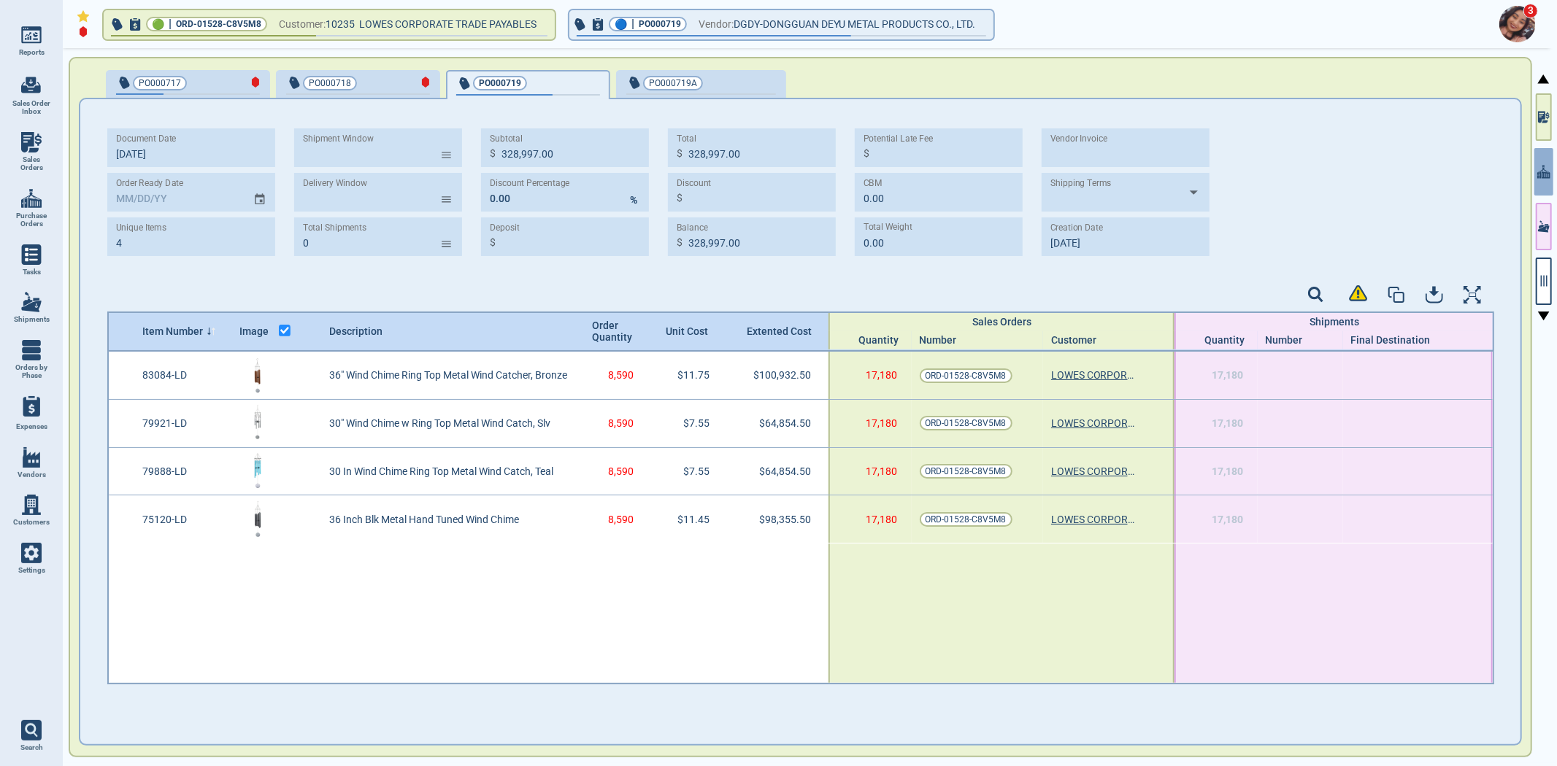
drag, startPoint x: 1184, startPoint y: 310, endPoint x: 1185, endPoint y: 334, distance: 24.1
drag, startPoint x: 1185, startPoint y: 334, endPoint x: 1260, endPoint y: 231, distance: 127.4
click at [1260, 231] on div "Document Date 10/2‎/25 Order Ready Date Unique Items 4 Shipment Window ​ Delive…" at bounding box center [800, 197] width 1387 height 139
click at [1355, 301] on span at bounding box center [1358, 295] width 19 height 20
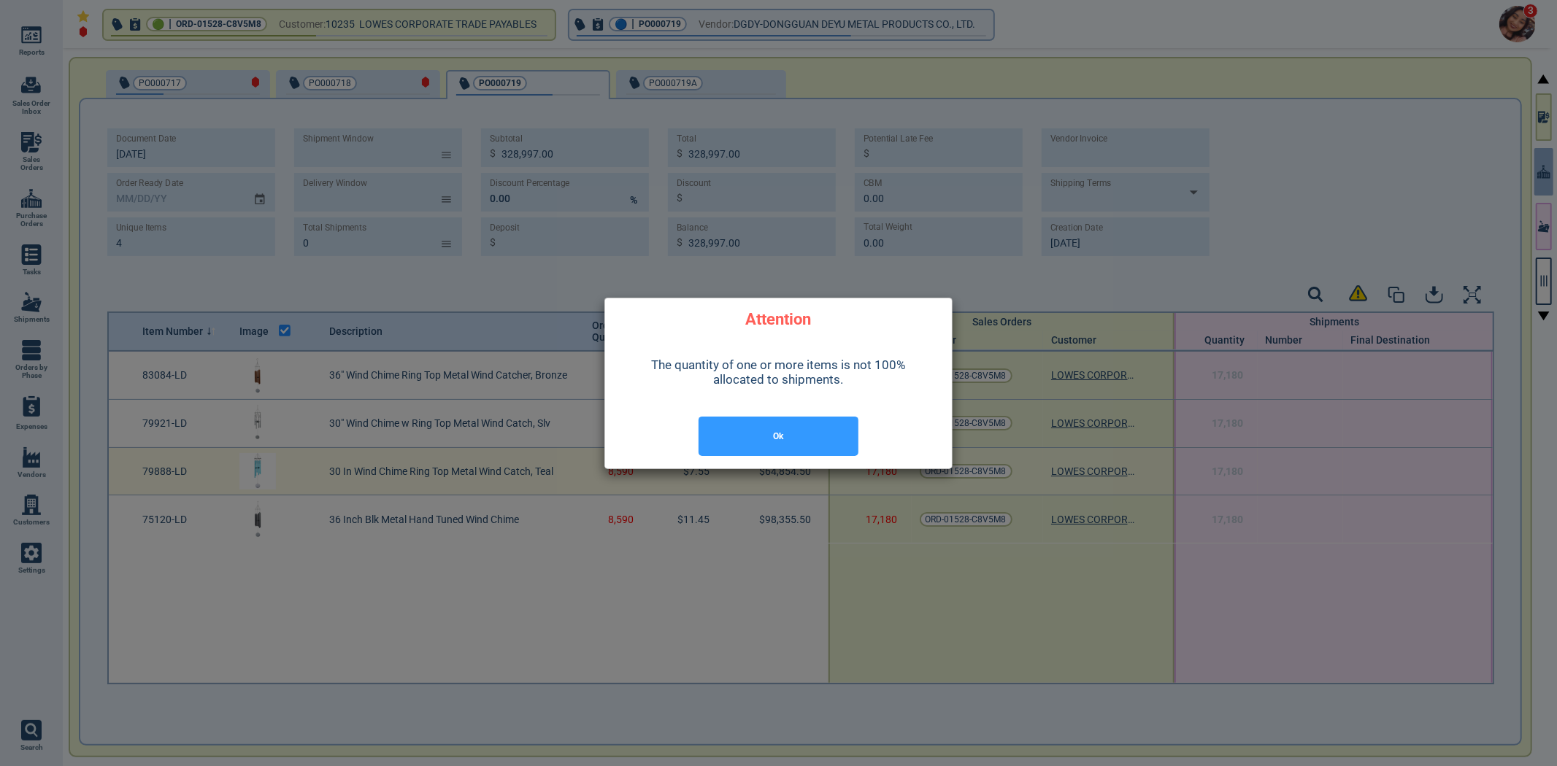
click at [825, 450] on button "Ok" at bounding box center [778, 436] width 160 height 39
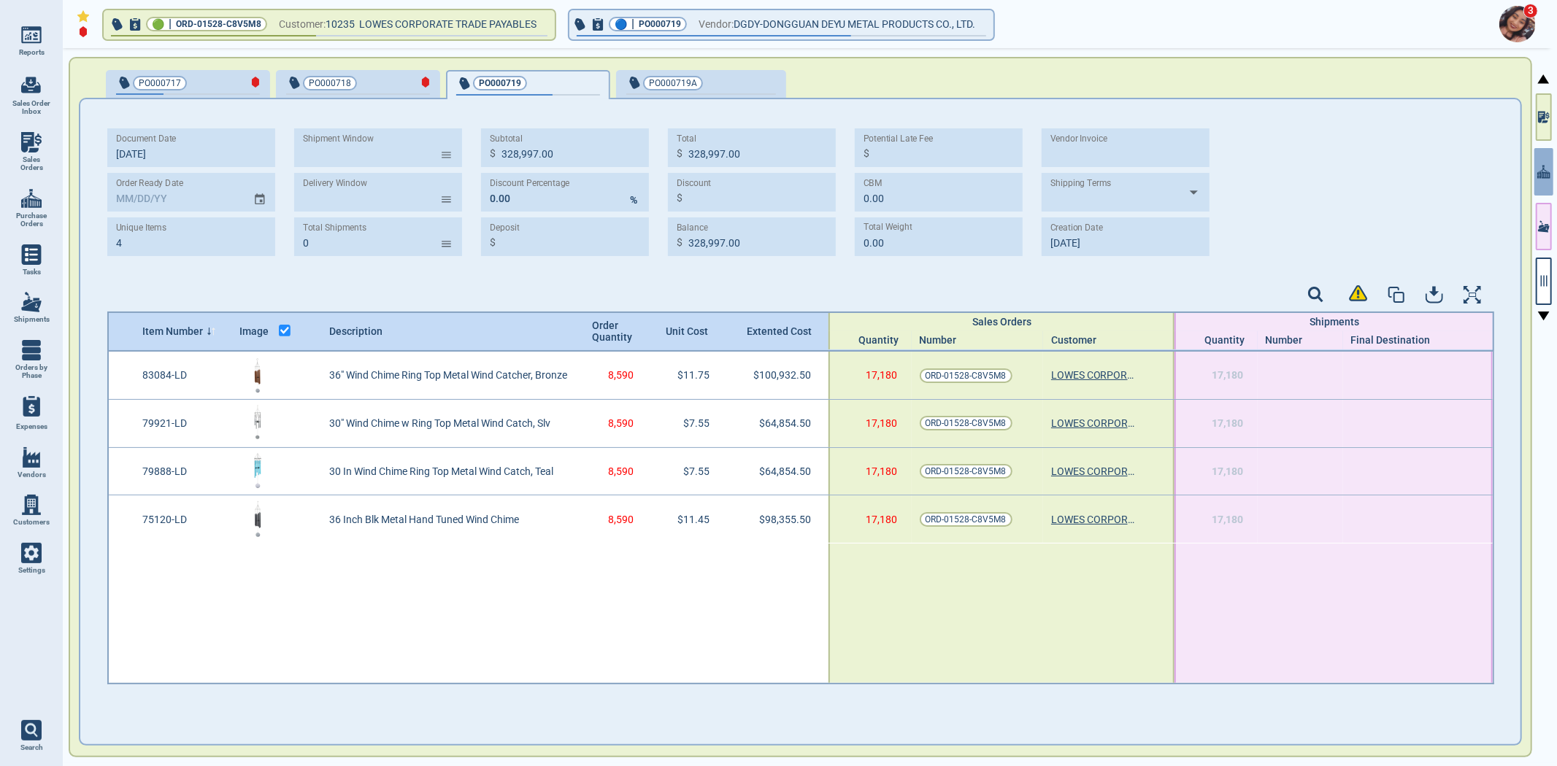
click at [1193, 260] on div "Document Date 10/2‎/25 Order Ready Date Unique Items 4 Shipment Window ​ Delive…" at bounding box center [800, 198] width 1387 height 168
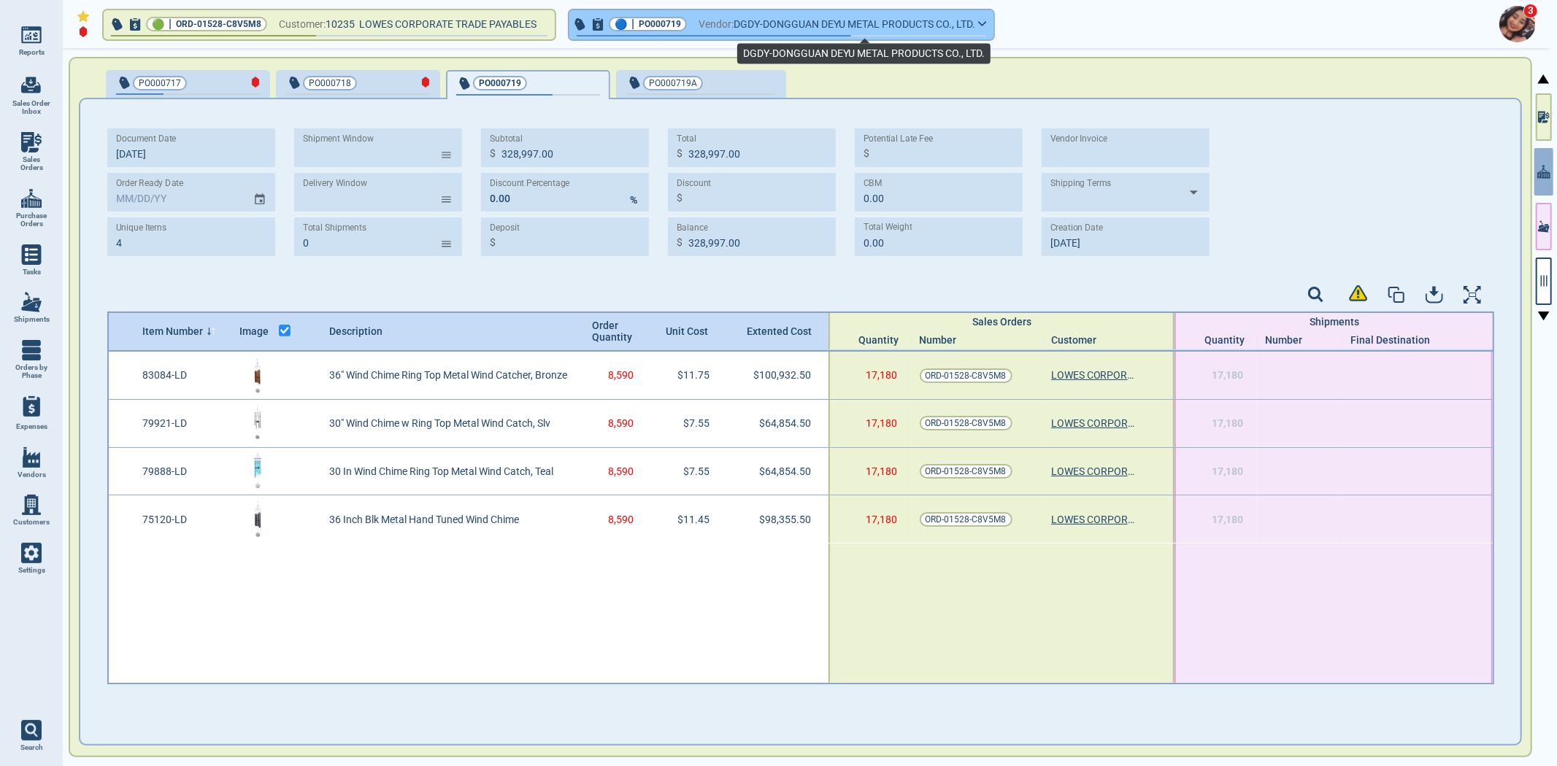
click at [975, 28] on span "DGDY-DONGGUAN DEYU METAL PRODUCTS CO., LTD." at bounding box center [855, 24] width 242 height 18
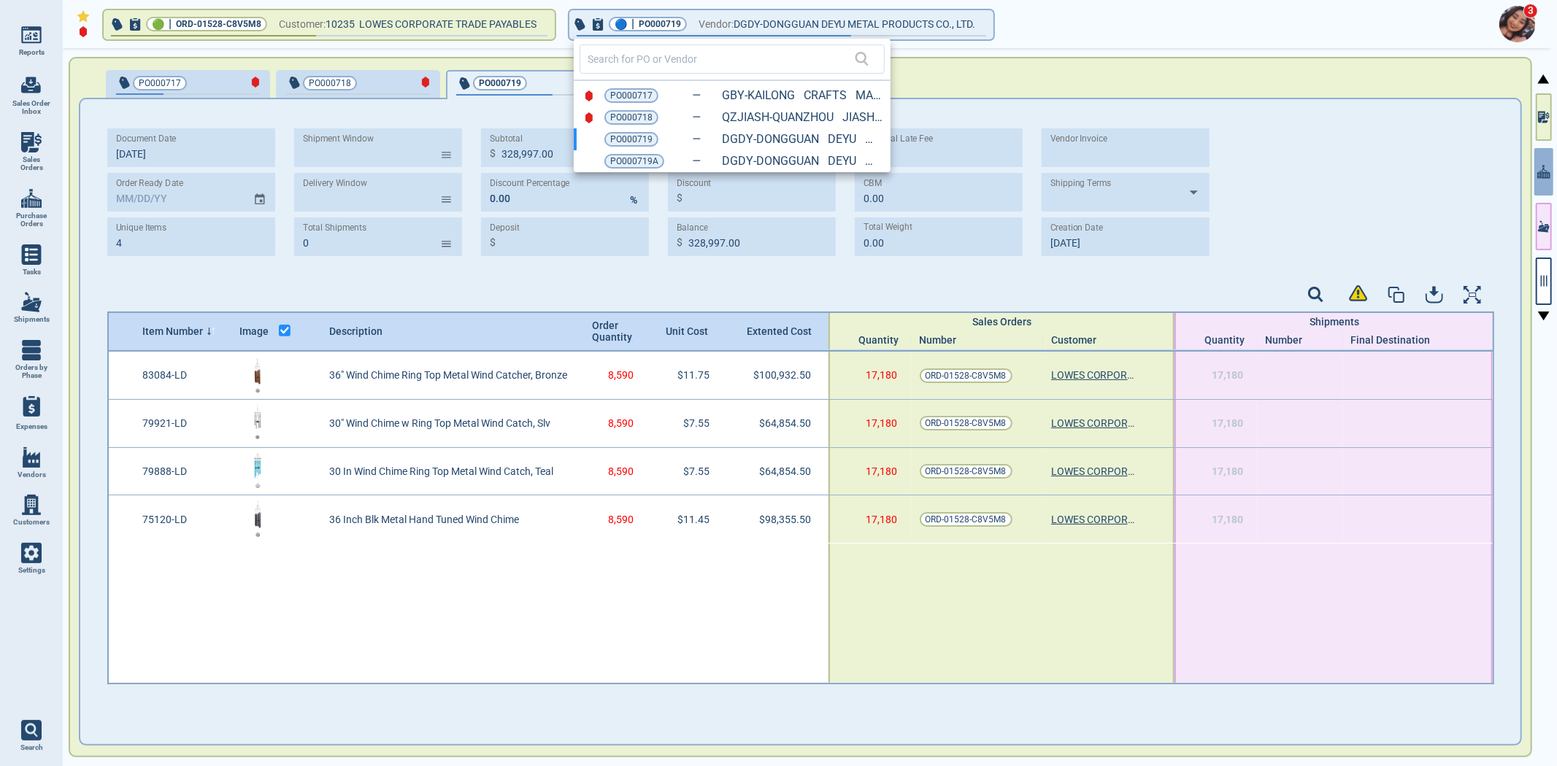
click at [1242, 119] on div at bounding box center [778, 383] width 1557 height 766
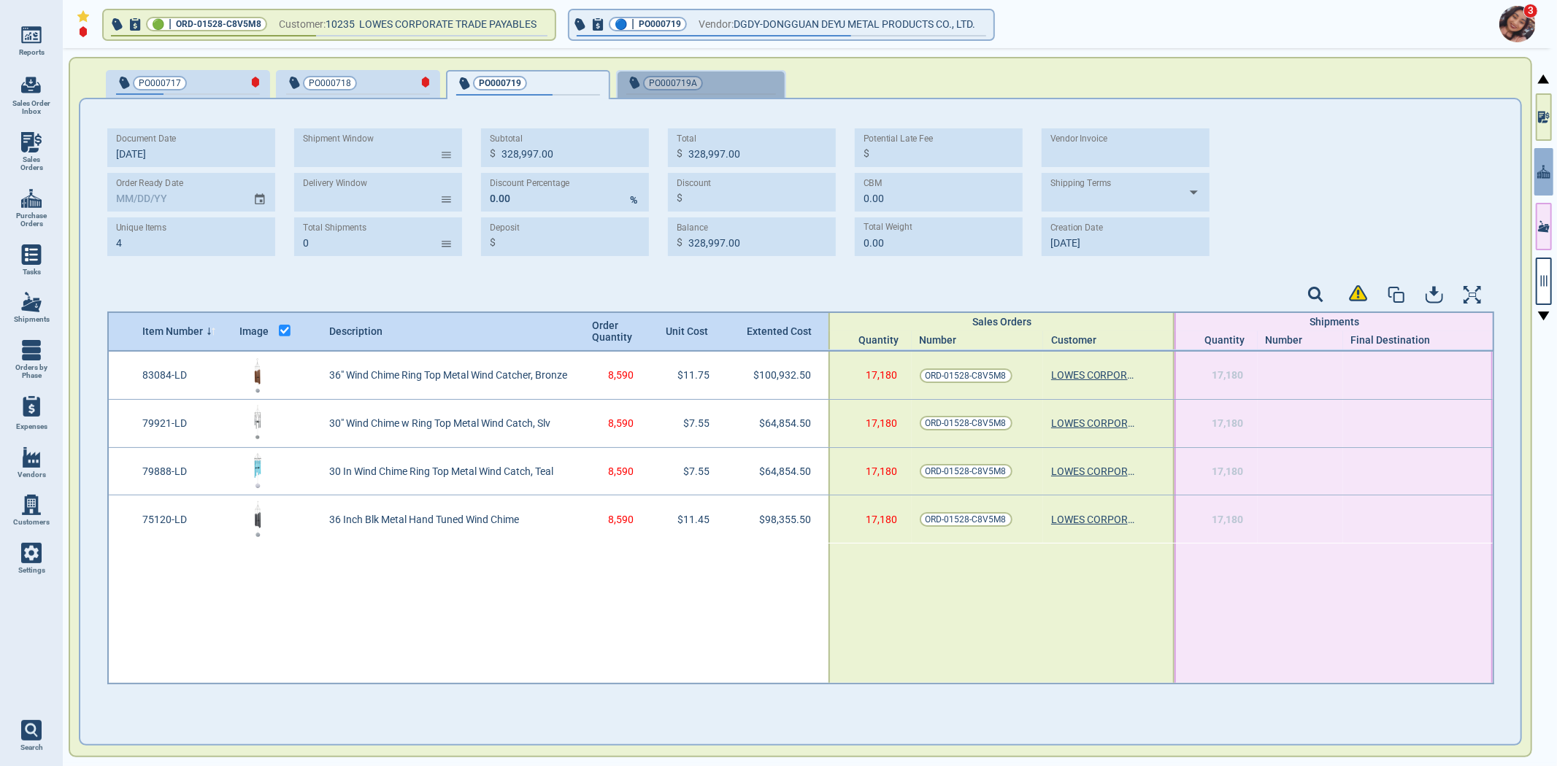
click at [709, 76] on span "PO000719A" at bounding box center [676, 83] width 101 height 15
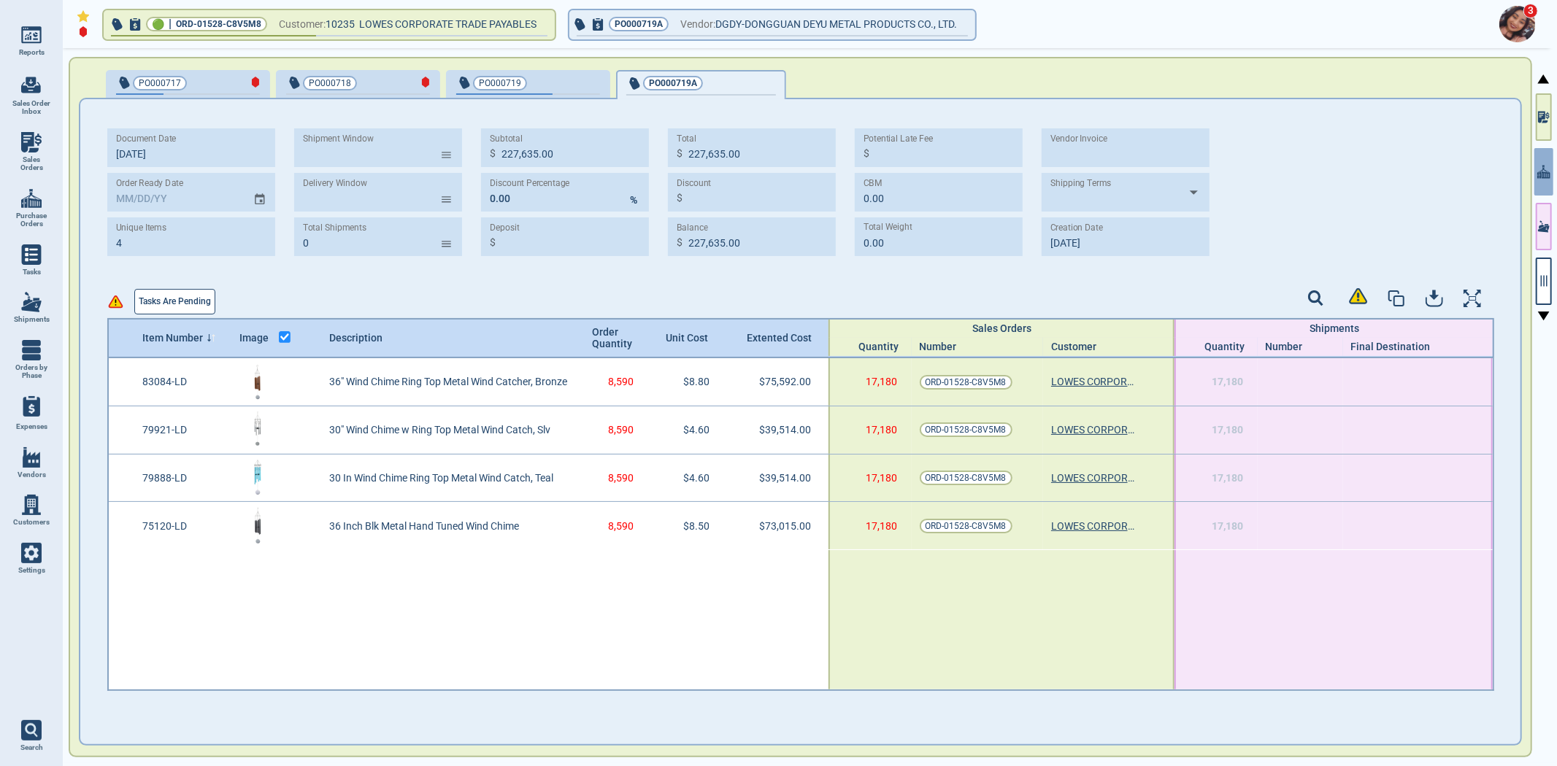
type input "227,635.00"
click at [572, 80] on div "button" at bounding box center [576, 81] width 48 height 15
type input "328,997.00"
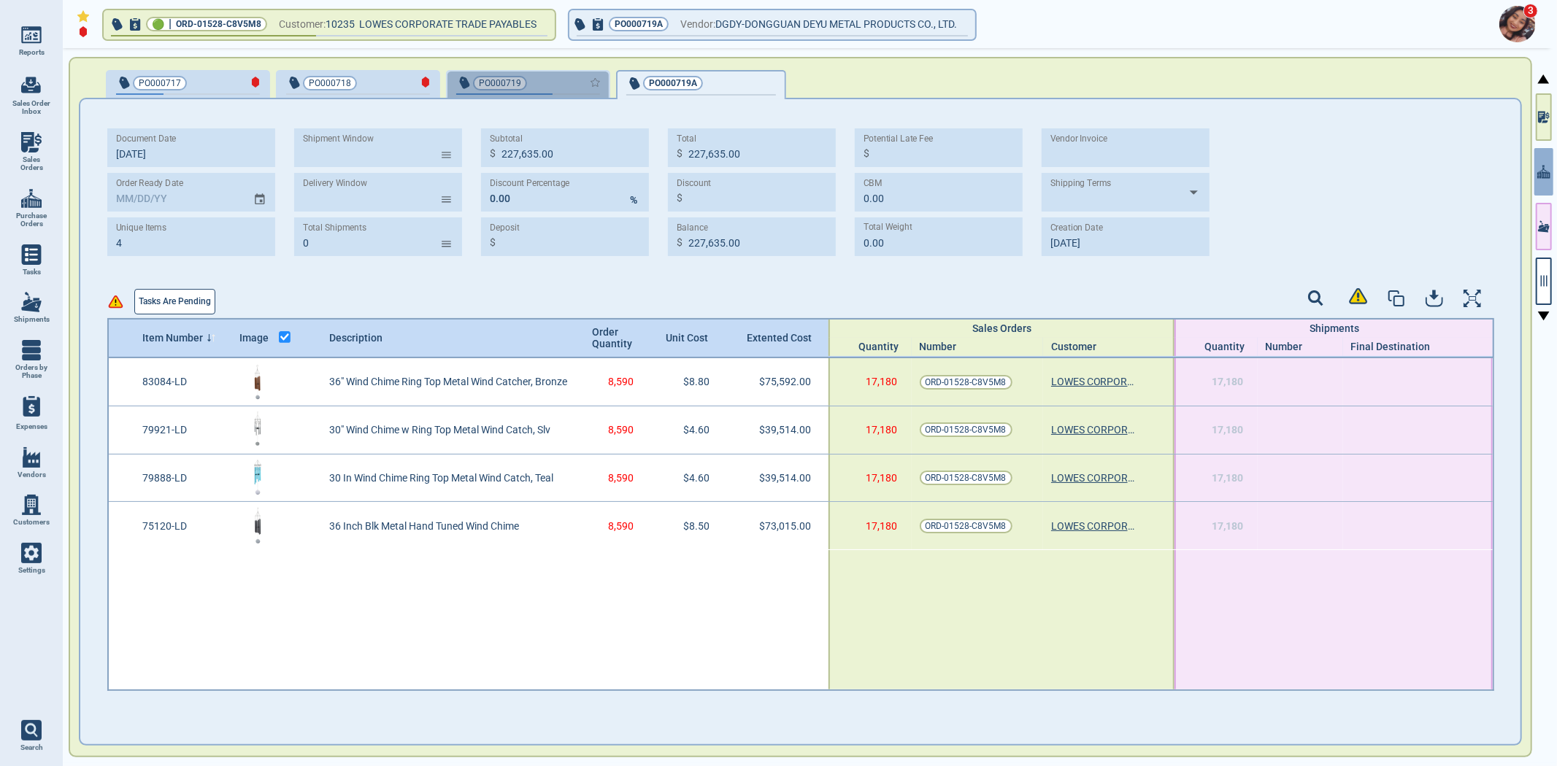
type input "328,997.00"
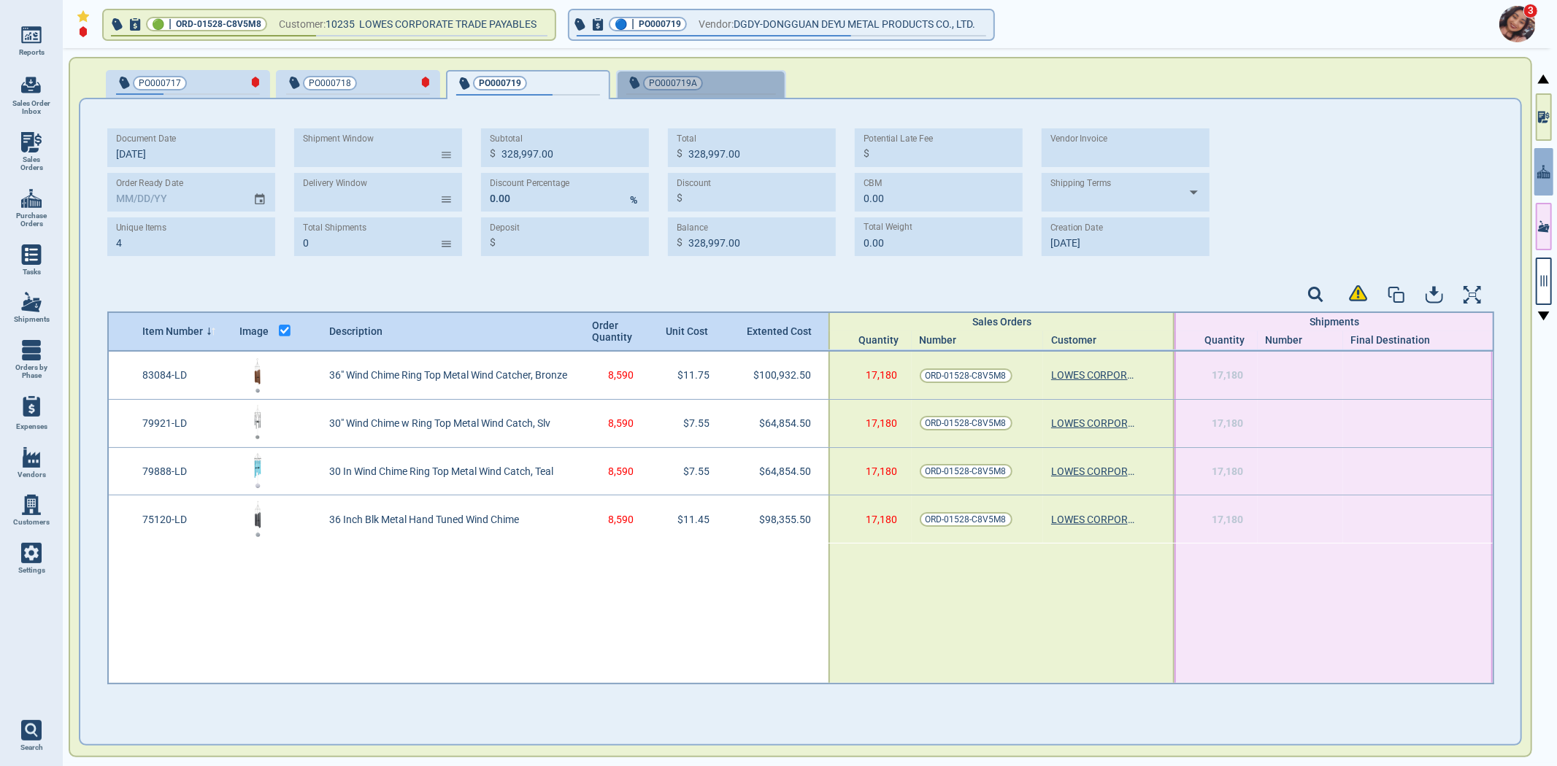
click at [705, 70] on button "PO000719A" at bounding box center [701, 84] width 170 height 29
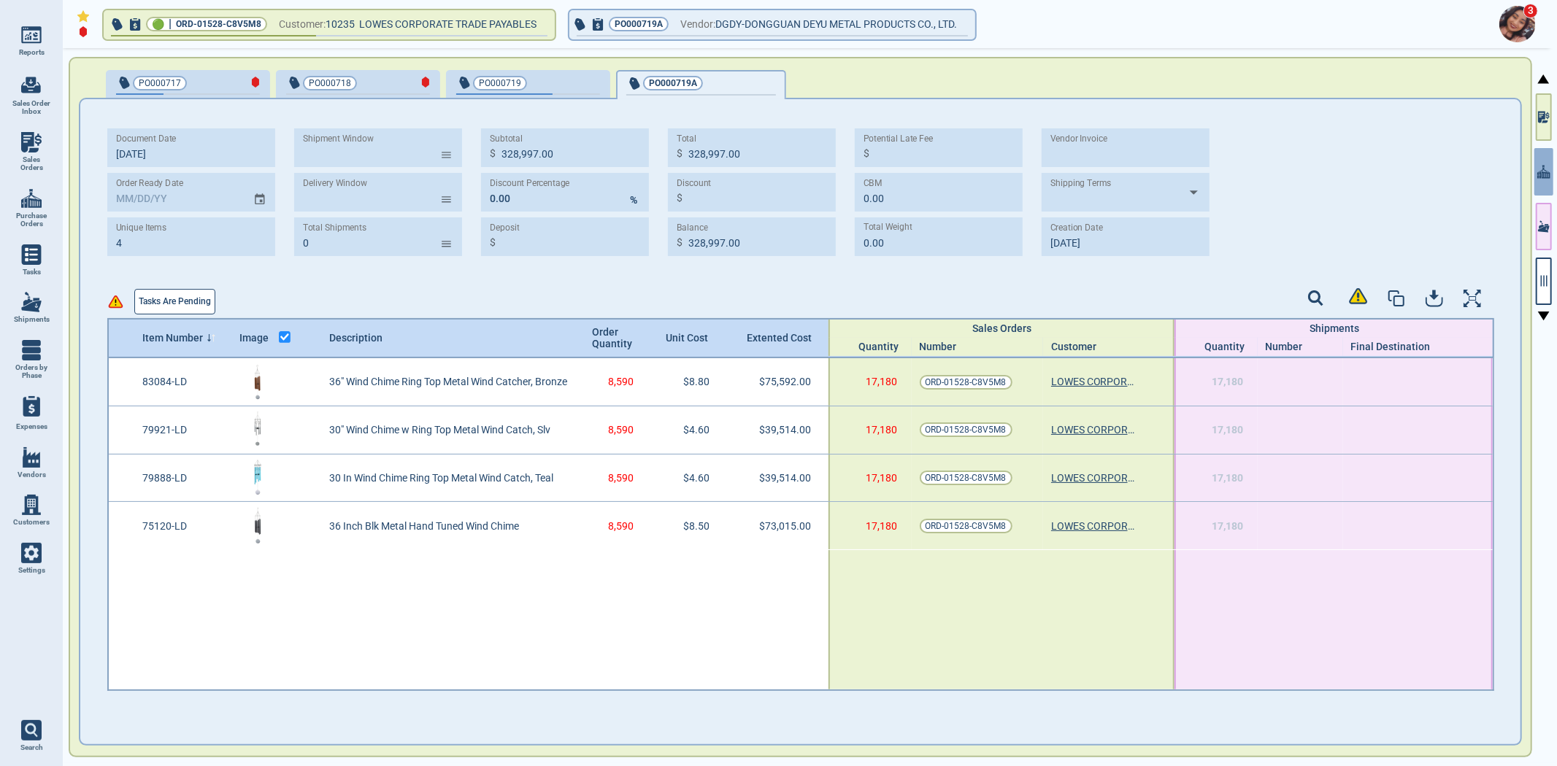
type input "227,635.00"
click at [552, 85] on div "button" at bounding box center [576, 81] width 48 height 15
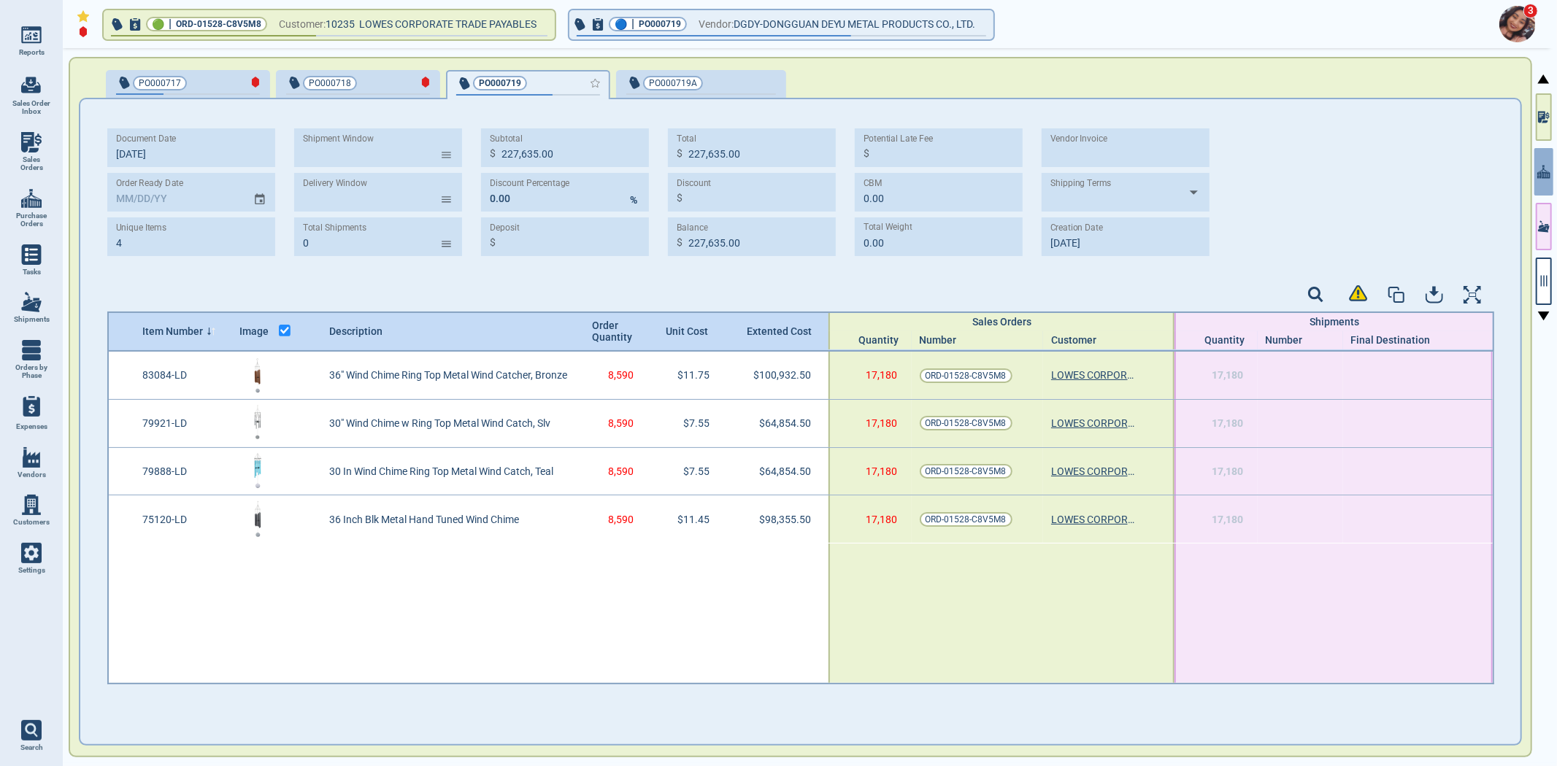
type input "328,997.00"
click at [731, 85] on div "button" at bounding box center [751, 81] width 49 height 15
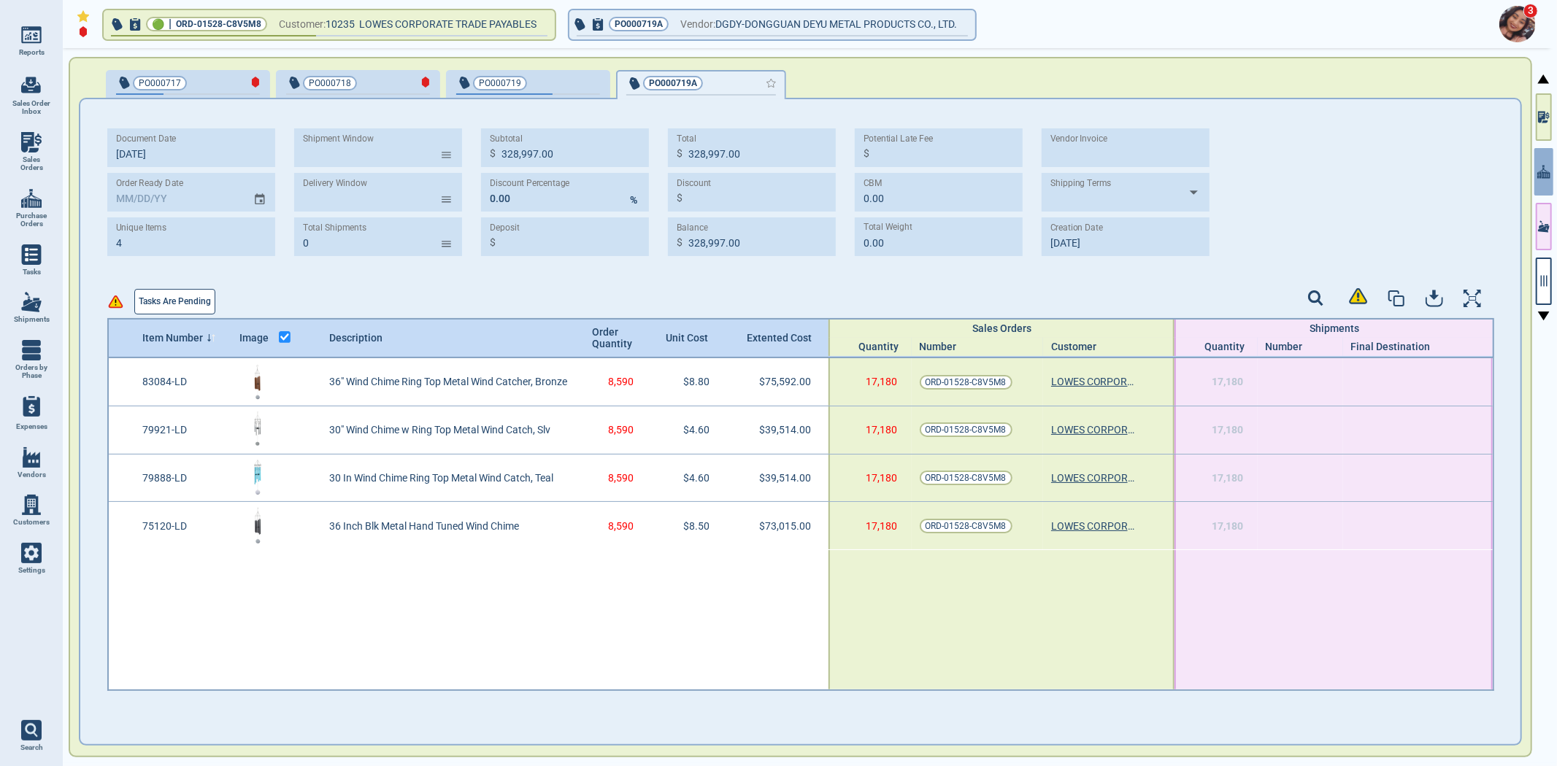
type input "227,635.00"
click at [1548, 286] on icon "button" at bounding box center [1543, 280] width 13 height 13
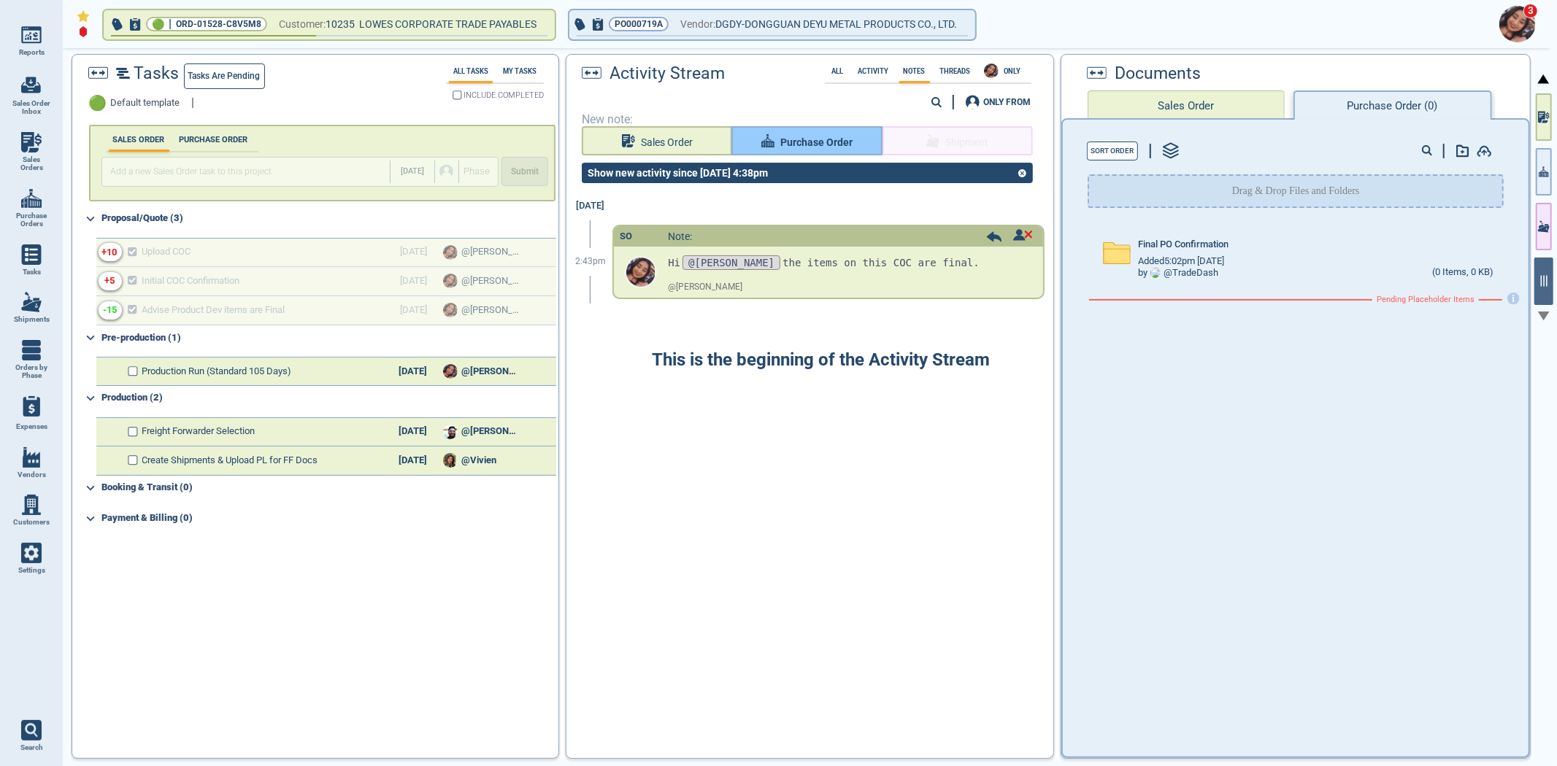
click at [784, 134] on span "Purchase Order" at bounding box center [816, 143] width 72 height 18
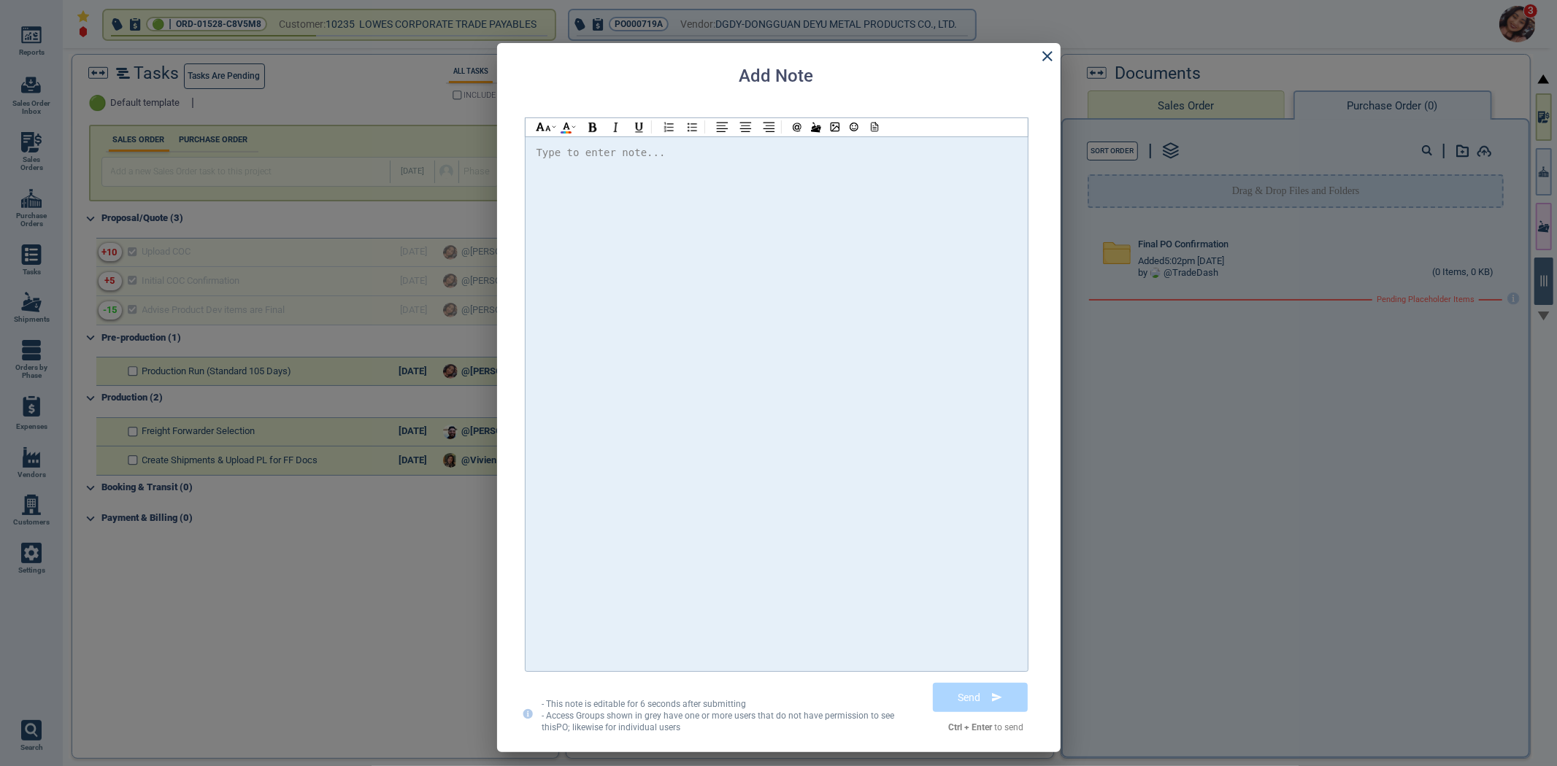
click at [815, 272] on div at bounding box center [776, 404] width 480 height 520
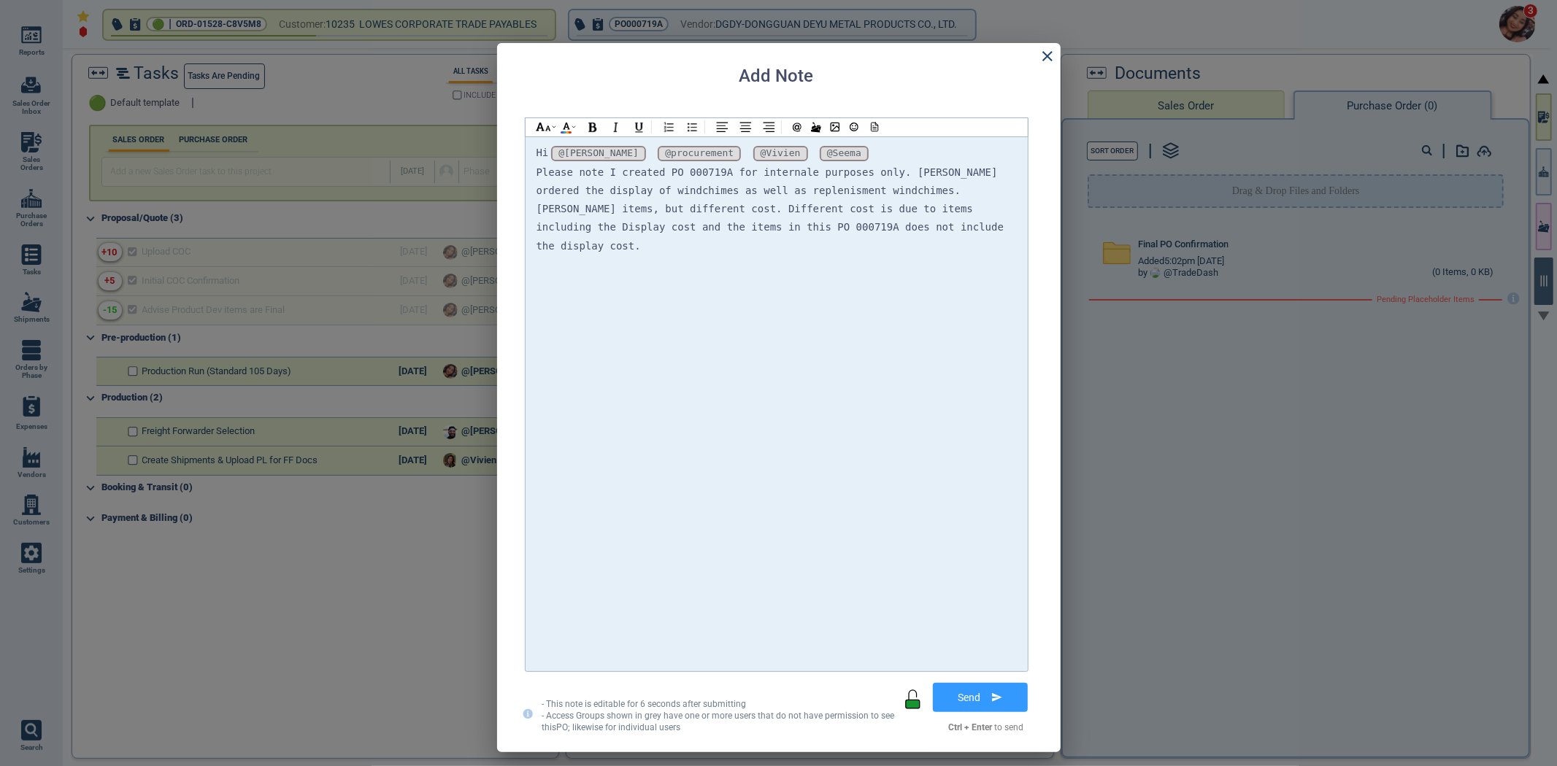
click at [791, 172] on span "Please note I created PO 000719A for internale purposes only. Lowe's ordered th…" at bounding box center [773, 208] width 474 height 85
click at [867, 172] on span "Please note I created PO 000719A for internal purposes only. Lowe's ordered the…" at bounding box center [773, 208] width 474 height 85
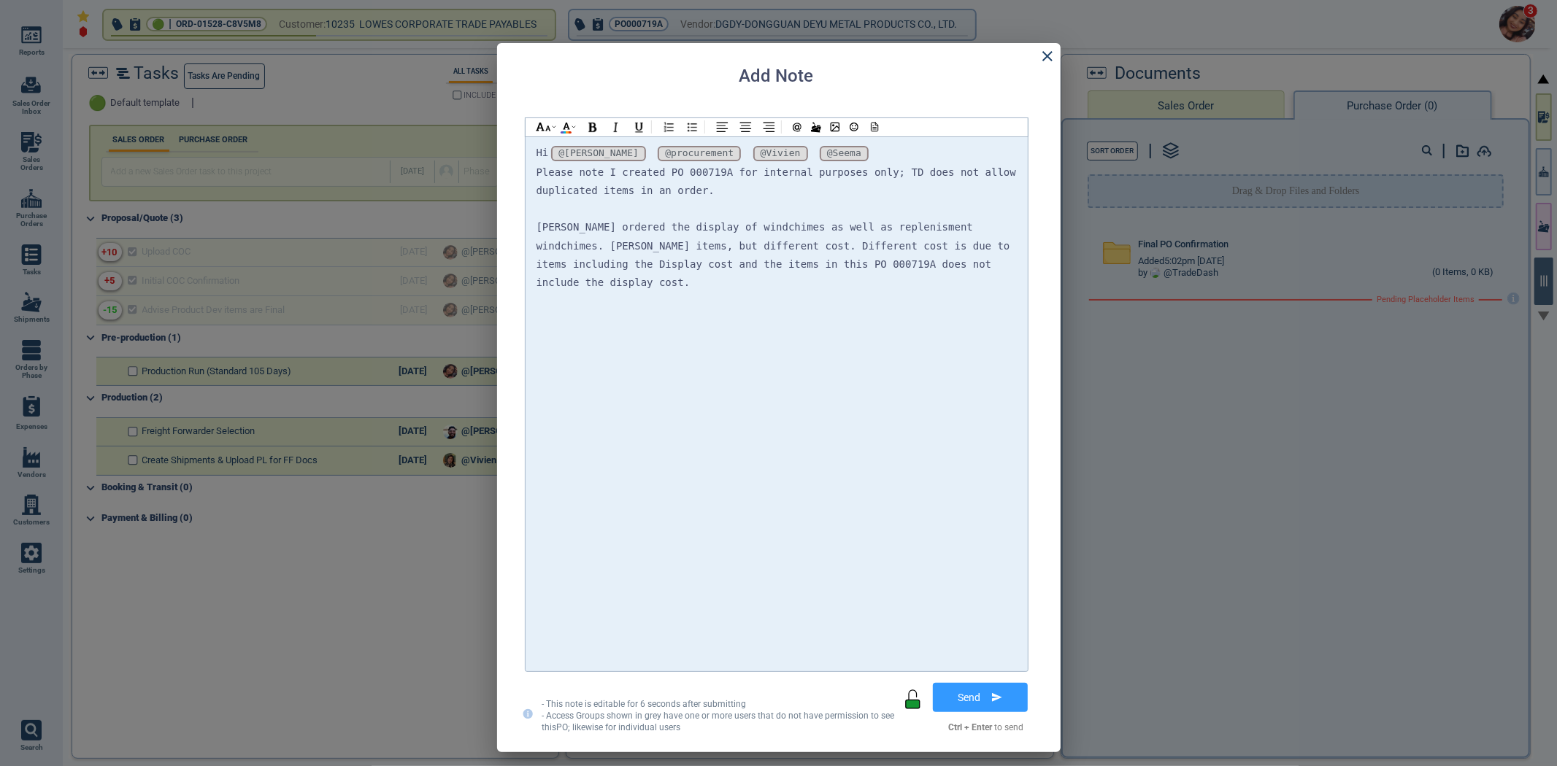
click at [1011, 224] on div "Lowe's ordered the display of windchimes as well as replenisment windchimes. Sa…" at bounding box center [776, 255] width 480 height 74
click at [927, 266] on div "Lowe's ordered the display of windchimes as well as replenisment windchimes. Sa…" at bounding box center [776, 255] width 480 height 74
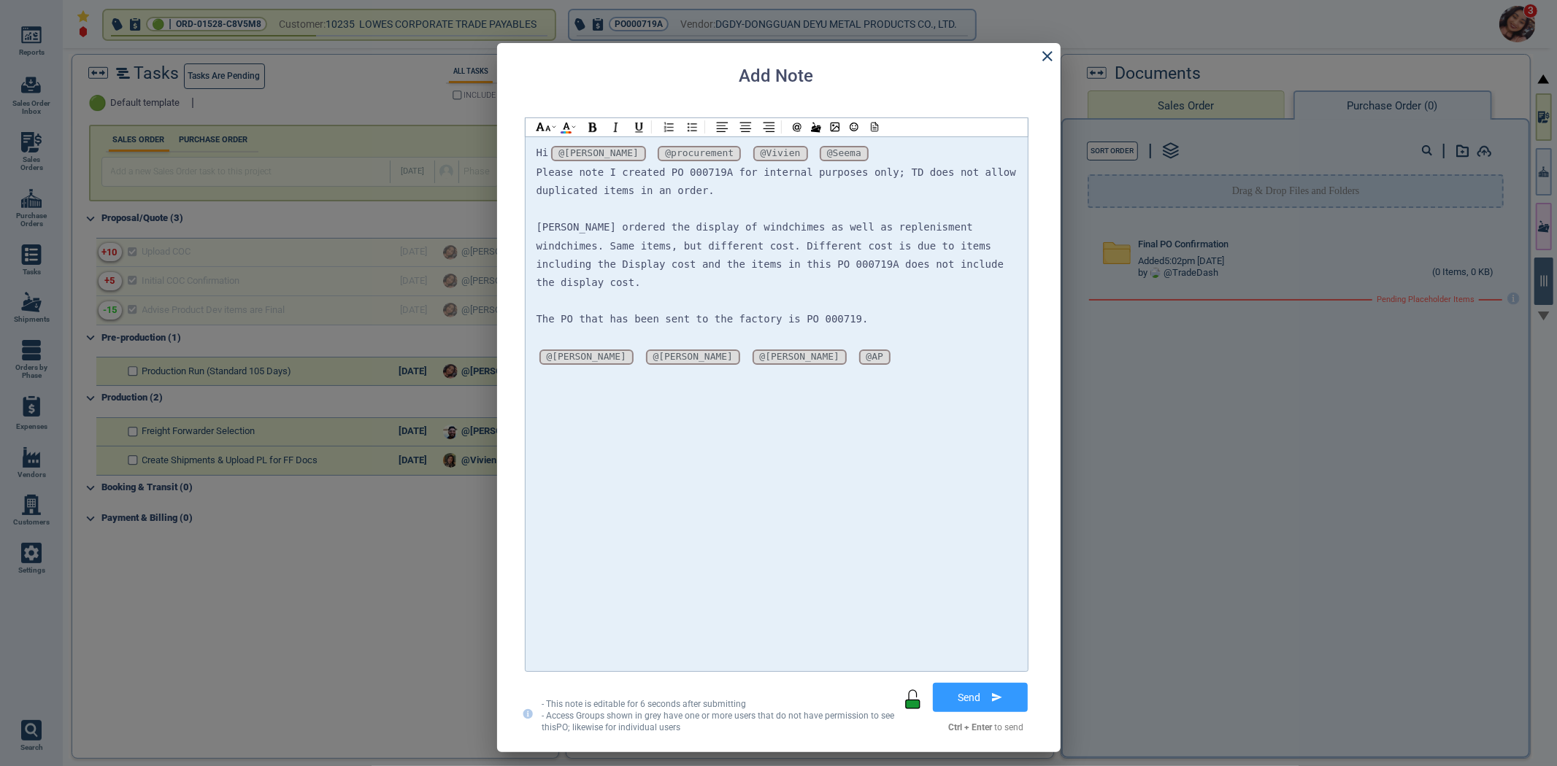
click at [859, 149] on div "Hi @Selina @Selina @Selina @procurement @procurement @procurement @Vivien @Vivi…" at bounding box center [776, 154] width 480 height 20
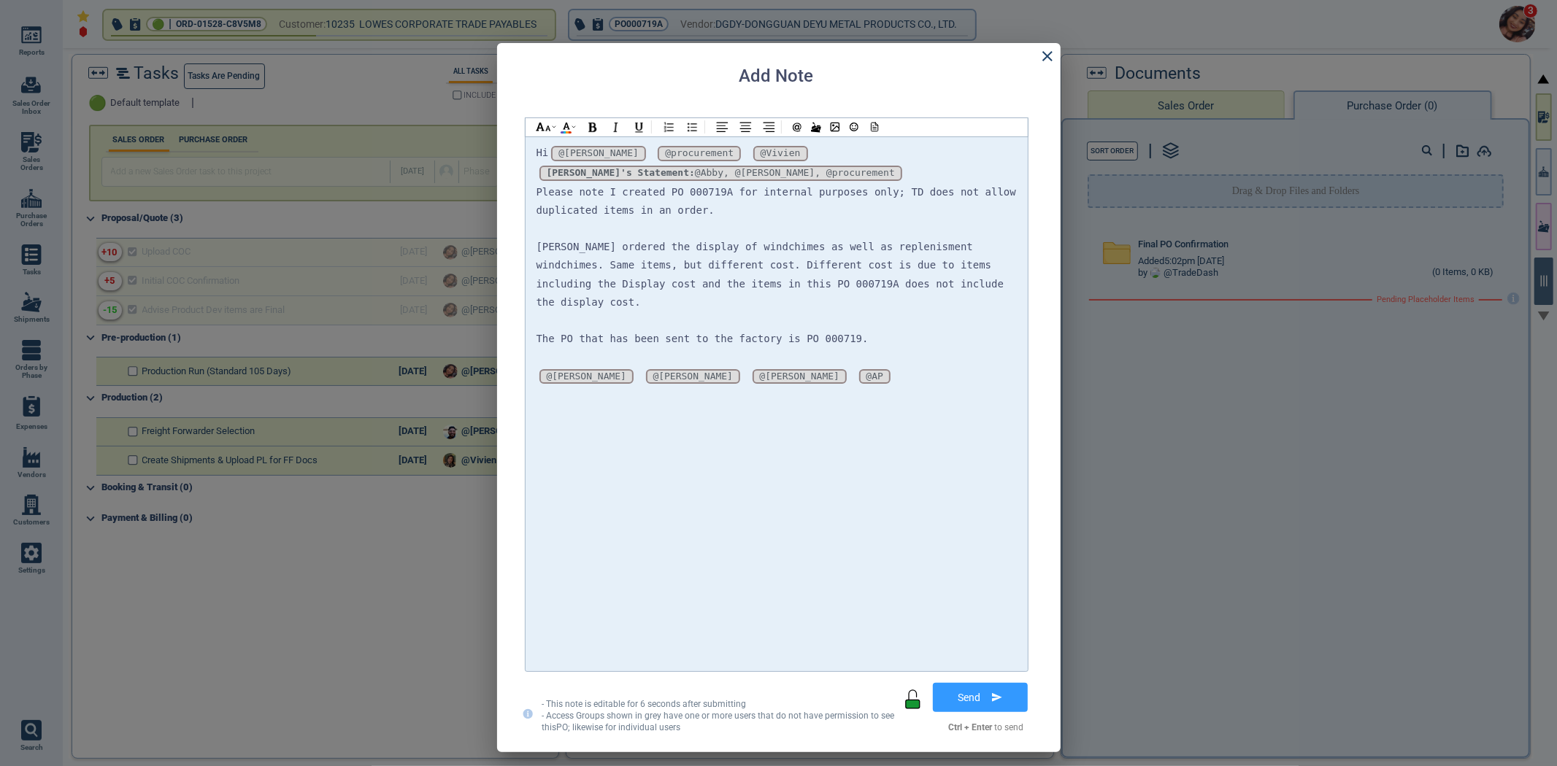
click at [636, 370] on span at bounding box center [639, 376] width 6 height 12
click at [822, 158] on div "Hi @Selina @Selina @Selina @procurement @procurement @procurement @Vivien @Vivi…" at bounding box center [776, 163] width 480 height 39
click at [696, 153] on div "Hi @Selina @Selina @Selina @procurement @procurement @procurement @Vivien @Vivi…" at bounding box center [776, 163] width 480 height 39
click at [659, 190] on span "Please note I created PO 000719A for internal purposes only; TD does not allow …" at bounding box center [779, 201] width 486 height 30
click at [647, 257] on span "Lowe's ordered the display of windchimes as well as replenisment windchimes. Sa…" at bounding box center [773, 274] width 474 height 67
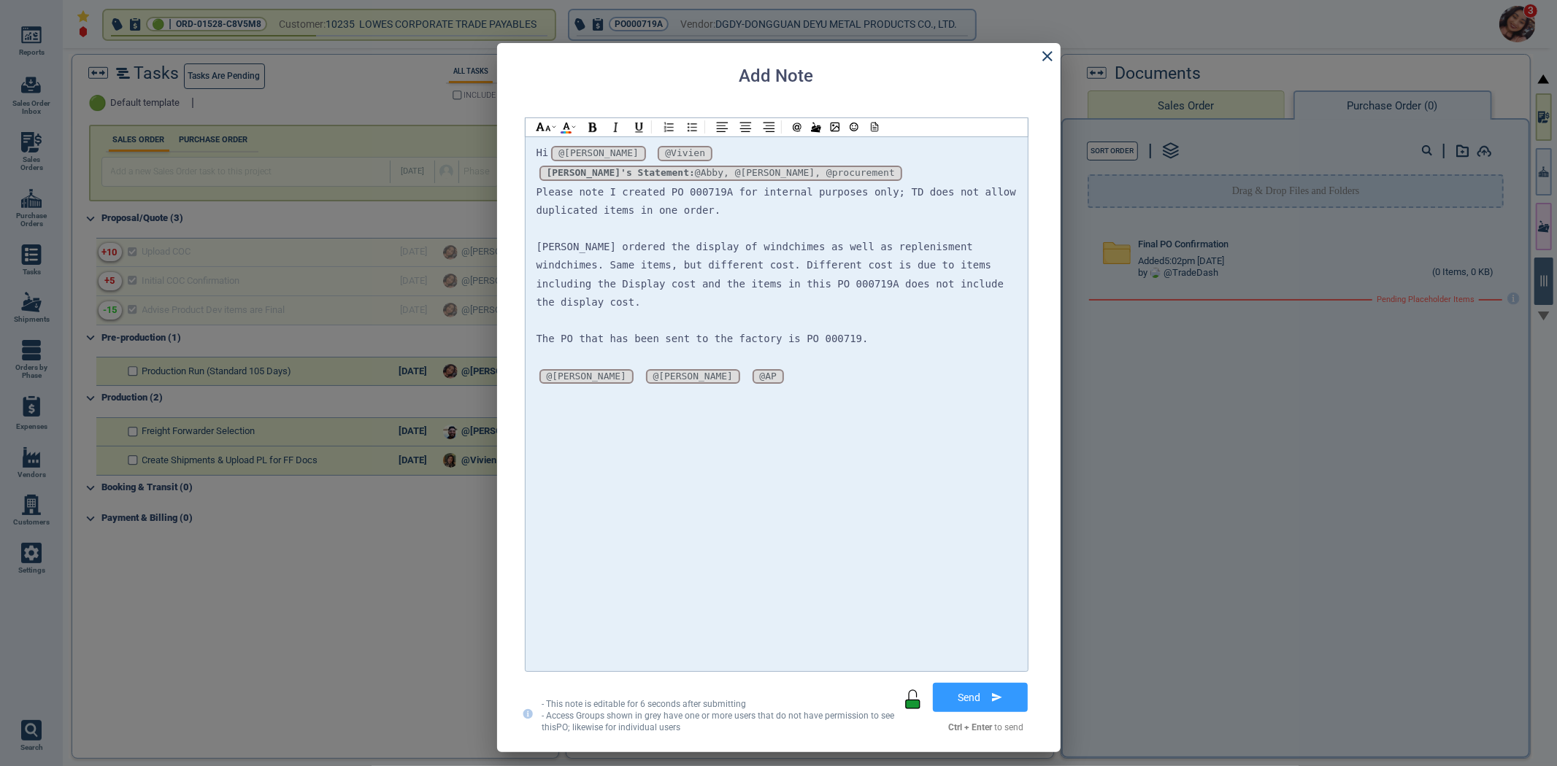
drag, startPoint x: 650, startPoint y: 258, endPoint x: 659, endPoint y: 263, distance: 9.8
click at [655, 260] on span "Lowe's ordered the display of windchimes as well as replenisment windchimes. Sa…" at bounding box center [773, 274] width 474 height 67
click at [687, 269] on span "Lowe's ordered the display of windchimes as well as replenisment windchimes. Sa…" at bounding box center [770, 274] width 468 height 67
click at [918, 312] on div at bounding box center [776, 321] width 480 height 18
click at [918, 330] on div "The PO that has been sent to the factory is PO 000719." at bounding box center [776, 339] width 480 height 18
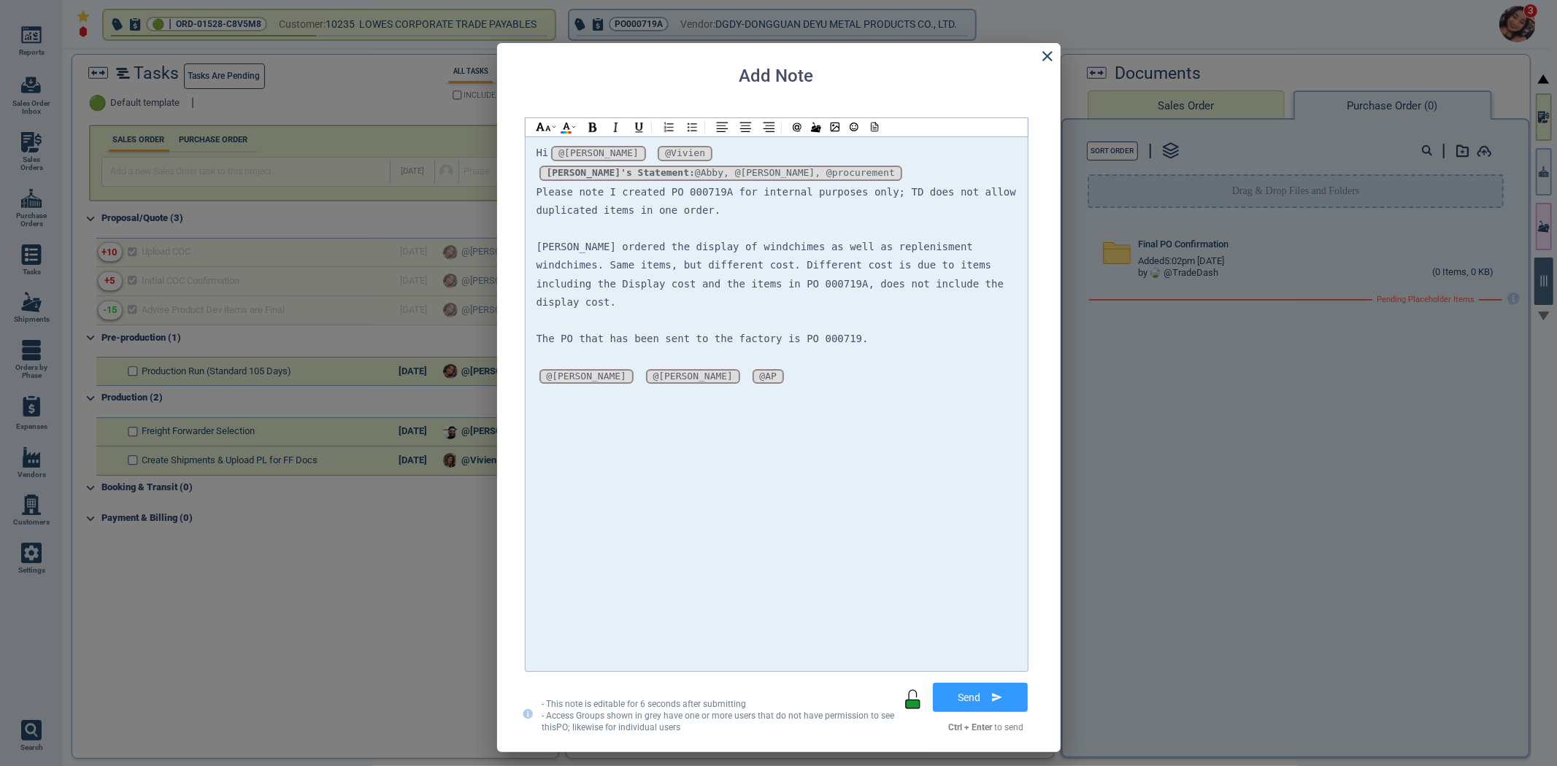
click at [928, 266] on div "Lowe's ordered the display of windchimes as well as replenisment windchimes. Sa…" at bounding box center [776, 275] width 480 height 74
click at [856, 330] on div "The PO that has been sent to the factory is PO 000719." at bounding box center [776, 339] width 480 height 18
click at [870, 366] on div "Hi @Selina @Selina @Selina @Vivien @Vivien @Vivien !__WJyZLbGMbg0csgGGftn7__! A…" at bounding box center [776, 404] width 480 height 520
click at [1010, 246] on span "Lowe's ordered the display of windchimes as well as replenisment windchimes. Sa…" at bounding box center [773, 274] width 474 height 67
click at [998, 703] on button "Send" at bounding box center [980, 697] width 106 height 36
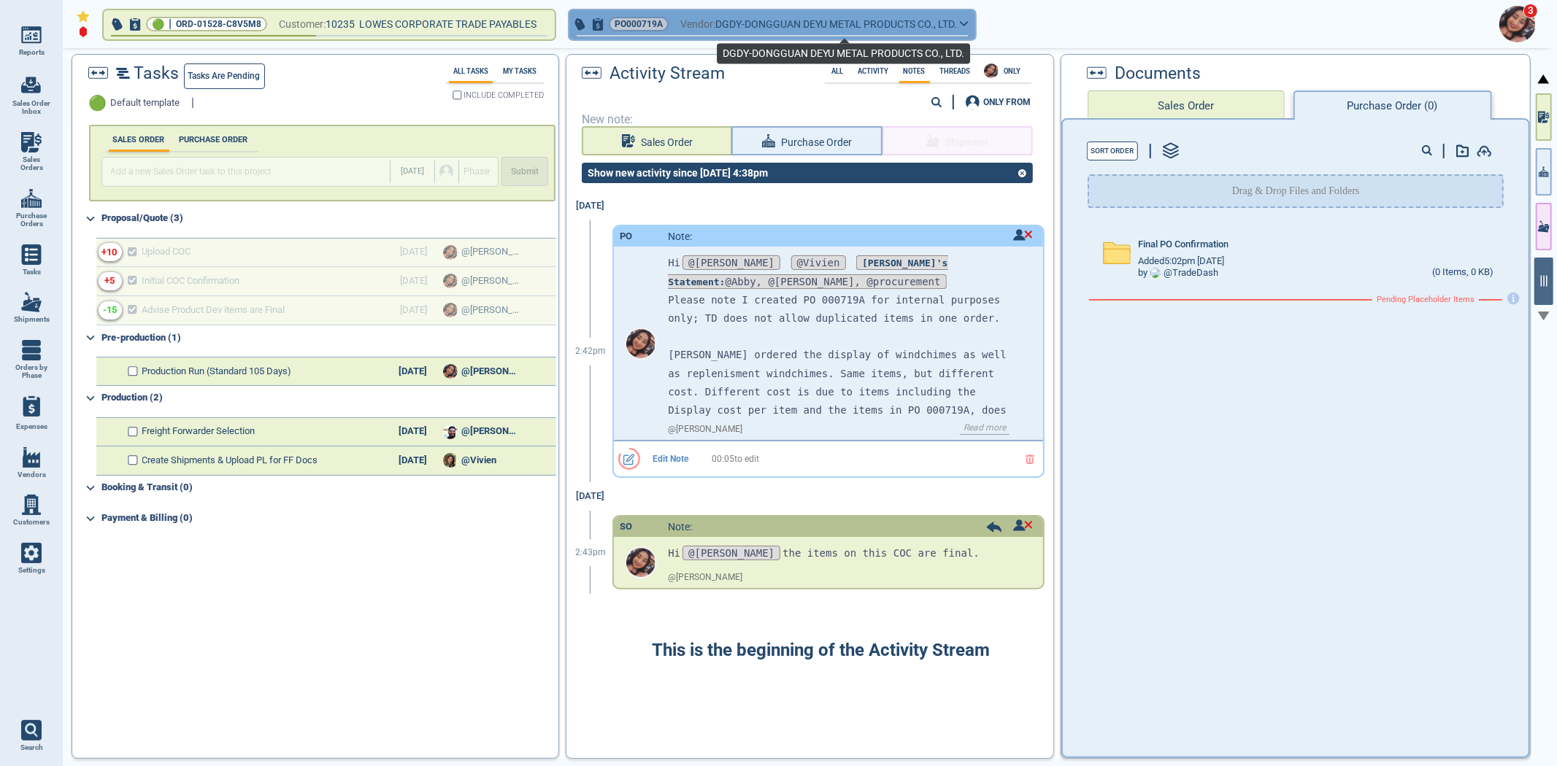
click at [763, 23] on span "DGDY-DONGGUAN DEYU METAL PRODUCTS CO., LTD." at bounding box center [836, 24] width 242 height 18
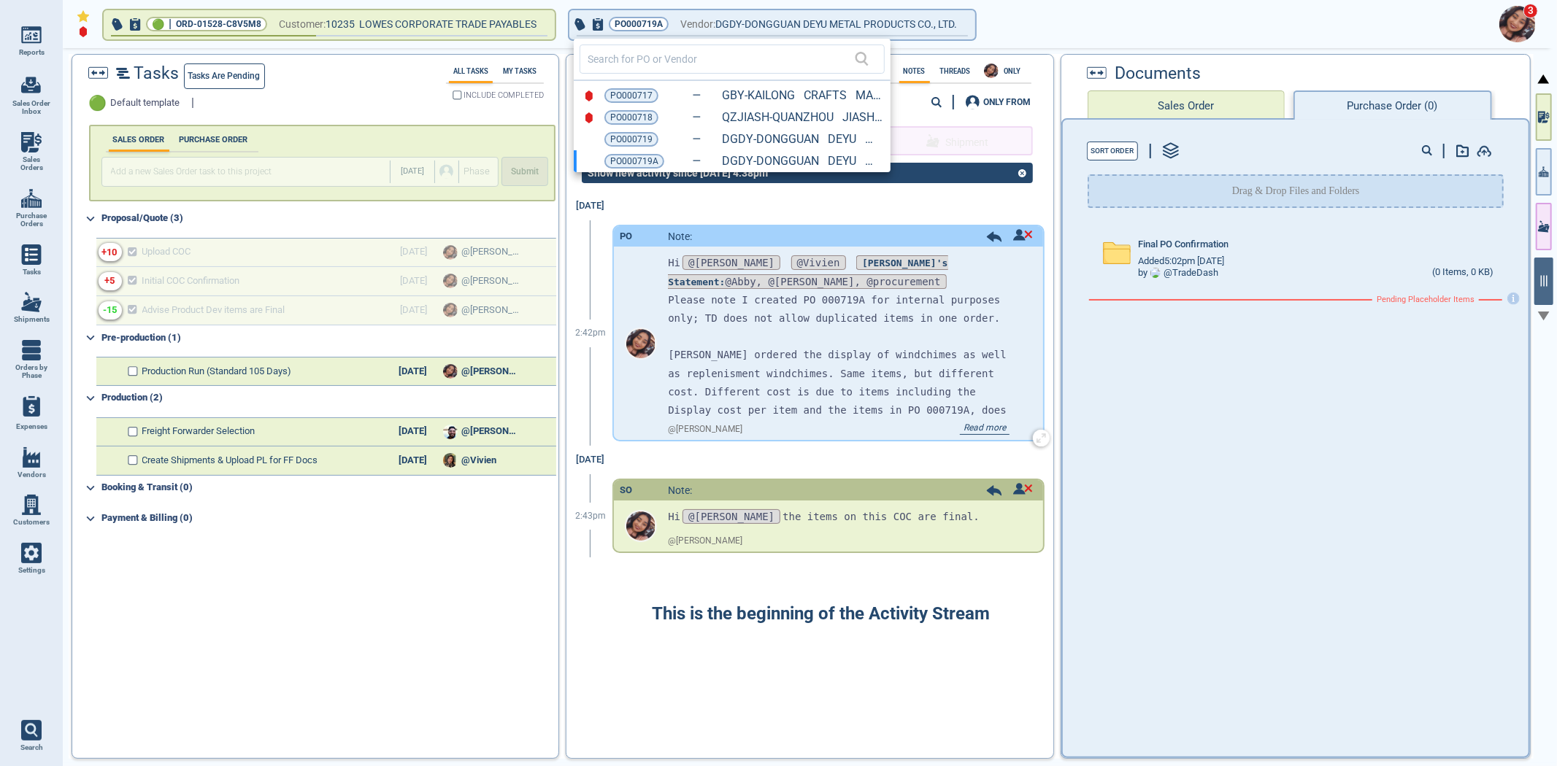
click at [990, 426] on div at bounding box center [778, 383] width 1557 height 766
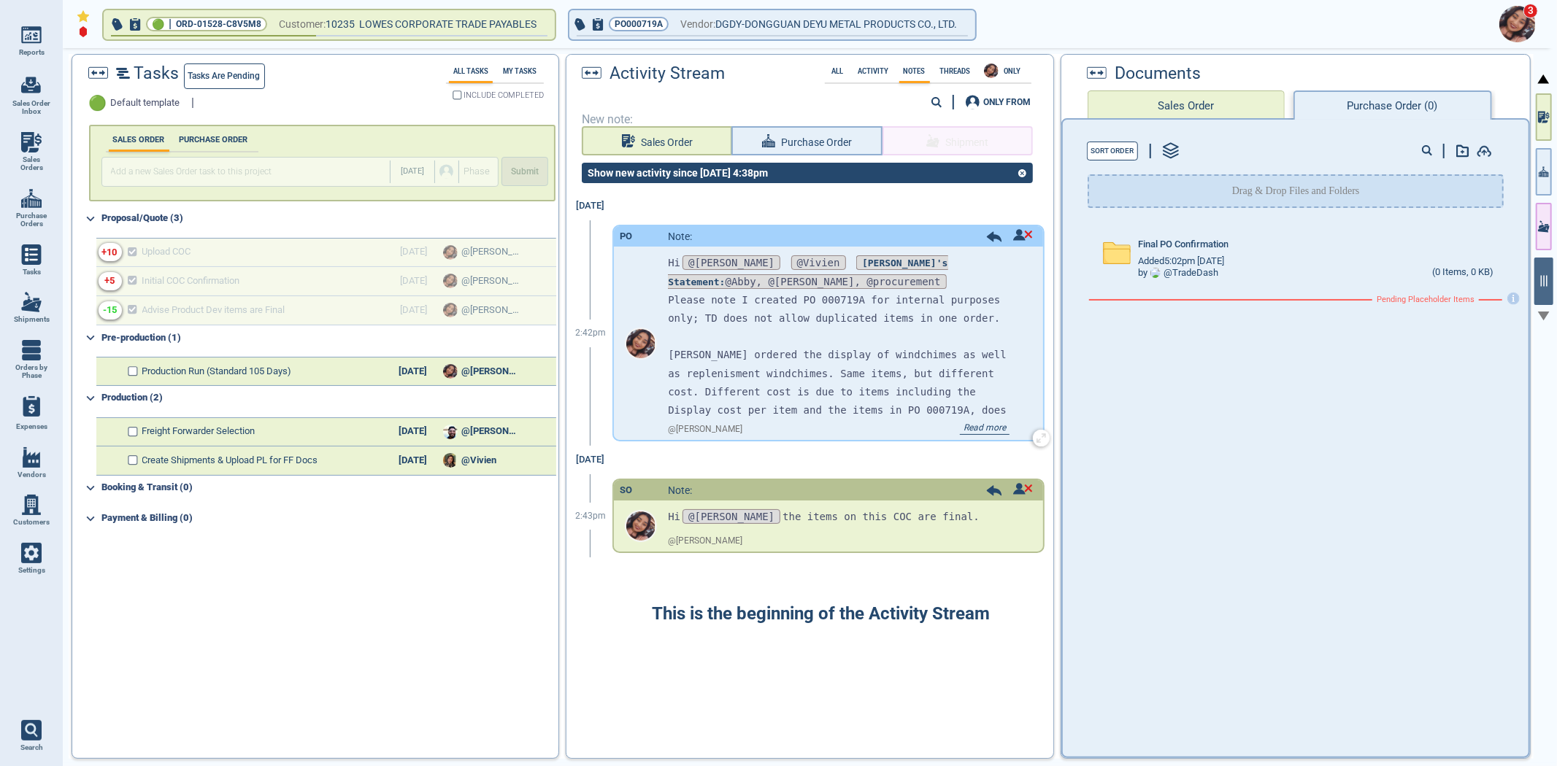
click at [989, 426] on span "Read more" at bounding box center [985, 429] width 50 height 12
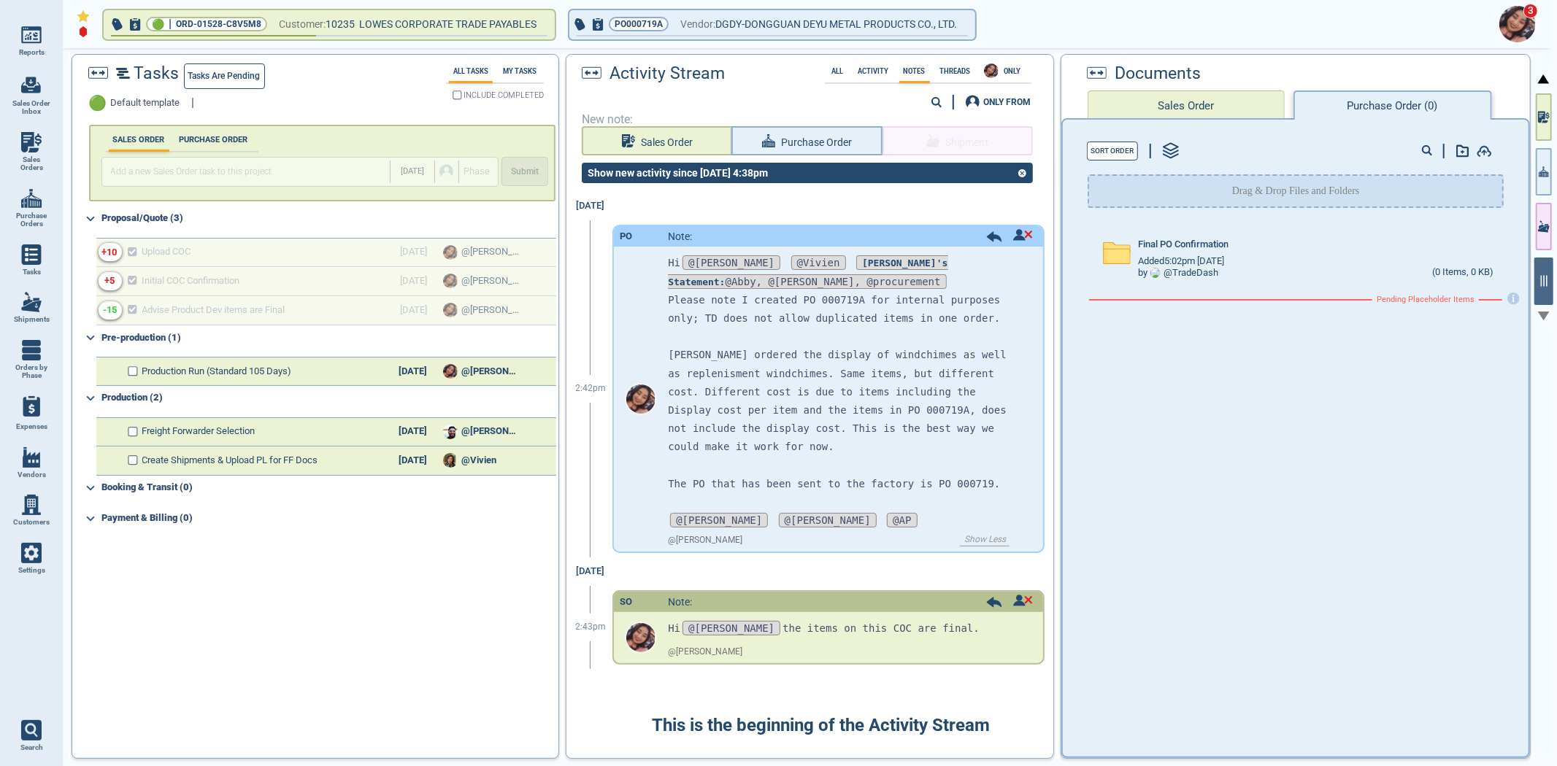
click at [1001, 23] on div "3" at bounding box center [806, 24] width 1494 height 48
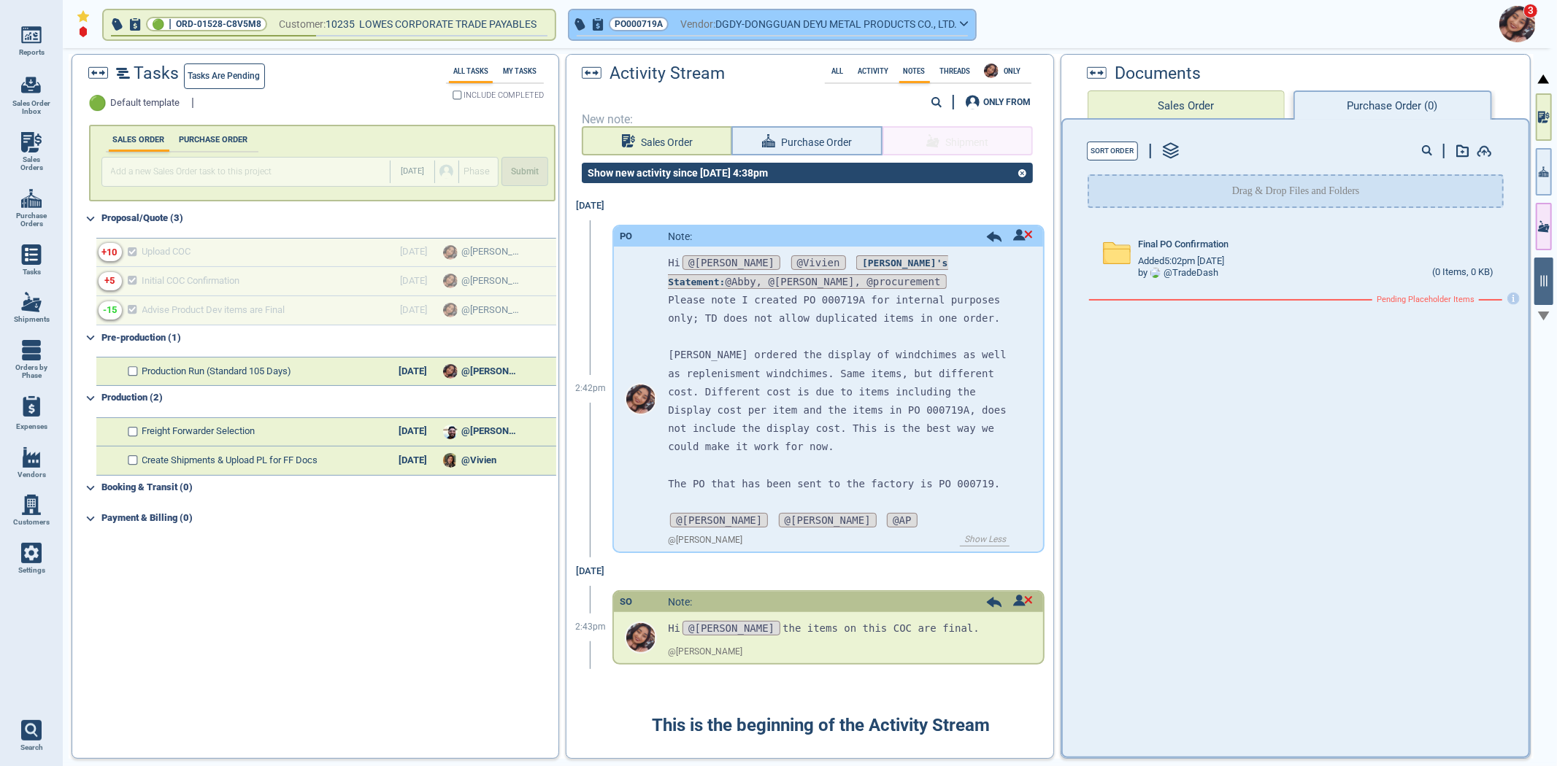
click at [975, 26] on button "PO000719A Vendor: DGDY-DONGGUAN DEYU METAL PRODUCTS CO., LTD." at bounding box center [772, 24] width 406 height 29
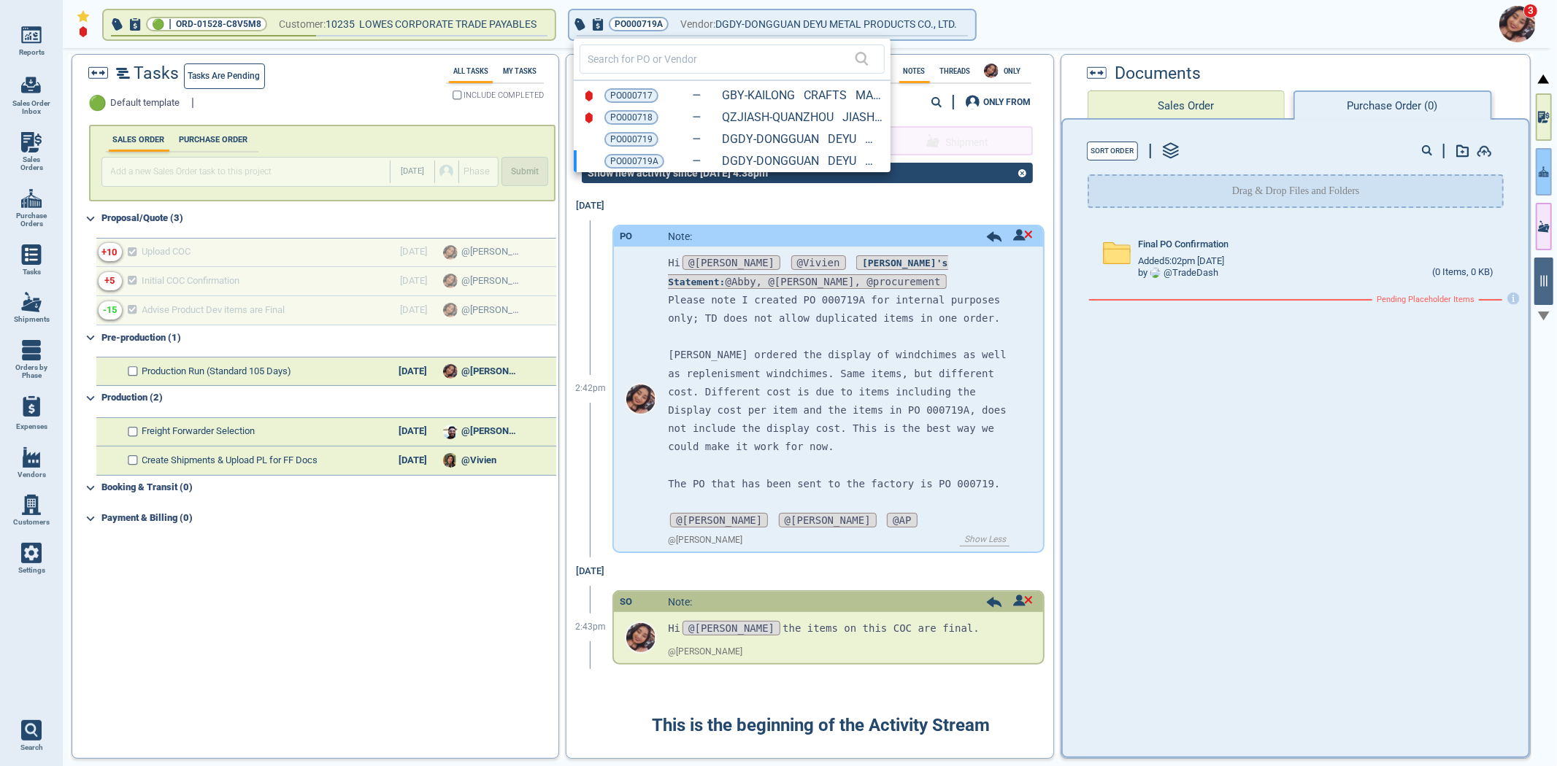
click at [1539, 177] on div at bounding box center [778, 383] width 1557 height 766
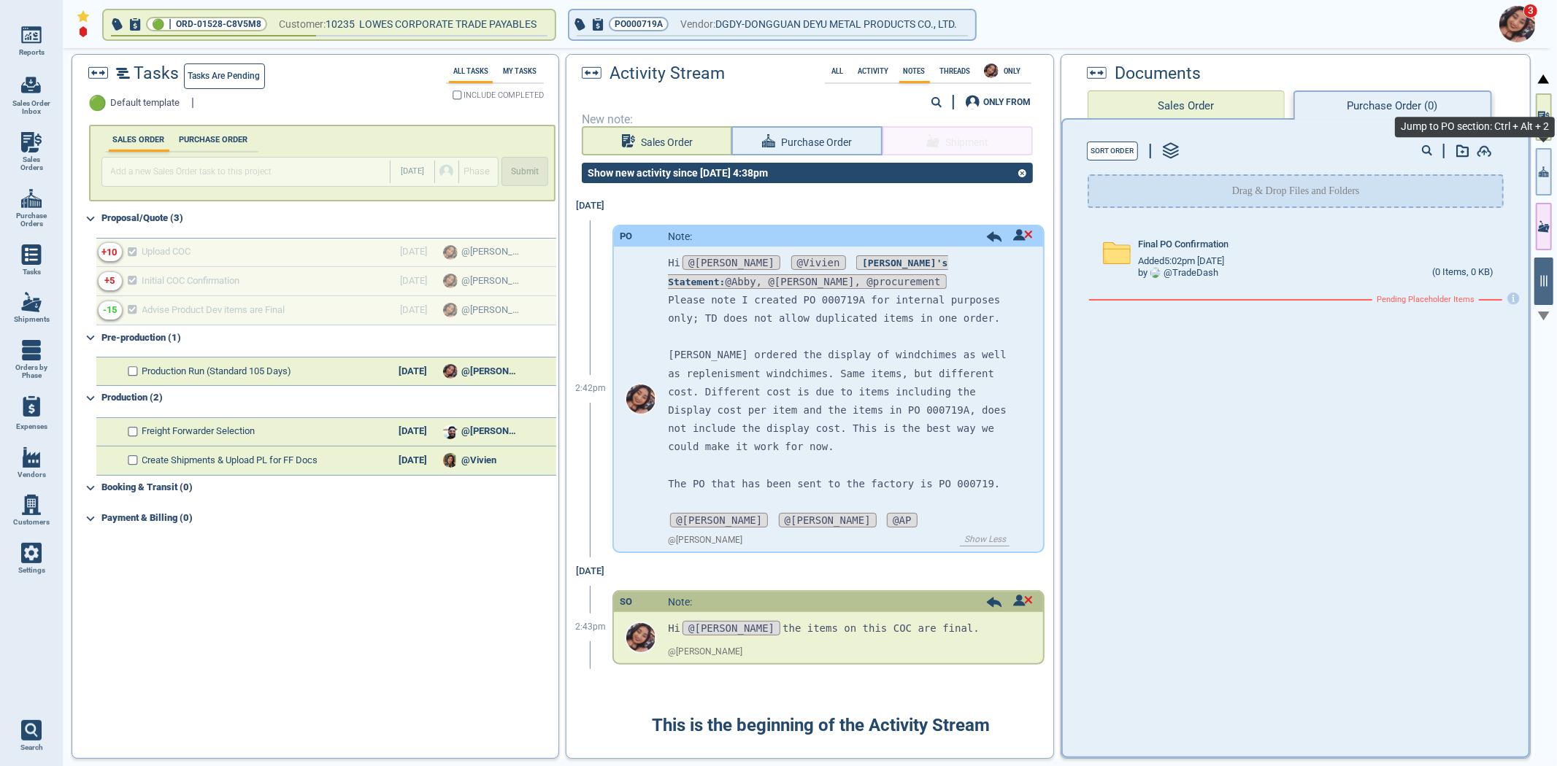
drag, startPoint x: 1538, startPoint y: 179, endPoint x: 1552, endPoint y: 179, distance: 13.9
click at [1539, 178] on button "button" at bounding box center [1544, 171] width 16 height 47
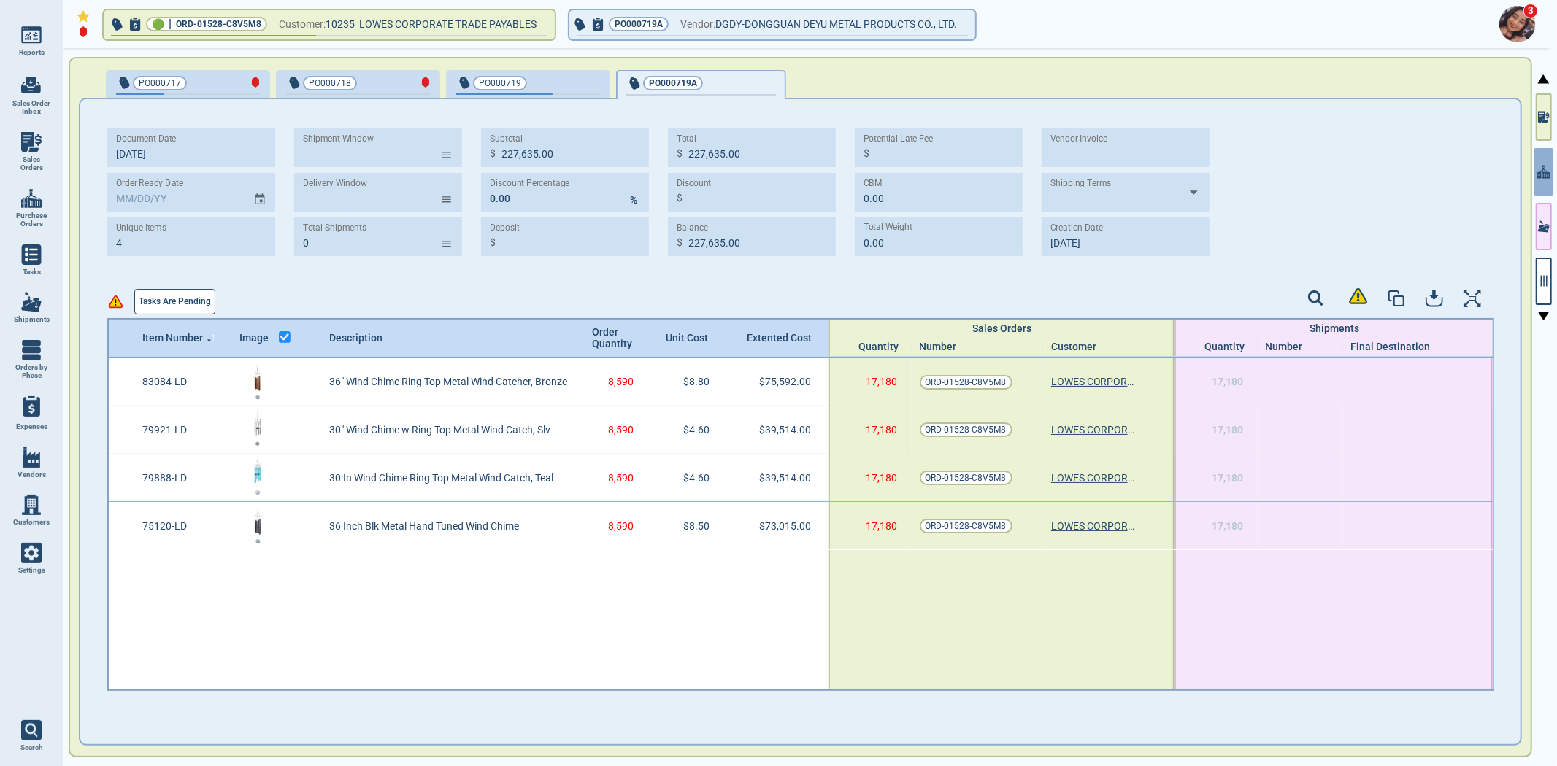
click at [530, 86] on span "PO000719" at bounding box center [504, 83] width 96 height 15
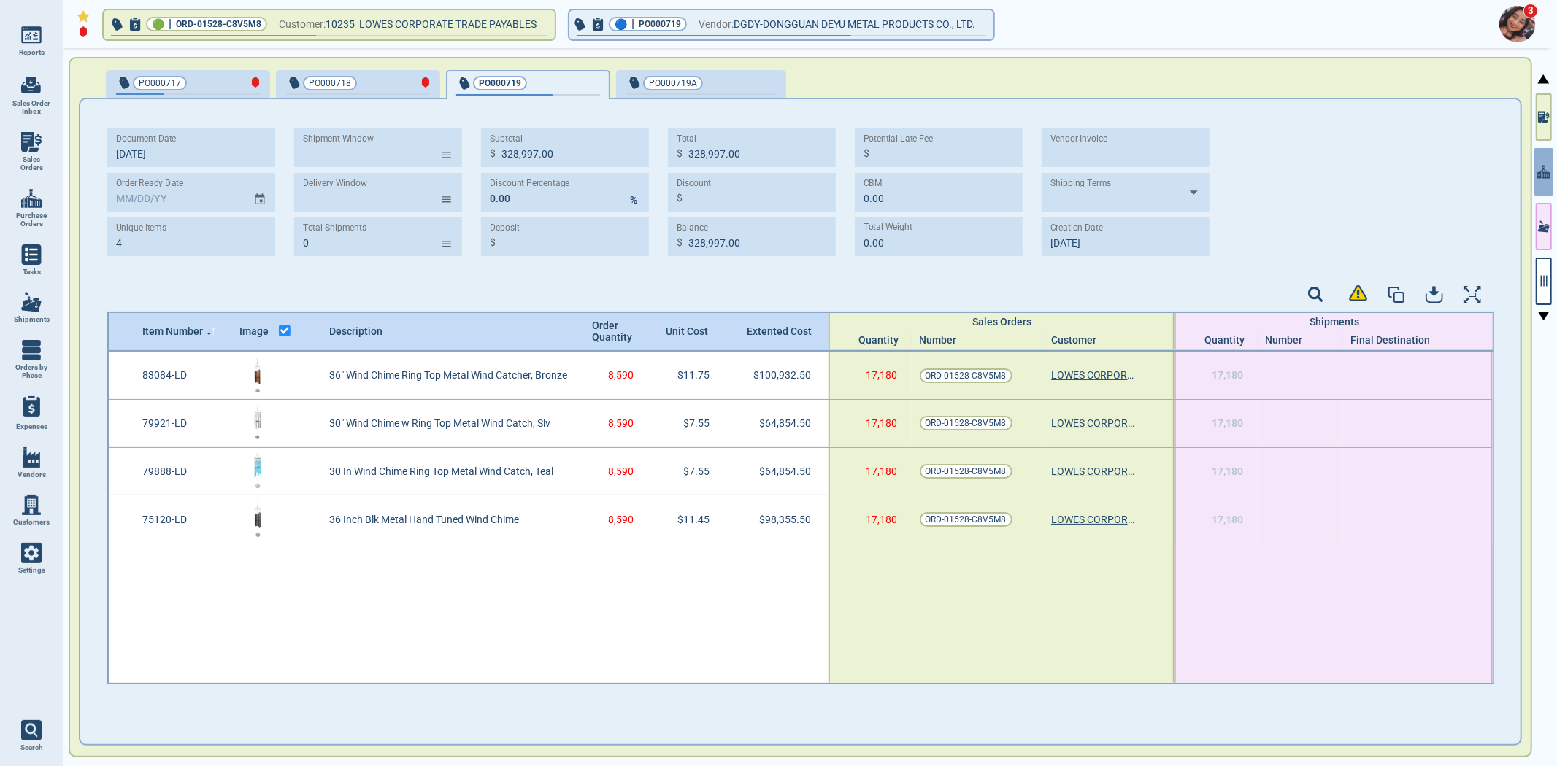
type input "328,997.00"
click at [734, 91] on div "PO000719A" at bounding box center [701, 84] width 150 height 20
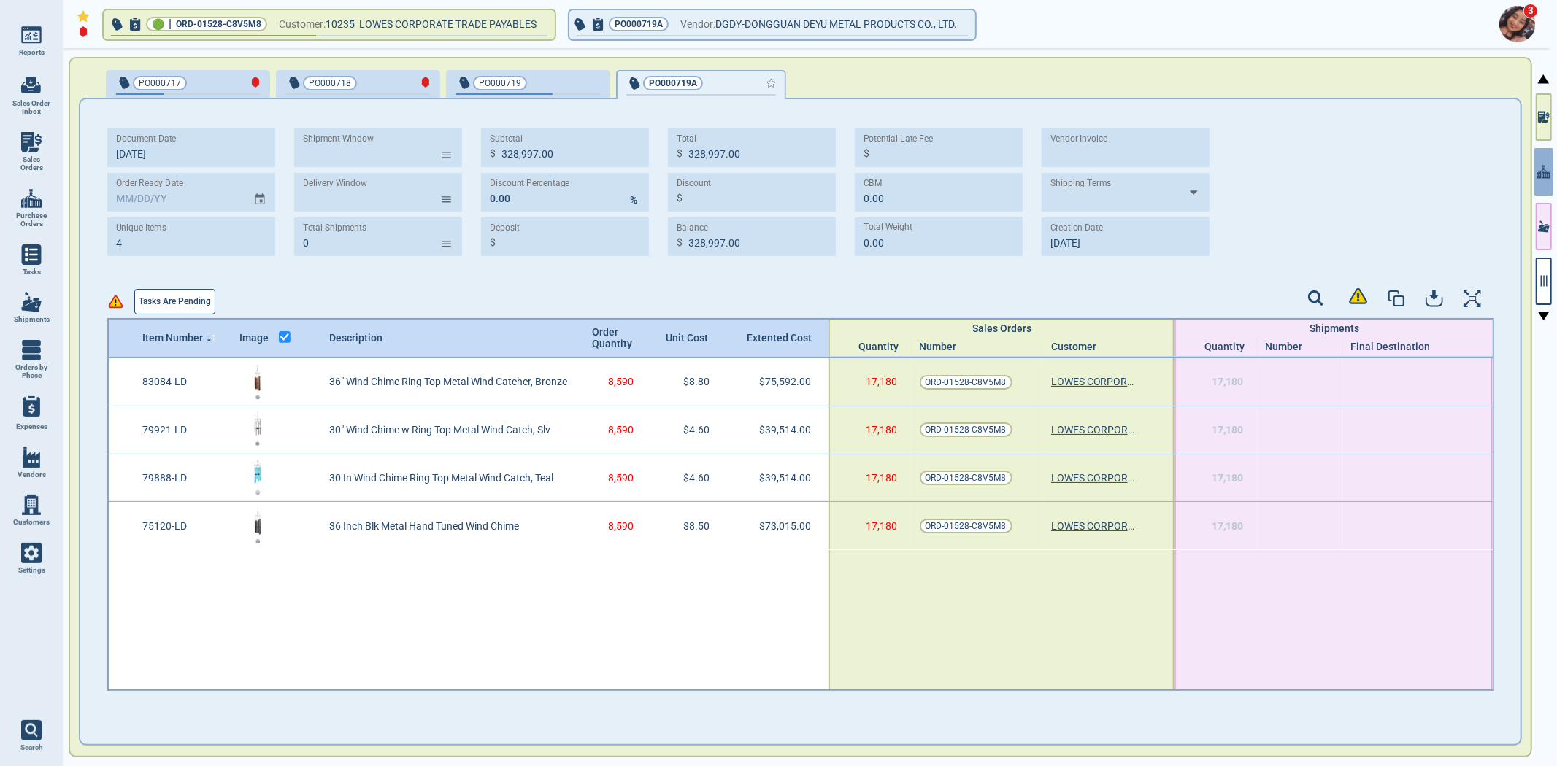
type input "227,635.00"
drag, startPoint x: 542, startPoint y: 77, endPoint x: 537, endPoint y: 71, distance: 7.8
click at [552, 75] on div "button" at bounding box center [576, 81] width 48 height 15
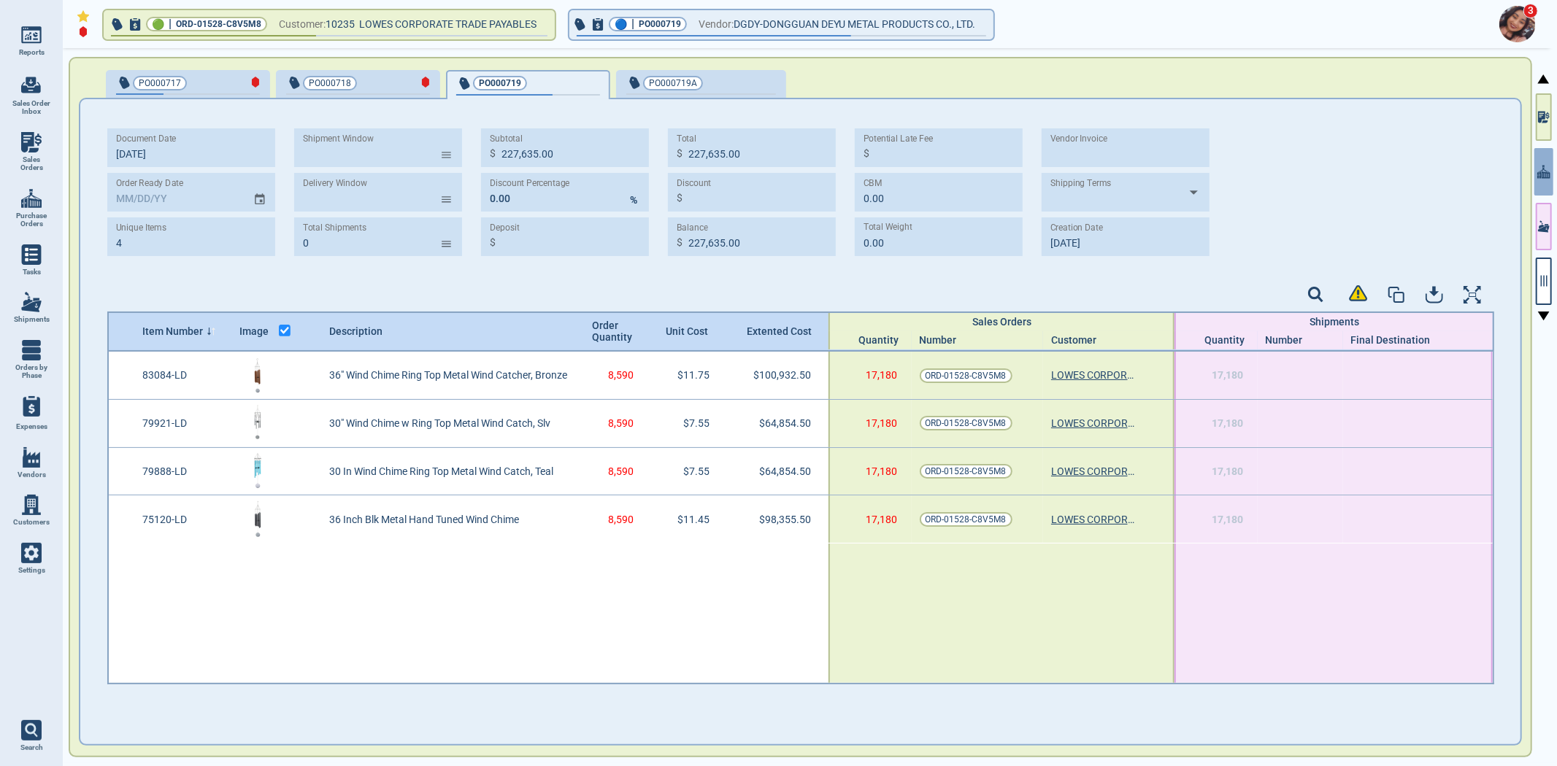
type input "328,997.00"
click at [691, 91] on div "PO000719A" at bounding box center [701, 84] width 150 height 20
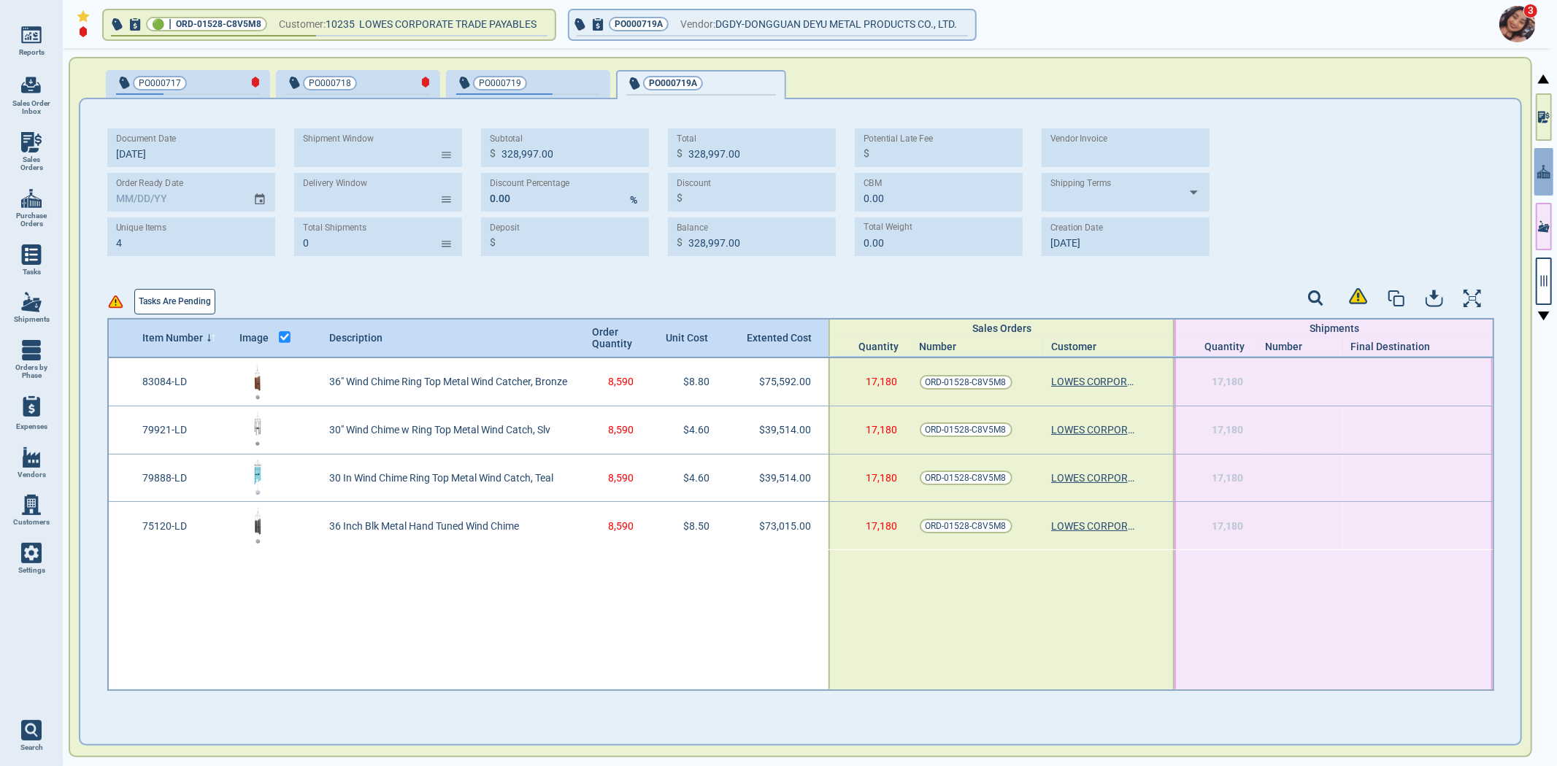
type input "227,635.00"
